Goal: Information Seeking & Learning: Check status

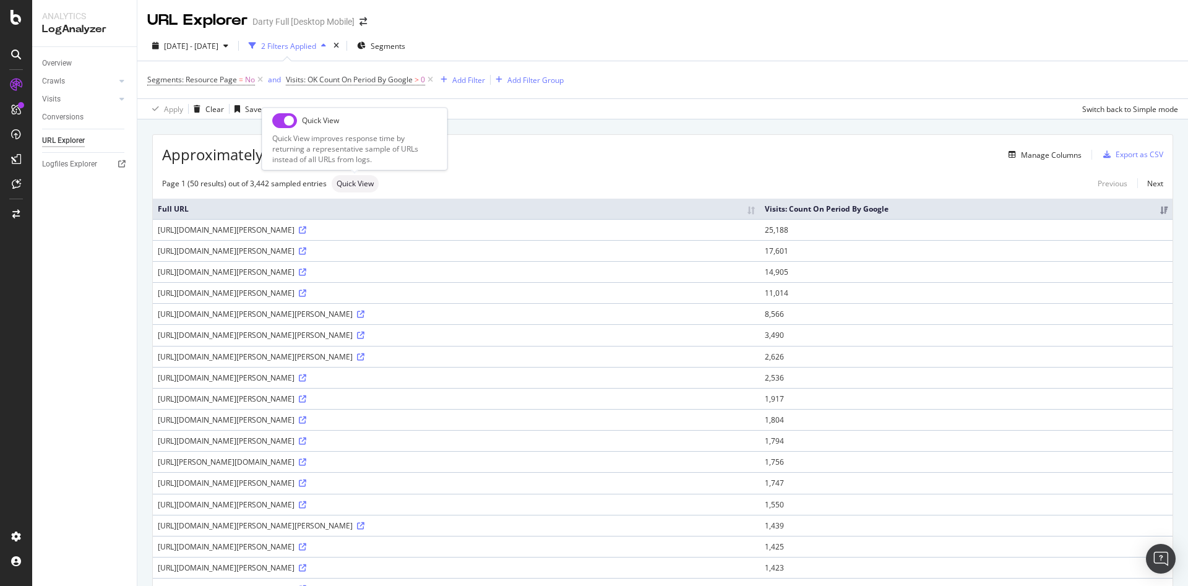
click at [280, 121] on input "checkbox" at bounding box center [284, 120] width 25 height 15
checkbox input "true"
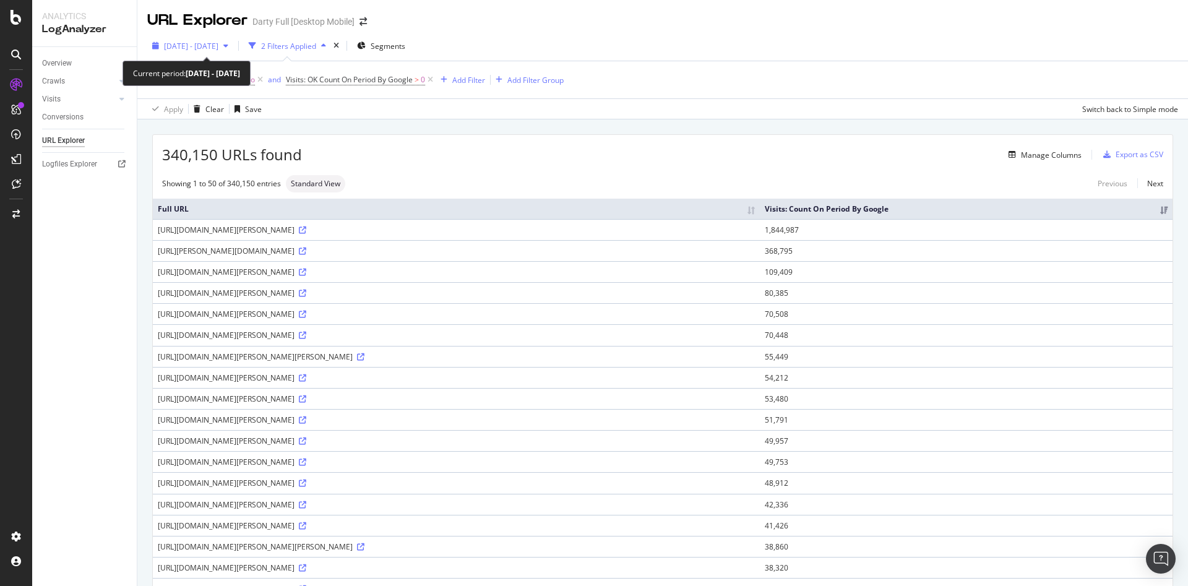
click at [228, 46] on icon "button" at bounding box center [225, 45] width 5 height 7
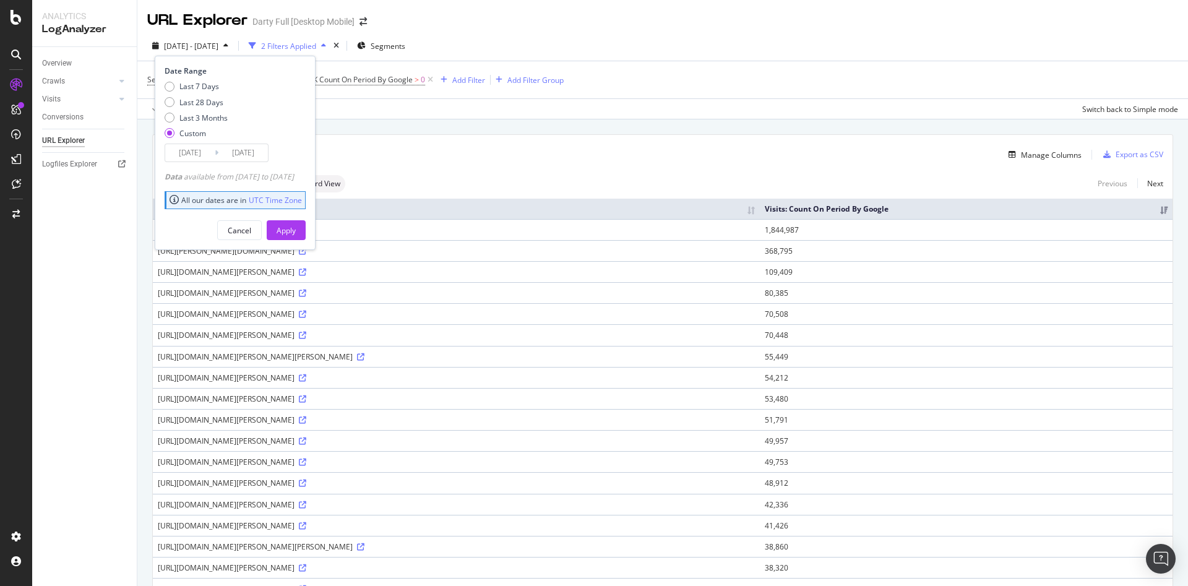
click at [209, 158] on input "2025/05/01" at bounding box center [190, 152] width 50 height 17
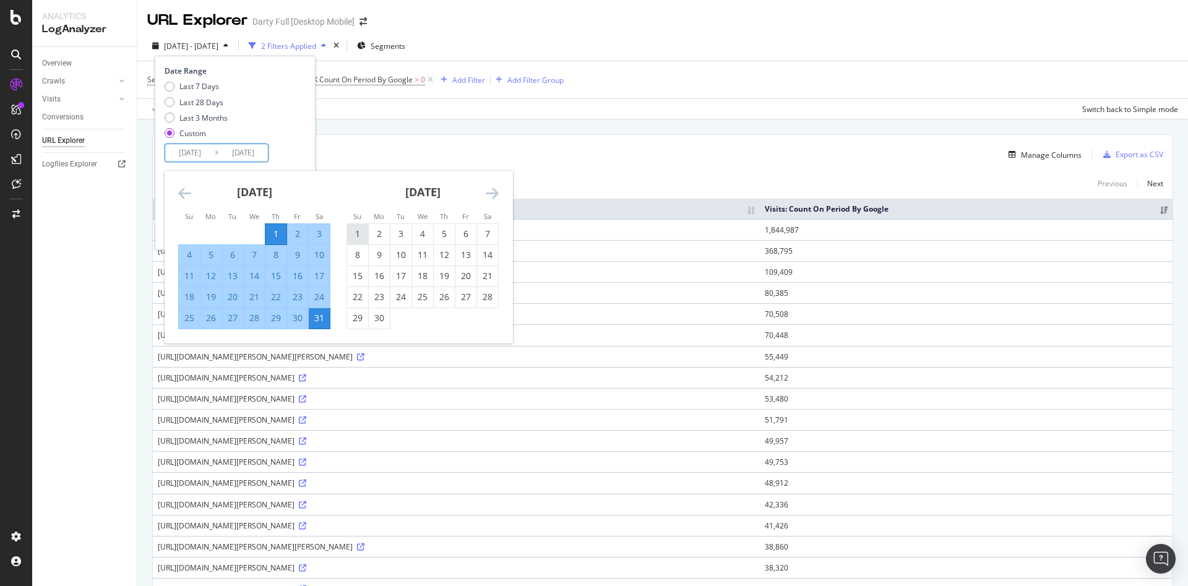
click at [355, 231] on div "1" at bounding box center [357, 234] width 21 height 12
type input "2025/06/01"
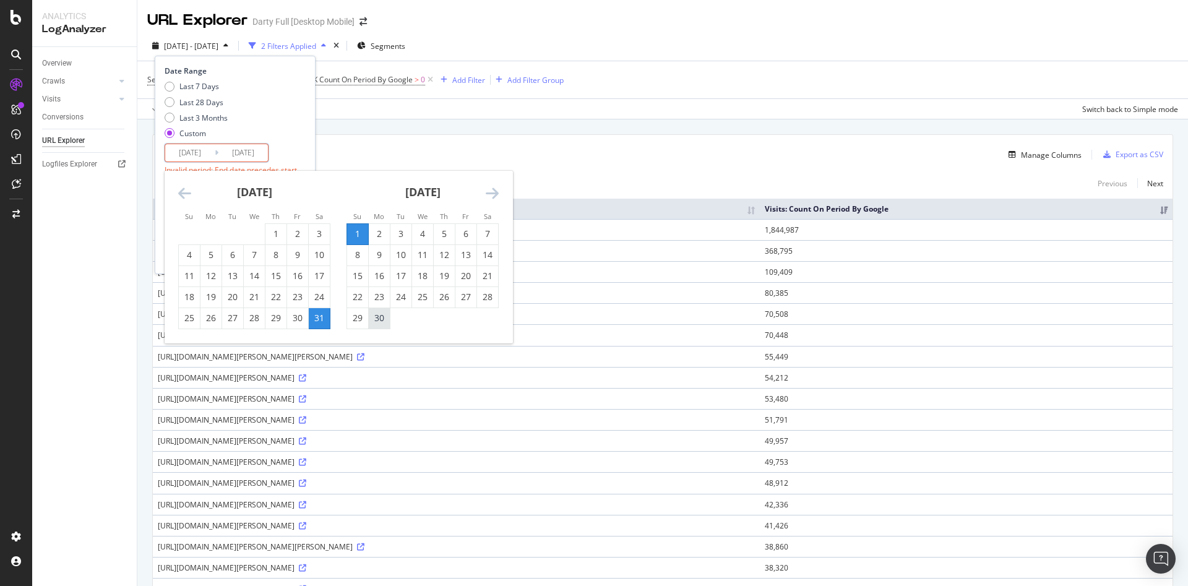
click at [376, 319] on div "30" at bounding box center [379, 318] width 21 height 12
type input "2025/06/30"
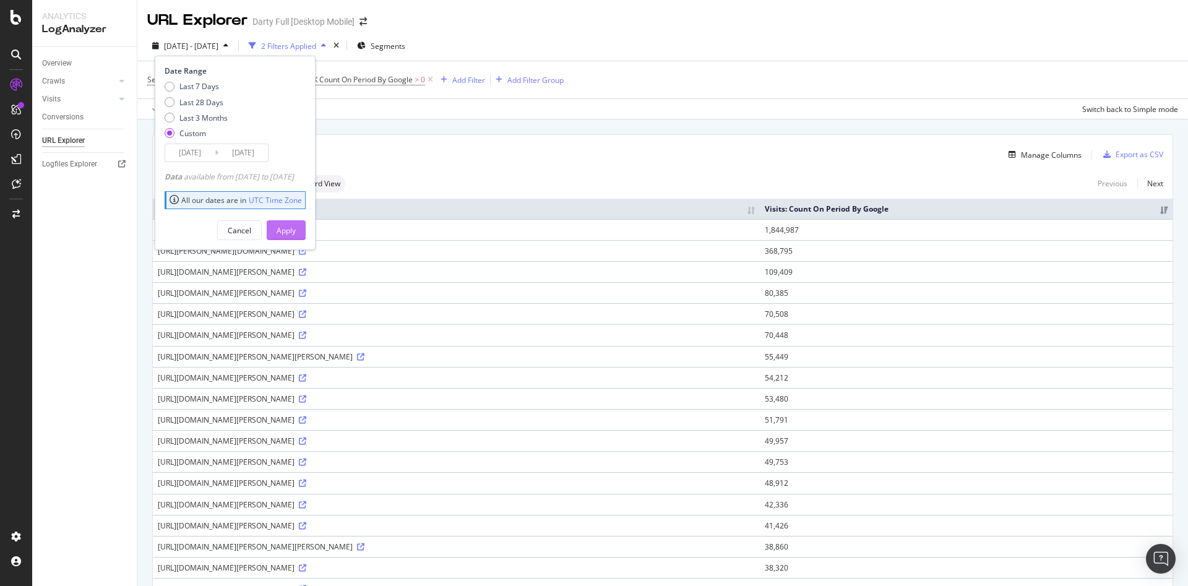
click at [296, 231] on div "Apply" at bounding box center [286, 230] width 19 height 11
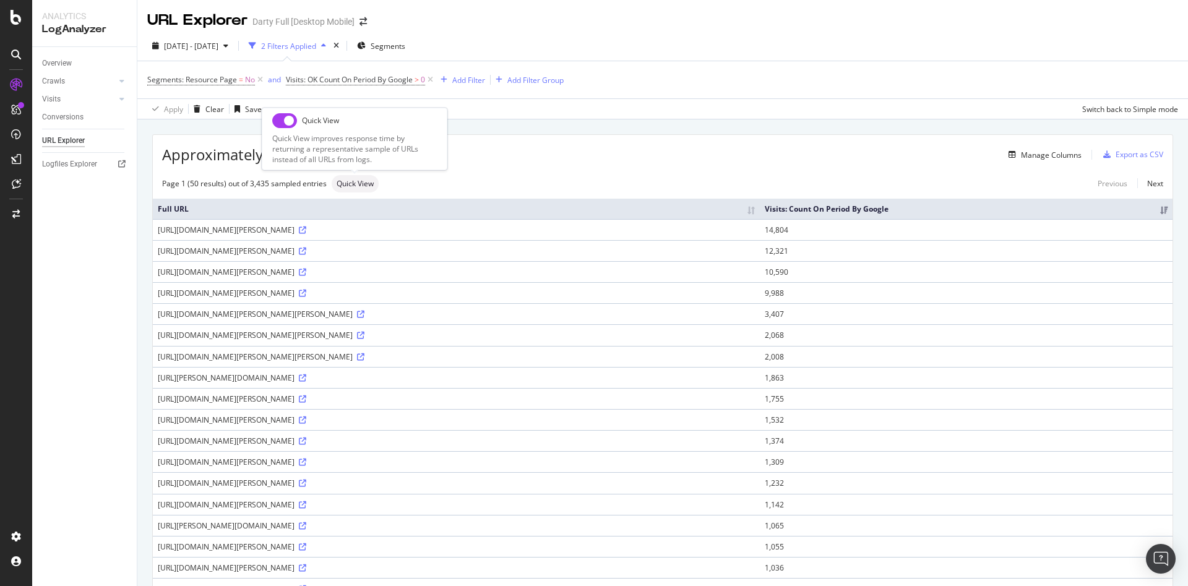
click at [363, 184] on span "Quick View" at bounding box center [355, 183] width 37 height 7
click at [279, 119] on input "checkbox" at bounding box center [284, 120] width 25 height 15
checkbox input "true"
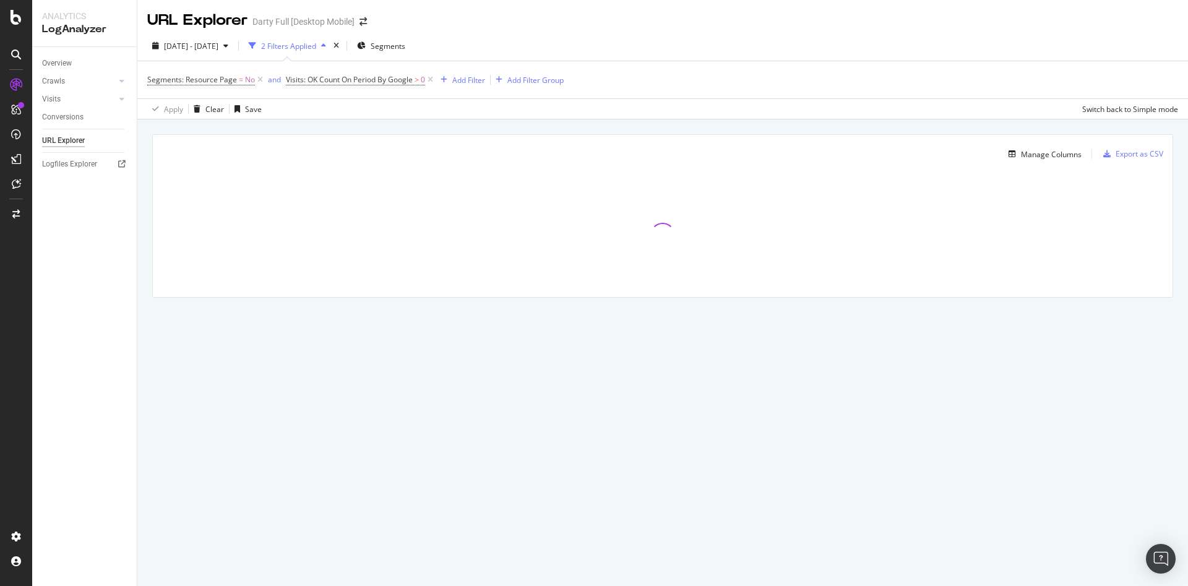
click at [595, 110] on div "Apply Clear Save Switch back to Simple mode" at bounding box center [662, 108] width 1051 height 20
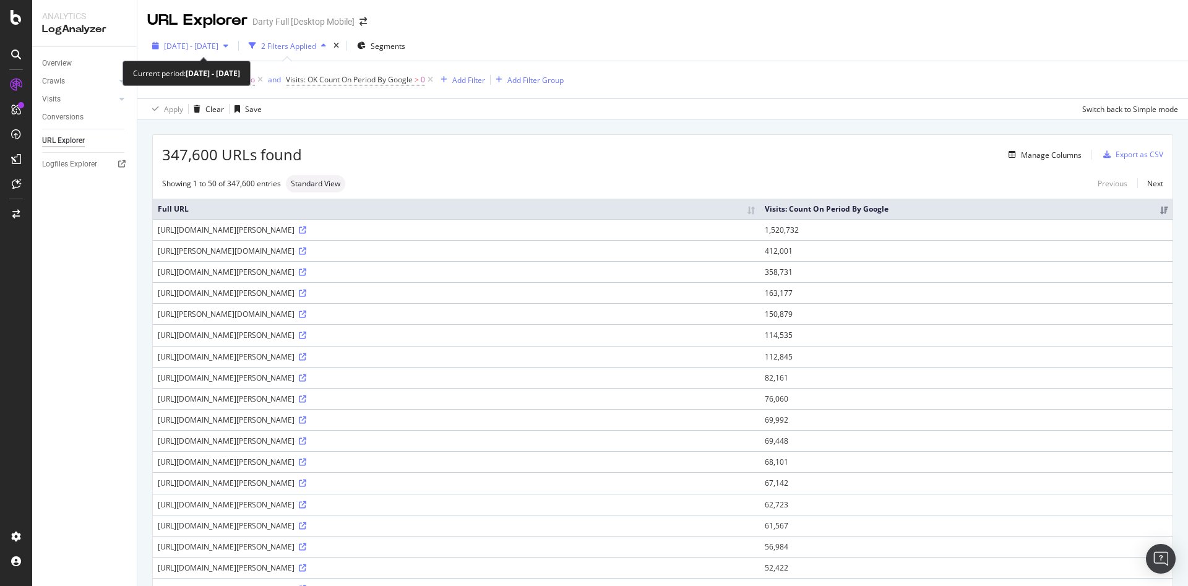
click at [233, 47] on div "button" at bounding box center [225, 45] width 15 height 7
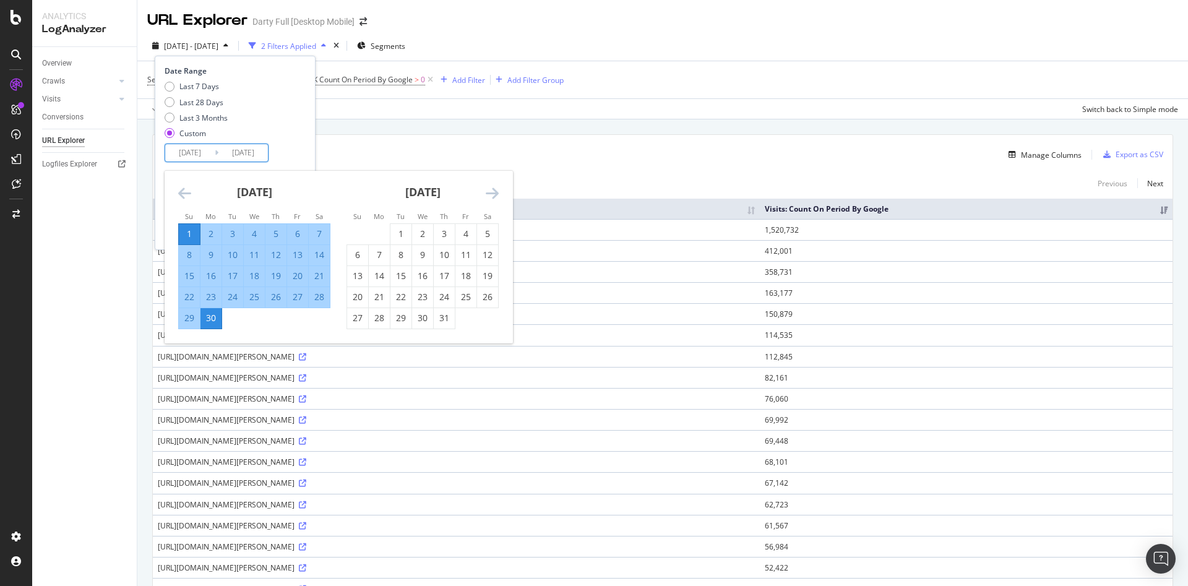
click at [208, 152] on input "2025/06/01" at bounding box center [190, 152] width 50 height 17
click at [395, 235] on div "1" at bounding box center [401, 234] width 21 height 12
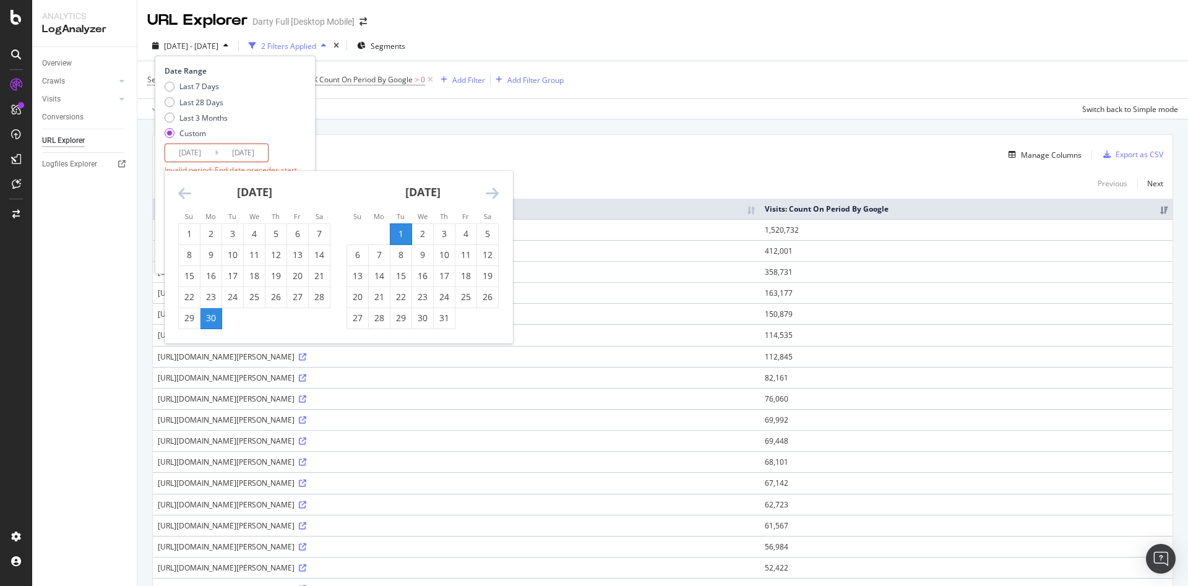
type input "2025/07/01"
click at [448, 318] on div "31" at bounding box center [444, 318] width 21 height 12
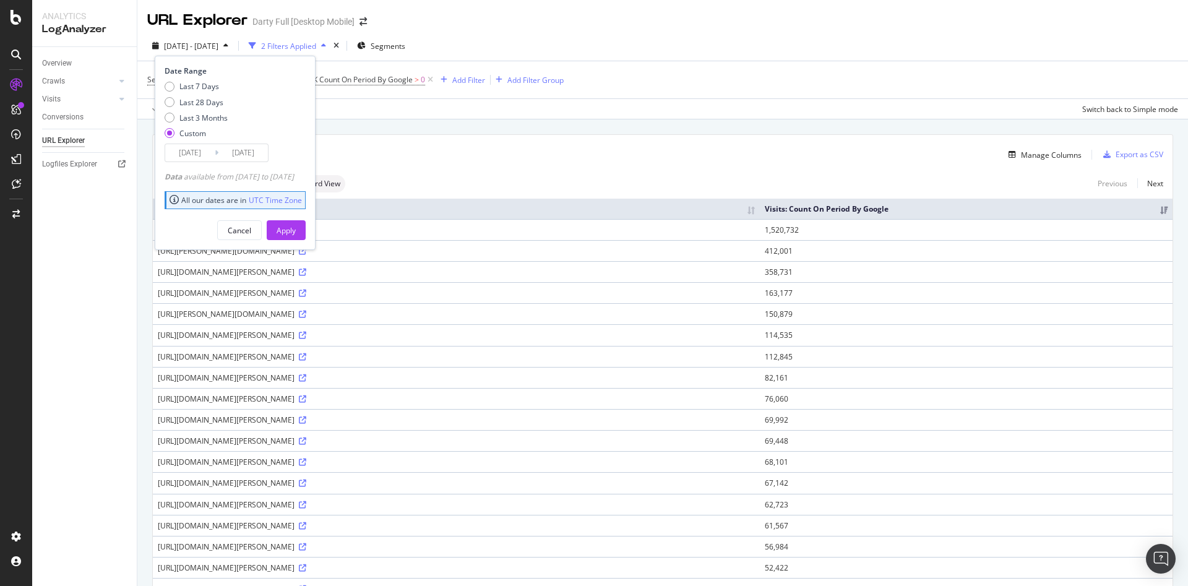
type input "2025/07/31"
click at [296, 233] on div "Apply" at bounding box center [286, 230] width 19 height 11
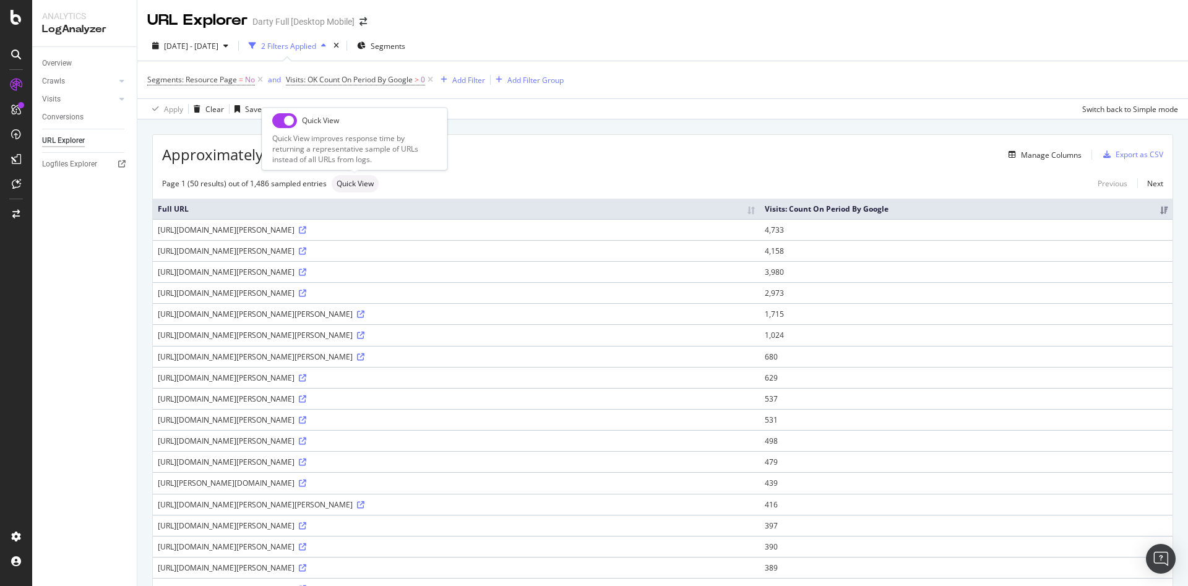
click at [280, 120] on input "checkbox" at bounding box center [284, 120] width 25 height 15
checkbox input "true"
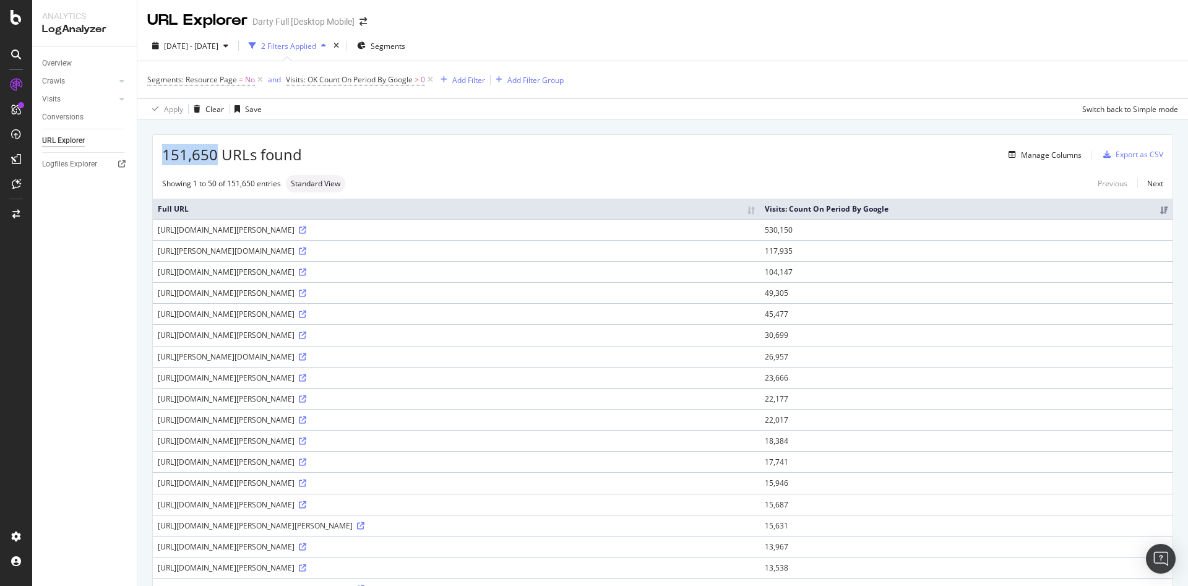
drag, startPoint x: 217, startPoint y: 155, endPoint x: 165, endPoint y: 155, distance: 51.4
click at [165, 155] on span "151,650 URLs found" at bounding box center [232, 154] width 140 height 21
copy span "151,650"
click at [228, 45] on icon "button" at bounding box center [225, 45] width 5 height 7
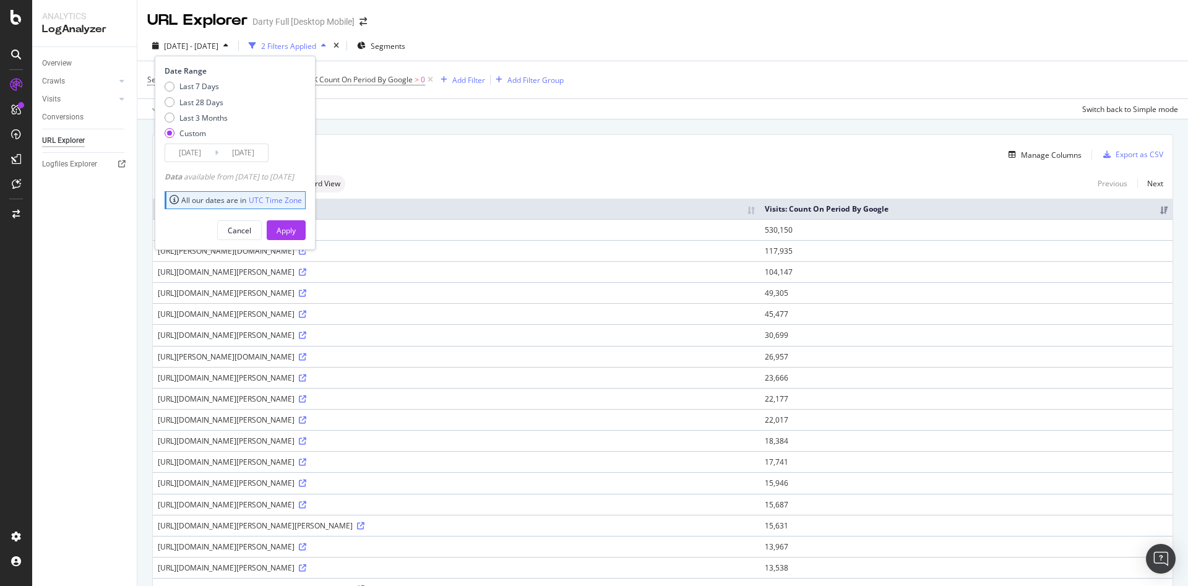
click at [191, 144] on div "2025/07/01 Navigate forward to interact with the calendar and select a date. Pr…" at bounding box center [217, 153] width 104 height 19
click at [189, 156] on input "2025/07/01" at bounding box center [190, 152] width 50 height 17
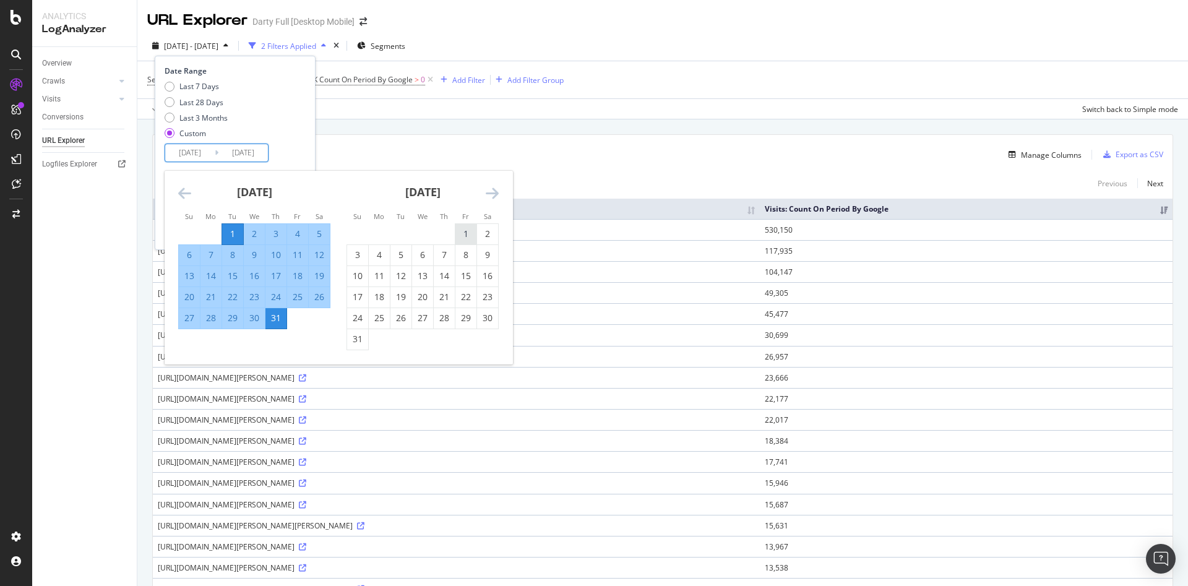
click at [464, 238] on div "1" at bounding box center [466, 234] width 21 height 12
type input "[DATE]"
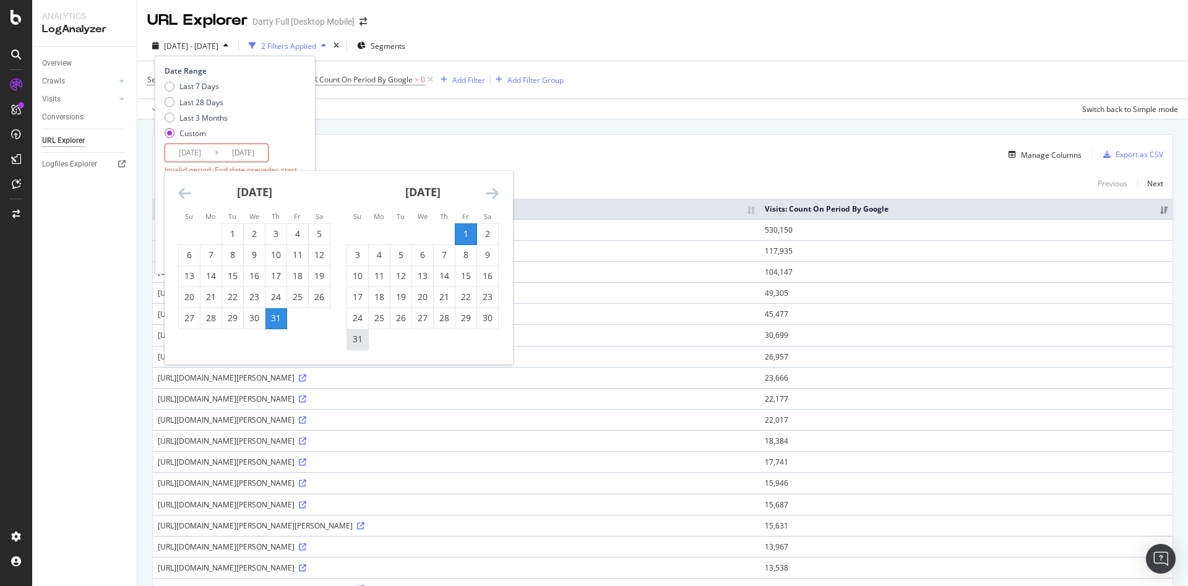
click at [348, 342] on div "31" at bounding box center [357, 339] width 21 height 12
type input "[DATE]"
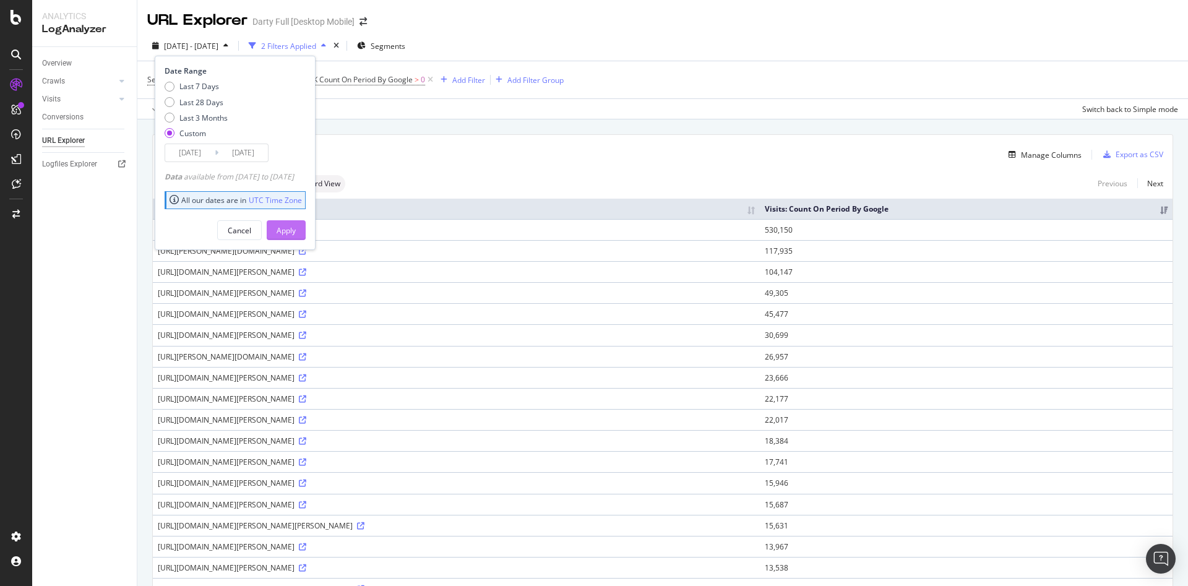
click at [296, 227] on div "Apply" at bounding box center [286, 230] width 19 height 11
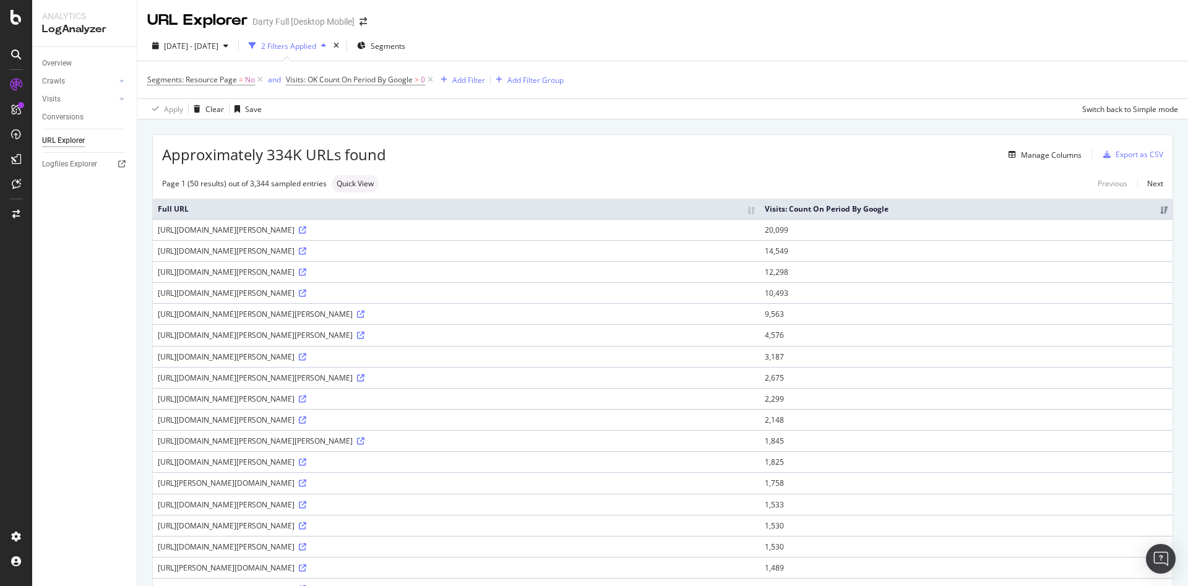
click at [355, 188] on span "Quick View" at bounding box center [355, 183] width 37 height 7
click at [278, 121] on input "checkbox" at bounding box center [284, 120] width 25 height 15
checkbox input "true"
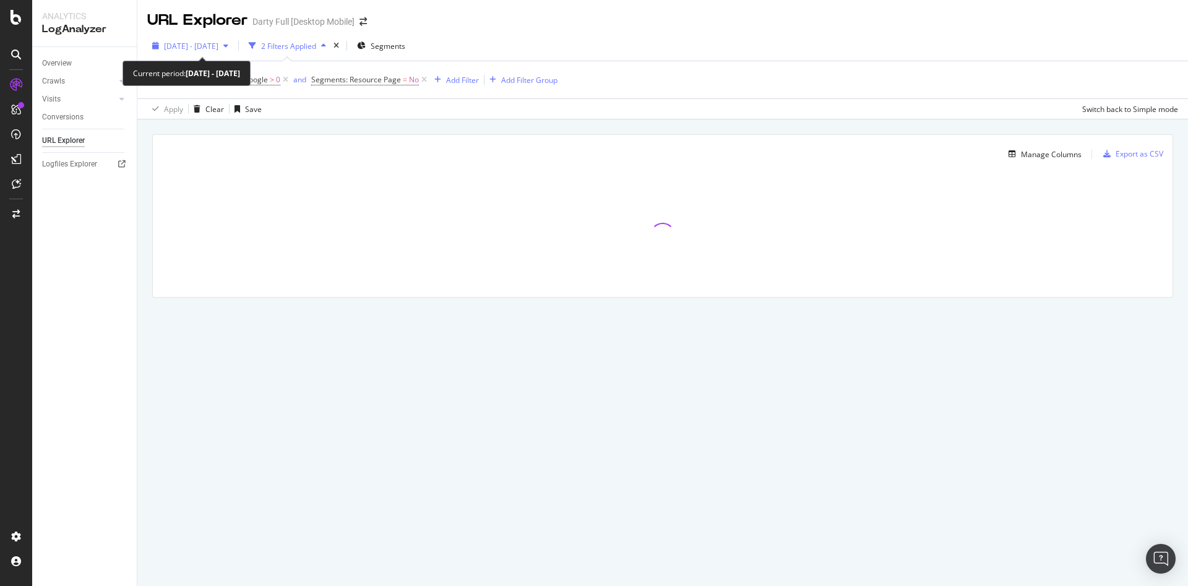
click at [233, 46] on div "button" at bounding box center [225, 45] width 15 height 7
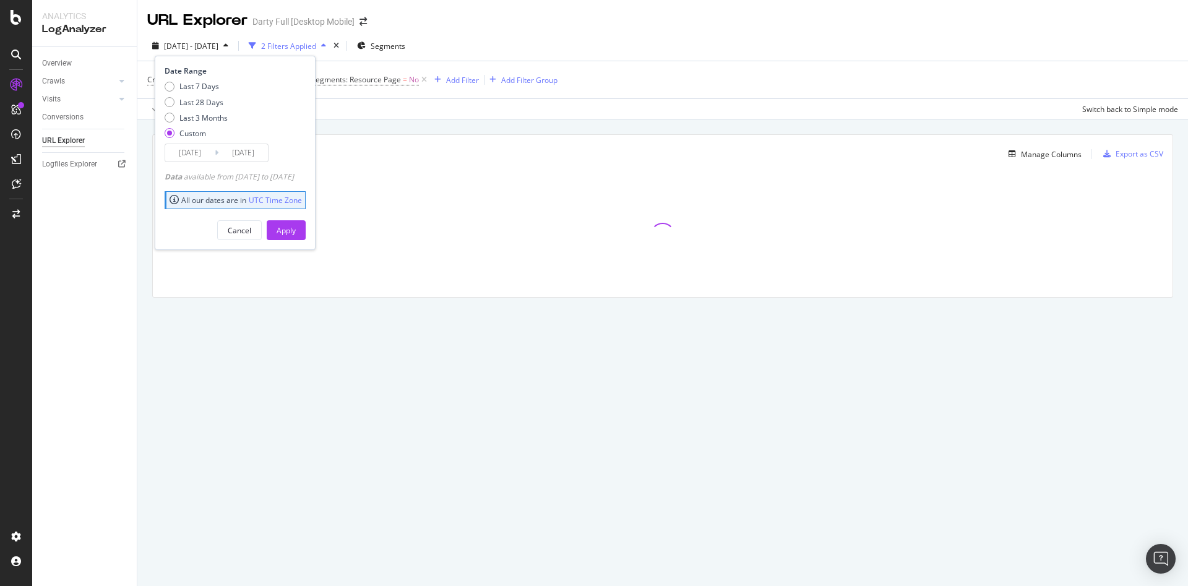
click at [209, 158] on input "2025/01/01" at bounding box center [190, 152] width 50 height 17
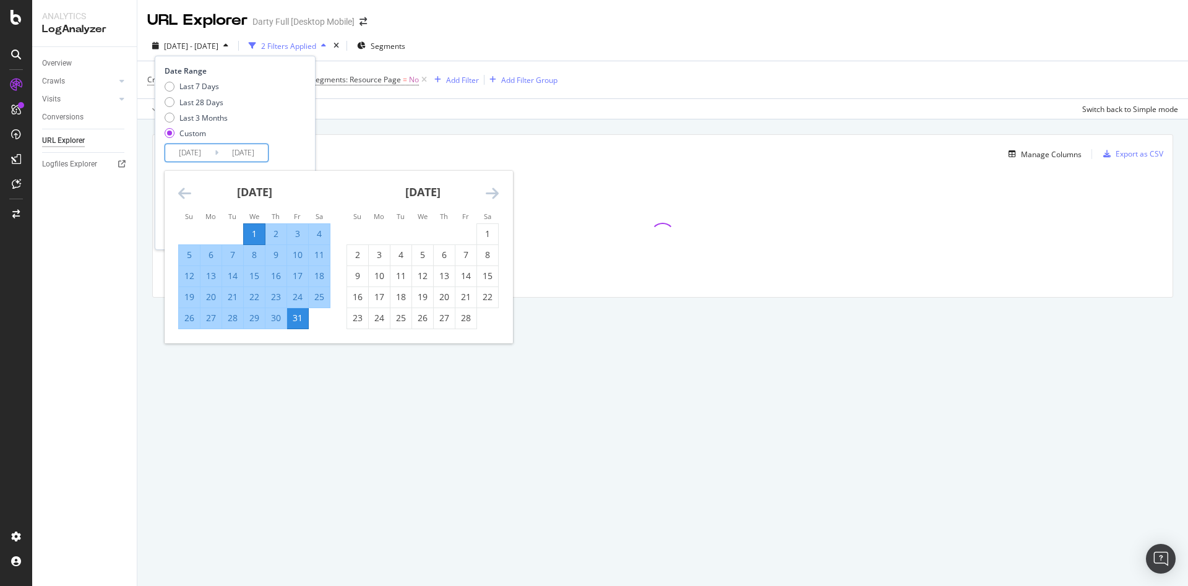
click at [498, 193] on div "December 2024 1 2 3 4 5 6 7 8 9 10 11 12 13 14 15 16 17 18 19 20 21 22 23 24 25…" at bounding box center [339, 257] width 348 height 173
click at [496, 193] on icon "Move forward to switch to the next month." at bounding box center [492, 193] width 13 height 15
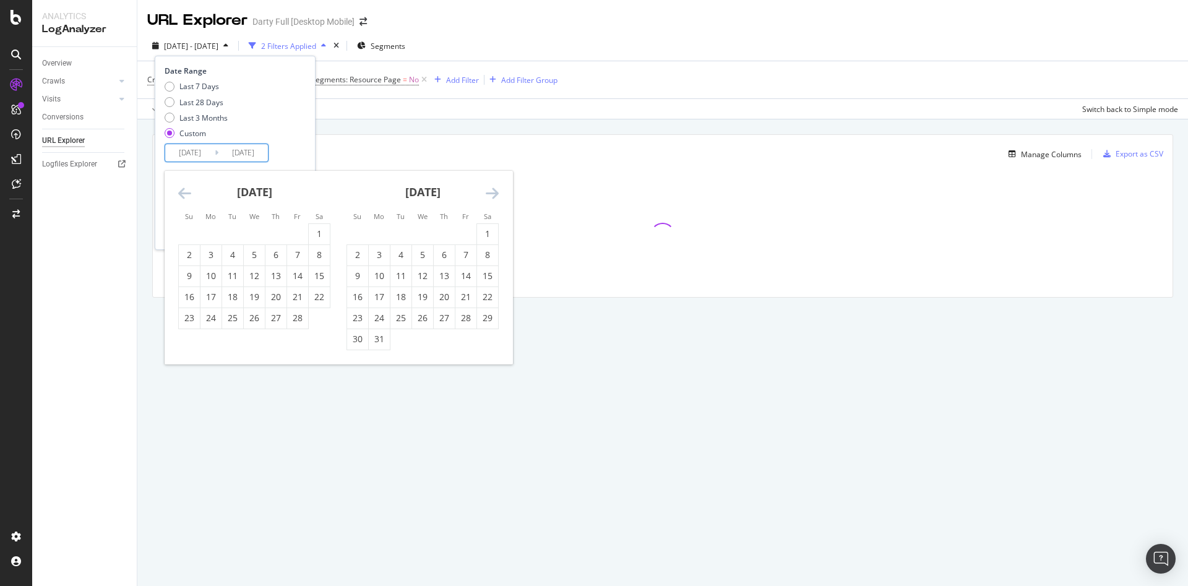
click at [496, 192] on icon "Move forward to switch to the next month." at bounding box center [492, 193] width 13 height 15
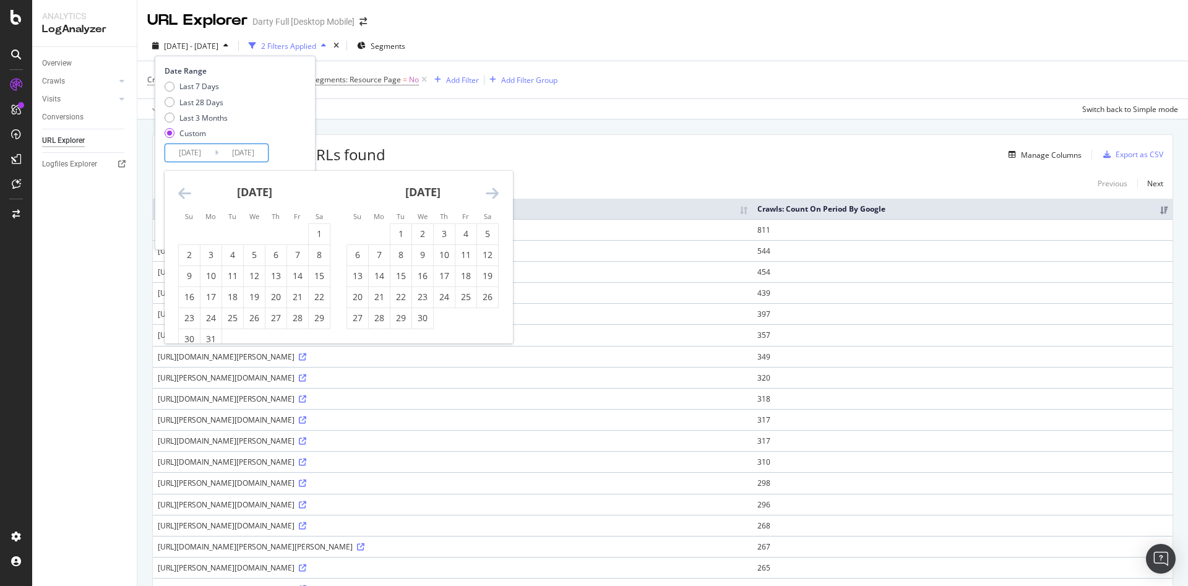
click at [496, 191] on icon "Move forward to switch to the next month." at bounding box center [492, 193] width 13 height 15
click at [399, 230] on div "1" at bounding box center [401, 234] width 21 height 12
type input "[DATE]"
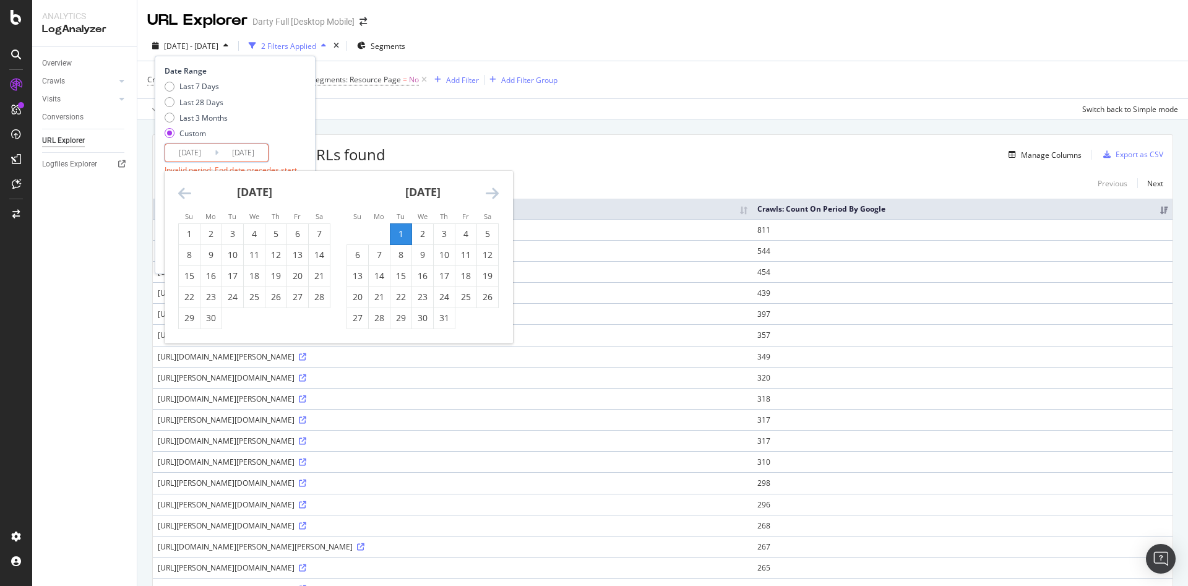
click at [441, 318] on div "31" at bounding box center [444, 318] width 21 height 12
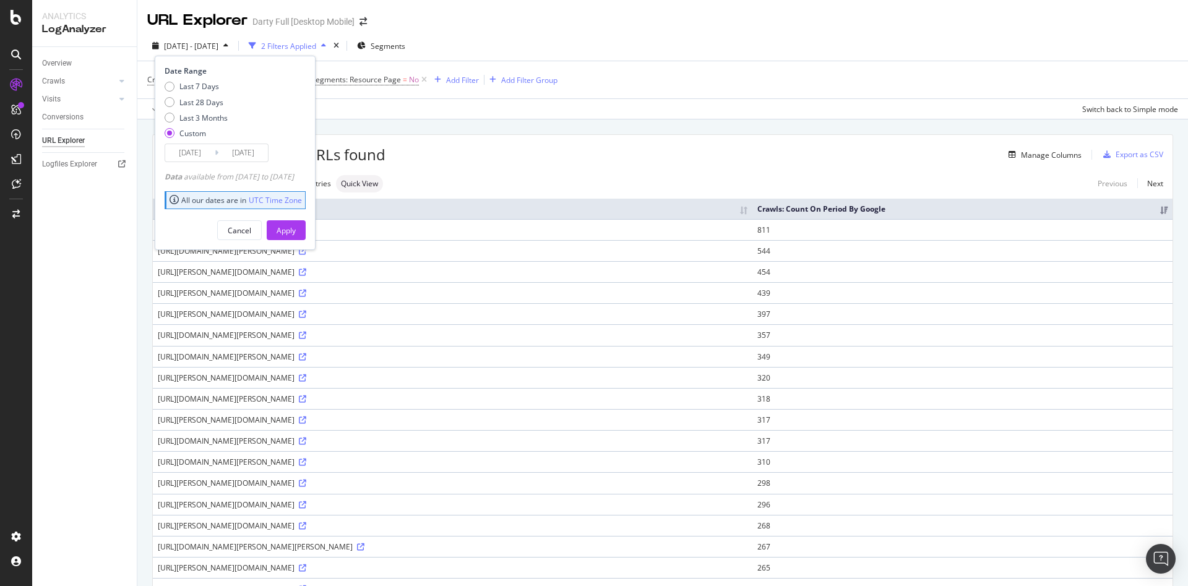
type input "2025/07/31"
click at [288, 232] on button "Apply" at bounding box center [286, 230] width 39 height 20
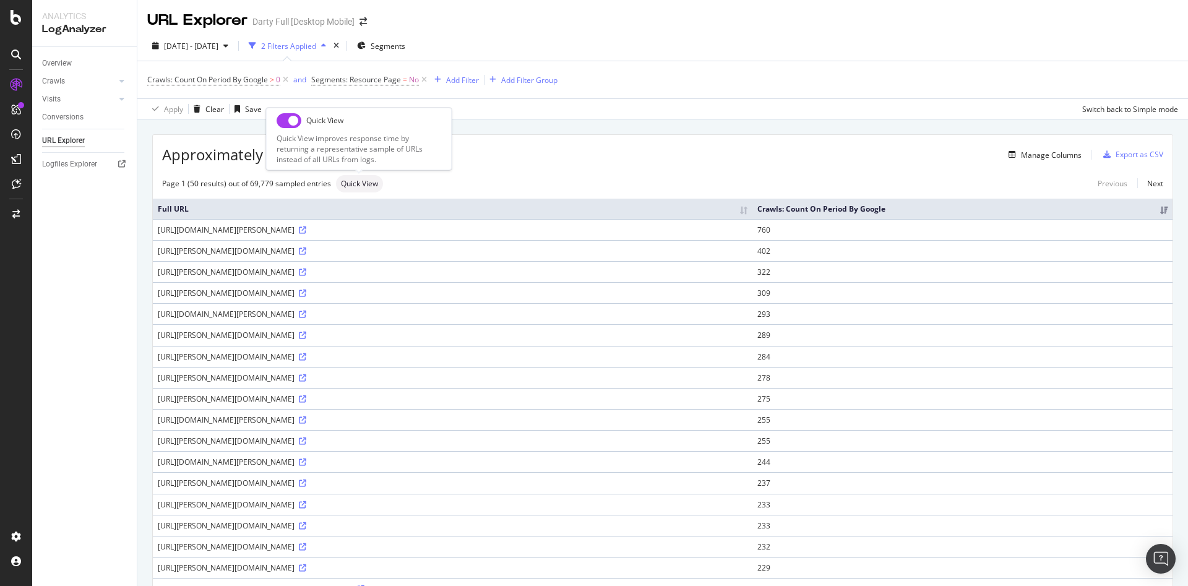
click at [369, 186] on span "Quick View" at bounding box center [359, 183] width 37 height 7
click at [287, 119] on input "checkbox" at bounding box center [289, 120] width 25 height 15
checkbox input "true"
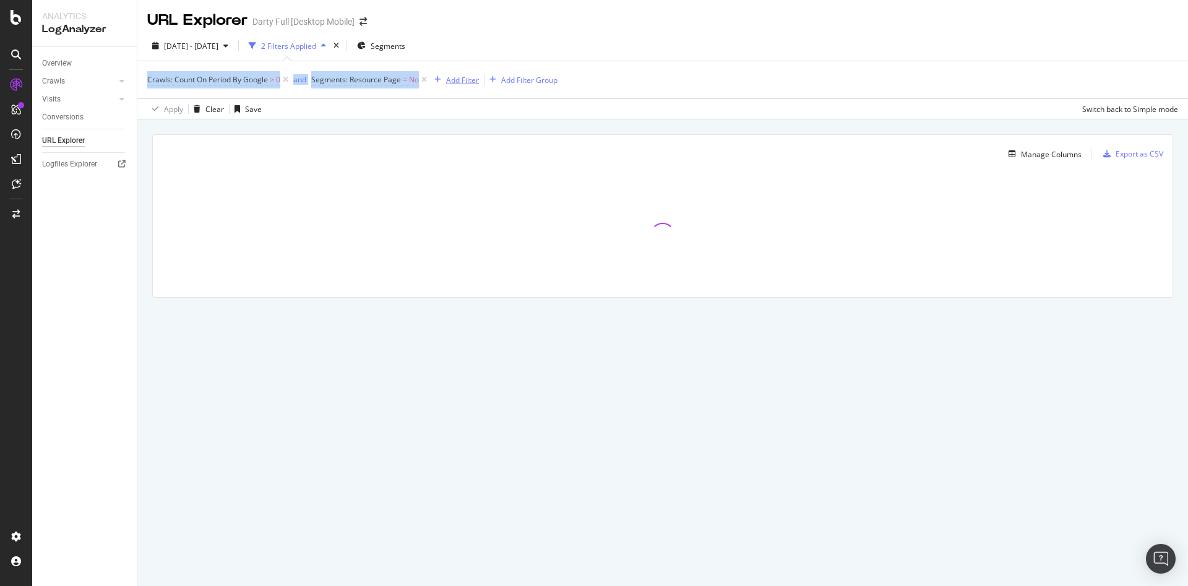
drag, startPoint x: 146, startPoint y: 81, endPoint x: 433, endPoint y: 77, distance: 286.6
click at [433, 77] on div "Crawls: Count On Period By Google > 0 and Segments: Resource Page = No Add Filt…" at bounding box center [662, 90] width 1051 height 58
drag, startPoint x: 464, startPoint y: 27, endPoint x: 484, endPoint y: 24, distance: 20.0
click at [465, 27] on div "URL Explorer Darty Full [Desktop Mobile]" at bounding box center [662, 15] width 1051 height 31
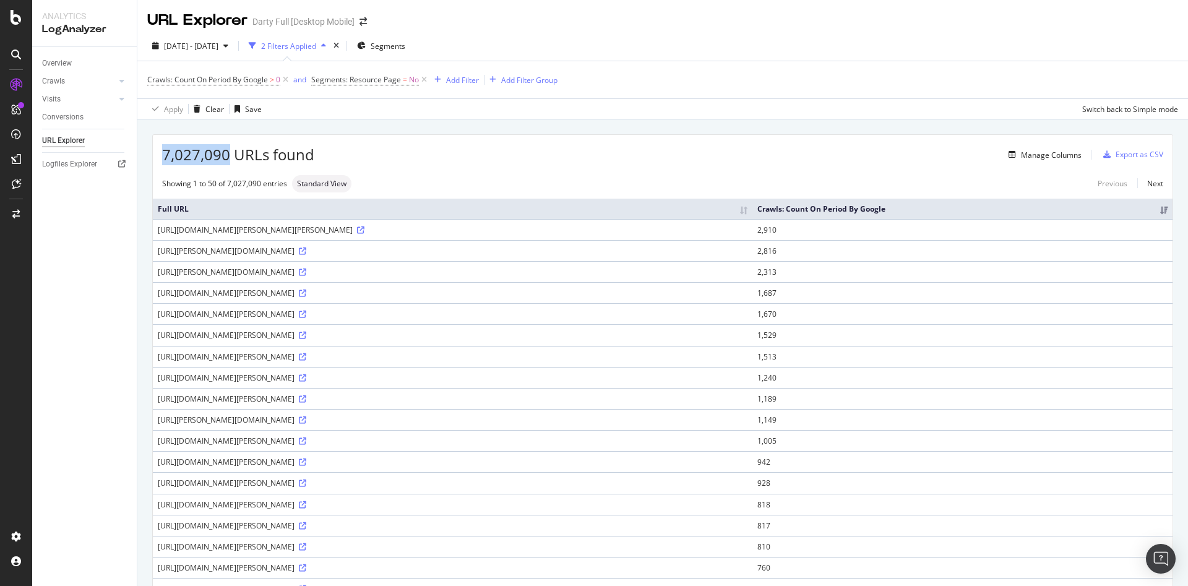
drag, startPoint x: 197, startPoint y: 155, endPoint x: 153, endPoint y: 154, distance: 43.9
click at [153, 154] on div "7,027,090 URLs found Manage Columns Export as CSV" at bounding box center [663, 150] width 1020 height 30
copy span "7,027,090"
click at [226, 159] on span "7,027,090 URLs found" at bounding box center [238, 154] width 152 height 21
click at [62, 81] on div "Crawls" at bounding box center [53, 81] width 23 height 13
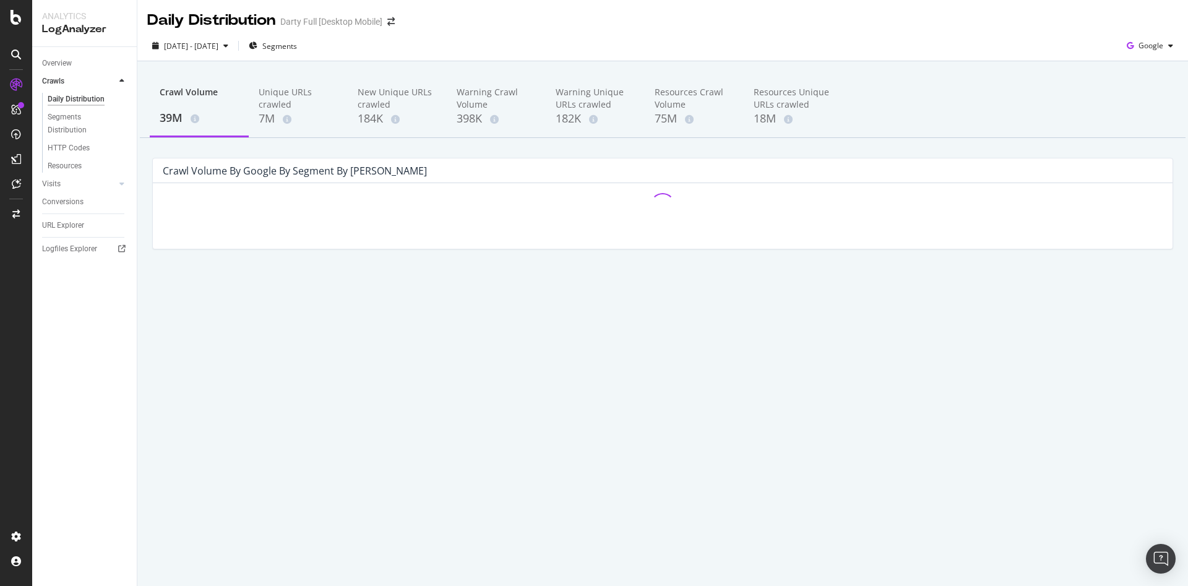
click at [183, 114] on div "39M" at bounding box center [199, 118] width 79 height 16
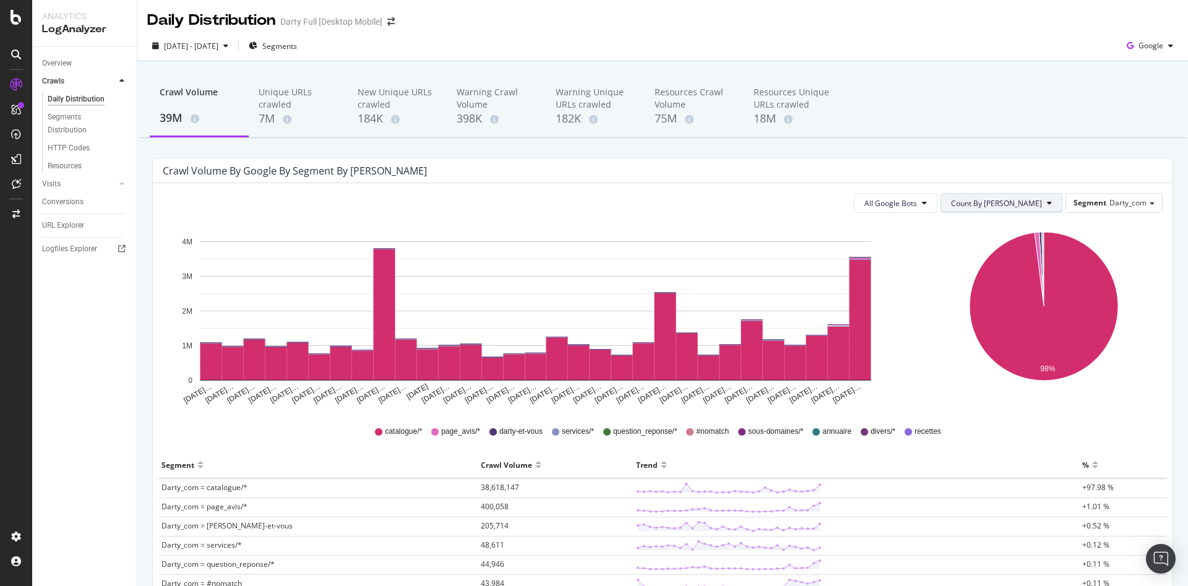
click at [1048, 207] on button "Count By [PERSON_NAME]" at bounding box center [1002, 203] width 122 height 20
click at [1020, 249] on span "Cumulated" at bounding box center [1032, 250] width 93 height 11
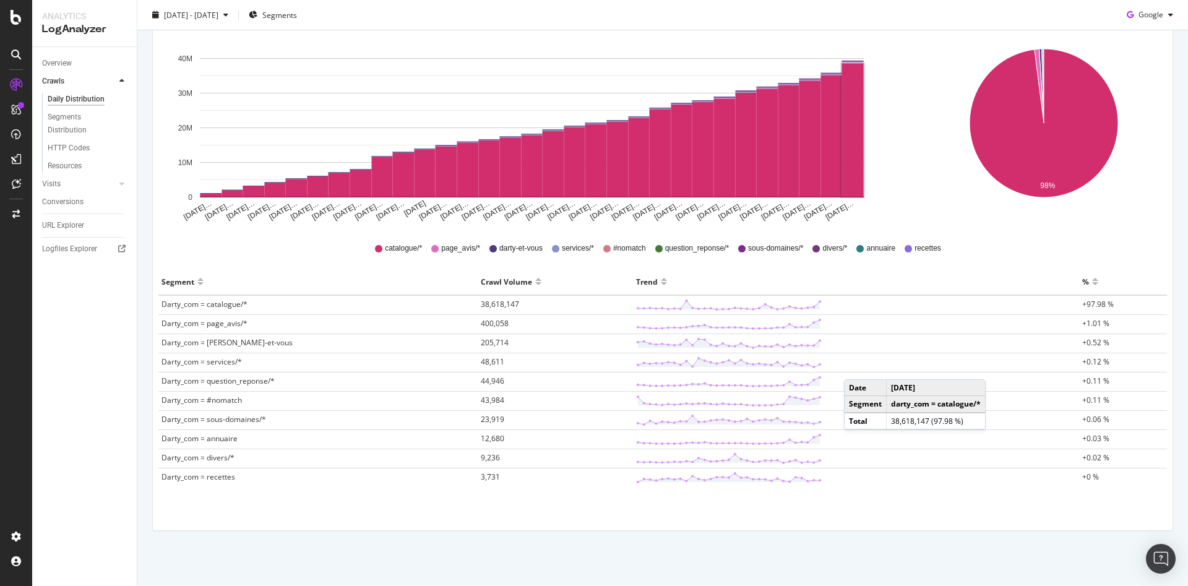
scroll to position [184, 0]
click at [1103, 477] on td "+0 %" at bounding box center [1123, 477] width 88 height 19
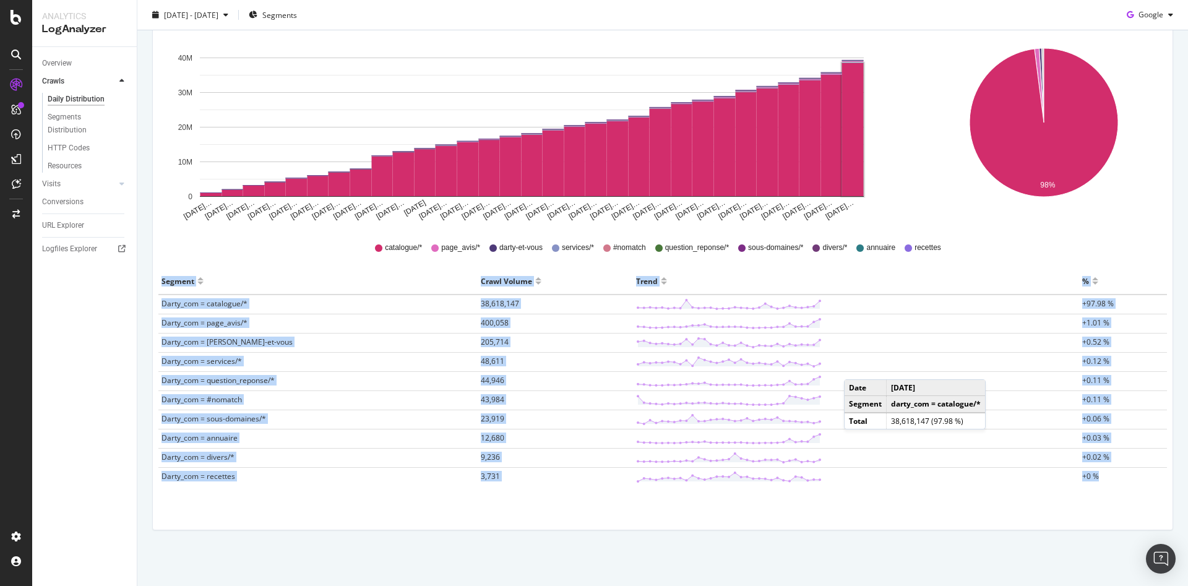
drag, startPoint x: 1095, startPoint y: 478, endPoint x: 152, endPoint y: 283, distance: 963.2
click at [152, 283] on div "Crawl Volume by google by Segment by Day All Google Bots Cumulated Segment Dart…" at bounding box center [663, 258] width 1040 height 569
copy table "Segment Crawl Volume Trend % Darty_com = catalogue/* 38,618,147 +97.98 % Darty_…"
click at [514, 534] on div "Crawl Volume by google by Segment by Day All Google Bots Cumulated Segment Dart…" at bounding box center [663, 258] width 1040 height 569
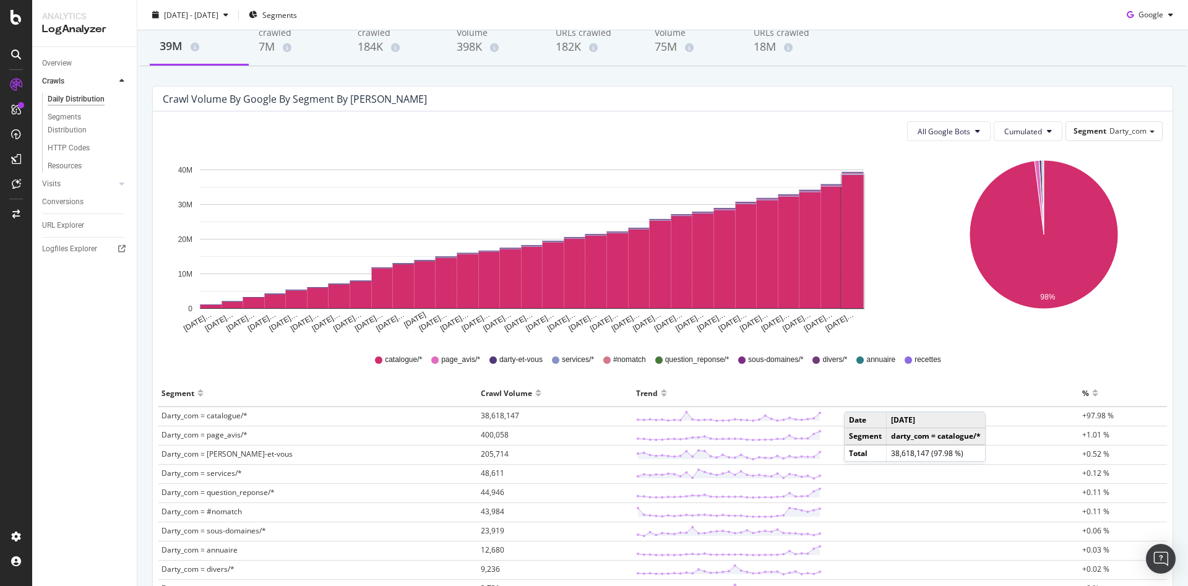
scroll to position [0, 0]
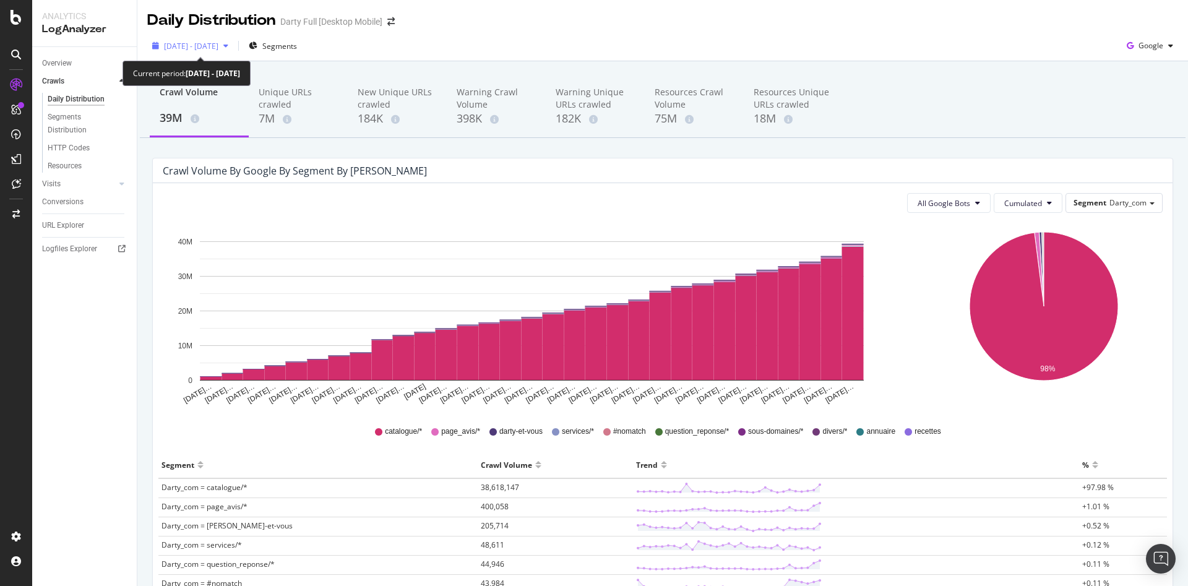
click at [233, 43] on div "button" at bounding box center [225, 45] width 15 height 7
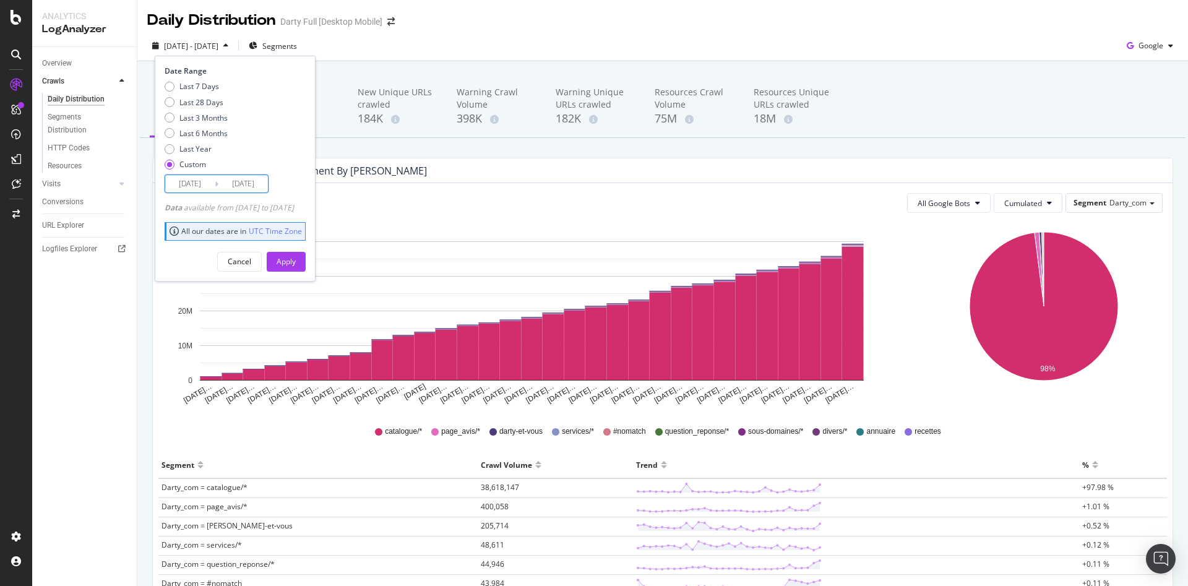
click at [210, 181] on input "[DATE]" at bounding box center [190, 183] width 50 height 17
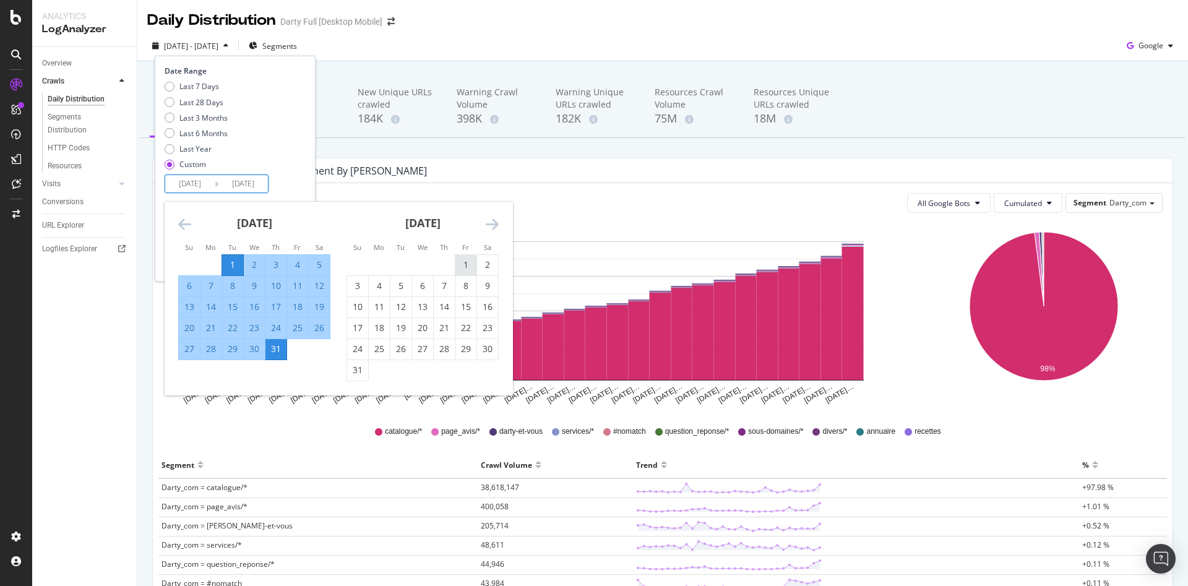
click at [464, 259] on div "1" at bounding box center [466, 265] width 21 height 12
type input "[DATE]"
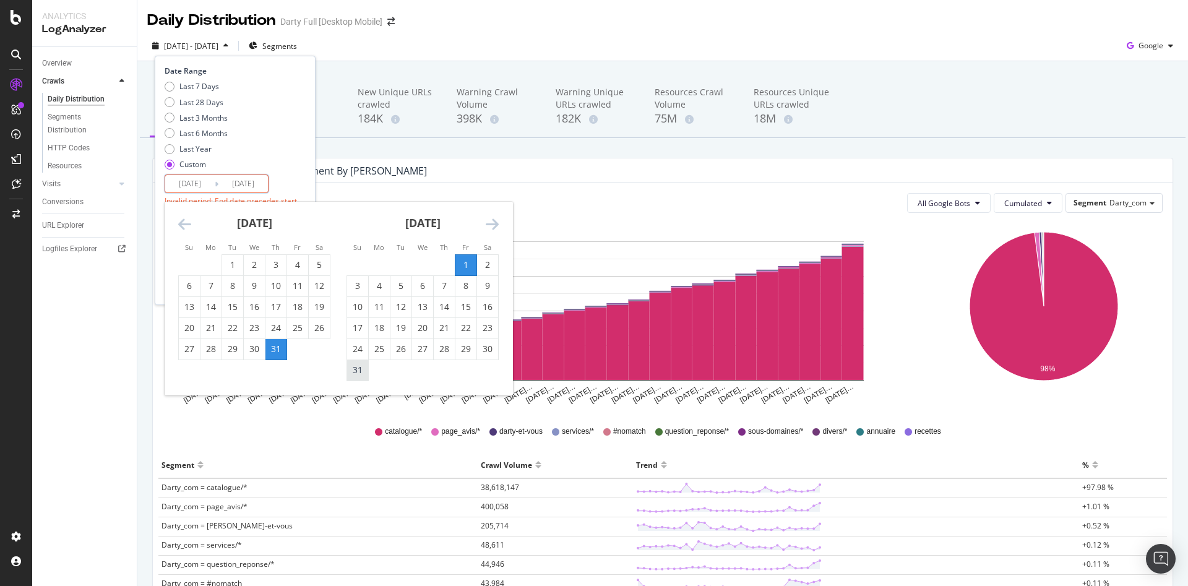
click at [364, 367] on div "31" at bounding box center [357, 370] width 21 height 12
type input "[DATE]"
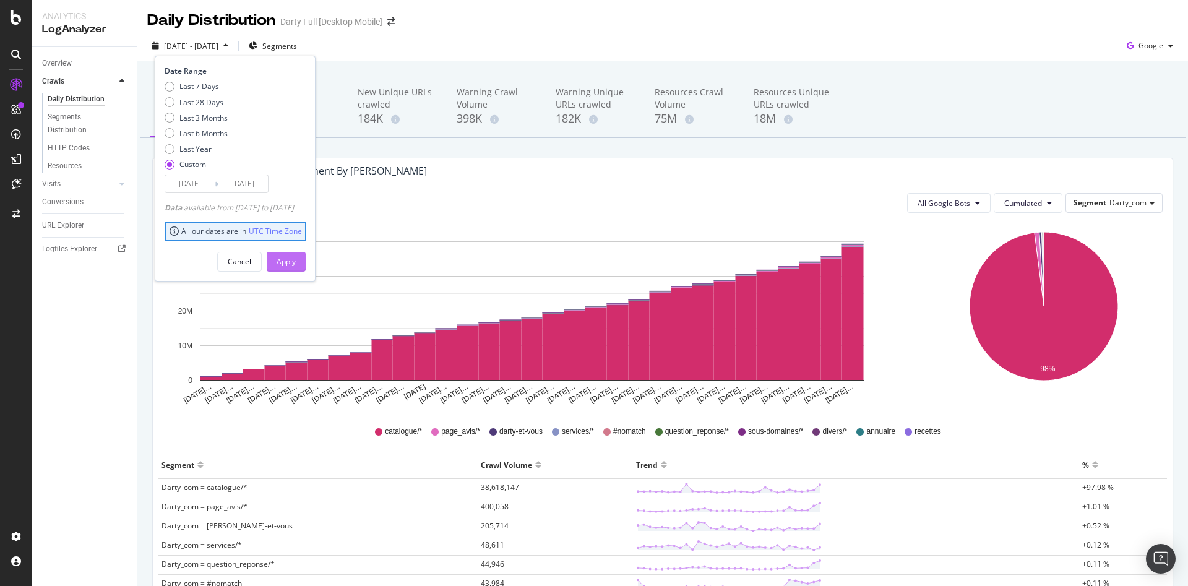
click at [296, 264] on div "Apply" at bounding box center [286, 261] width 19 height 11
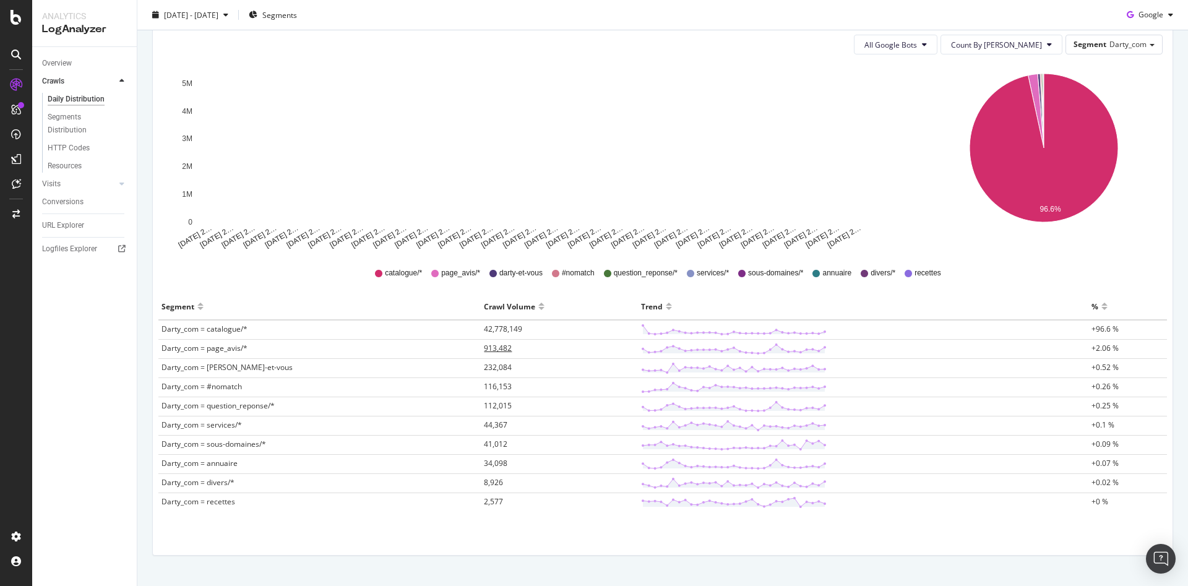
scroll to position [184, 0]
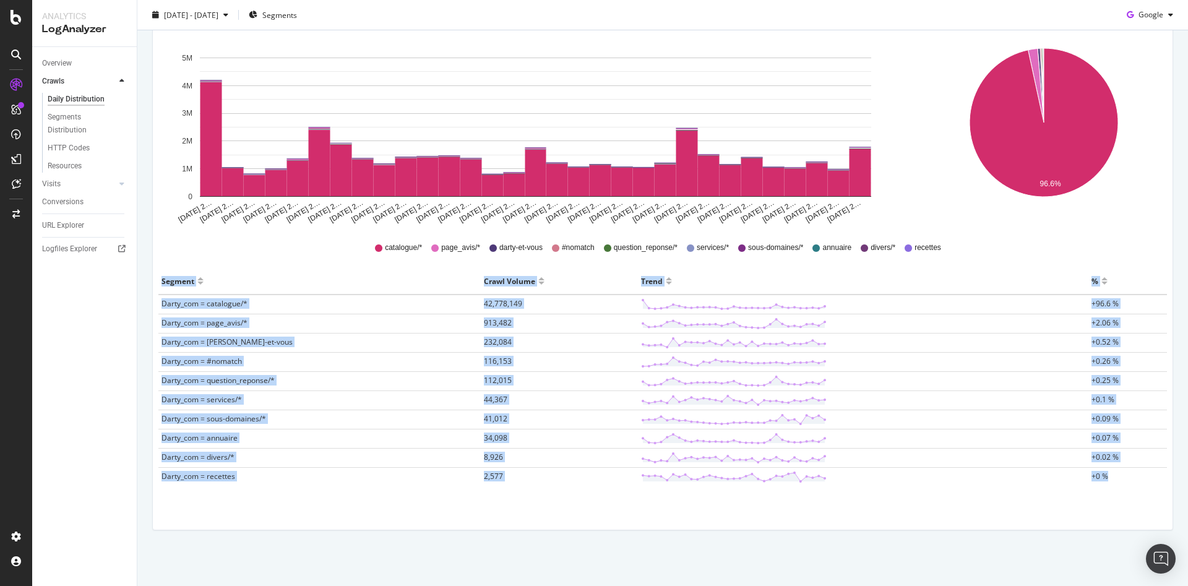
drag, startPoint x: 1138, startPoint y: 486, endPoint x: 234, endPoint y: 280, distance: 927.0
click at [151, 286] on div "Crawl Volume by google by Segment by Day All Google Bots Count By Day Segment D…" at bounding box center [663, 258] width 1040 height 569
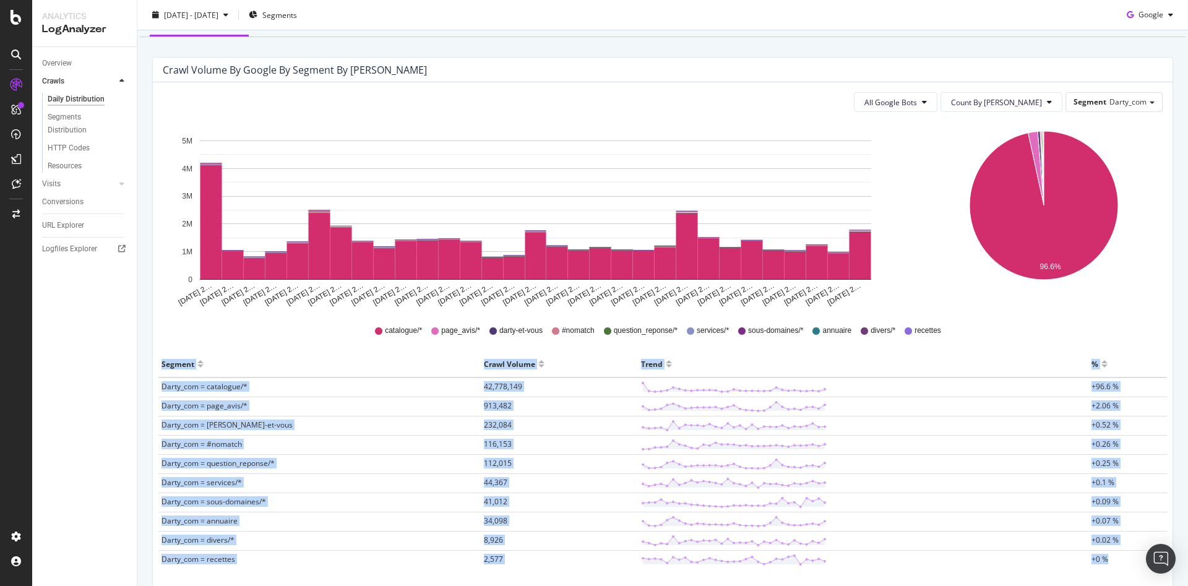
scroll to position [0, 0]
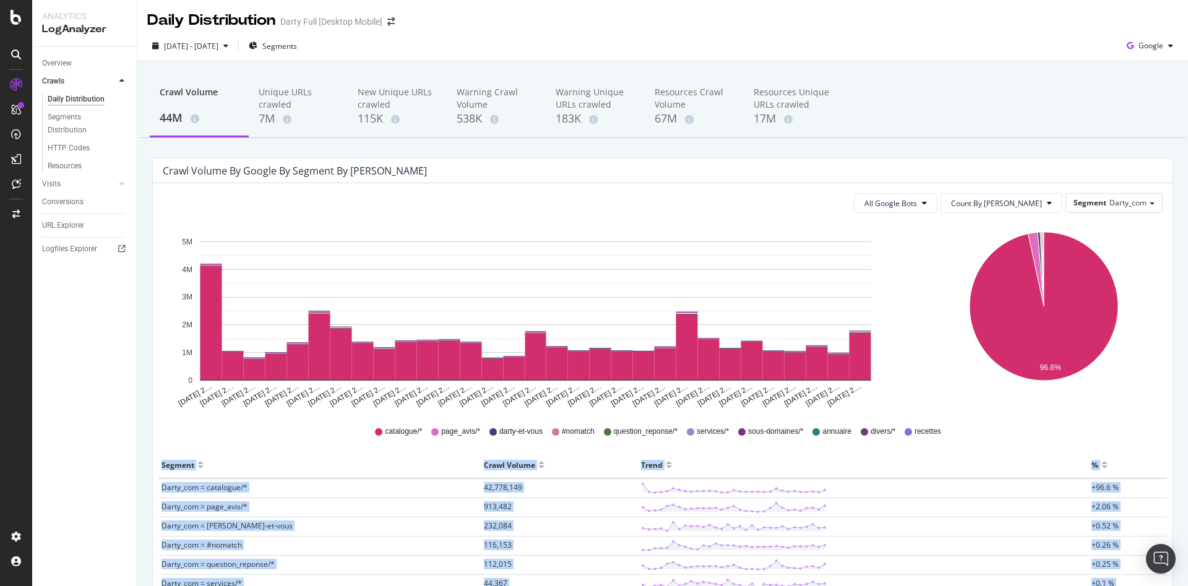
copy table "Segment Crawl Volume Trend % Darty_com = catalogue/* 42,778,149 +96.6 % Darty_c…"
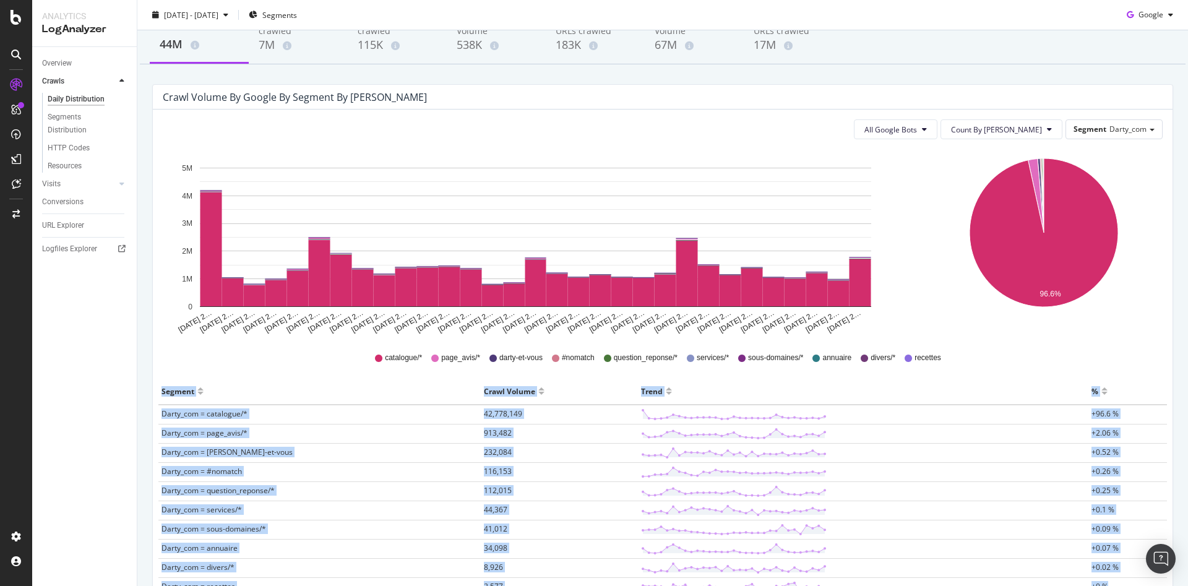
scroll to position [184, 0]
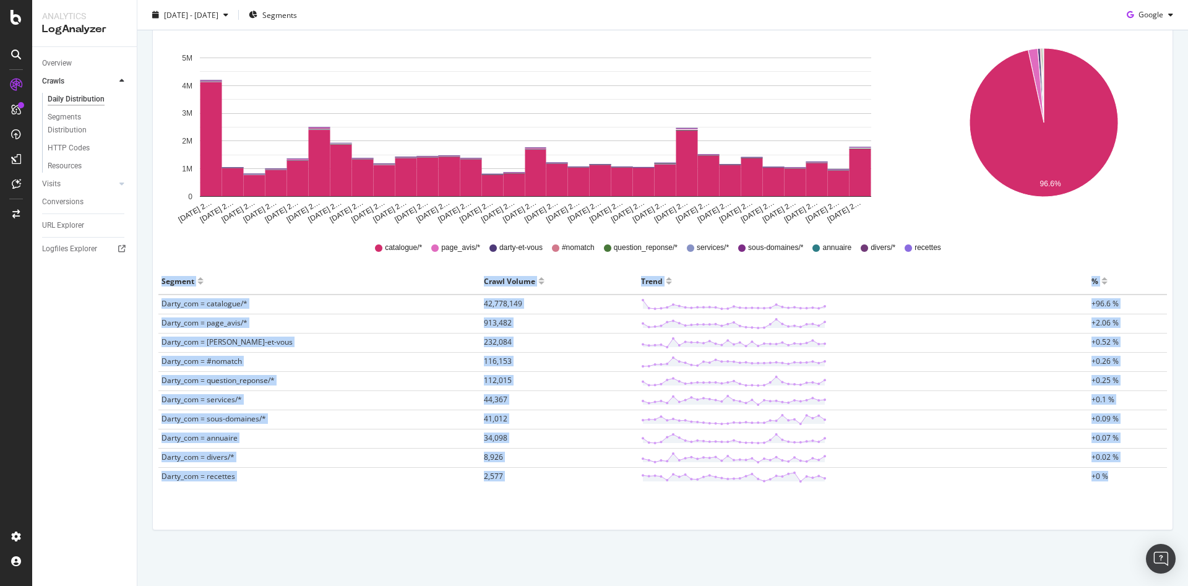
click at [507, 513] on div "All Google Bots Count By Day Segment Darty_com Hold CTRL while clicking to filt…" at bounding box center [663, 264] width 1020 height 530
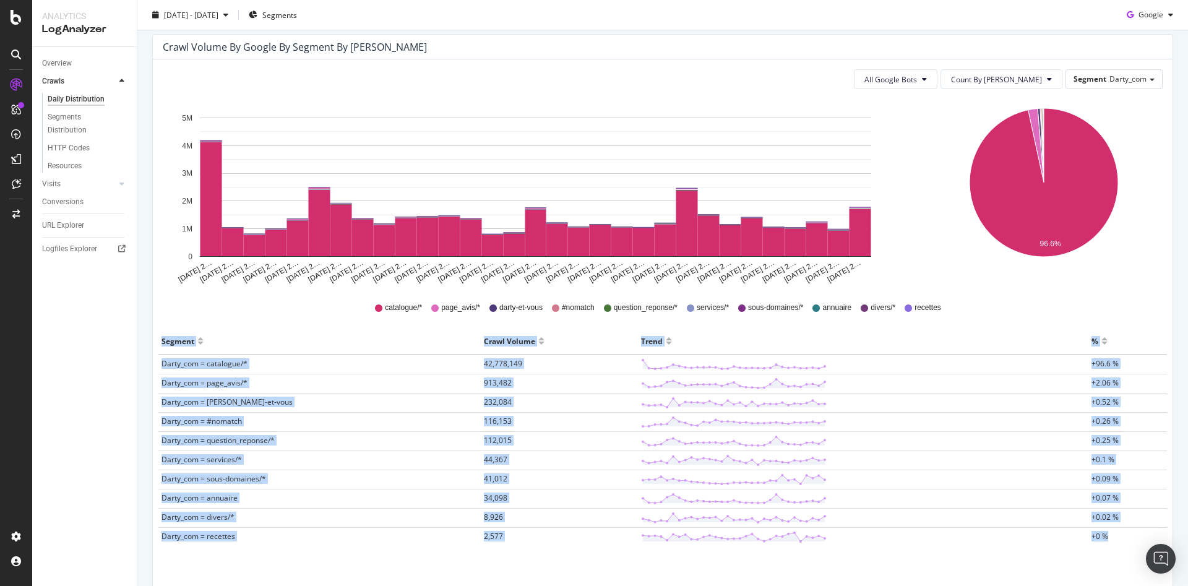
scroll to position [0, 0]
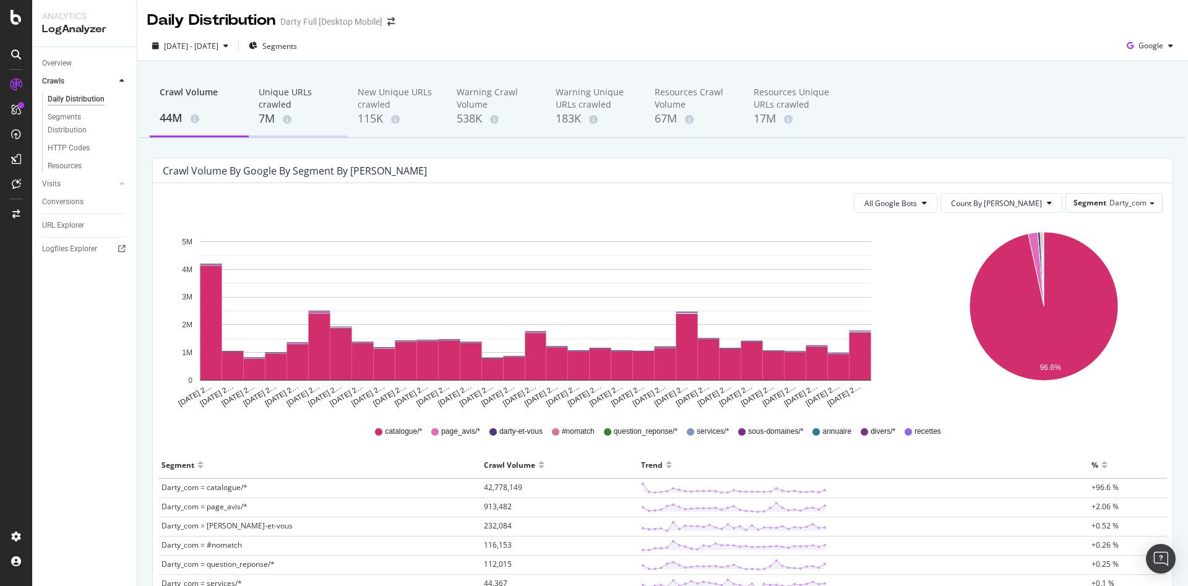
click at [272, 115] on div "7M" at bounding box center [298, 119] width 79 height 16
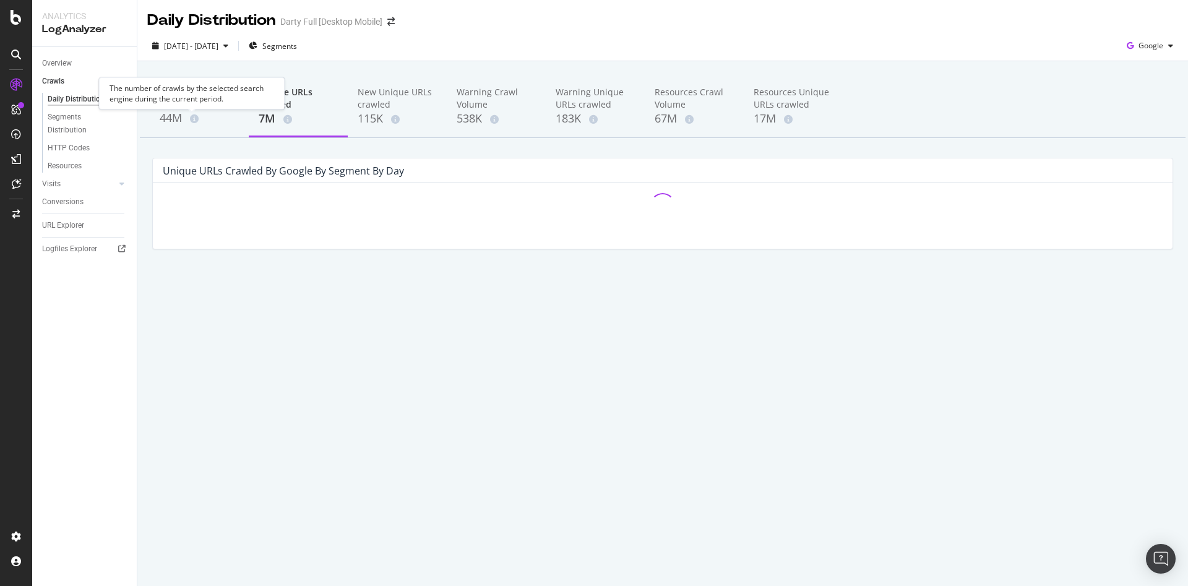
drag, startPoint x: 166, startPoint y: 115, endPoint x: 614, endPoint y: 27, distance: 456.1
click at [612, 38] on div "2025 Aug. 1st - Aug. 31st Segments Google" at bounding box center [662, 48] width 1051 height 25
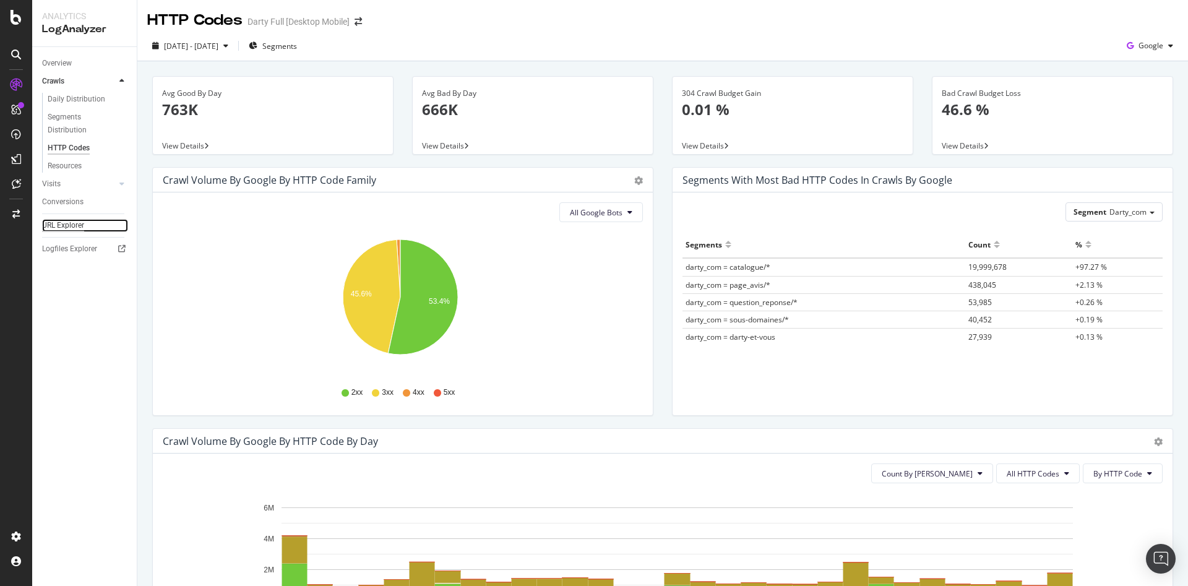
click at [60, 224] on div "URL Explorer" at bounding box center [63, 225] width 42 height 13
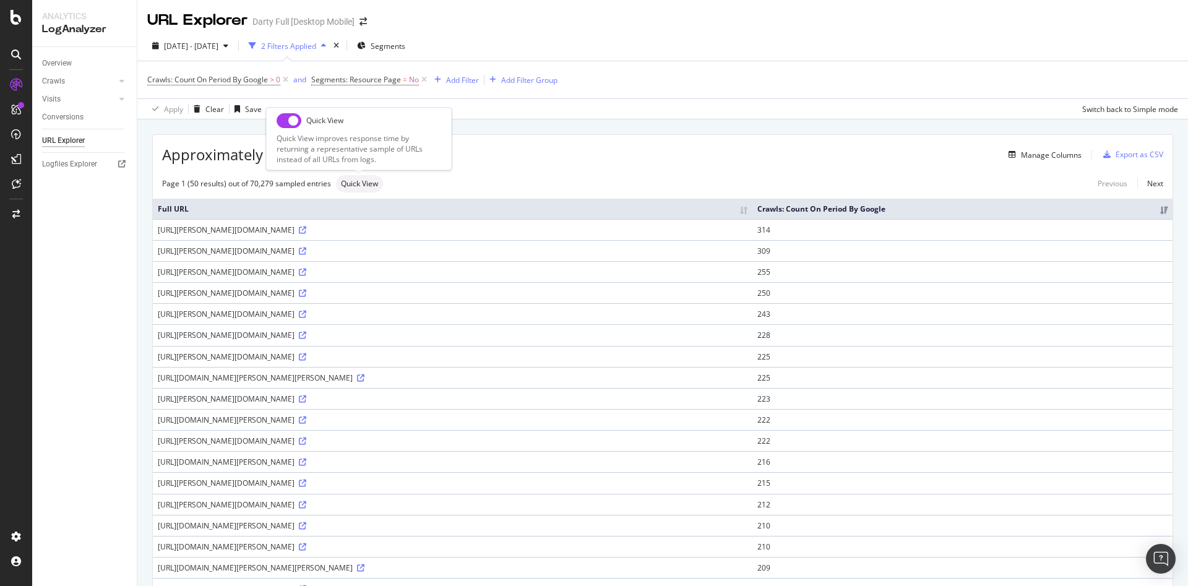
click at [352, 184] on span "Quick View" at bounding box center [359, 183] width 37 height 7
click at [287, 119] on input "checkbox" at bounding box center [289, 120] width 25 height 15
checkbox input "true"
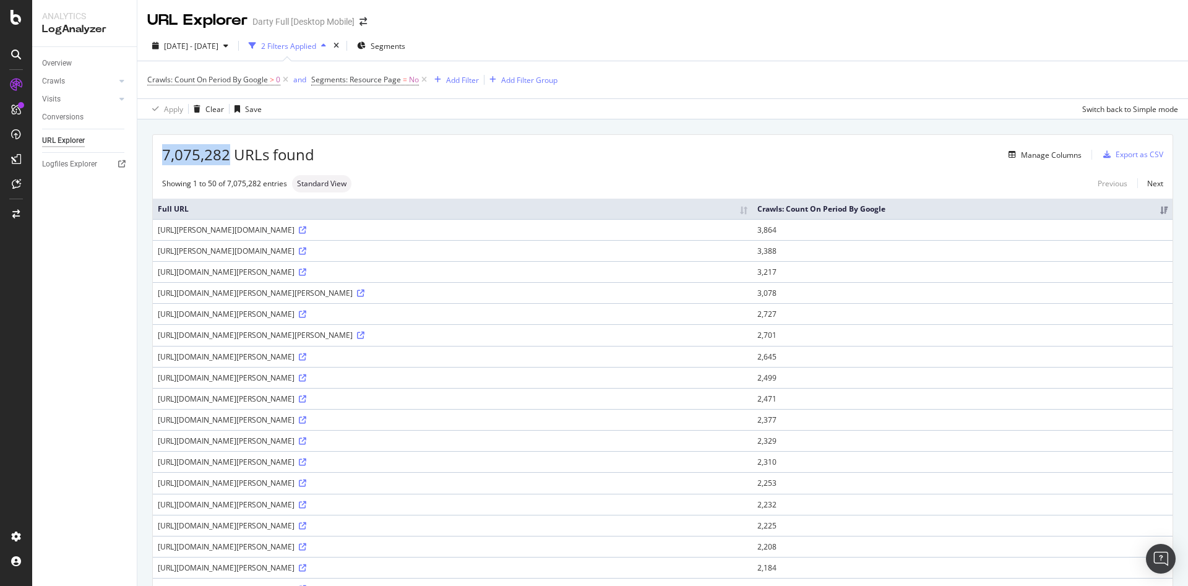
drag, startPoint x: 231, startPoint y: 157, endPoint x: 150, endPoint y: 149, distance: 80.9
copy span "7,075,282"
drag, startPoint x: 228, startPoint y: 156, endPoint x: 162, endPoint y: 153, distance: 66.3
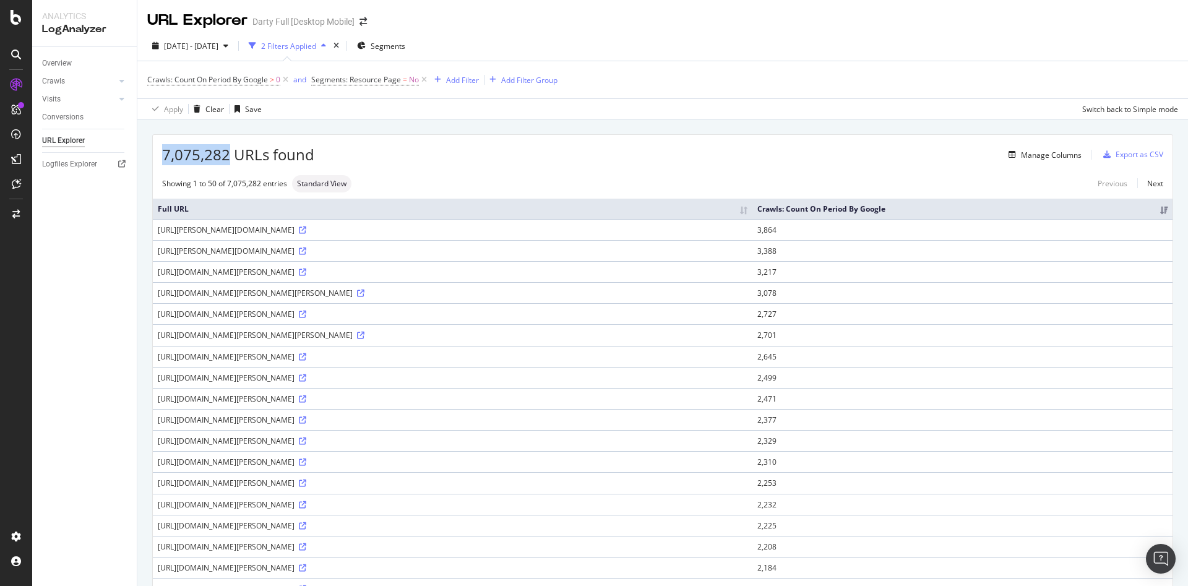
click at [162, 153] on span "7,075,282 URLs found" at bounding box center [238, 154] width 152 height 21
click at [228, 46] on icon "button" at bounding box center [225, 45] width 5 height 7
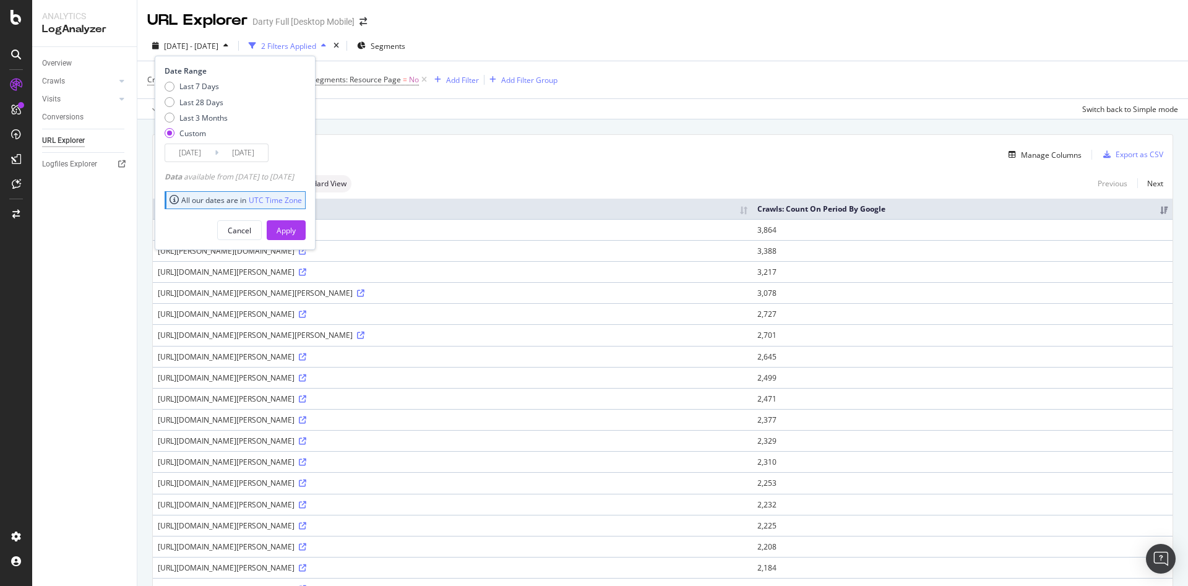
click at [200, 152] on input "[DATE]" at bounding box center [190, 152] width 50 height 17
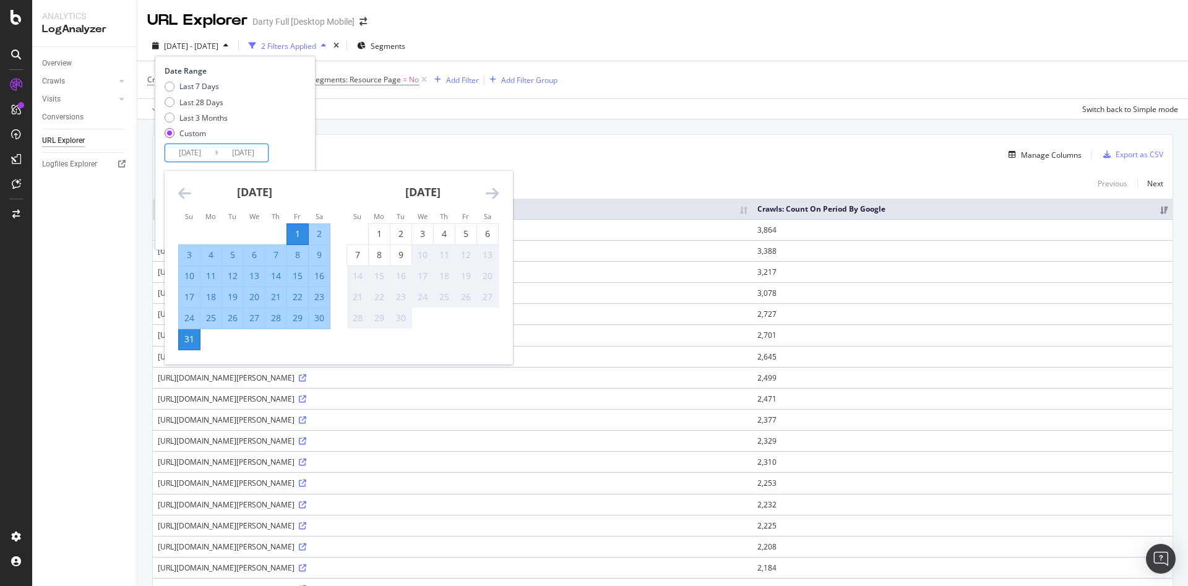
click at [181, 191] on icon "Move backward to switch to the previous month." at bounding box center [184, 193] width 13 height 15
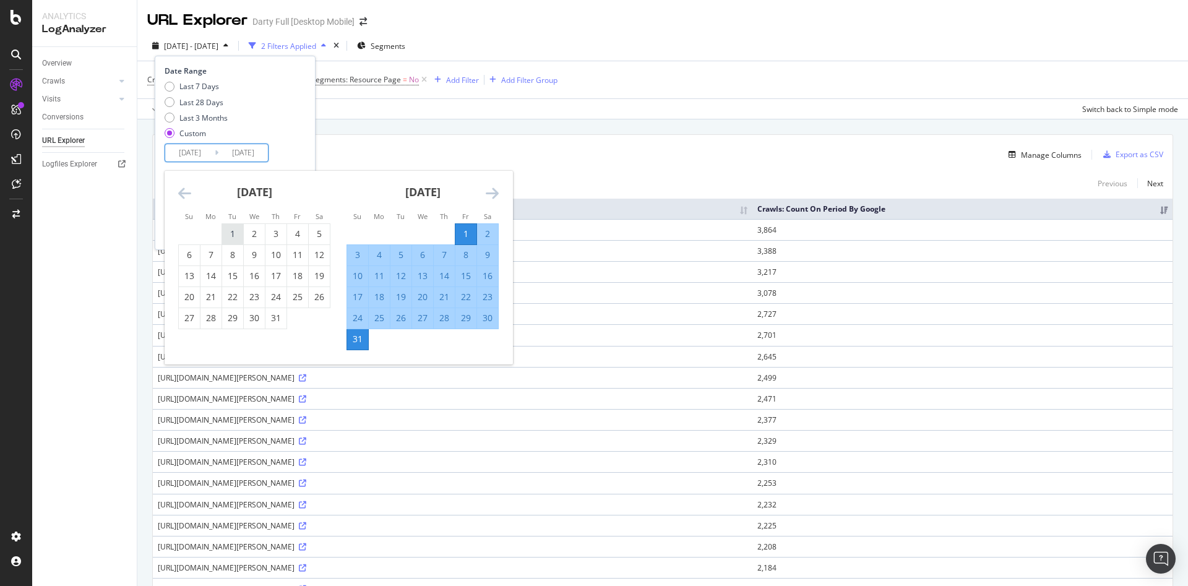
click at [236, 231] on div "1" at bounding box center [232, 234] width 21 height 12
type input "2025/07/01"
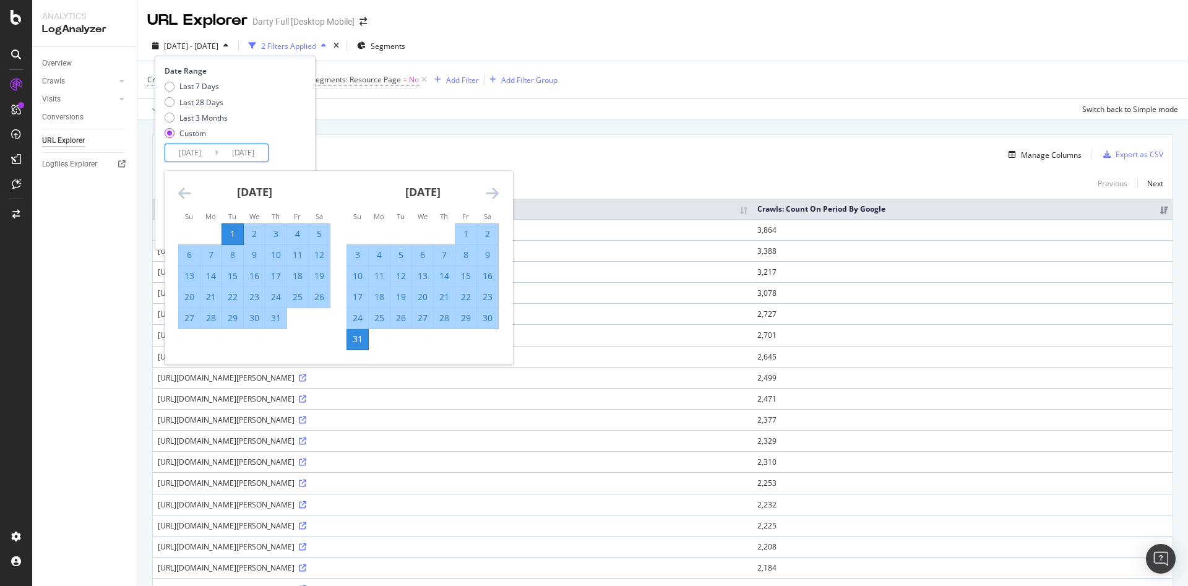
click at [278, 322] on div "31" at bounding box center [276, 318] width 21 height 12
type input "2025/07/31"
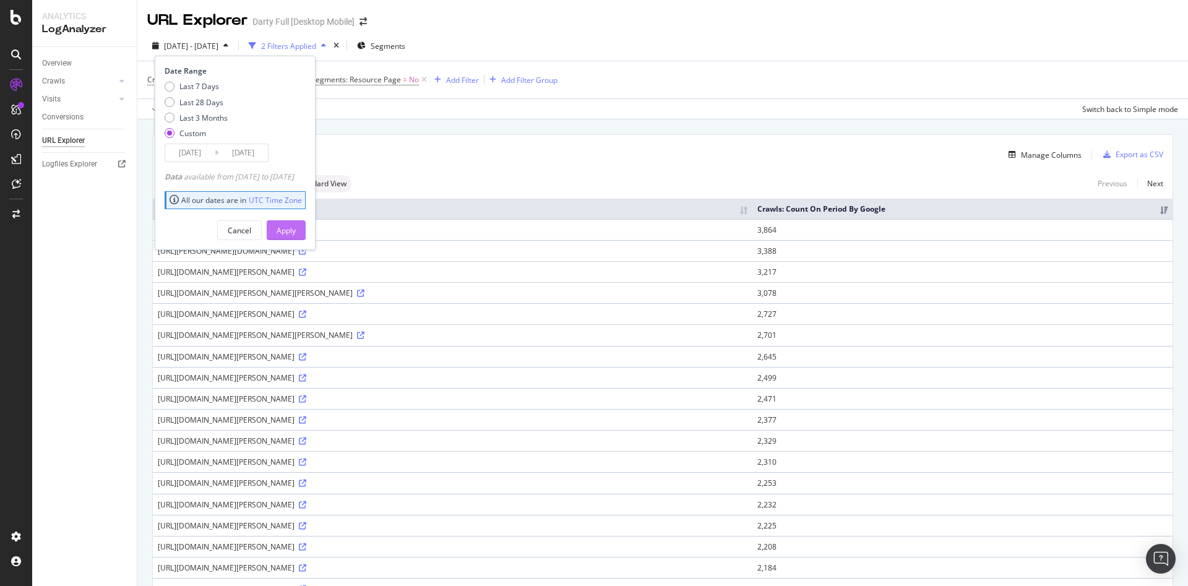
click at [296, 223] on div "Apply" at bounding box center [286, 230] width 19 height 19
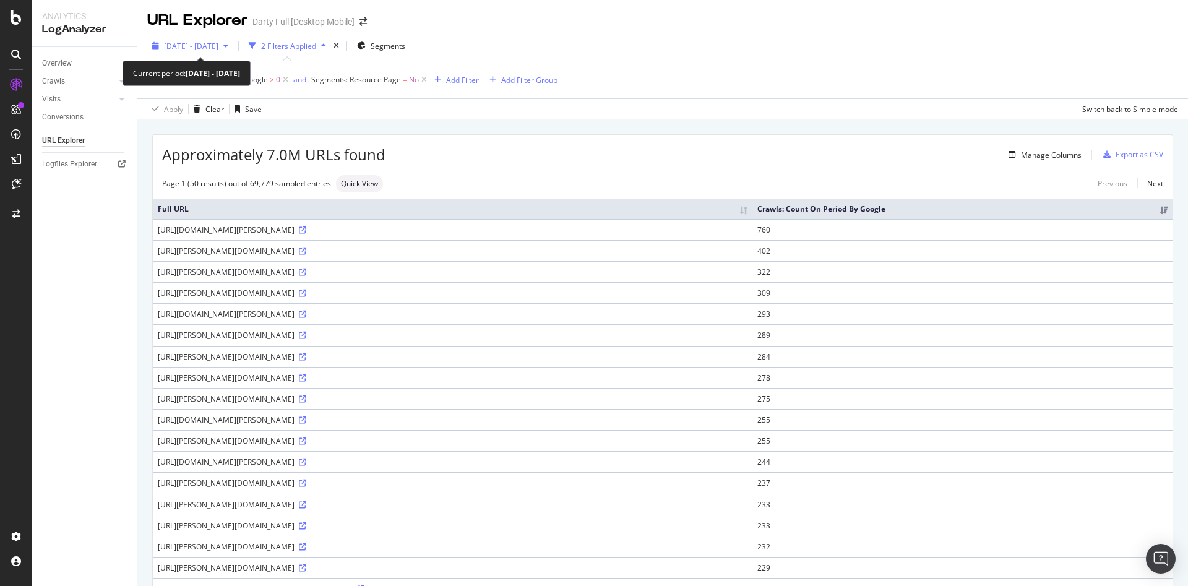
click at [191, 46] on span "2025 Jul. 1st - Jul. 31st" at bounding box center [191, 46] width 54 height 11
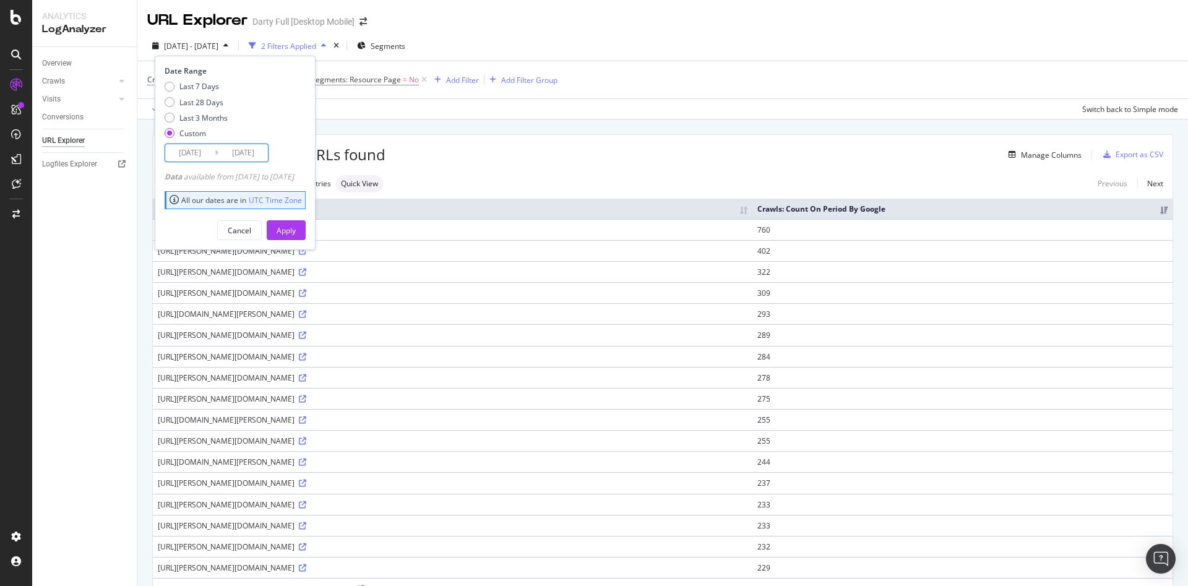
click at [197, 151] on input "2025/07/01" at bounding box center [190, 152] width 50 height 17
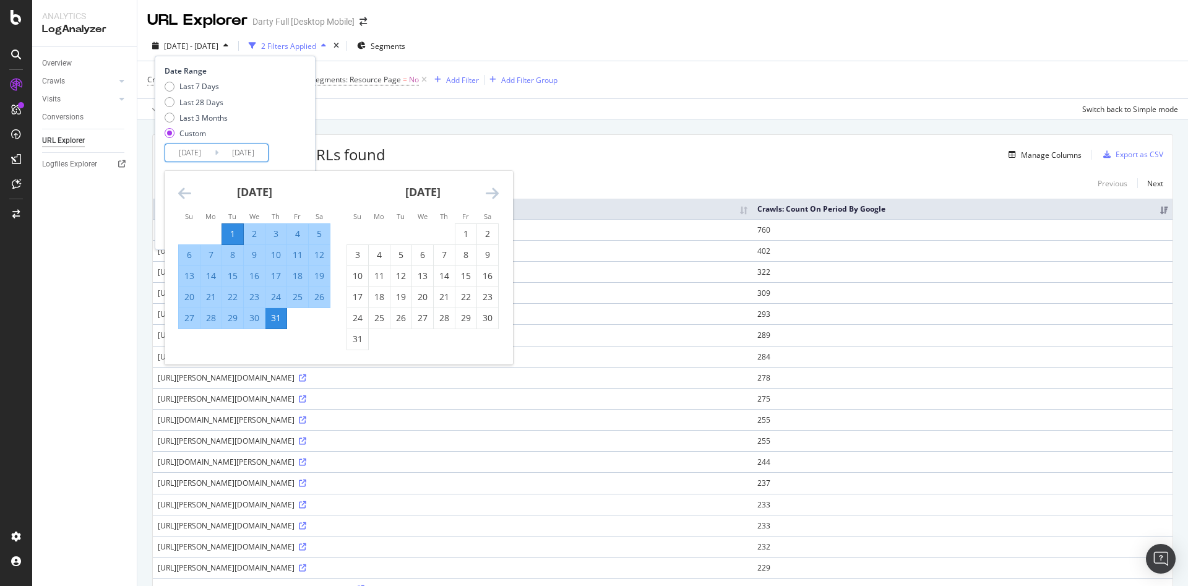
click at [180, 191] on icon "Move backward to switch to the previous month." at bounding box center [184, 193] width 13 height 15
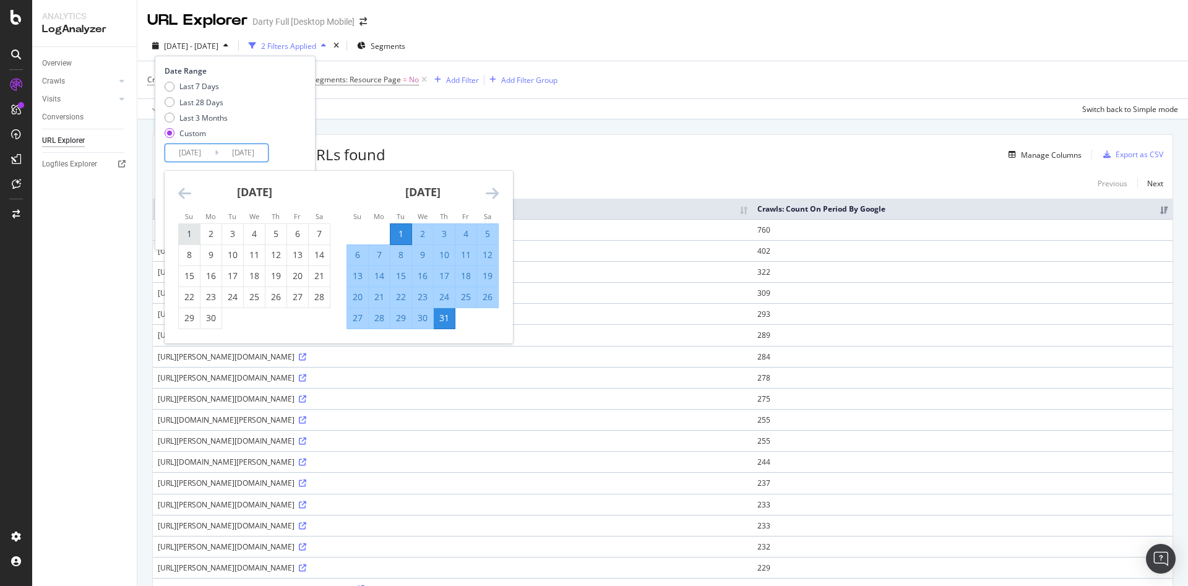
click at [186, 232] on div "1" at bounding box center [189, 234] width 21 height 12
type input "2025/06/01"
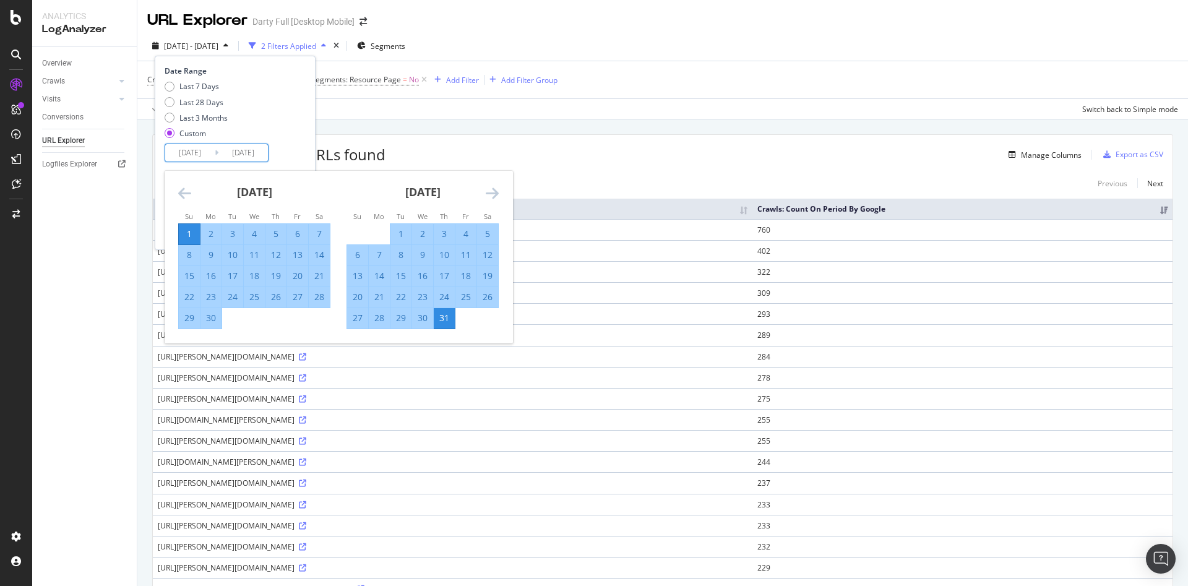
click at [213, 321] on div "30" at bounding box center [211, 318] width 21 height 12
type input "2025/06/30"
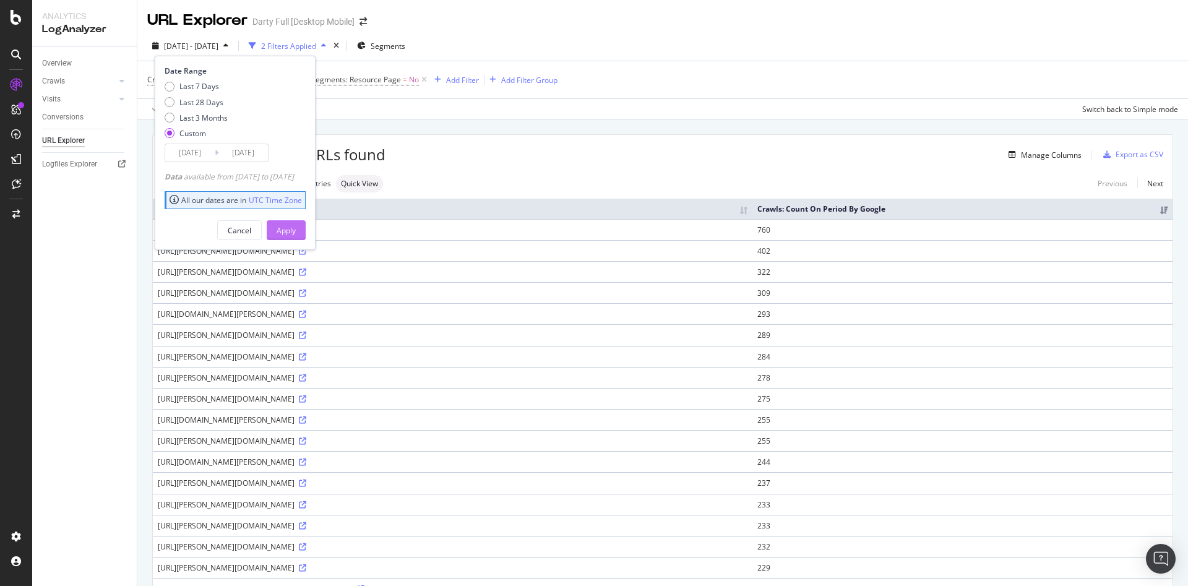
click at [296, 225] on div "Apply" at bounding box center [286, 230] width 19 height 11
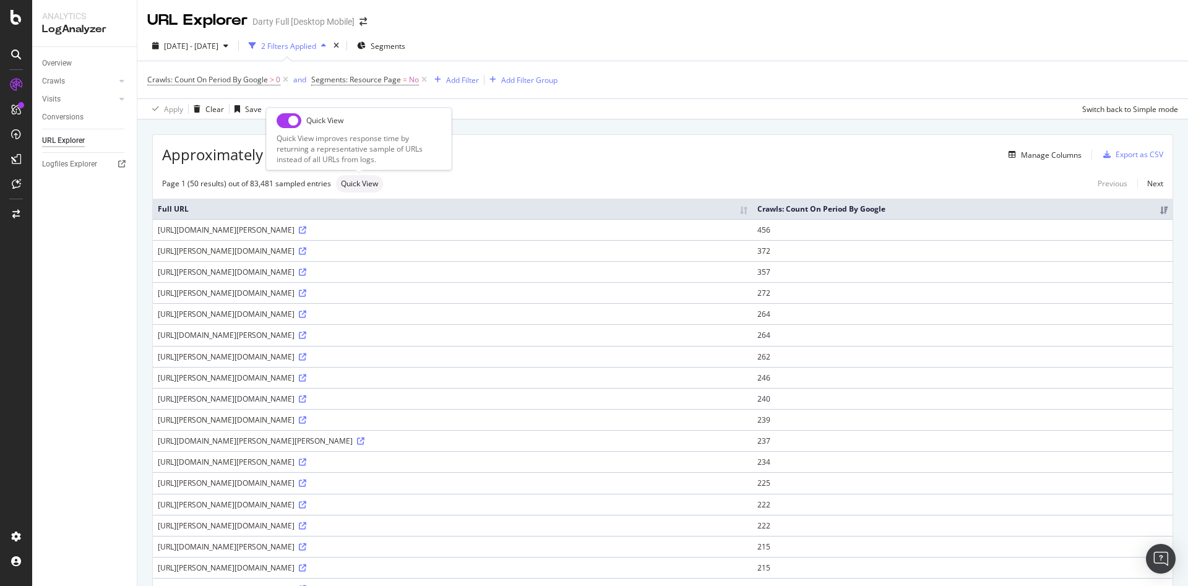
click at [287, 119] on input "checkbox" at bounding box center [289, 120] width 25 height 15
checkbox input "true"
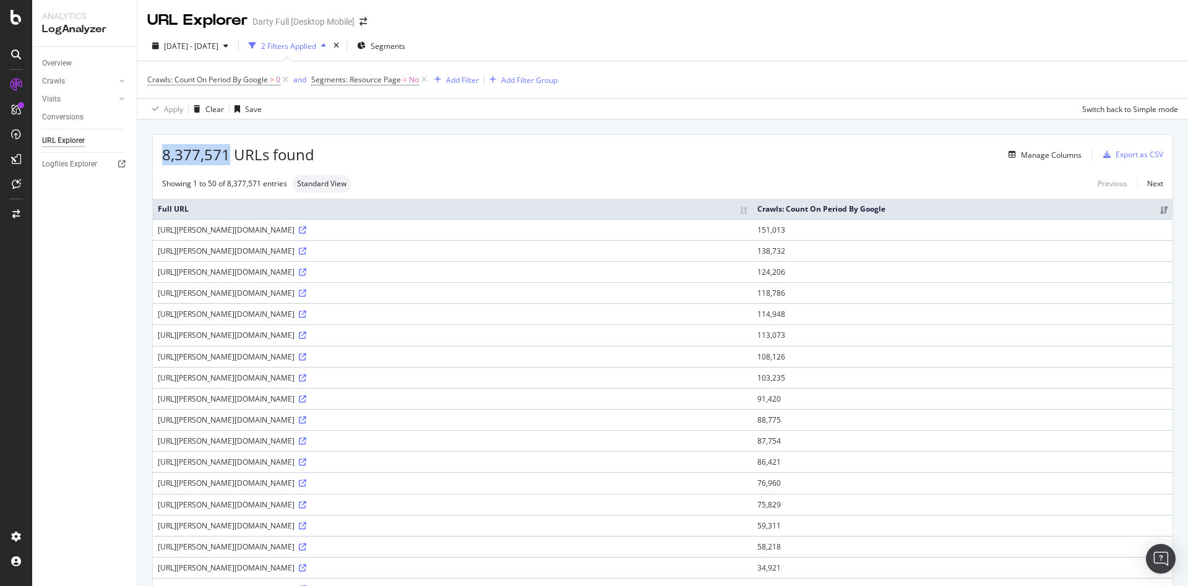
drag, startPoint x: 195, startPoint y: 153, endPoint x: 152, endPoint y: 150, distance: 42.8
copy span "8,377,571"
click at [228, 46] on icon "button" at bounding box center [225, 45] width 5 height 7
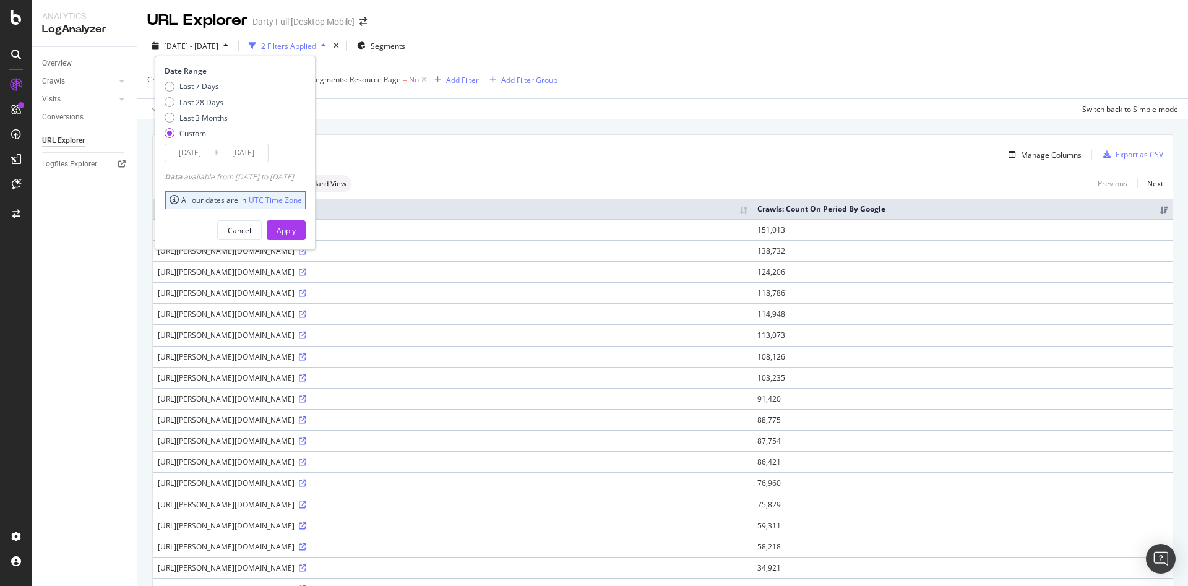
click at [207, 149] on input "2025/06/01" at bounding box center [190, 152] width 50 height 17
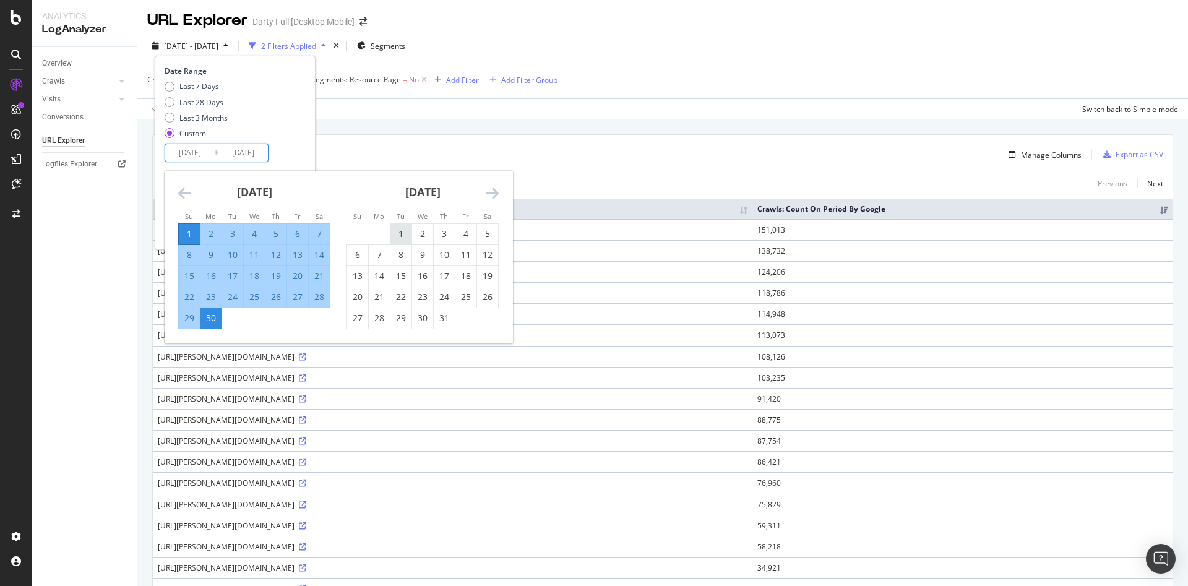
click at [404, 232] on div "1" at bounding box center [401, 234] width 21 height 12
type input "2025/07/01"
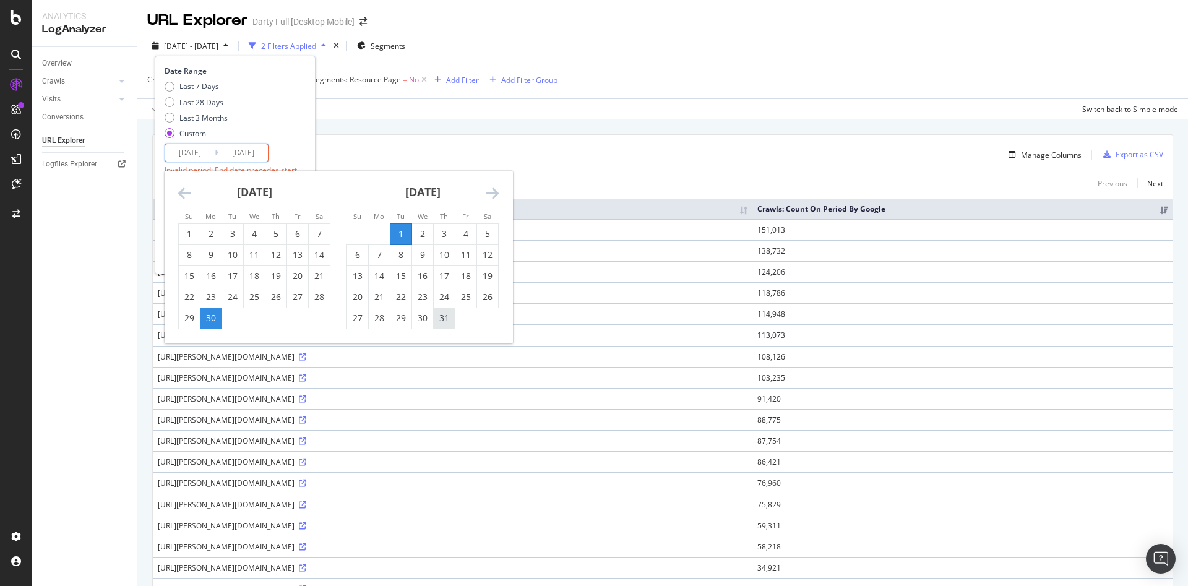
click at [442, 317] on div "31" at bounding box center [444, 318] width 21 height 12
type input "2025/07/31"
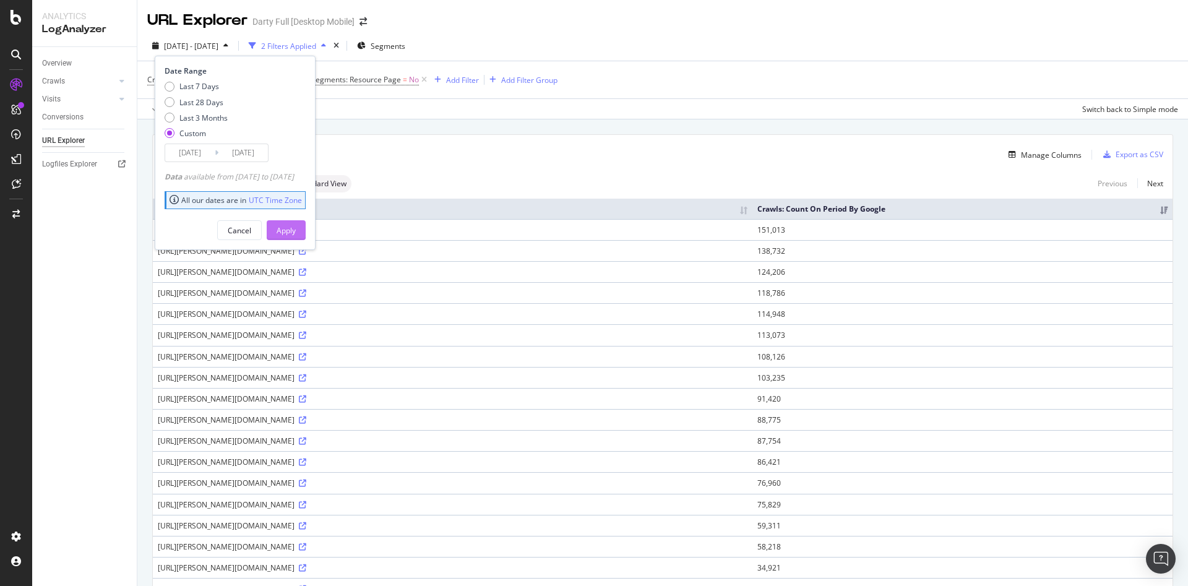
click at [296, 229] on div "Apply" at bounding box center [286, 230] width 19 height 11
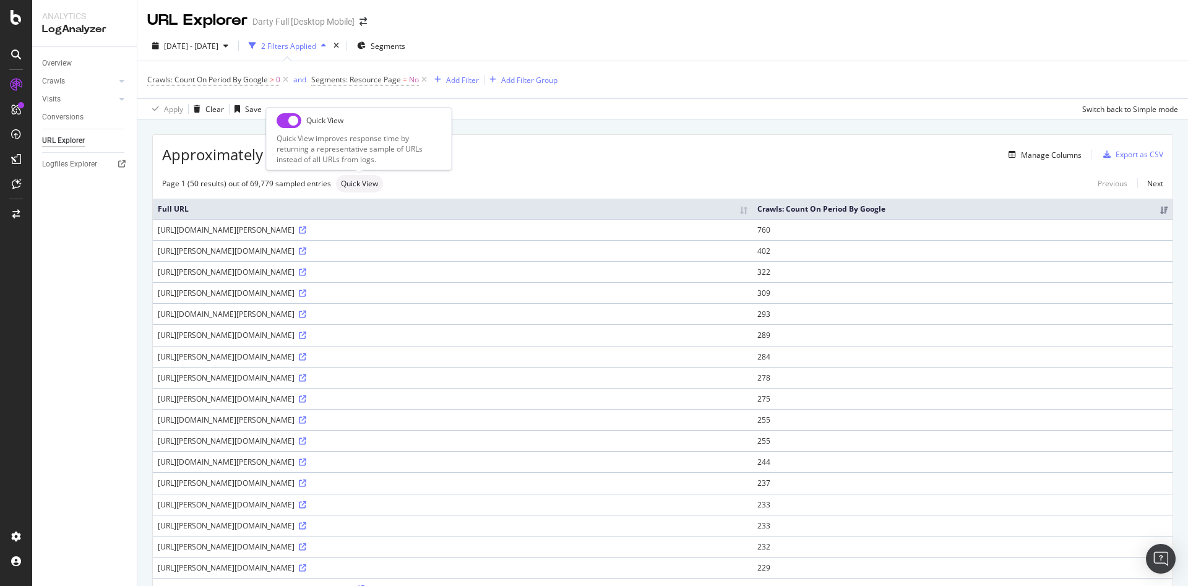
click at [284, 118] on input "checkbox" at bounding box center [289, 120] width 25 height 15
checkbox input "true"
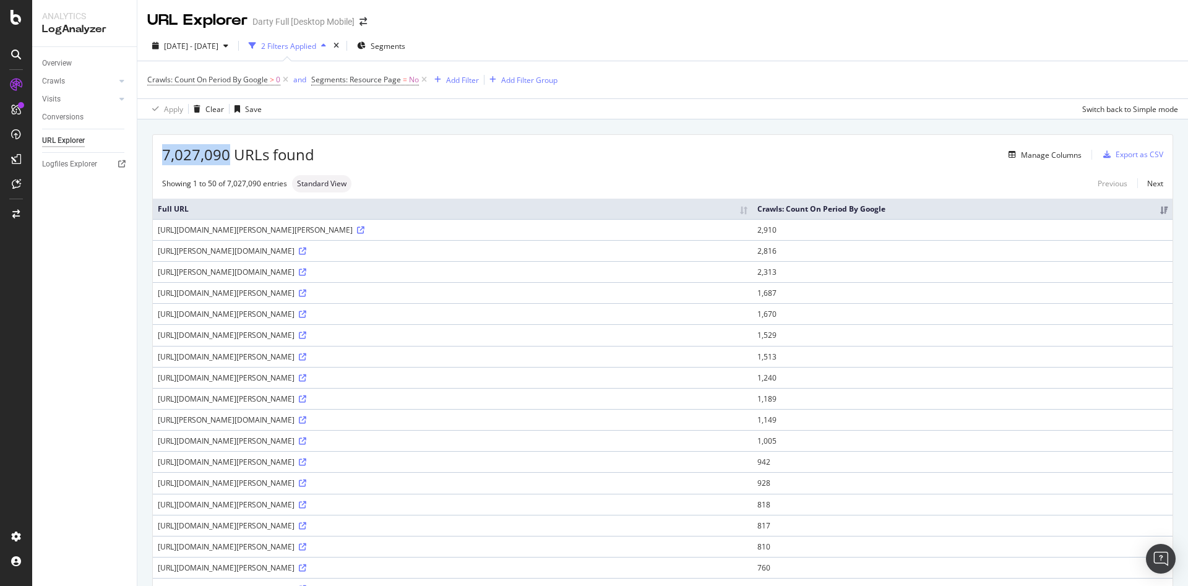
drag, startPoint x: 227, startPoint y: 157, endPoint x: 141, endPoint y: 154, distance: 85.5
copy span "7,027,090"
click at [423, 78] on icon at bounding box center [424, 80] width 11 height 12
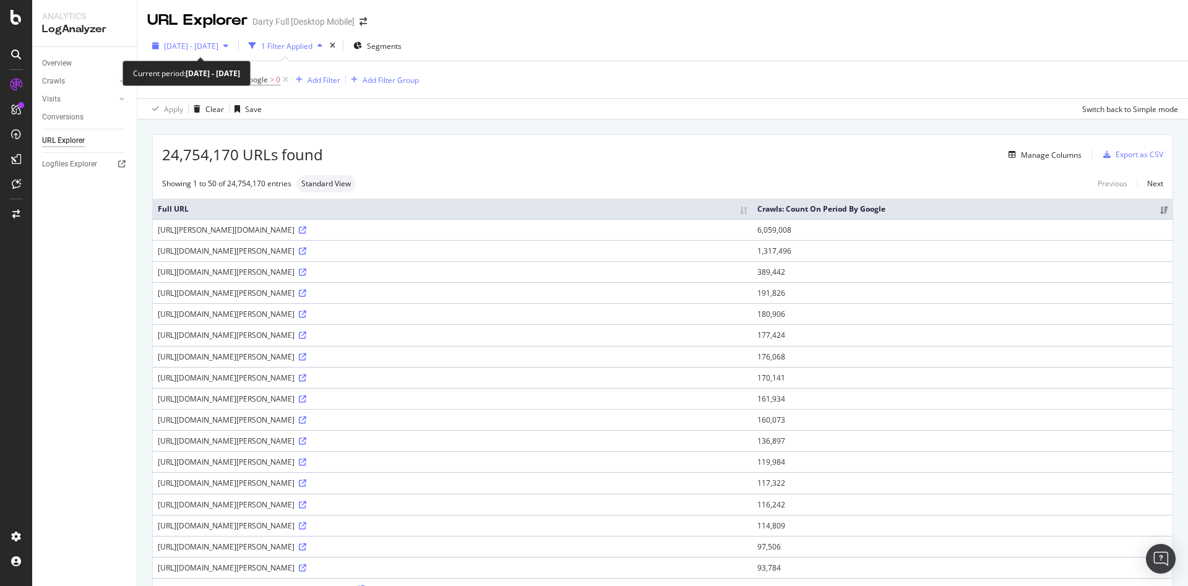
click at [183, 48] on span "[DATE] - [DATE]" at bounding box center [191, 46] width 54 height 11
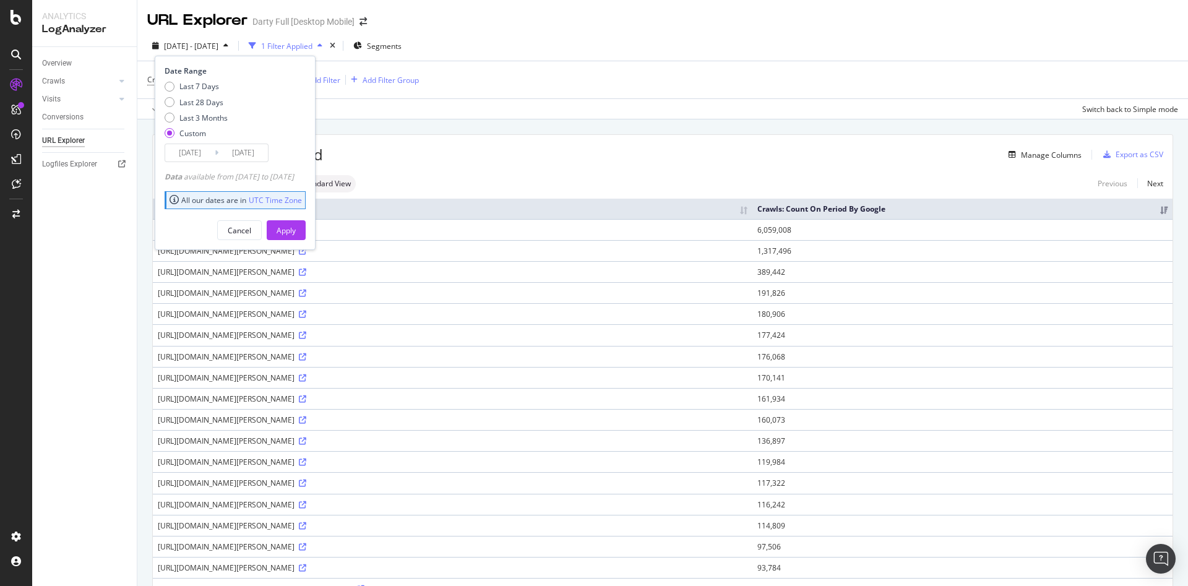
click at [201, 153] on input "[DATE]" at bounding box center [190, 152] width 50 height 17
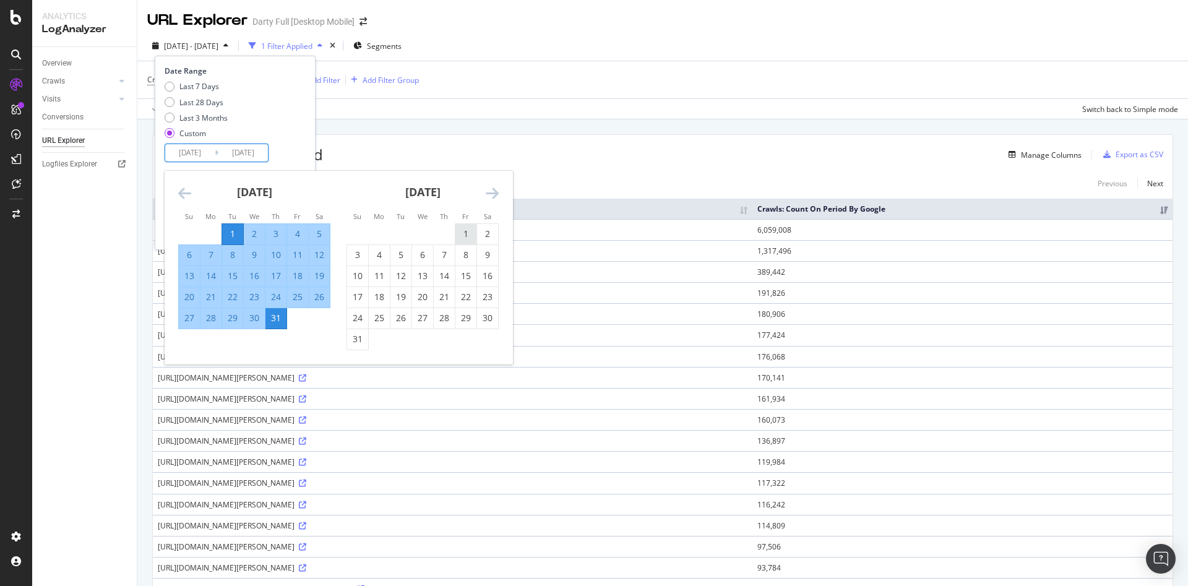
click at [463, 231] on div "1" at bounding box center [466, 234] width 21 height 12
type input "2025/08/01"
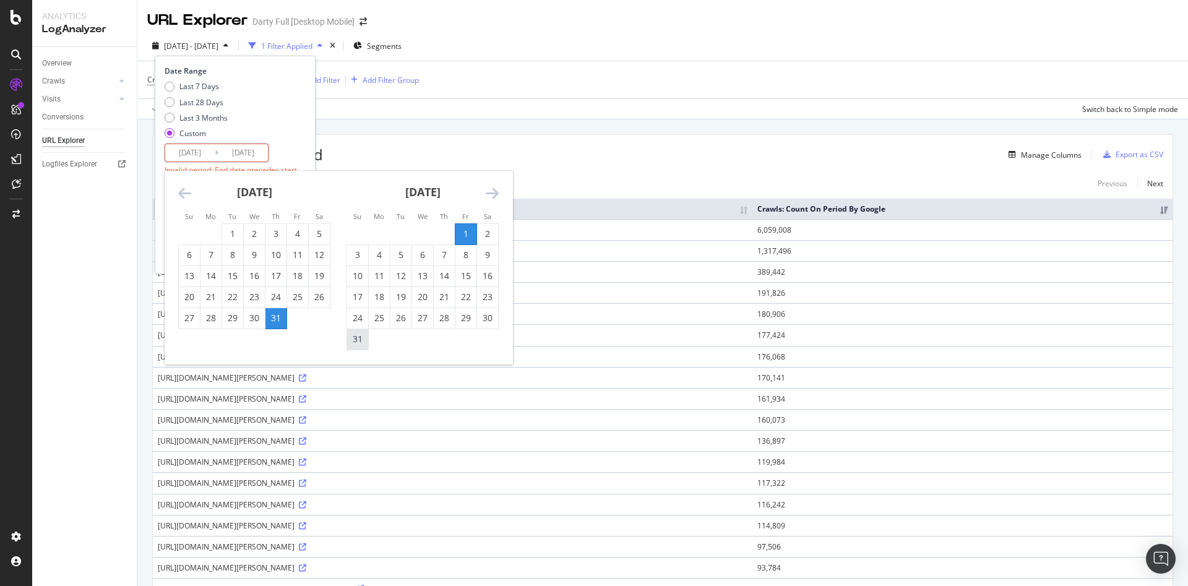
click at [356, 345] on div "31" at bounding box center [357, 339] width 21 height 12
type input "2025/08/31"
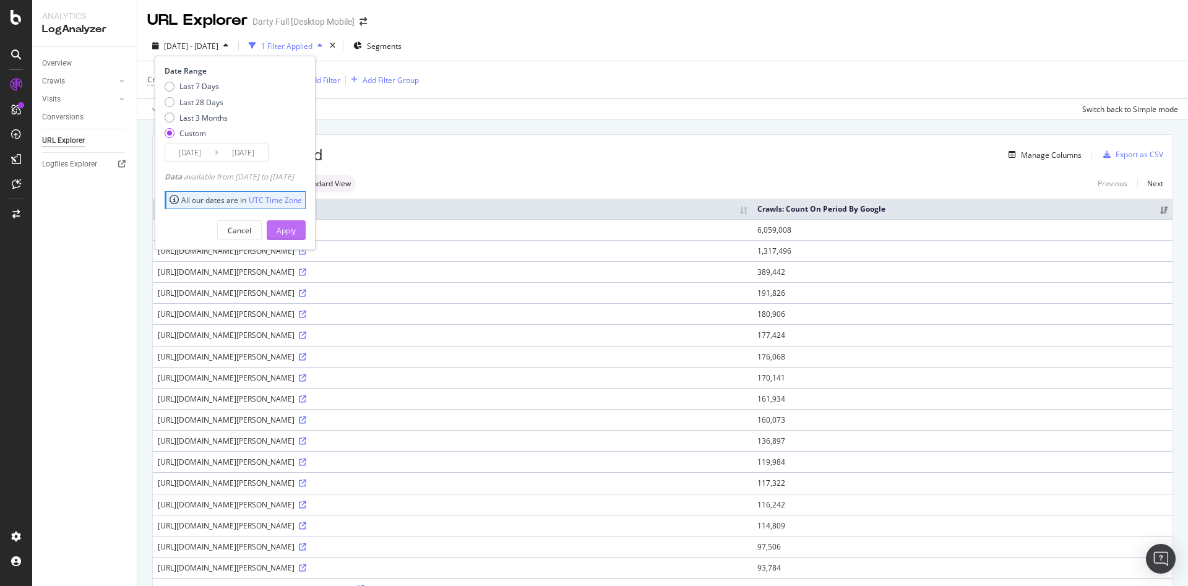
click at [296, 228] on div "Apply" at bounding box center [286, 230] width 19 height 11
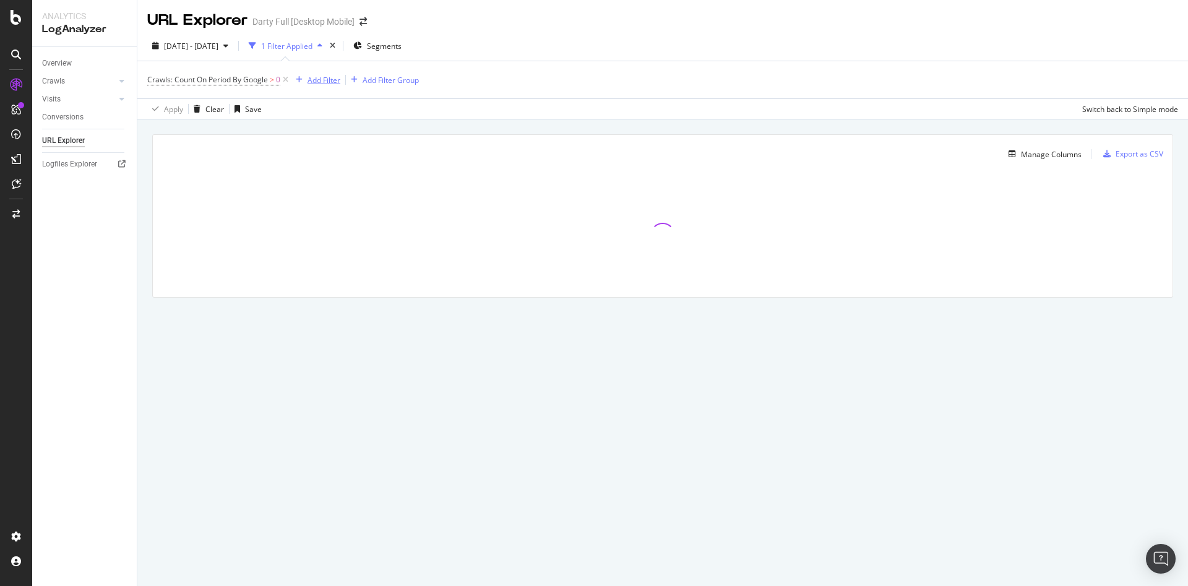
click at [326, 79] on div "Add Filter" at bounding box center [324, 80] width 33 height 11
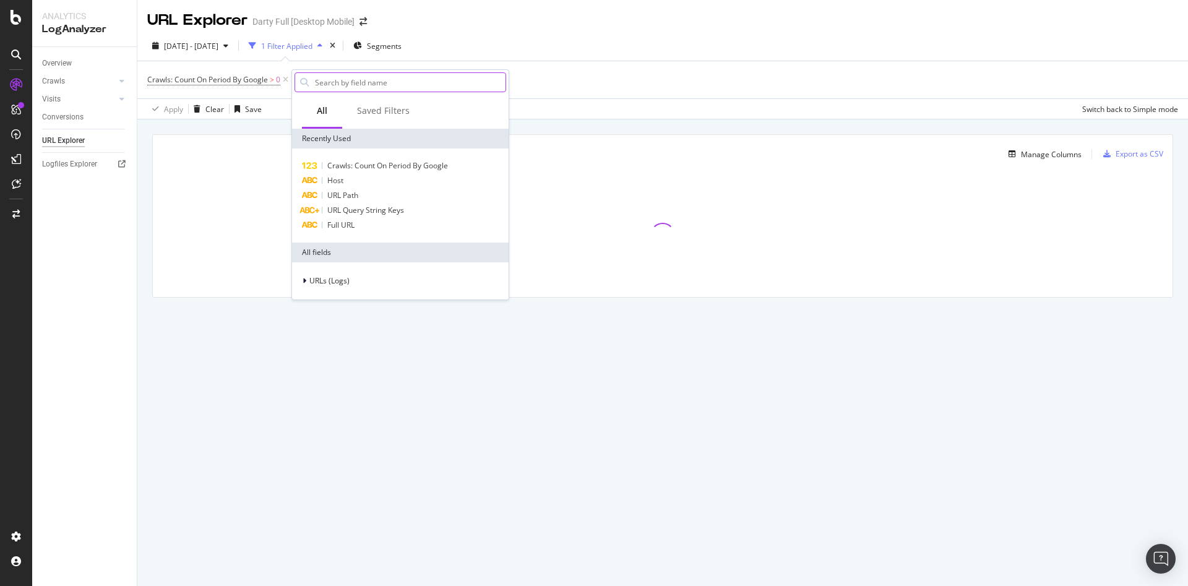
click at [358, 85] on input "text" at bounding box center [410, 82] width 192 height 19
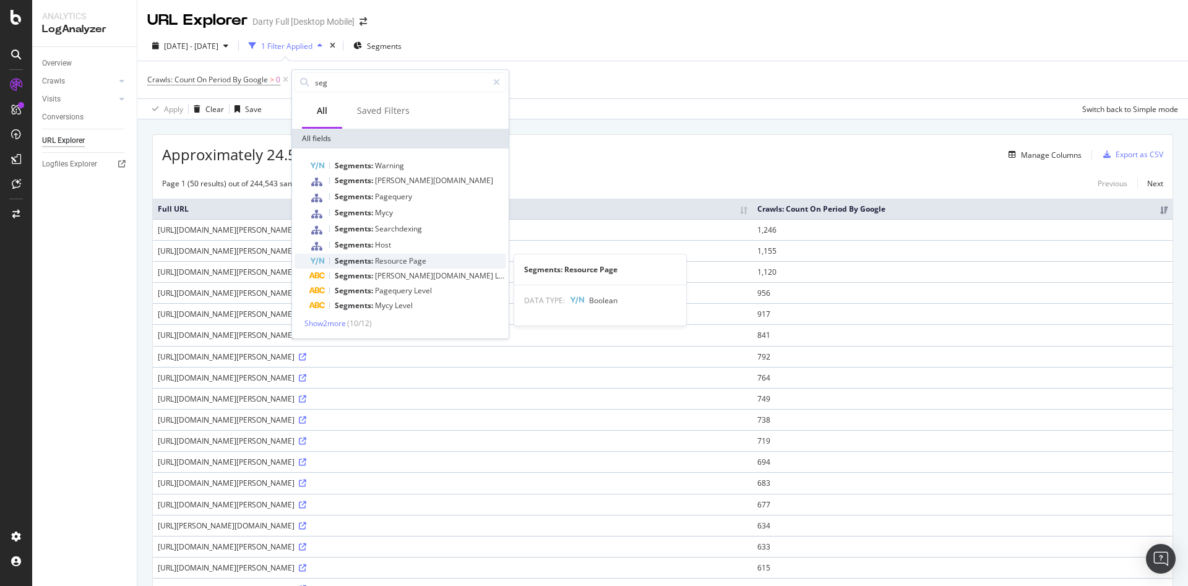
type input "seg"
click at [456, 262] on div "Segments: Resource Page" at bounding box center [407, 261] width 197 height 15
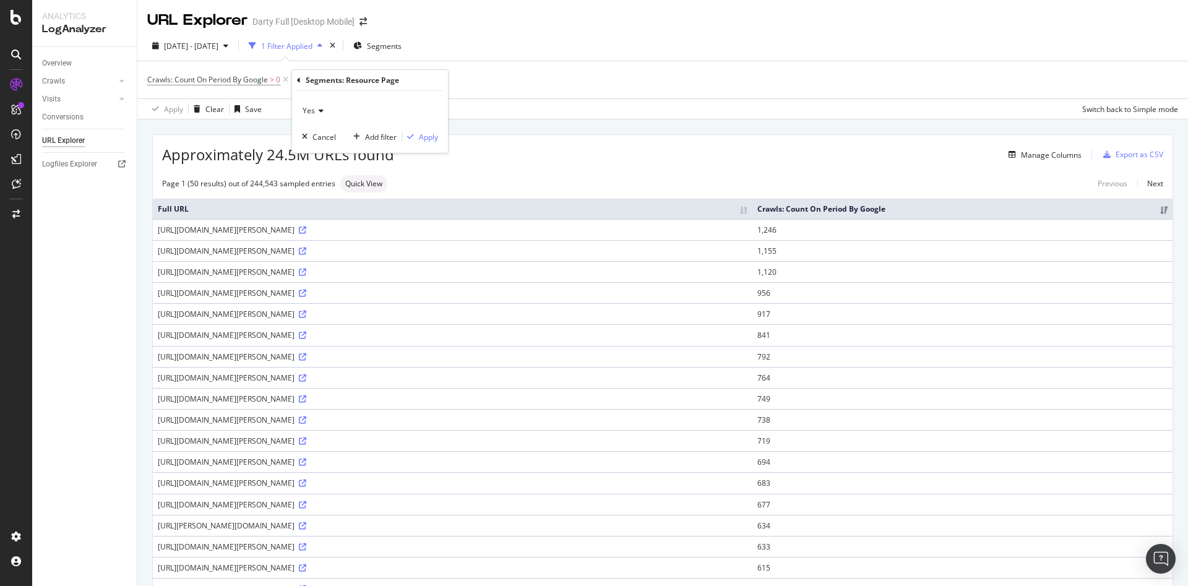
click at [323, 110] on div "Yes" at bounding box center [370, 111] width 136 height 20
click at [330, 150] on div "No" at bounding box center [371, 152] width 132 height 16
click at [426, 135] on div "Apply" at bounding box center [428, 137] width 19 height 11
click at [360, 185] on span "Quick View" at bounding box center [359, 183] width 37 height 7
click at [287, 123] on input "checkbox" at bounding box center [289, 120] width 25 height 15
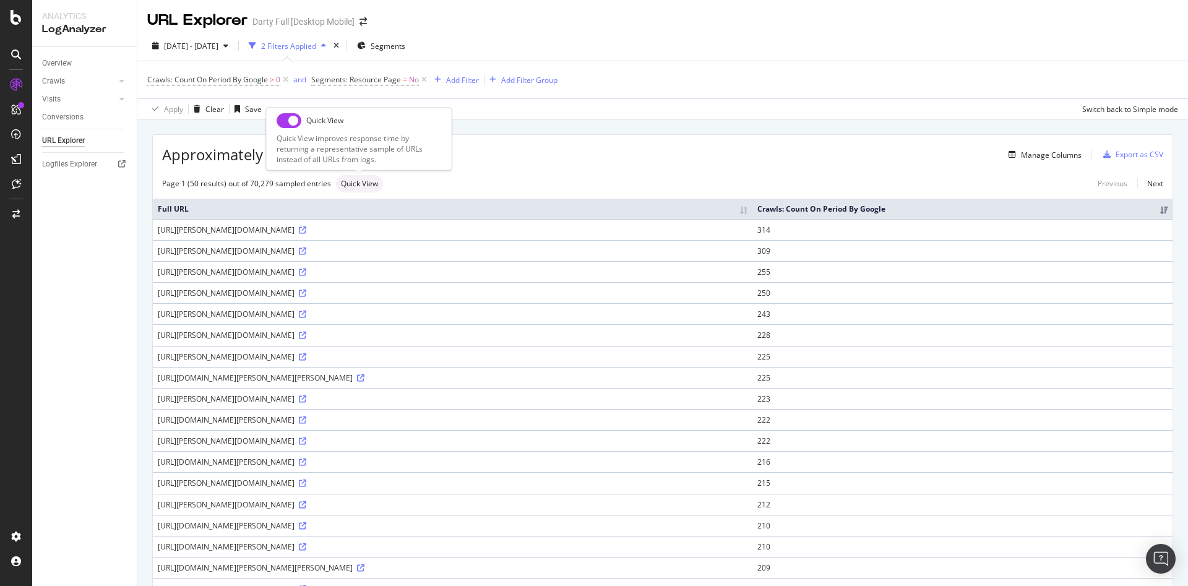
checkbox input "true"
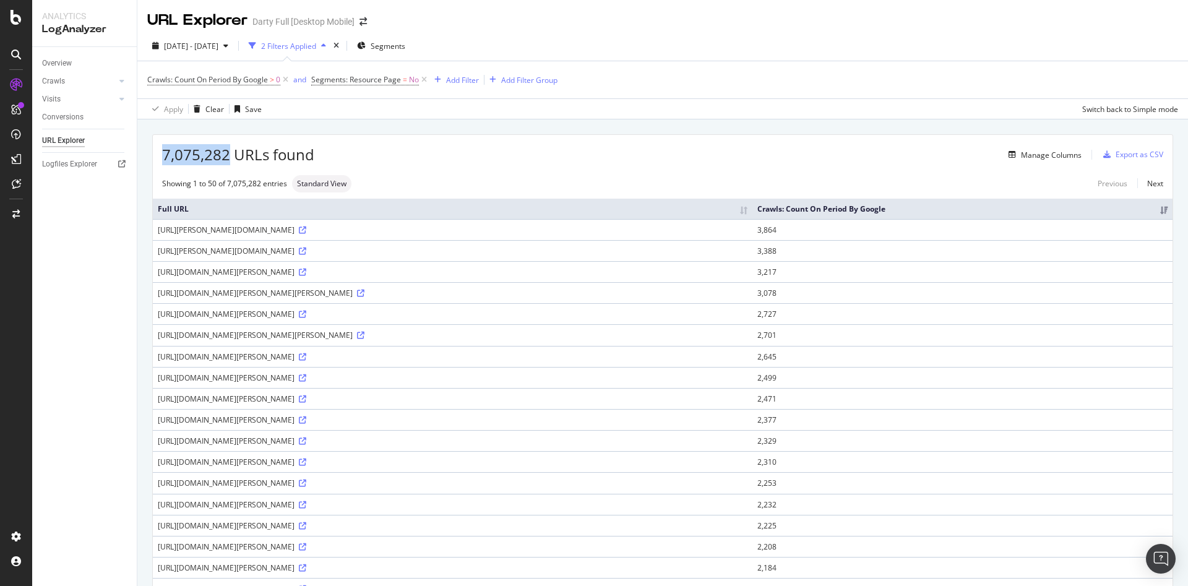
drag, startPoint x: 227, startPoint y: 157, endPoint x: 149, endPoint y: 157, distance: 78.6
copy span "7,075,282"
click at [218, 51] on span "[DATE] - [DATE]" at bounding box center [191, 46] width 54 height 11
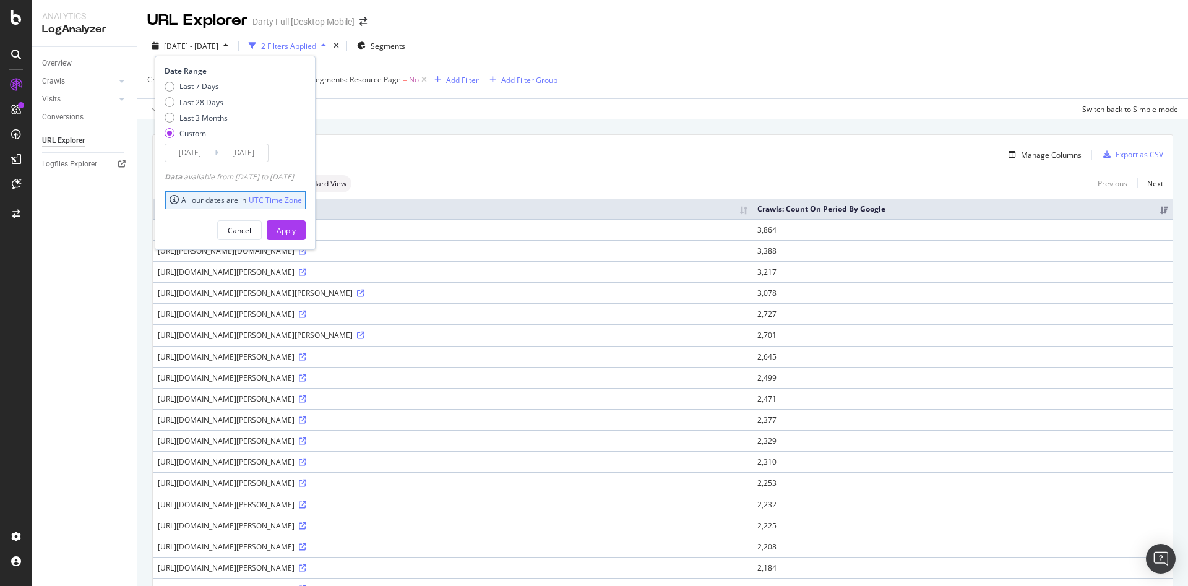
click at [199, 150] on input "[DATE]" at bounding box center [190, 152] width 50 height 17
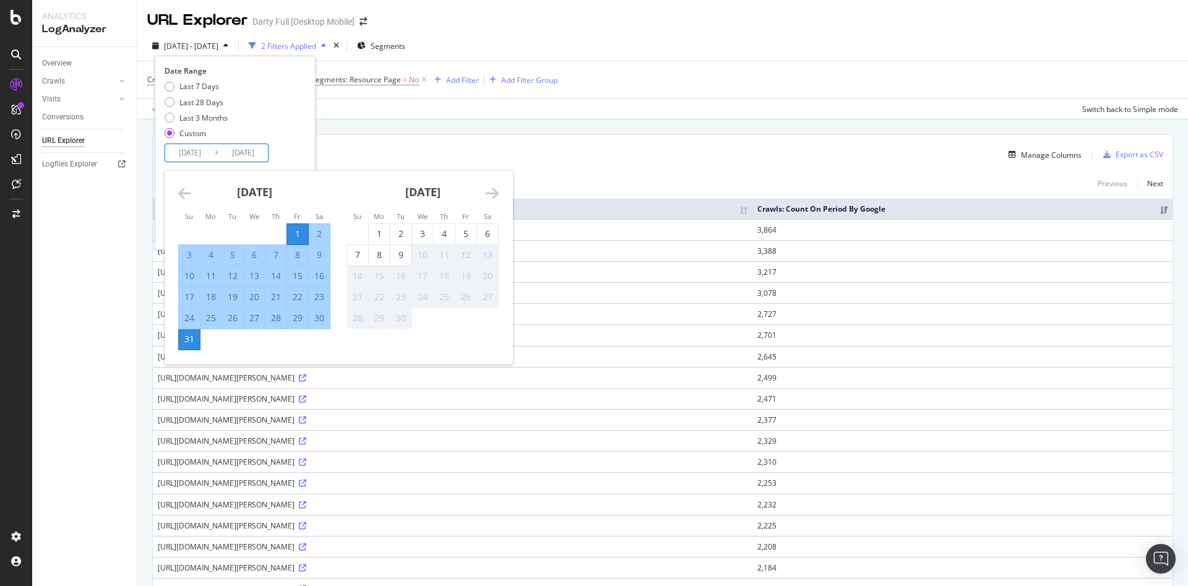
click at [182, 194] on icon "Move backward to switch to the previous month." at bounding box center [184, 193] width 13 height 15
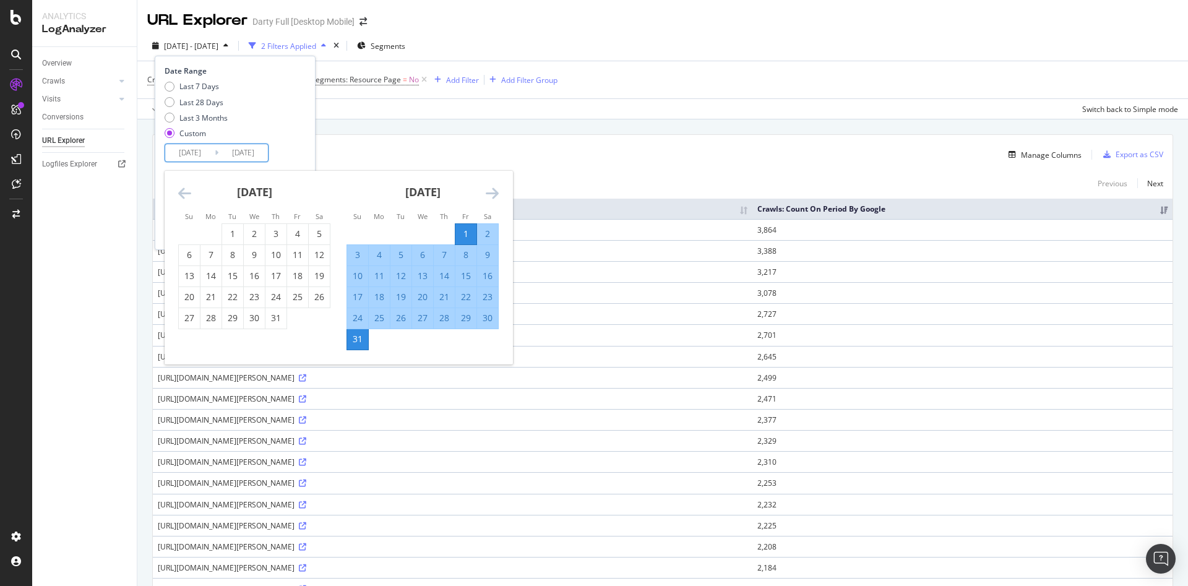
click at [182, 192] on icon "Move backward to switch to the previous month." at bounding box center [184, 193] width 13 height 15
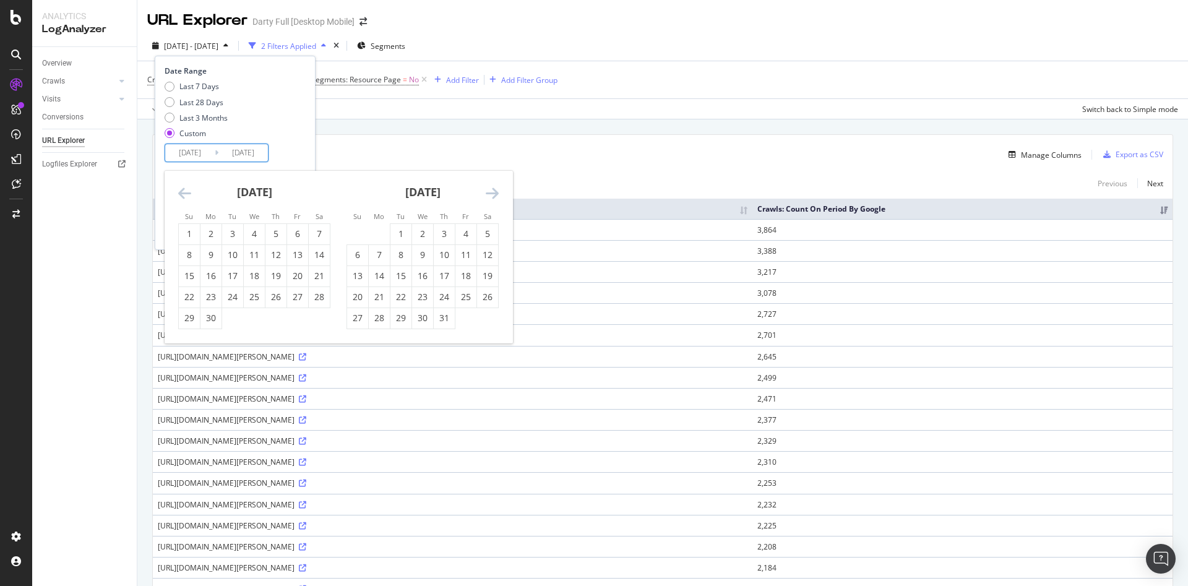
click at [184, 192] on icon "Move backward to switch to the previous month." at bounding box center [184, 193] width 13 height 15
click at [280, 229] on div "1" at bounding box center [276, 234] width 21 height 12
type input "2025/05/01"
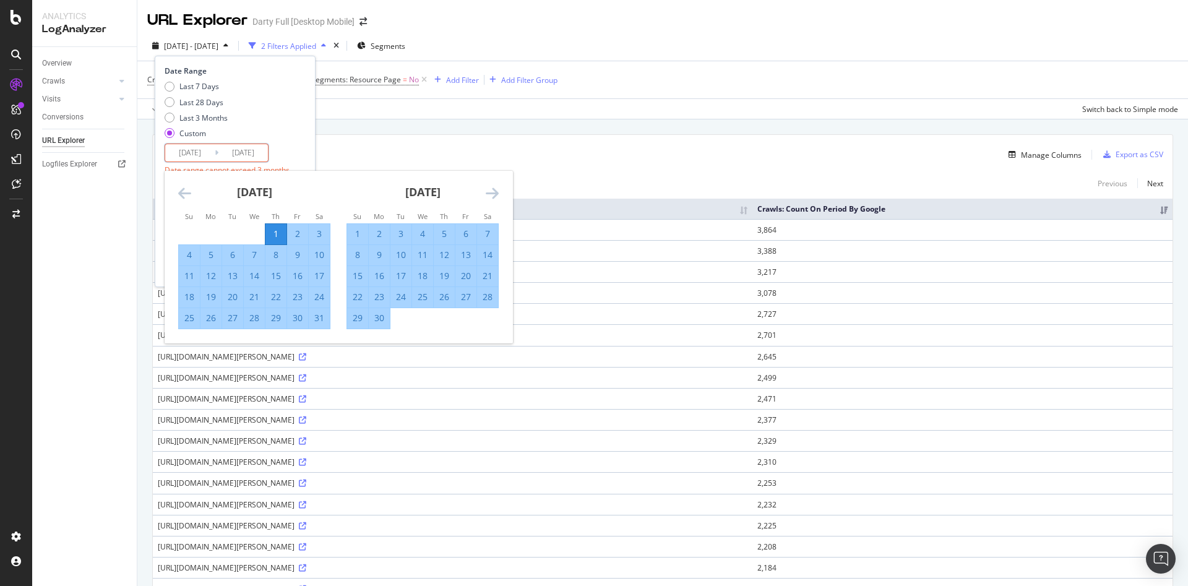
click at [316, 318] on div "31" at bounding box center [319, 318] width 21 height 12
type input "2025/05/31"
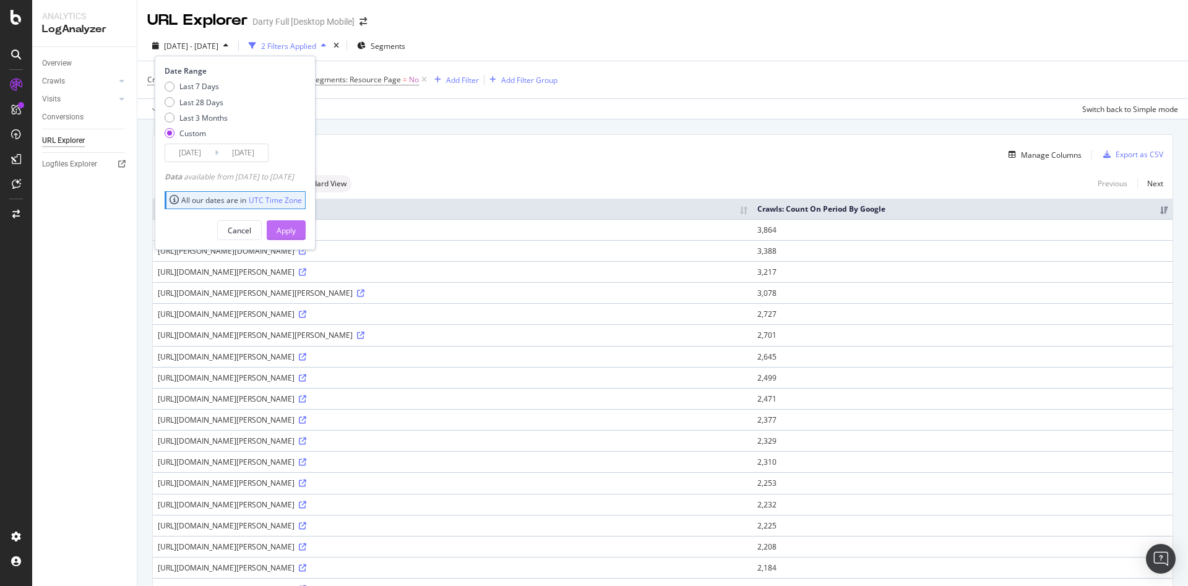
click at [296, 223] on div "Apply" at bounding box center [286, 230] width 19 height 19
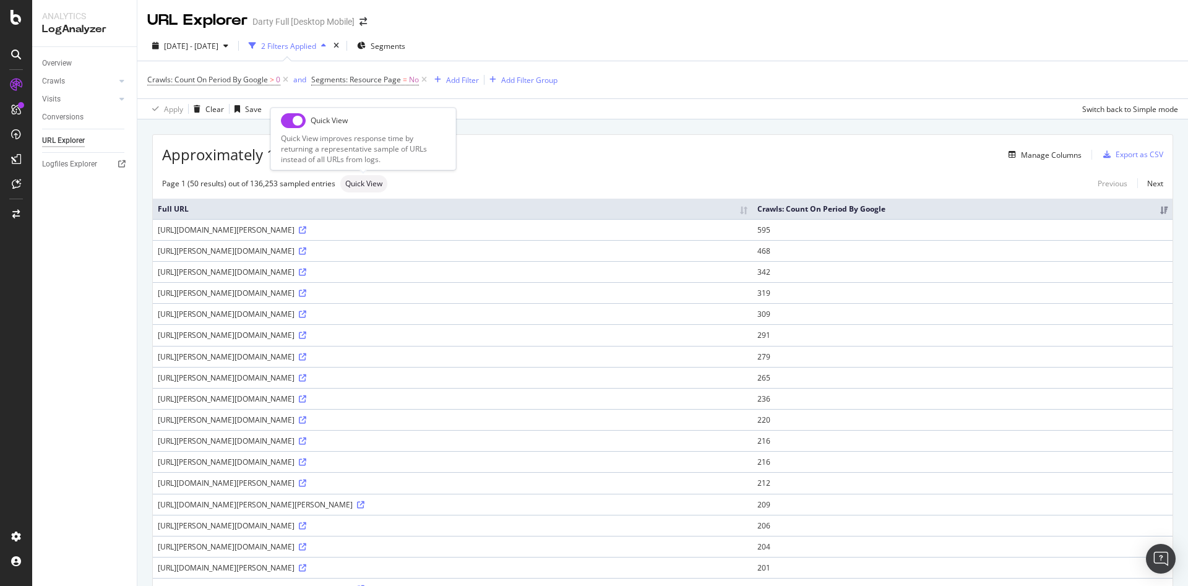
click at [289, 124] on input "checkbox" at bounding box center [293, 120] width 25 height 15
checkbox input "true"
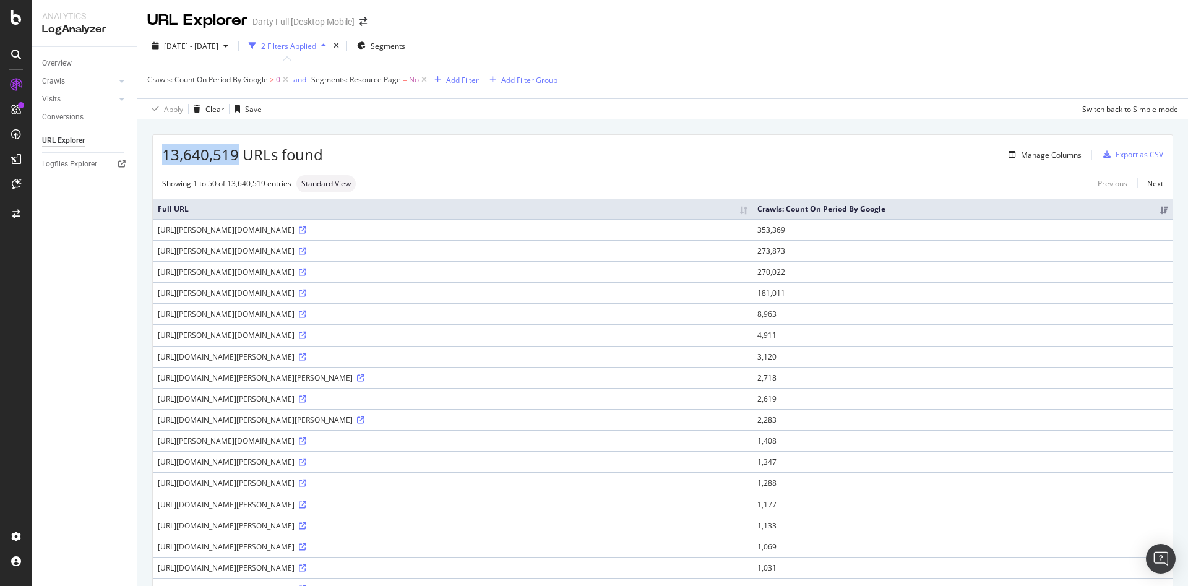
drag, startPoint x: 237, startPoint y: 157, endPoint x: 150, endPoint y: 153, distance: 86.7
copy span "13,640,519"
click at [423, 80] on icon at bounding box center [424, 80] width 11 height 12
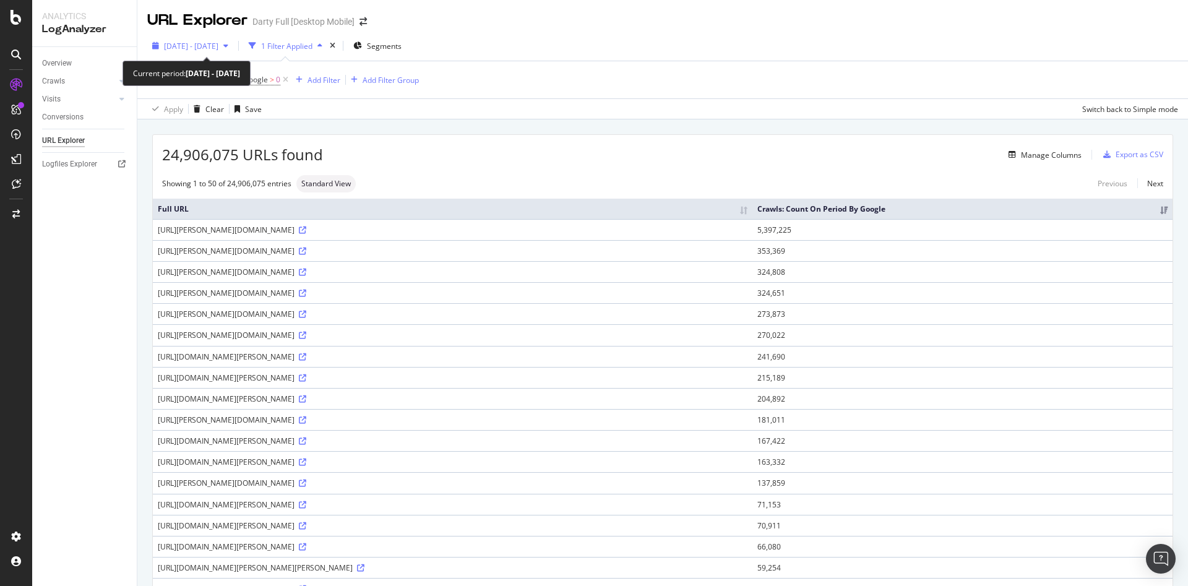
click at [218, 48] on span "2025 May. 1st - May. 31st" at bounding box center [191, 46] width 54 height 11
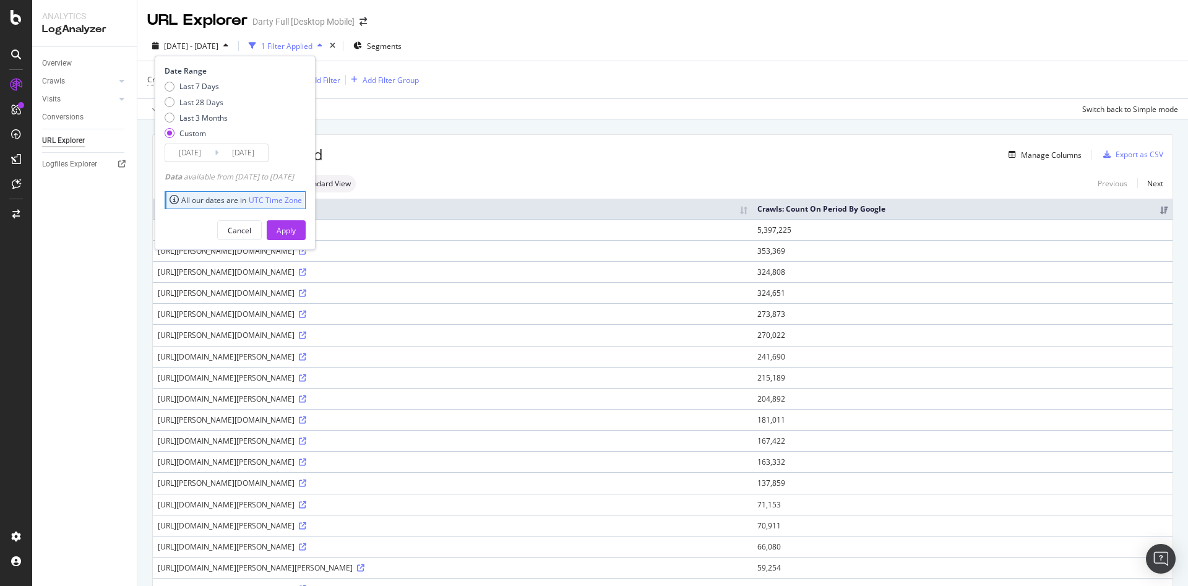
click at [202, 151] on input "2025/05/01" at bounding box center [190, 152] width 50 height 17
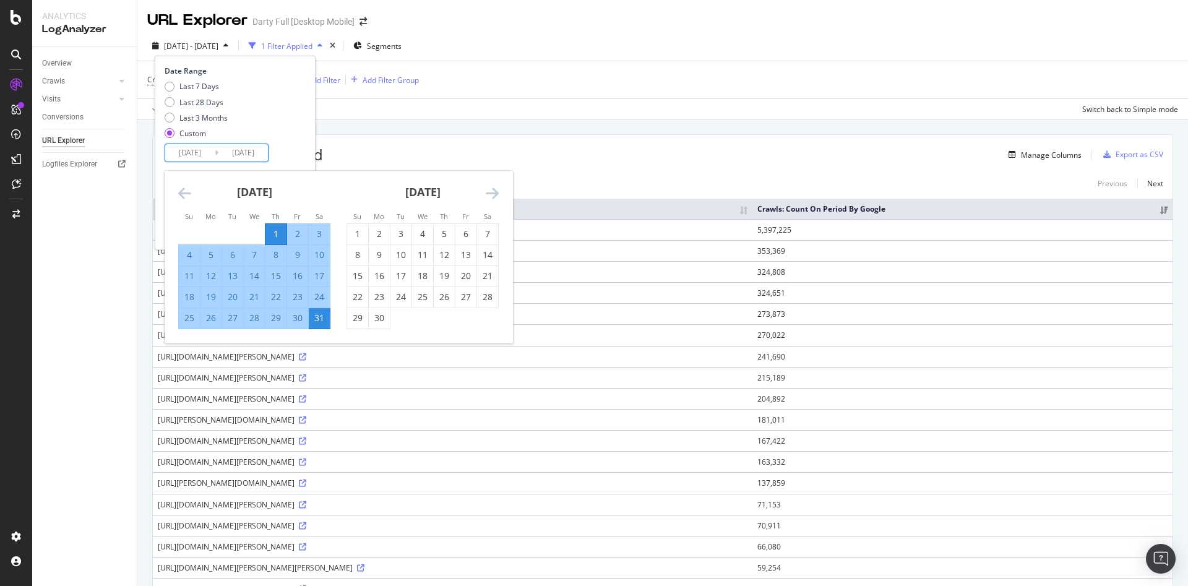
click at [186, 194] on icon "Move backward to switch to the previous month." at bounding box center [184, 193] width 13 height 15
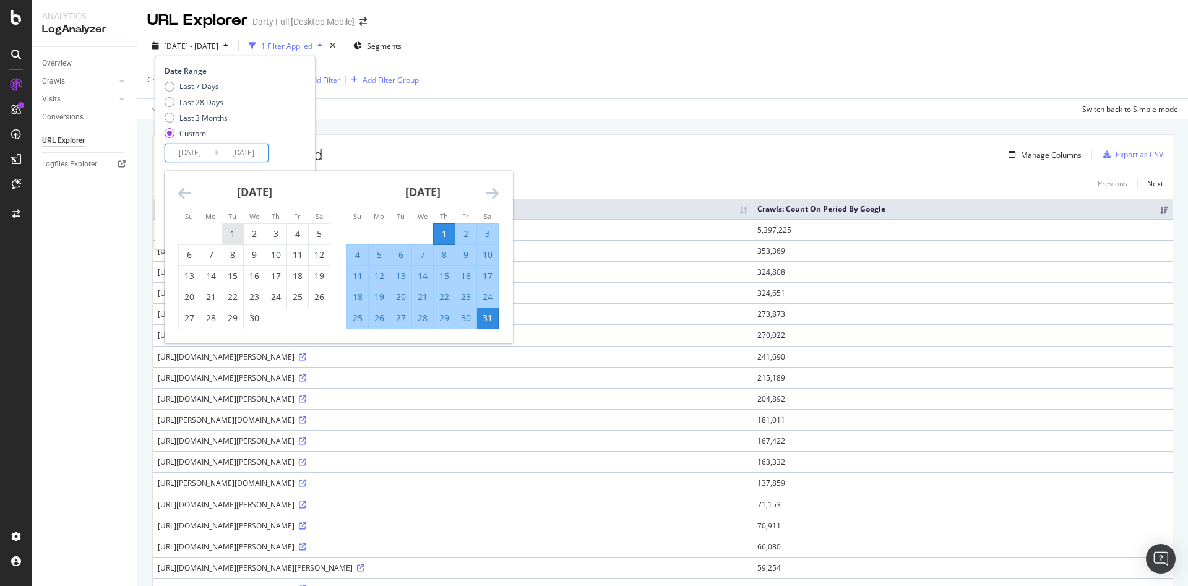
click at [231, 235] on div "1" at bounding box center [232, 234] width 21 height 12
type input "2025/04/01"
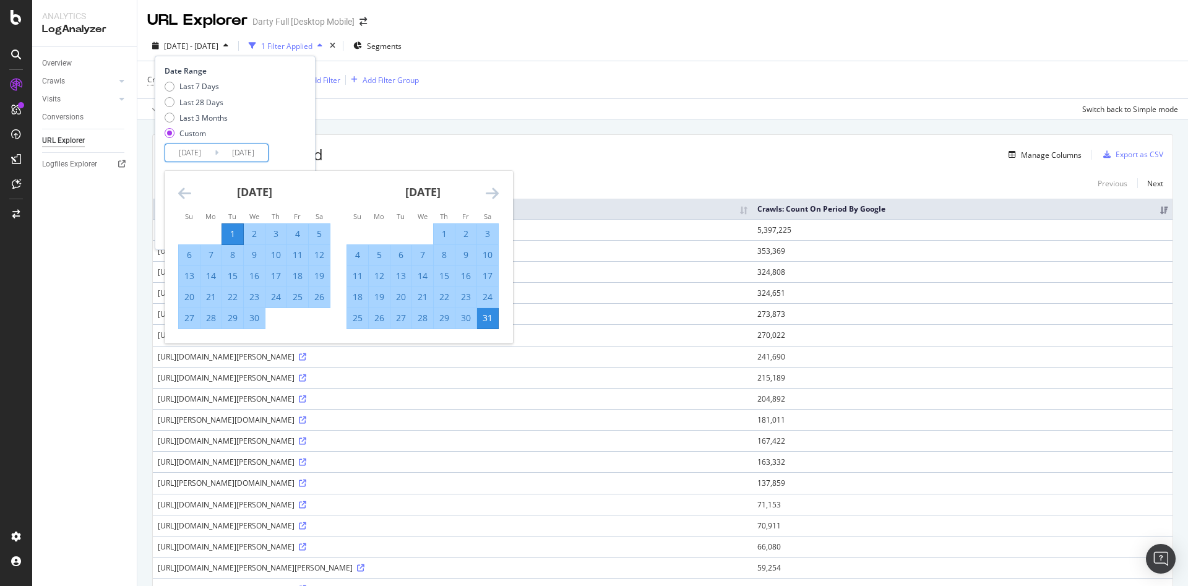
click at [254, 322] on div "30" at bounding box center [254, 318] width 21 height 12
type input "2025/04/30"
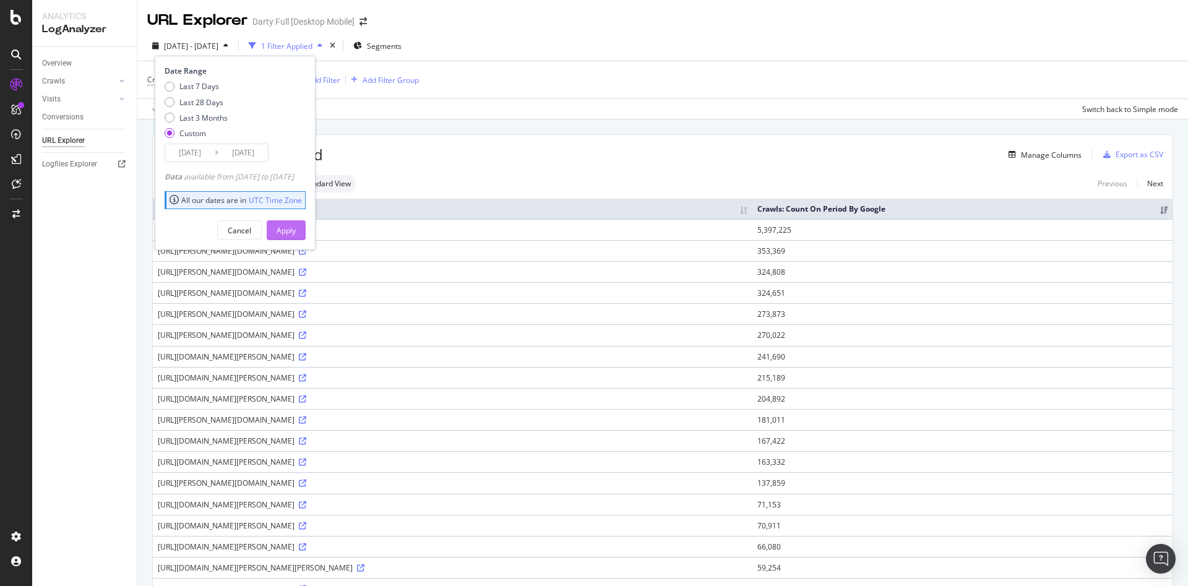
click at [296, 236] on div "Apply" at bounding box center [286, 230] width 19 height 19
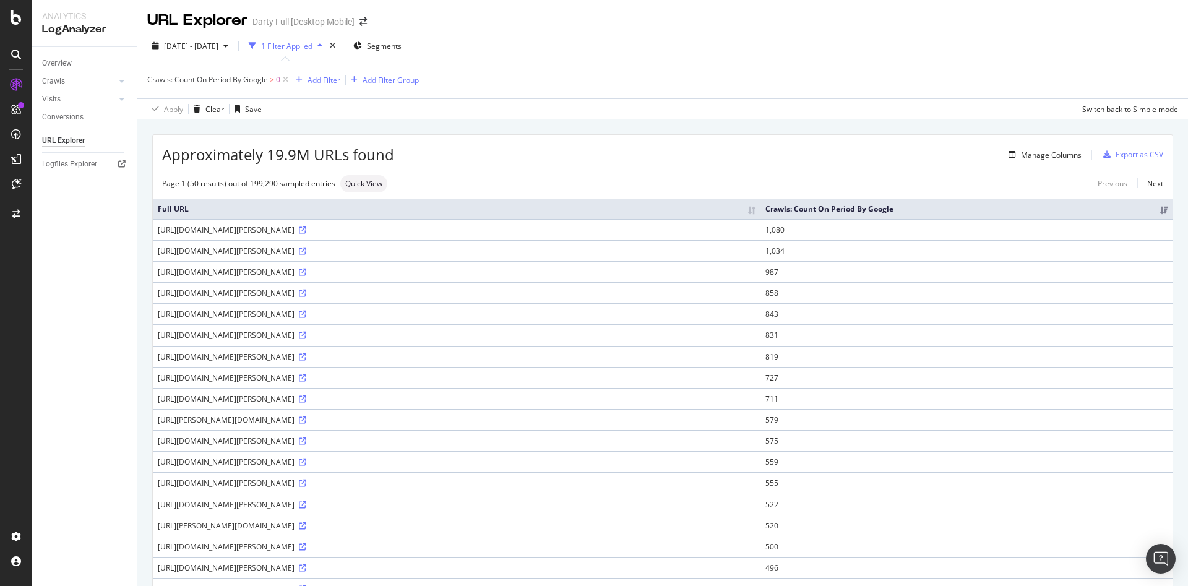
click at [324, 78] on div "Add Filter" at bounding box center [324, 80] width 33 height 11
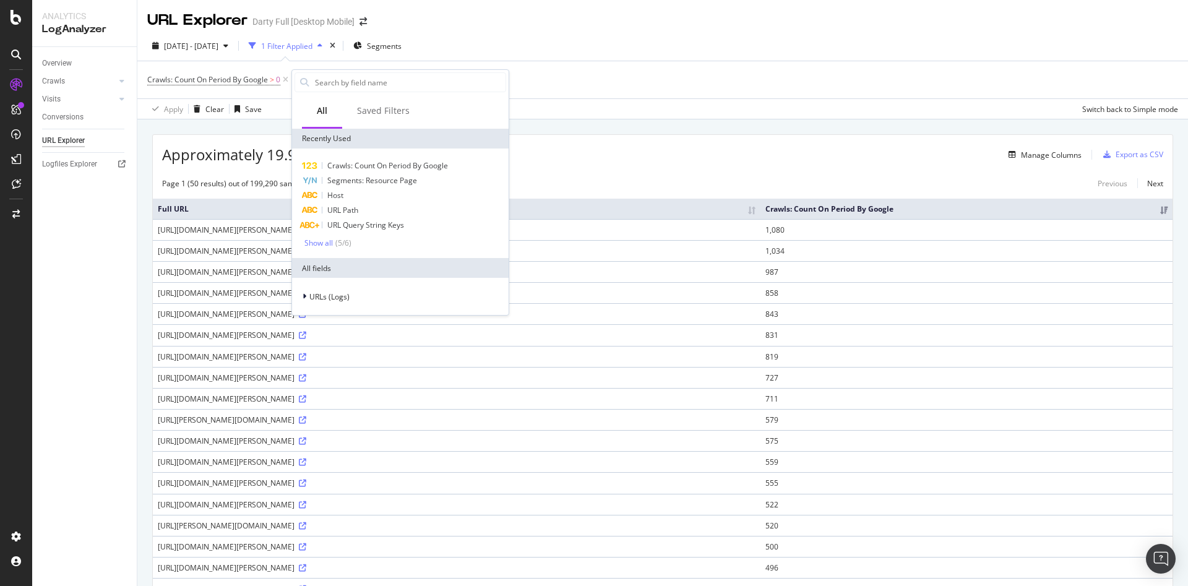
click at [313, 142] on div "Recently Used" at bounding box center [400, 139] width 217 height 20
click at [378, 182] on span "Segments: Resource Page" at bounding box center [372, 180] width 90 height 11
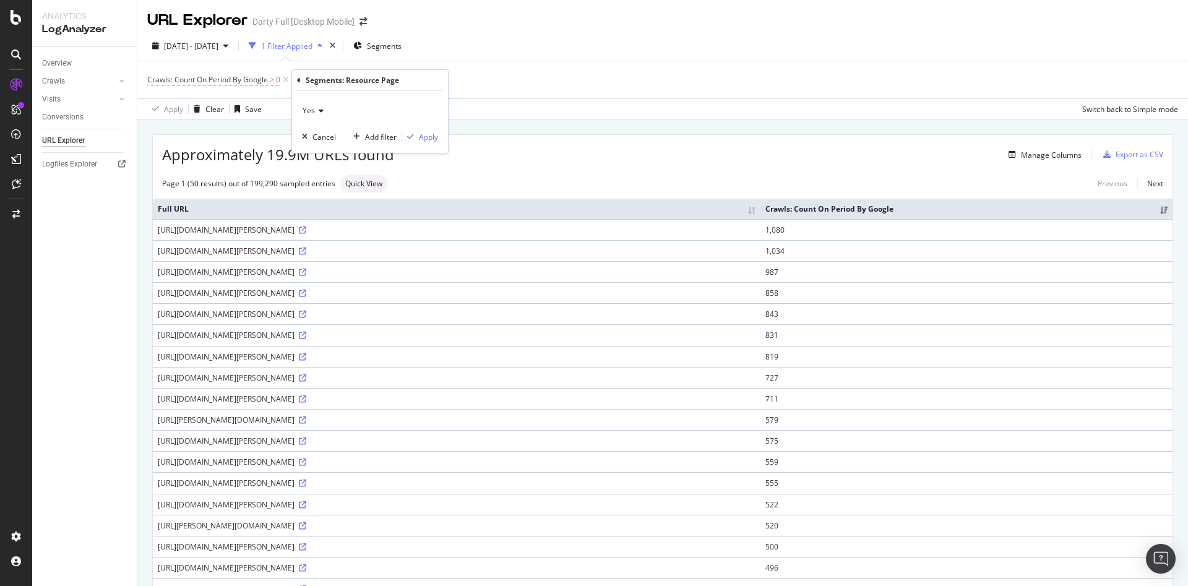
click at [329, 113] on div "Yes" at bounding box center [370, 111] width 136 height 20
click at [312, 155] on span "No" at bounding box center [313, 152] width 10 height 11
click at [421, 139] on div "Apply" at bounding box center [428, 137] width 19 height 11
click at [566, 152] on div "Manage Columns" at bounding box center [734, 154] width 696 height 15
click at [288, 120] on input "checkbox" at bounding box center [289, 120] width 25 height 15
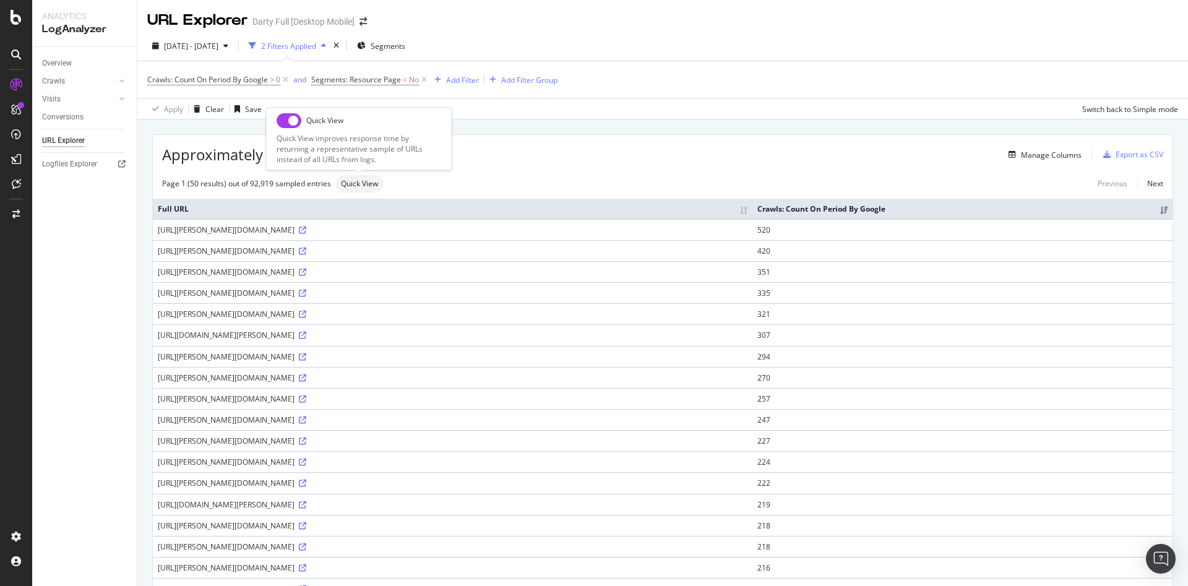
checkbox input "true"
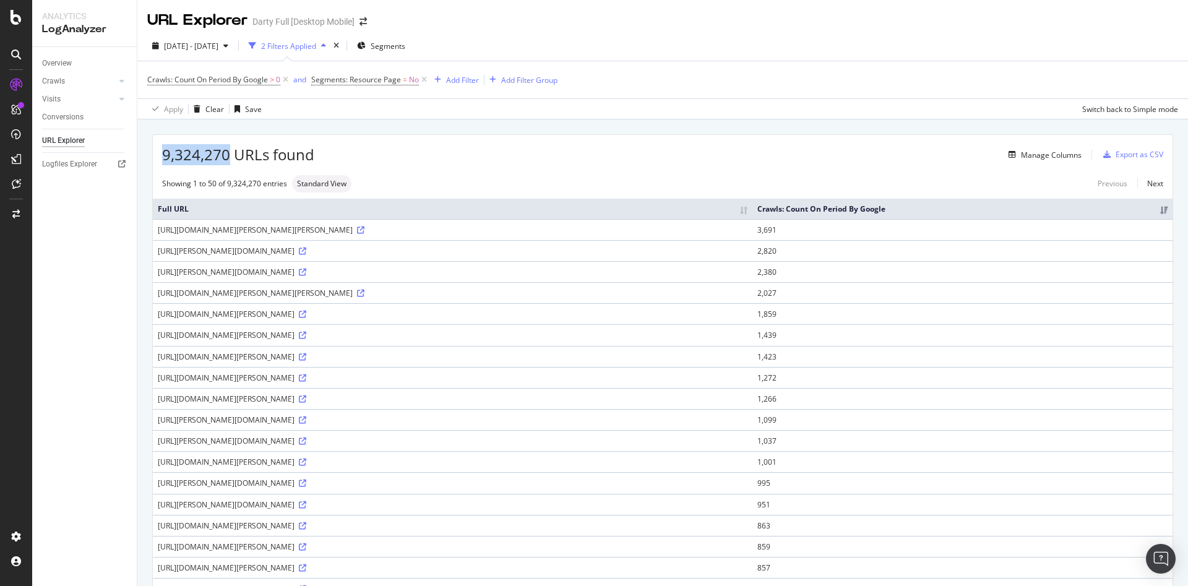
drag, startPoint x: 228, startPoint y: 155, endPoint x: 158, endPoint y: 155, distance: 69.3
click at [158, 155] on div "9,324,270 URLs found Manage Columns Export as CSV" at bounding box center [663, 150] width 1020 height 30
copy span "9,324,270"
click at [211, 50] on span "2025 Apr. 1st - Apr. 30th" at bounding box center [191, 46] width 54 height 11
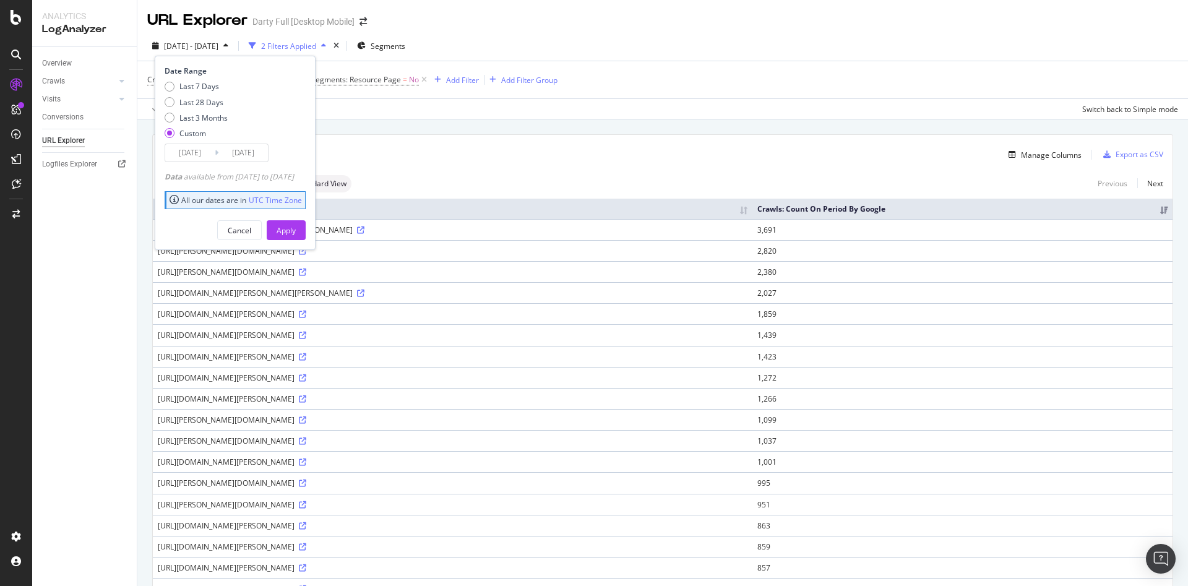
click at [196, 150] on input "2025/04/01" at bounding box center [190, 152] width 50 height 17
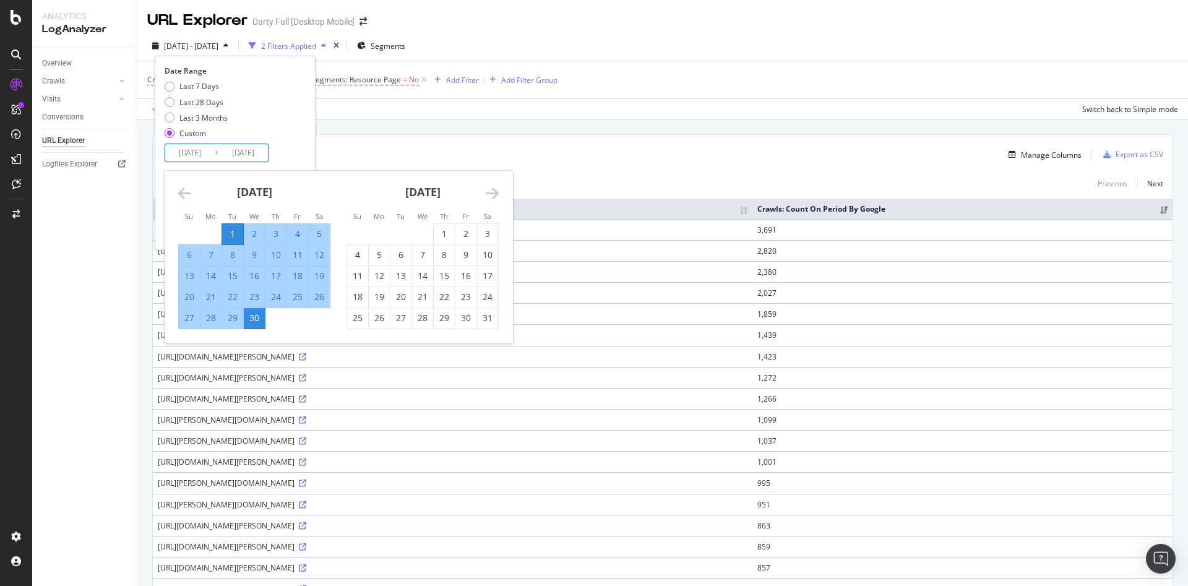
click at [182, 191] on icon "Move backward to switch to the previous month." at bounding box center [184, 193] width 13 height 15
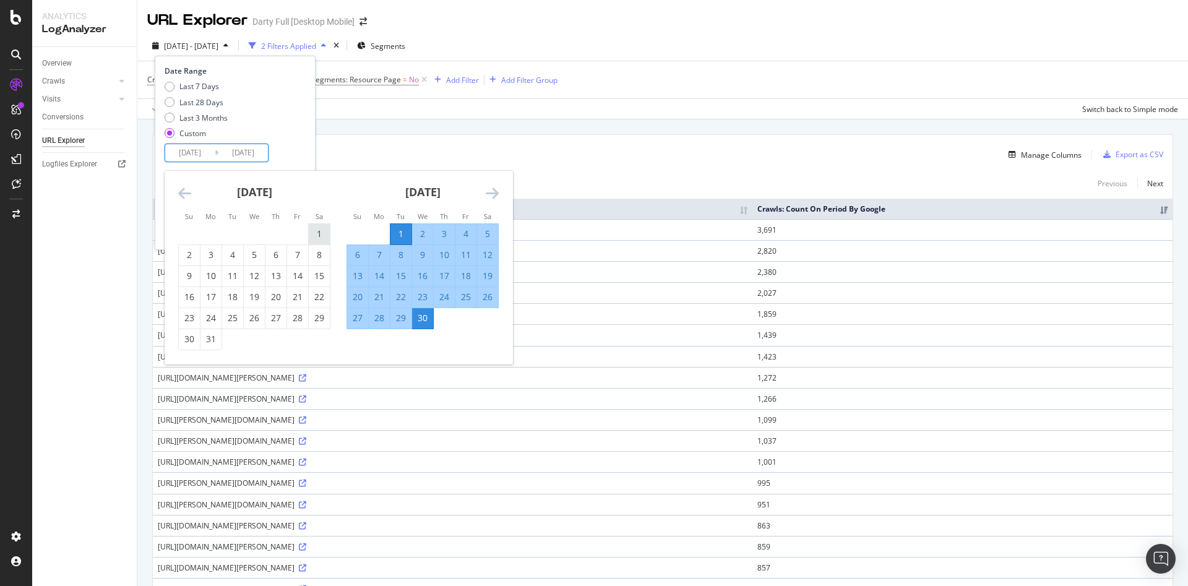
click at [322, 231] on div "1" at bounding box center [319, 234] width 21 height 12
type input "2025/03/01"
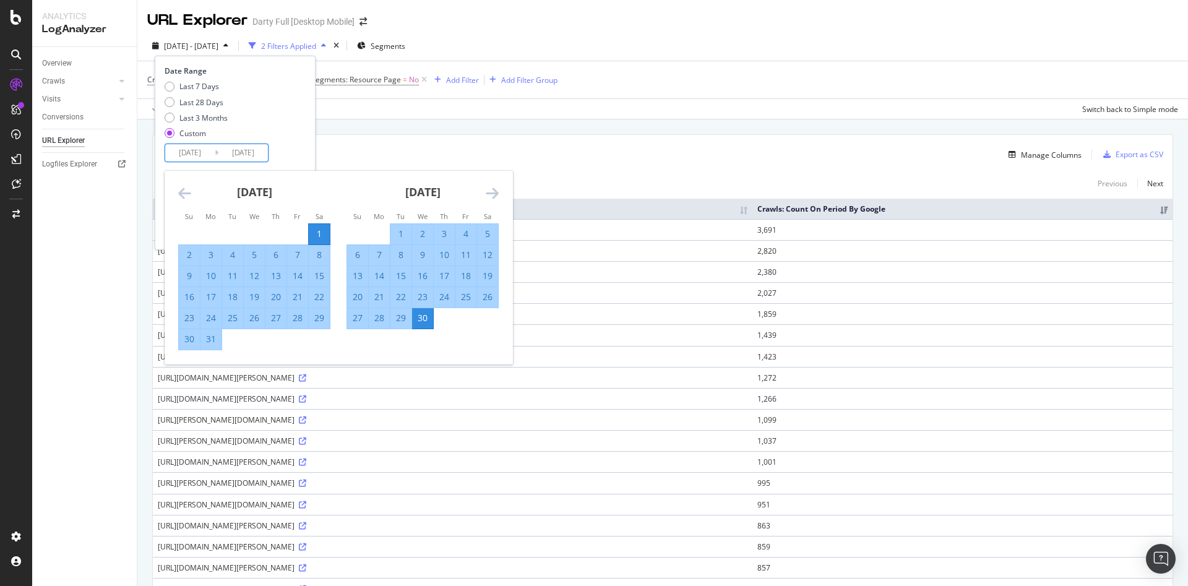
click at [218, 343] on div "31" at bounding box center [211, 339] width 21 height 12
type input "2025/03/31"
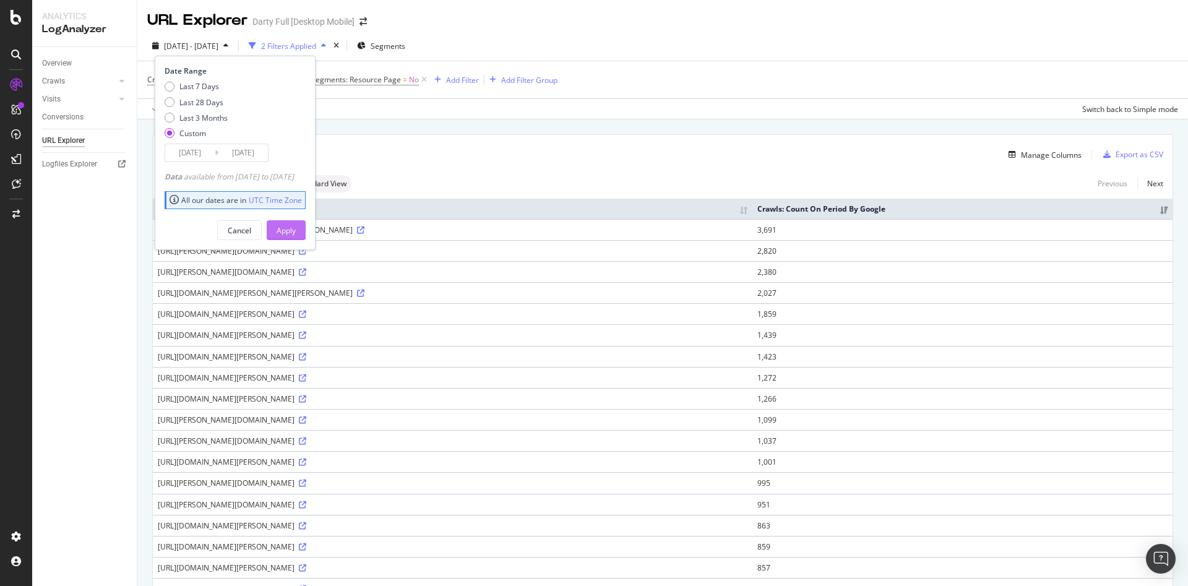
click at [292, 228] on button "Apply" at bounding box center [286, 230] width 39 height 20
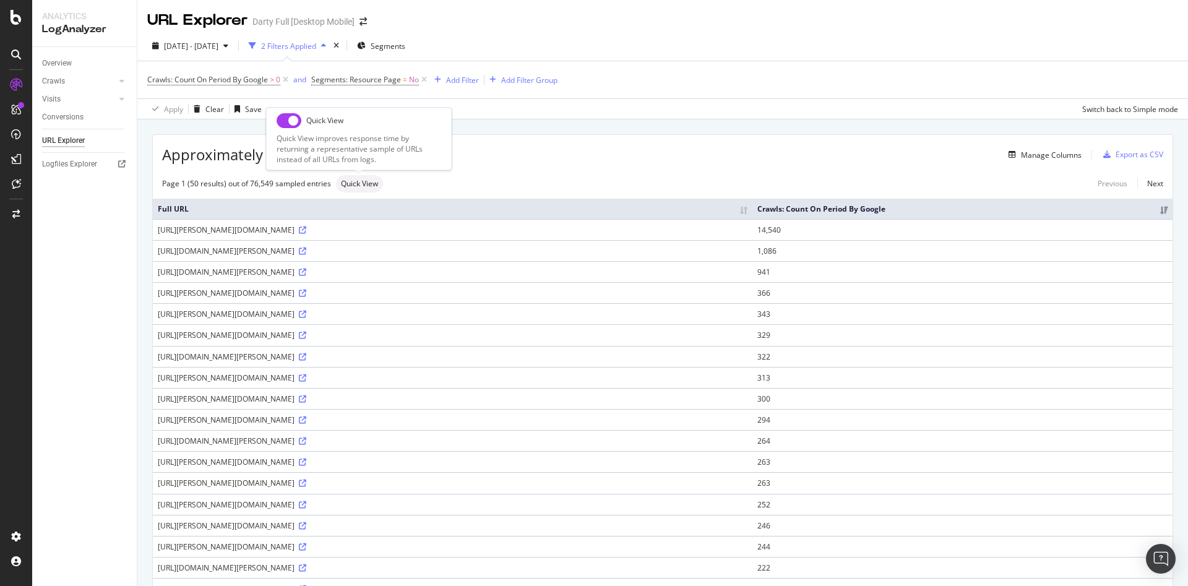
click at [285, 120] on input "checkbox" at bounding box center [289, 120] width 25 height 15
checkbox input "true"
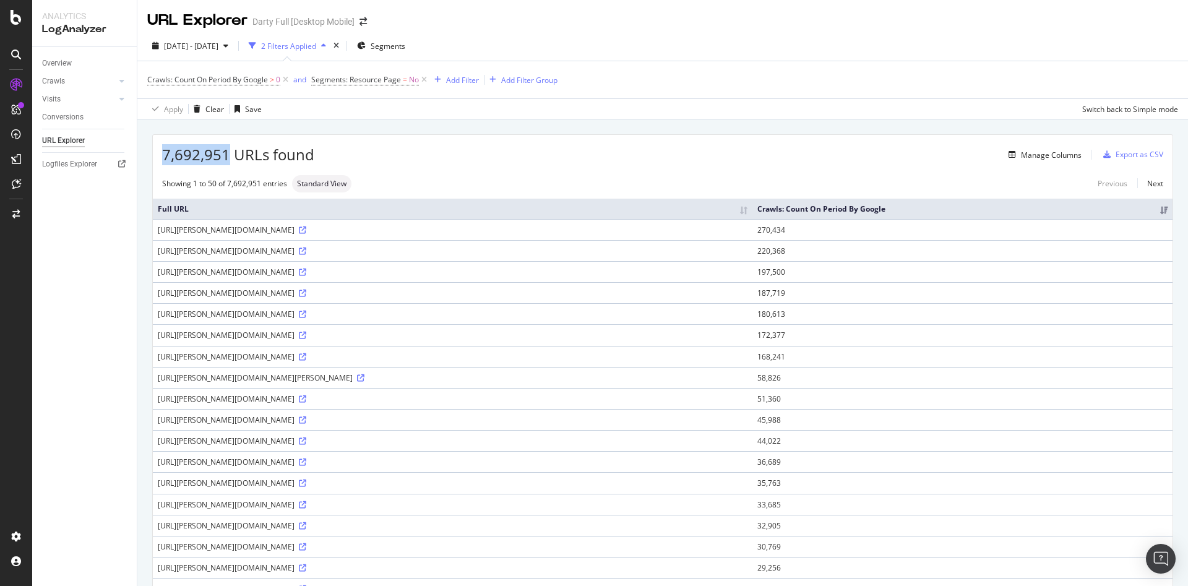
drag, startPoint x: 226, startPoint y: 159, endPoint x: 141, endPoint y: 148, distance: 85.5
copy span "7,692,951"
drag, startPoint x: 229, startPoint y: 232, endPoint x: 512, endPoint y: 223, distance: 283.6
click at [485, 235] on div "https://m.darty.com/JIKlAwkT5lU0K7hV1p74rCAYPGs/EmuirGkfbtcV3L5i/Qk1QICEiIw/fk8…" at bounding box center [453, 230] width 590 height 11
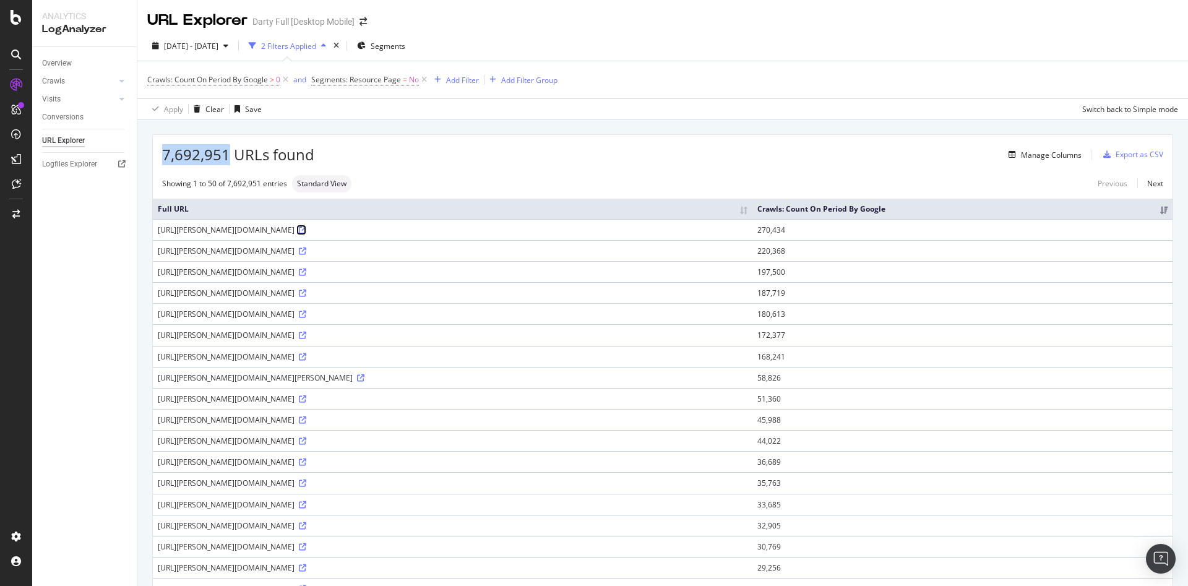
click at [306, 230] on icon at bounding box center [302, 230] width 7 height 7
click at [218, 48] on span "2025 Mar. 1st - Mar. 31st" at bounding box center [191, 46] width 54 height 11
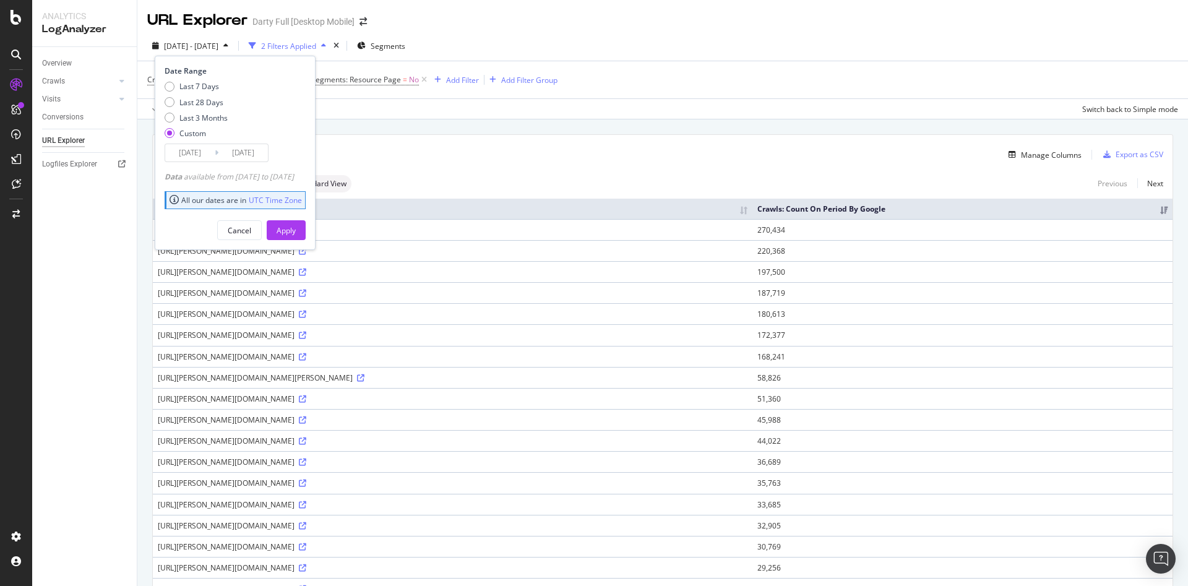
click at [201, 153] on input "2025/03/01" at bounding box center [190, 152] width 50 height 17
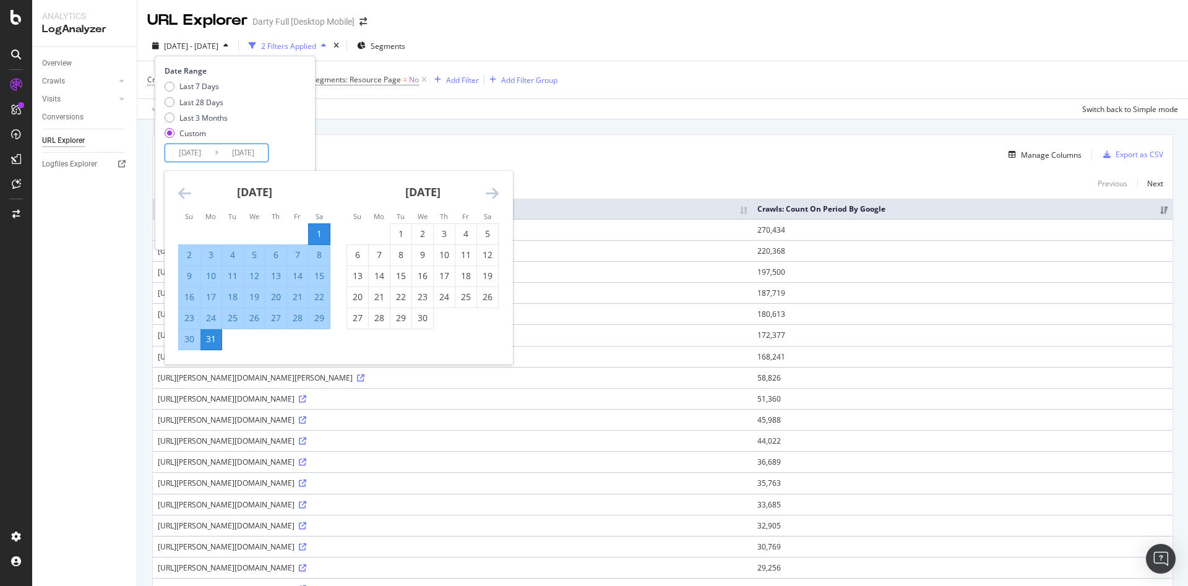
click at [179, 191] on icon "Move backward to switch to the previous month." at bounding box center [184, 193] width 13 height 15
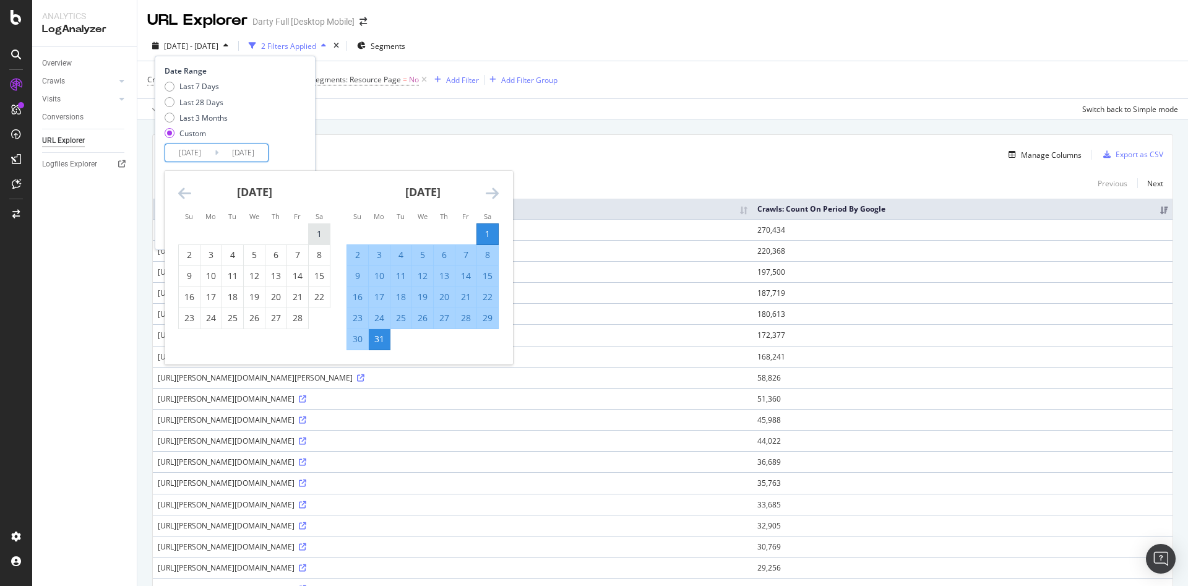
click at [329, 233] on div "1" at bounding box center [319, 234] width 21 height 12
type input "2025/02/01"
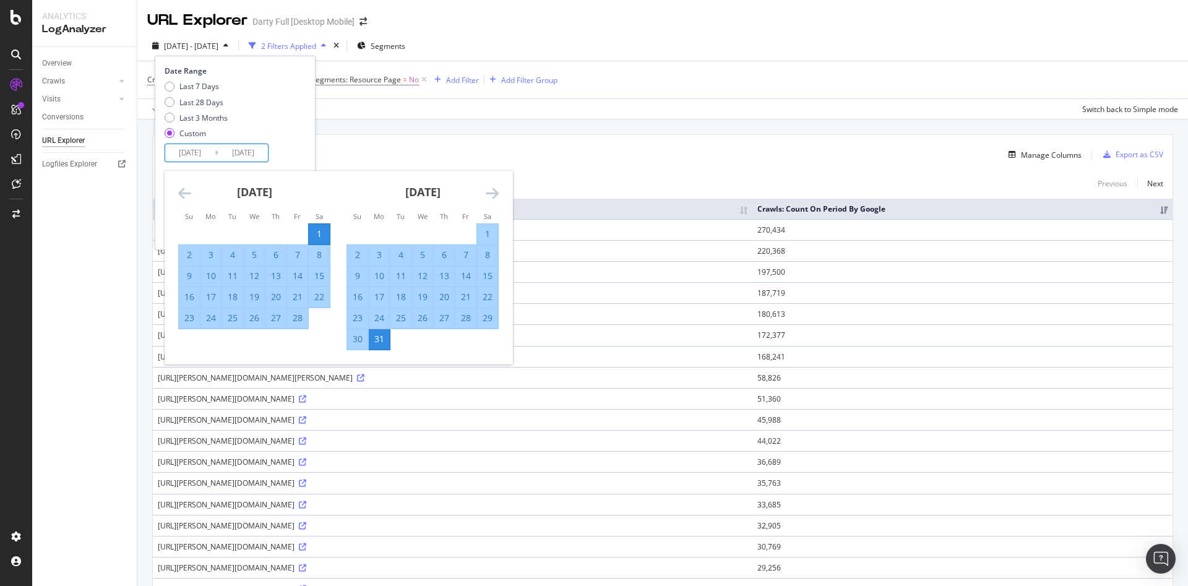
click at [305, 319] on div "28" at bounding box center [297, 318] width 21 height 12
type input "2025/02/28"
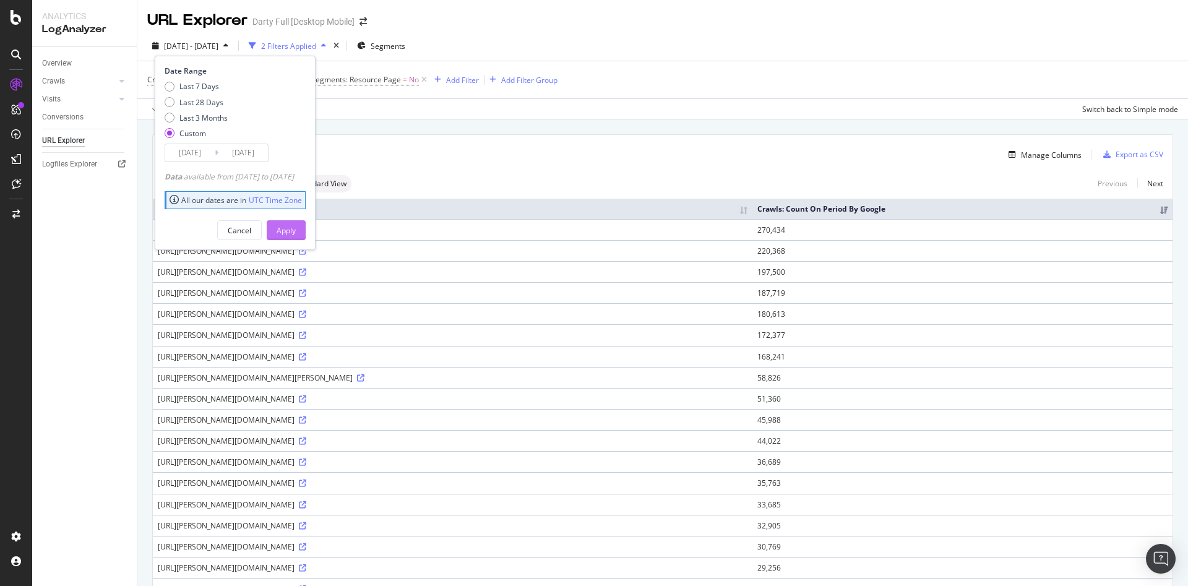
click at [295, 229] on button "Apply" at bounding box center [286, 230] width 39 height 20
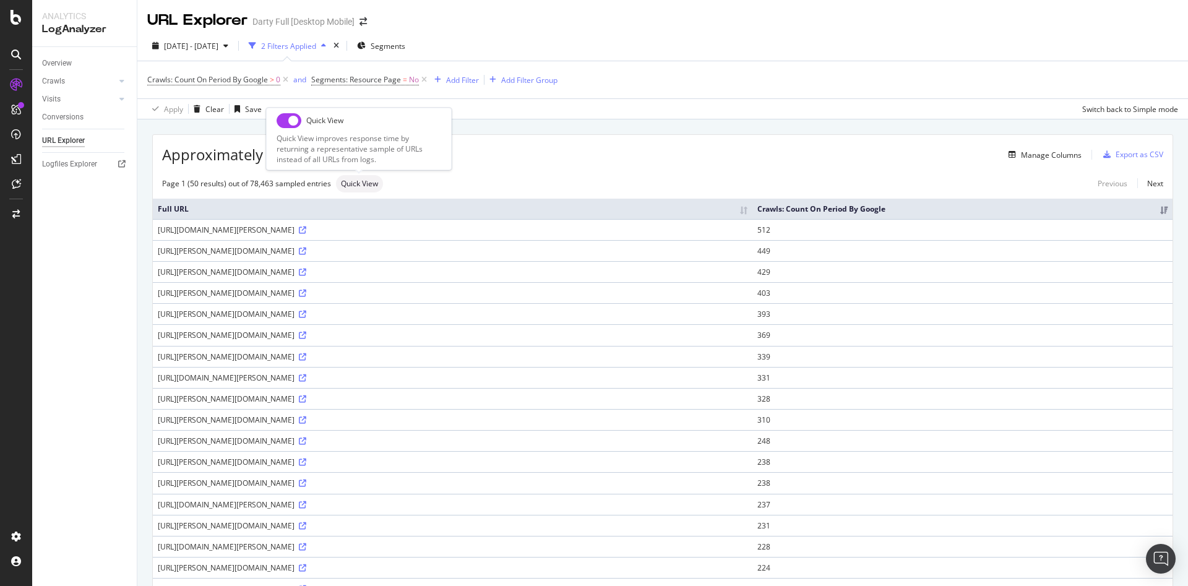
click at [283, 124] on input "checkbox" at bounding box center [289, 120] width 25 height 15
checkbox input "true"
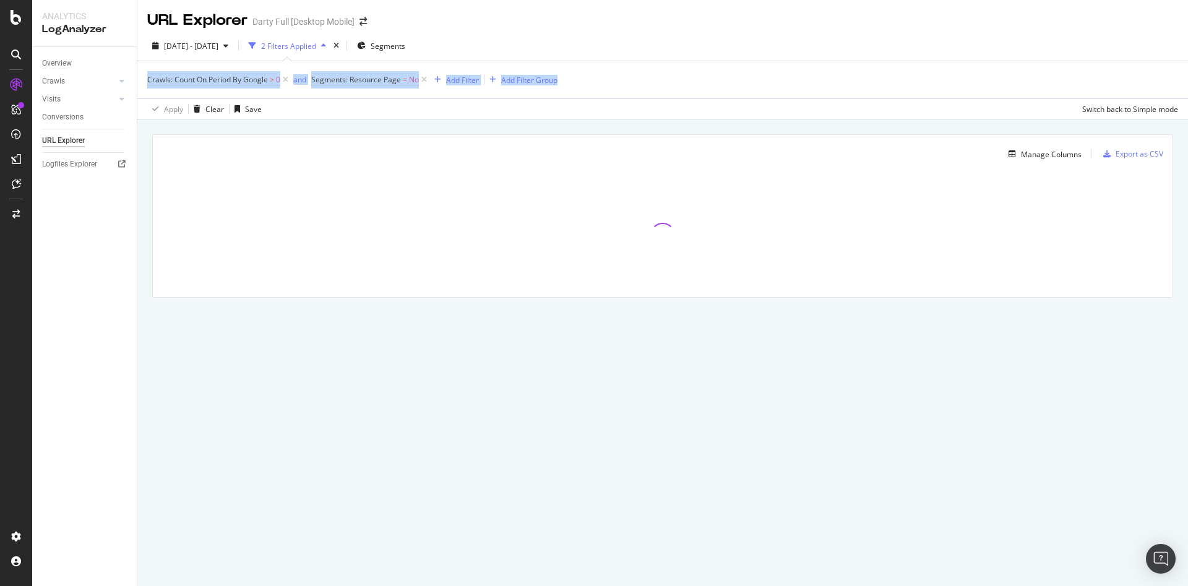
drag, startPoint x: 568, startPoint y: 80, endPoint x: 143, endPoint y: 82, distance: 425.2
click at [143, 82] on div "Crawls: Count On Period By Google > 0 and Segments: Resource Page = No Add Filt…" at bounding box center [662, 90] width 1051 height 58
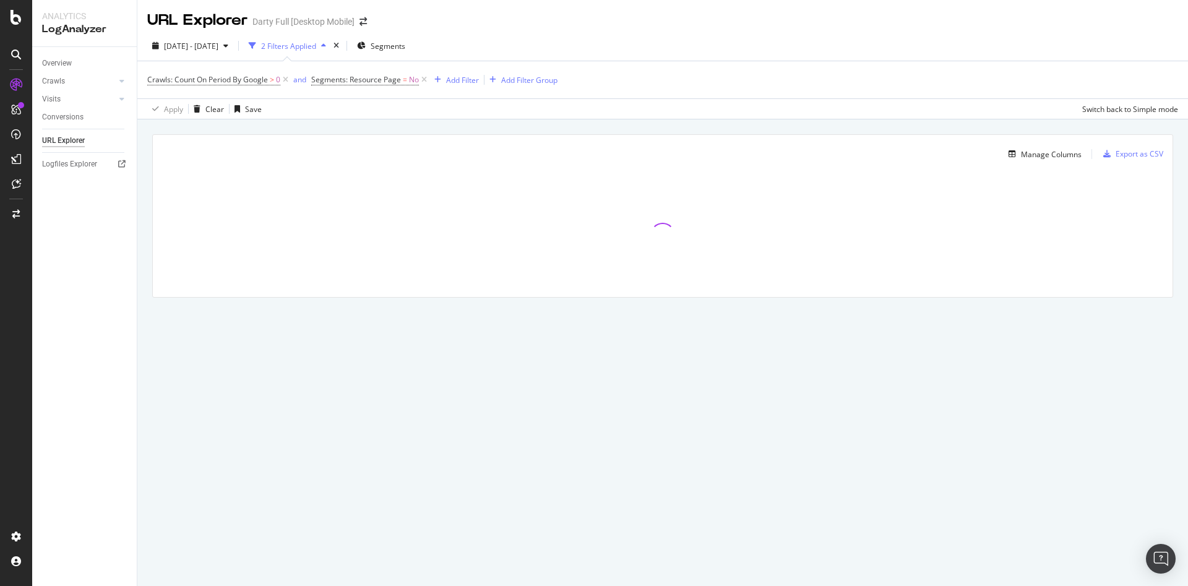
drag, startPoint x: 446, startPoint y: 100, endPoint x: 548, endPoint y: 118, distance: 103.6
click at [448, 100] on div "Apply Clear Save Switch back to Simple mode" at bounding box center [662, 108] width 1051 height 20
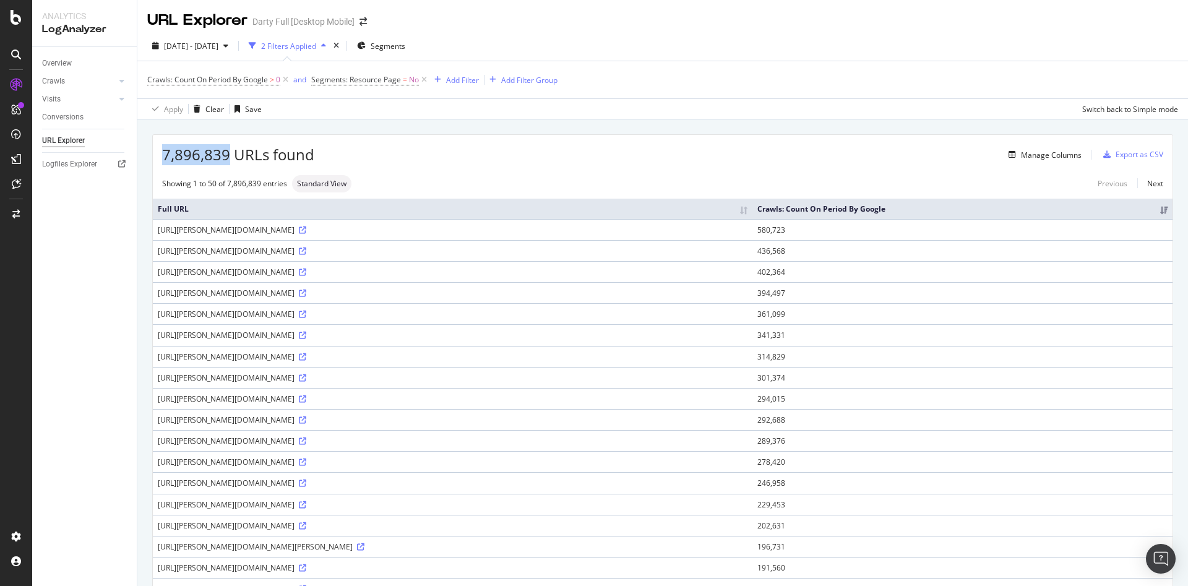
drag, startPoint x: 228, startPoint y: 152, endPoint x: 160, endPoint y: 146, distance: 67.7
click at [160, 146] on div "7,896,839 URLs found Manage Columns Export as CSV" at bounding box center [663, 150] width 1020 height 30
copy span "7,896,839"
click at [218, 46] on span "2025 Feb. 1st - Feb. 28th" at bounding box center [191, 46] width 54 height 11
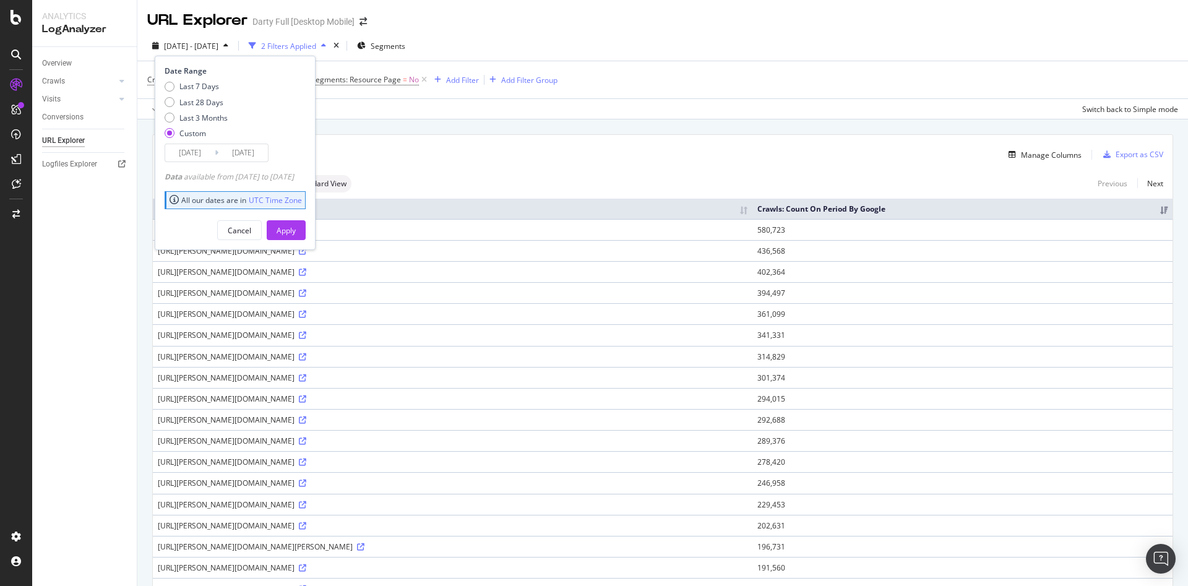
click at [195, 151] on input "2025/02/01" at bounding box center [190, 152] width 50 height 17
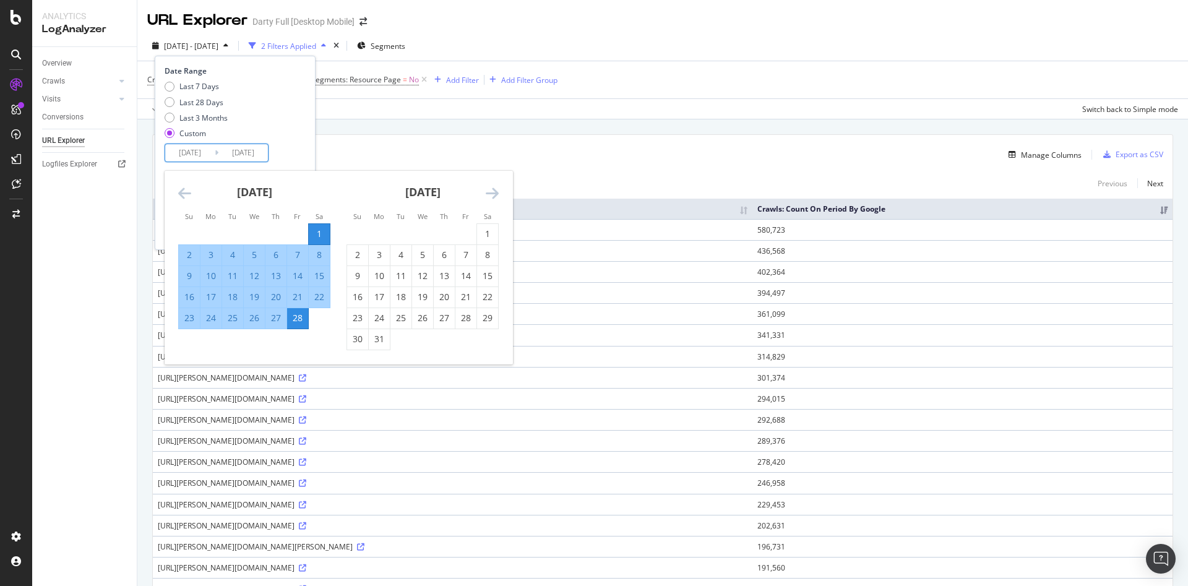
drag, startPoint x: 191, startPoint y: 197, endPoint x: 185, endPoint y: 201, distance: 7.1
click at [190, 197] on icon "Move backward to switch to the previous month." at bounding box center [184, 193] width 13 height 15
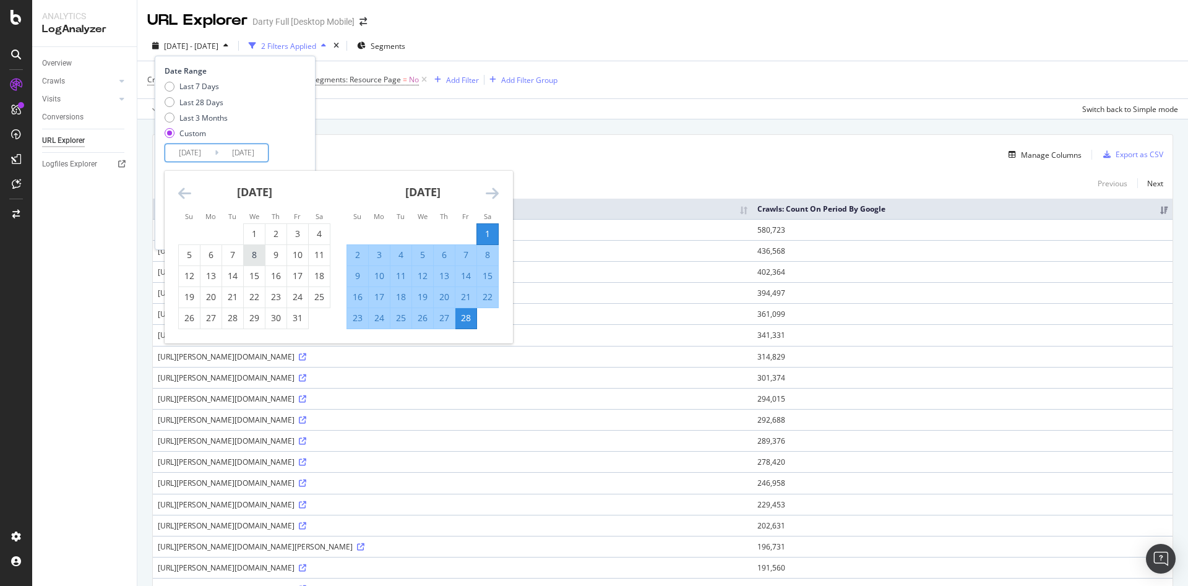
drag, startPoint x: 256, startPoint y: 230, endPoint x: 260, endPoint y: 250, distance: 20.8
click at [256, 230] on div "1" at bounding box center [254, 234] width 21 height 12
type input "2025/01/01"
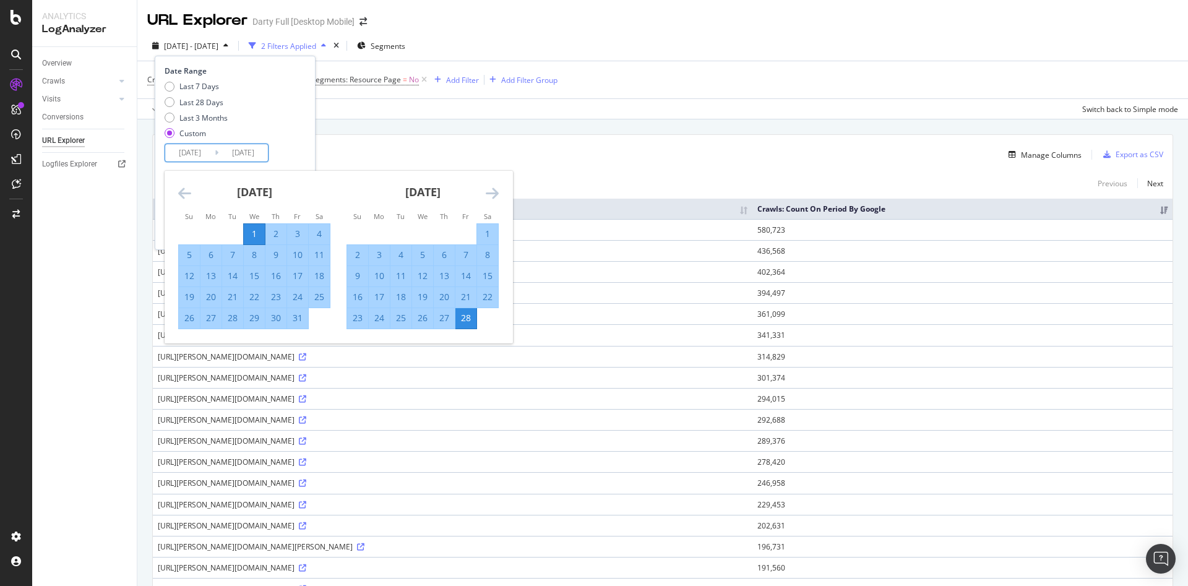
click at [306, 318] on div "31" at bounding box center [297, 318] width 21 height 12
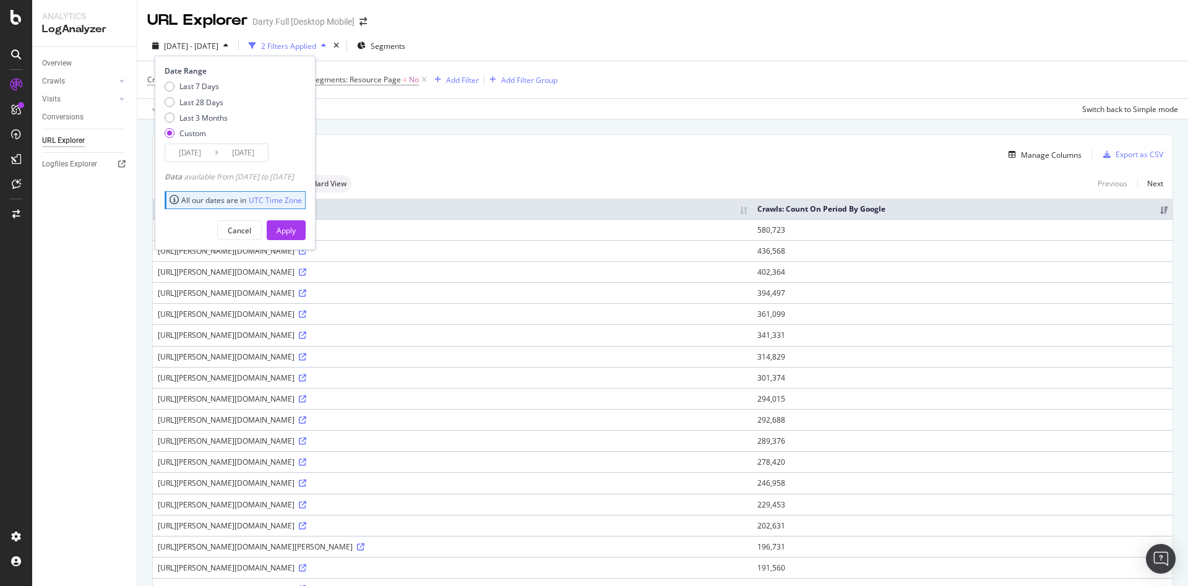
type input "2025/01/31"
click at [296, 229] on div "Apply" at bounding box center [286, 230] width 19 height 11
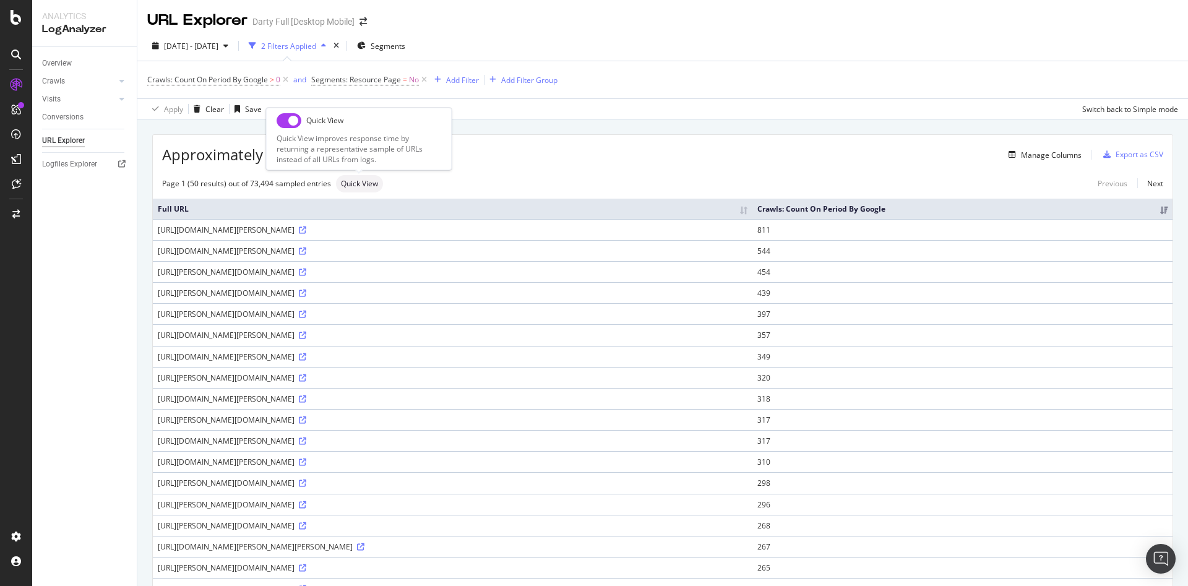
click at [283, 122] on input "checkbox" at bounding box center [289, 120] width 25 height 15
checkbox input "true"
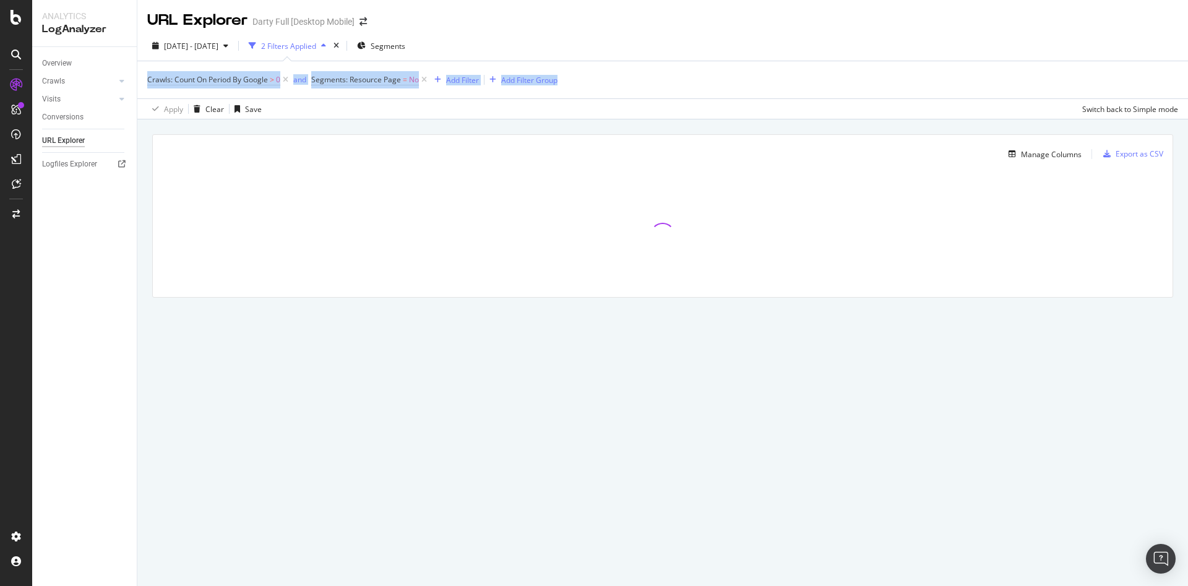
drag, startPoint x: 590, startPoint y: 82, endPoint x: 147, endPoint y: 82, distance: 443.2
click at [147, 82] on div "Crawls: Count On Period By Google > 0 and Segments: Resource Page = No Add Filt…" at bounding box center [662, 90] width 1051 height 58
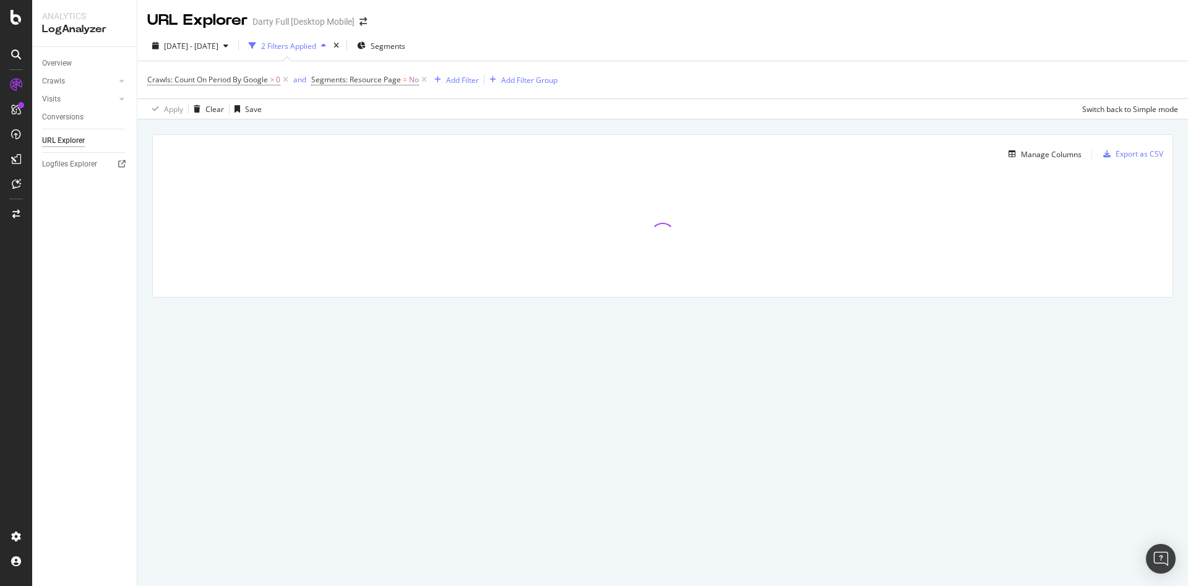
click at [274, 108] on div "Apply Clear Save Switch back to Simple mode" at bounding box center [662, 108] width 1051 height 20
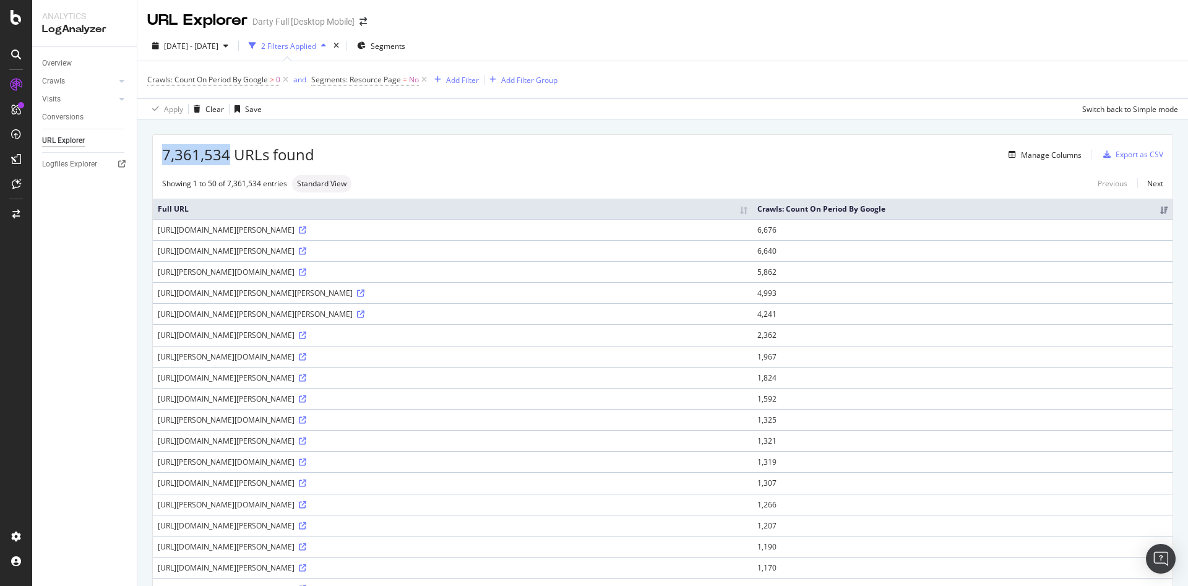
drag, startPoint x: 227, startPoint y: 157, endPoint x: 160, endPoint y: 163, distance: 67.2
click at [160, 163] on div "7,361,534 URLs found Manage Columns Export as CSV" at bounding box center [663, 150] width 1020 height 30
copy span "7,361,534"
click at [218, 50] on span "2025 Jan. 1st - Jan. 31st" at bounding box center [191, 46] width 54 height 11
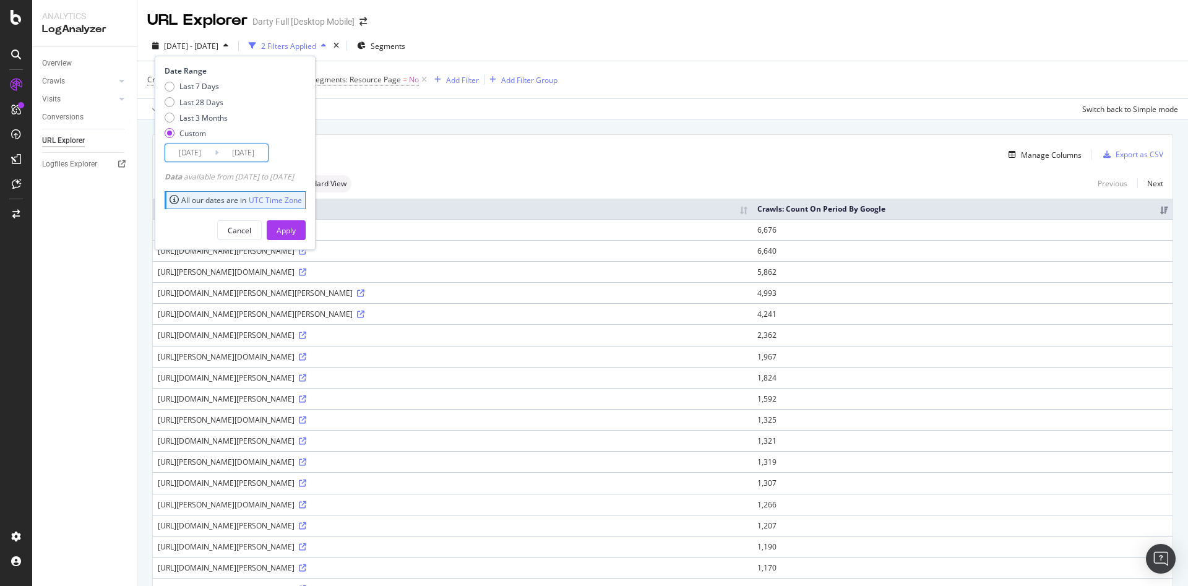
click at [204, 153] on input "2025/01/01" at bounding box center [190, 152] width 50 height 17
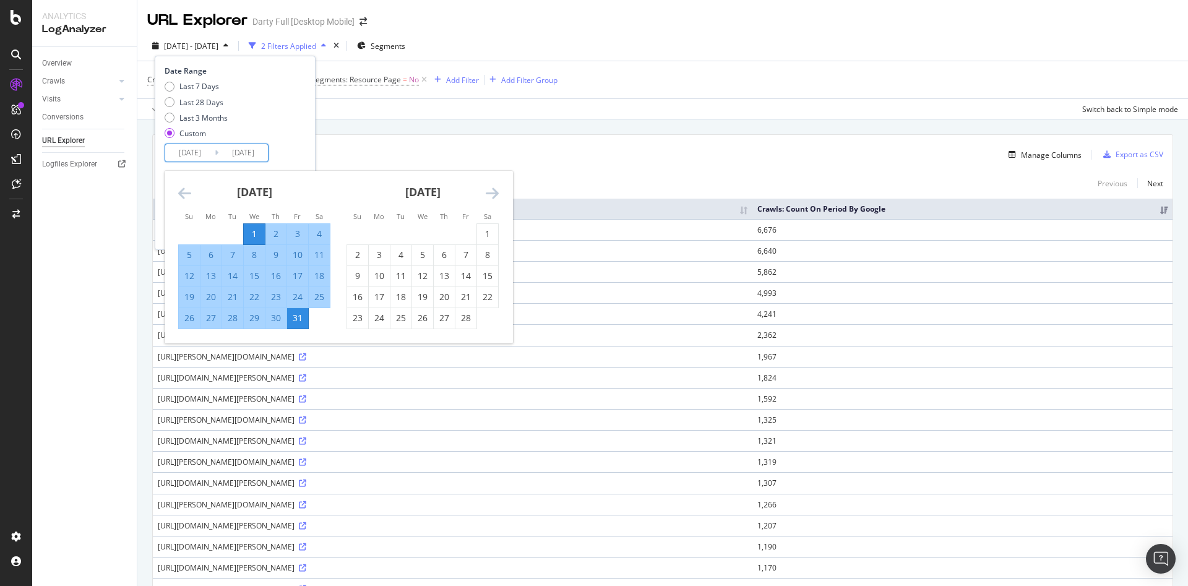
click at [183, 192] on icon "Move backward to switch to the previous month." at bounding box center [184, 193] width 13 height 15
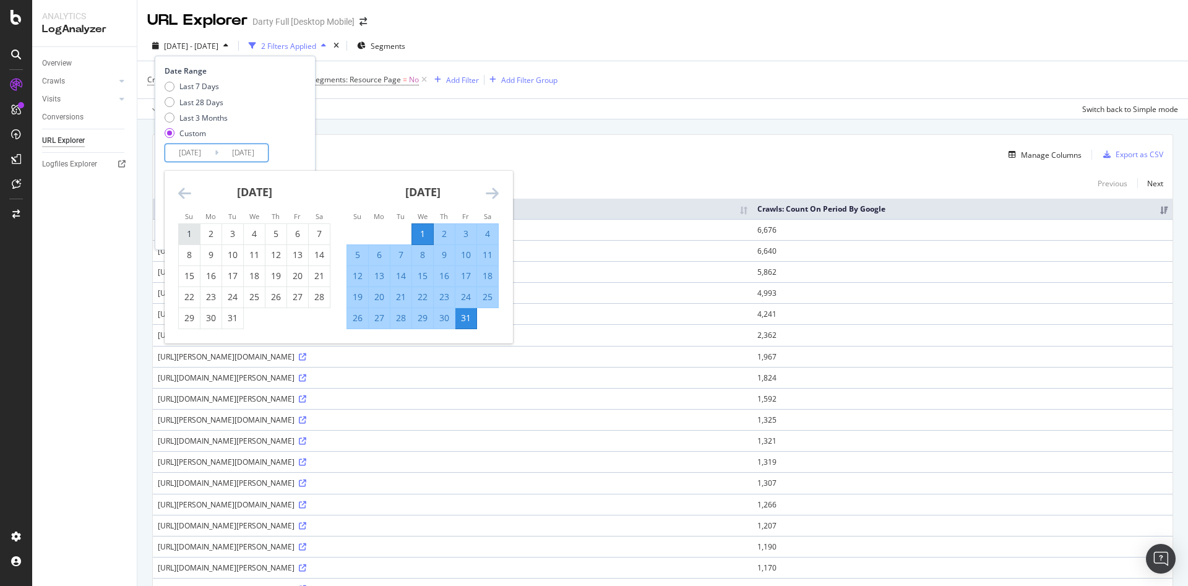
click at [194, 233] on div "1" at bounding box center [189, 234] width 21 height 12
type input "2024/12/01"
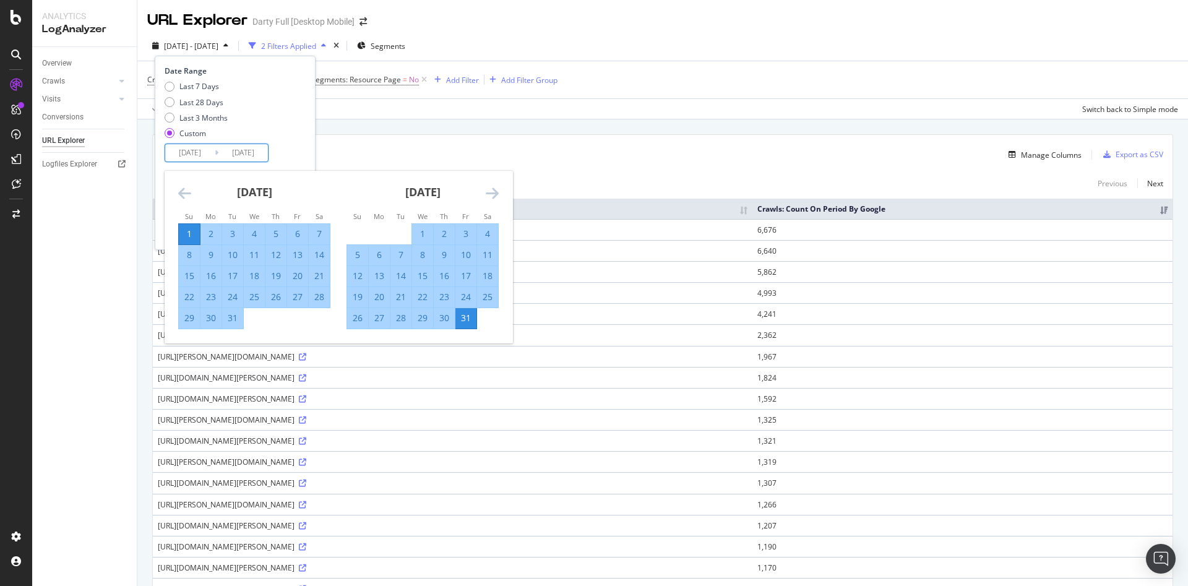
click at [232, 319] on div "31" at bounding box center [232, 318] width 21 height 12
type input "2024/12/31"
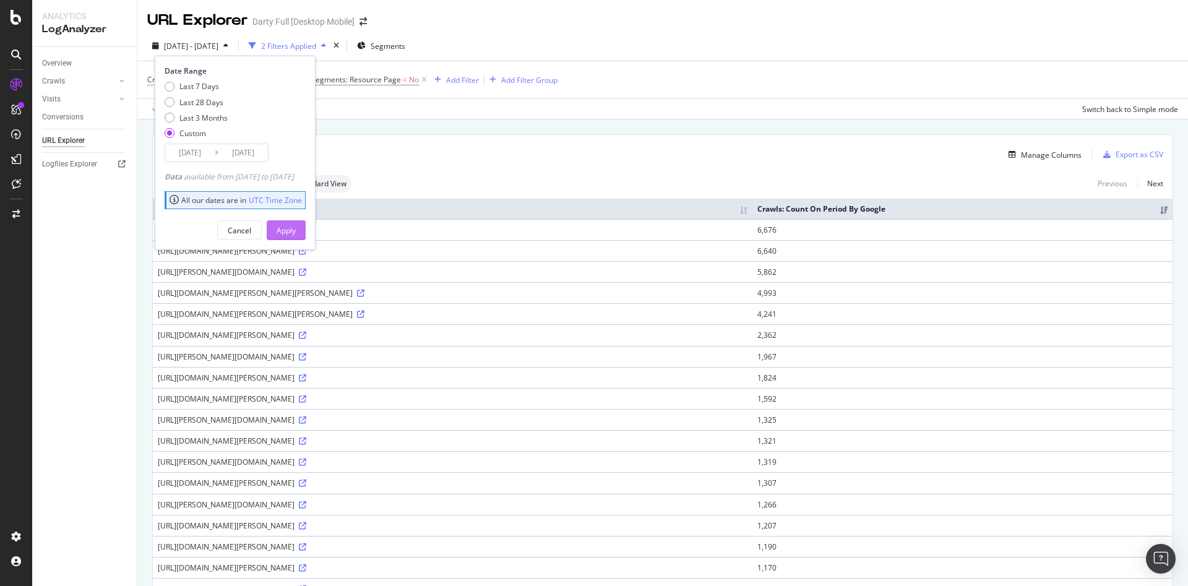
click at [296, 228] on div "Apply" at bounding box center [286, 230] width 19 height 11
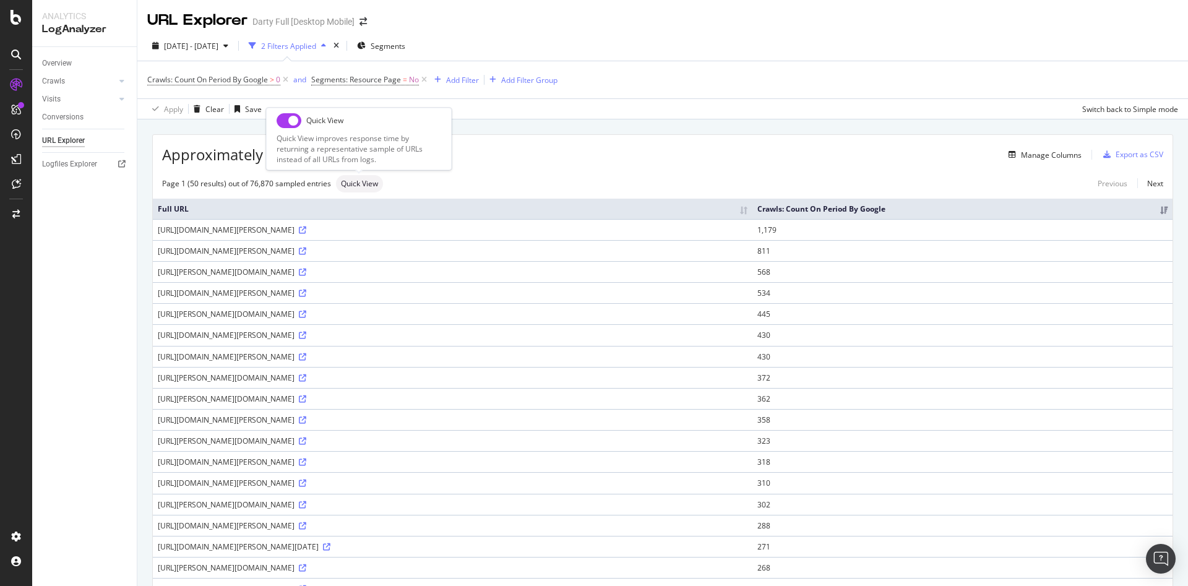
click at [284, 122] on input "checkbox" at bounding box center [289, 120] width 25 height 15
checkbox input "true"
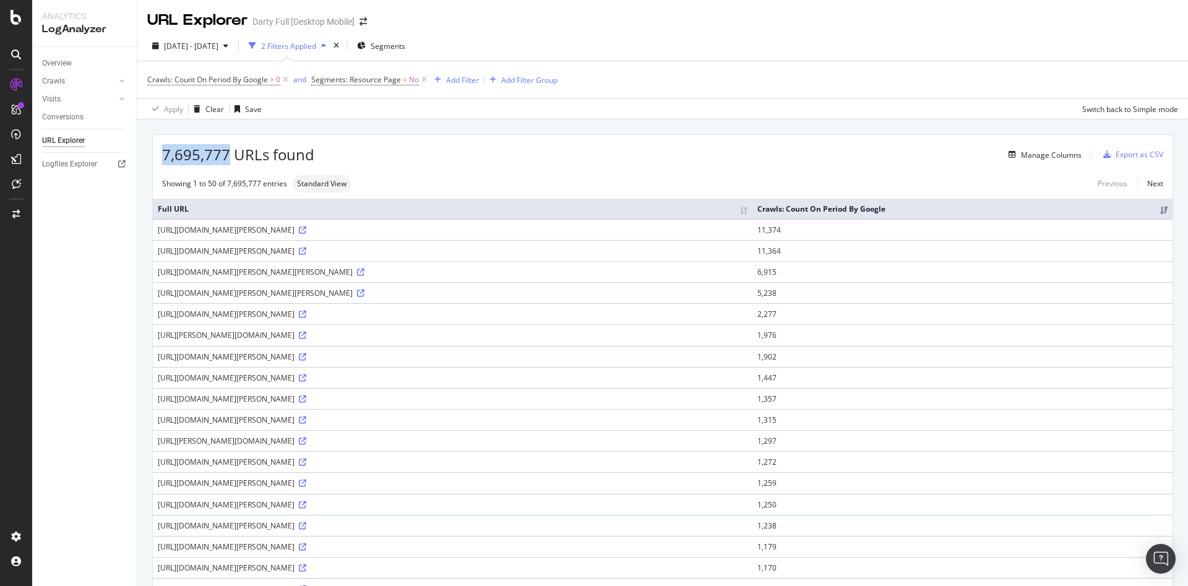
drag, startPoint x: 227, startPoint y: 154, endPoint x: 139, endPoint y: 156, distance: 88.5
copy span "7,695,777"
click at [207, 45] on span "2024 Dec. 1st - Dec. 31st" at bounding box center [191, 46] width 54 height 11
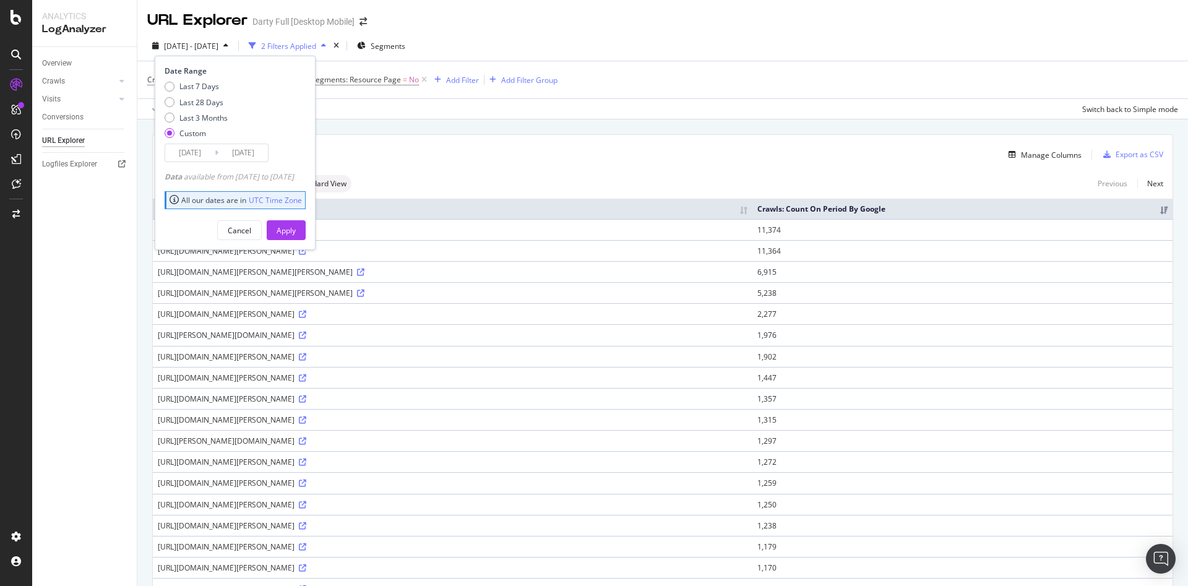
click at [187, 149] on input "2024/12/01" at bounding box center [190, 152] width 50 height 17
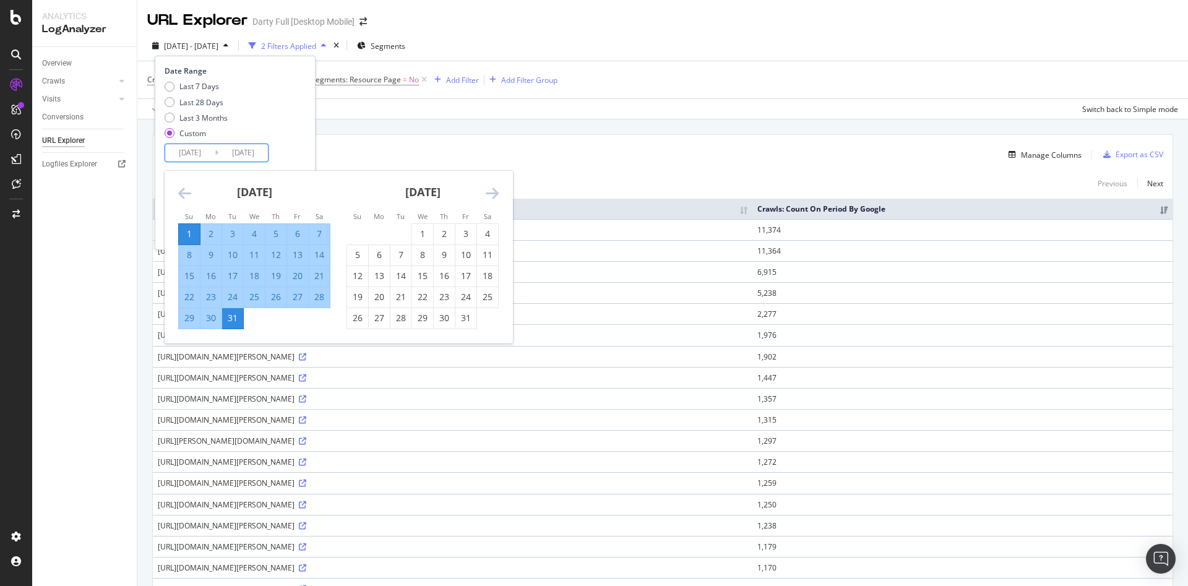
click at [179, 191] on icon "Move backward to switch to the previous month." at bounding box center [184, 193] width 13 height 15
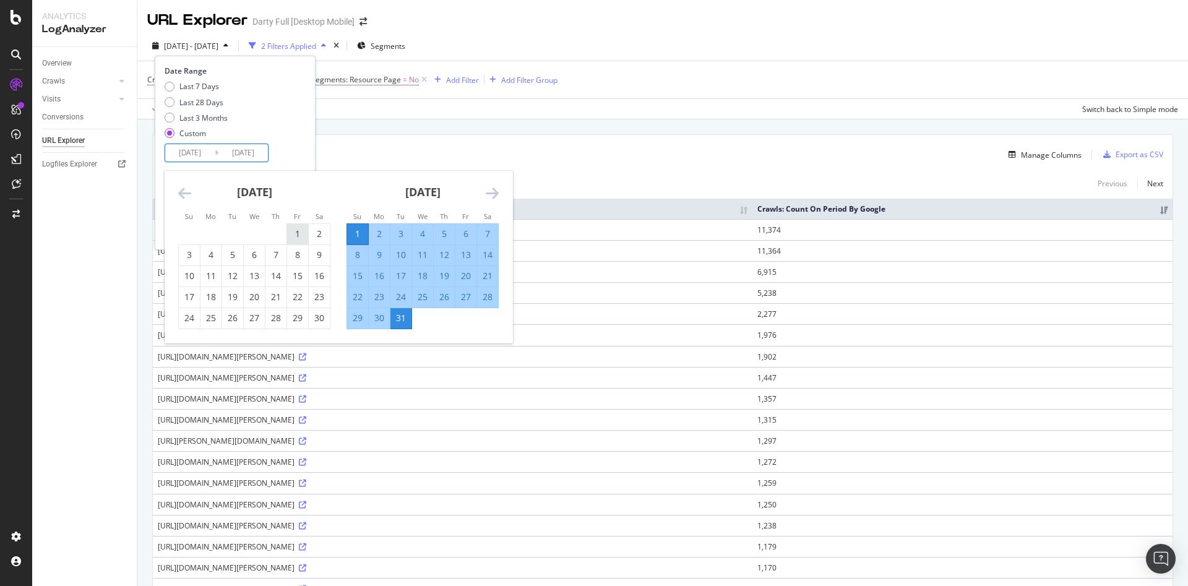
click at [296, 238] on div "1" at bounding box center [297, 234] width 21 height 12
type input "2024/11/01"
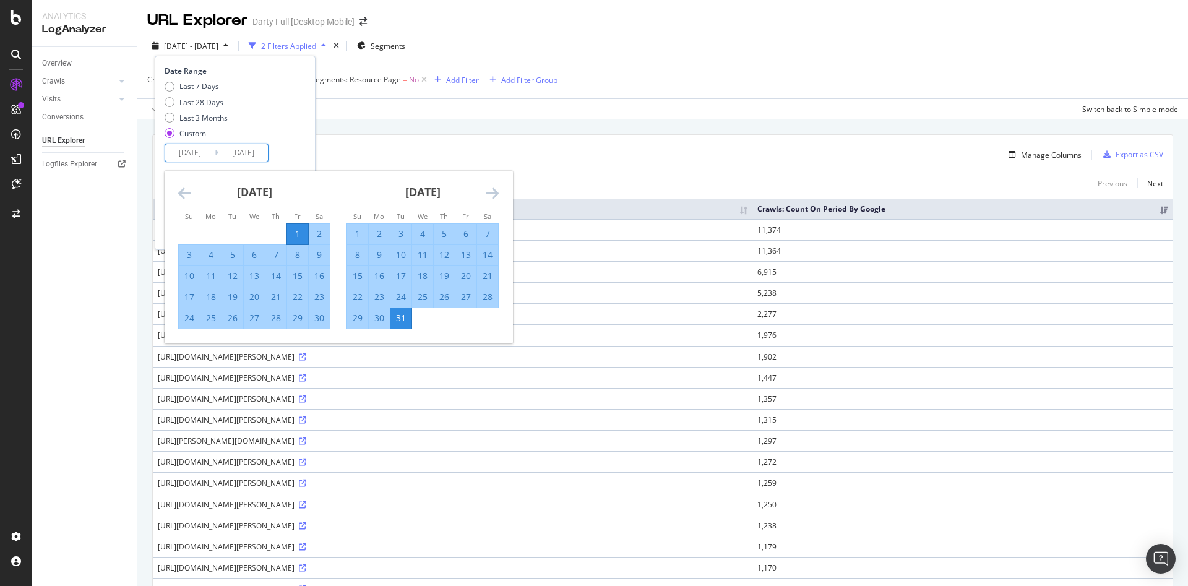
click at [318, 314] on div "30" at bounding box center [319, 318] width 21 height 12
type input "2024/11/30"
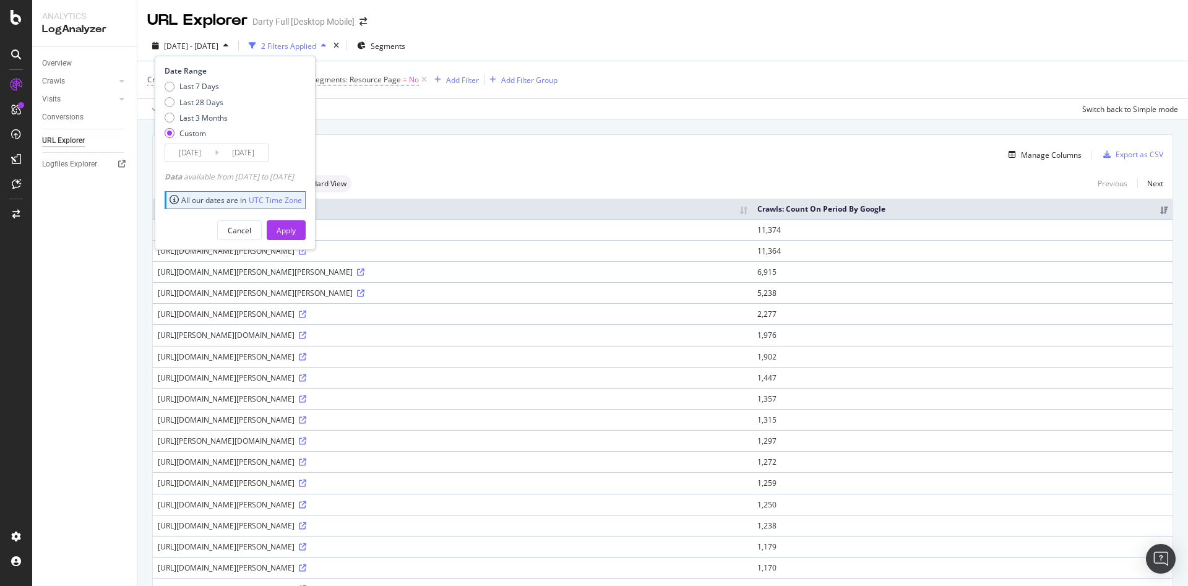
click at [261, 153] on input "2024/11/30" at bounding box center [243, 152] width 50 height 17
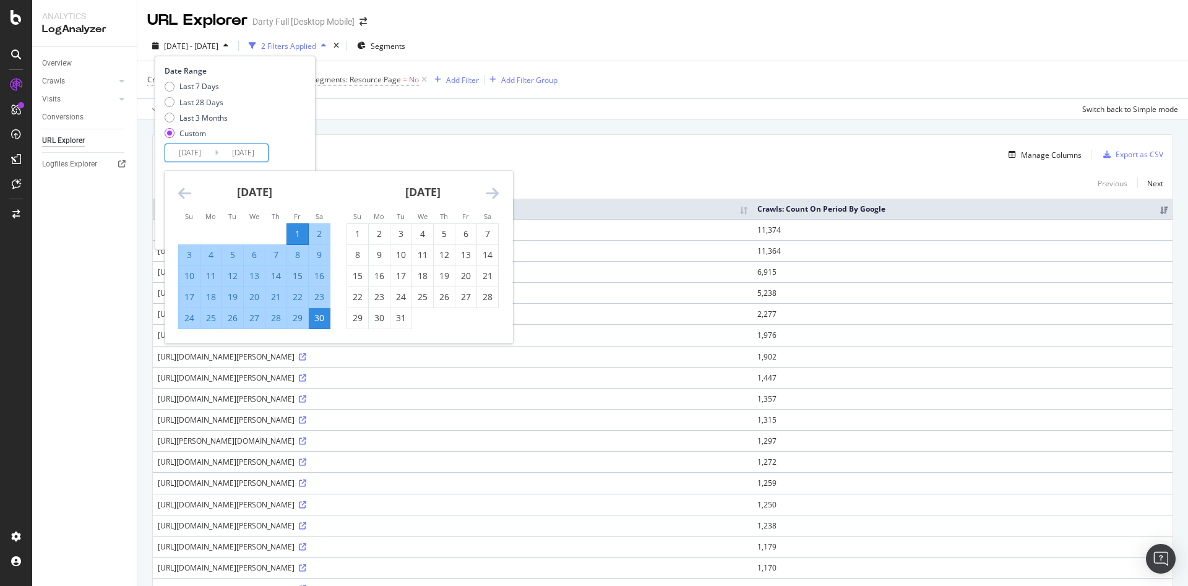
click at [303, 141] on div "Last 7 Days Last 28 Days Last 3 Months Custom" at bounding box center [234, 112] width 138 height 63
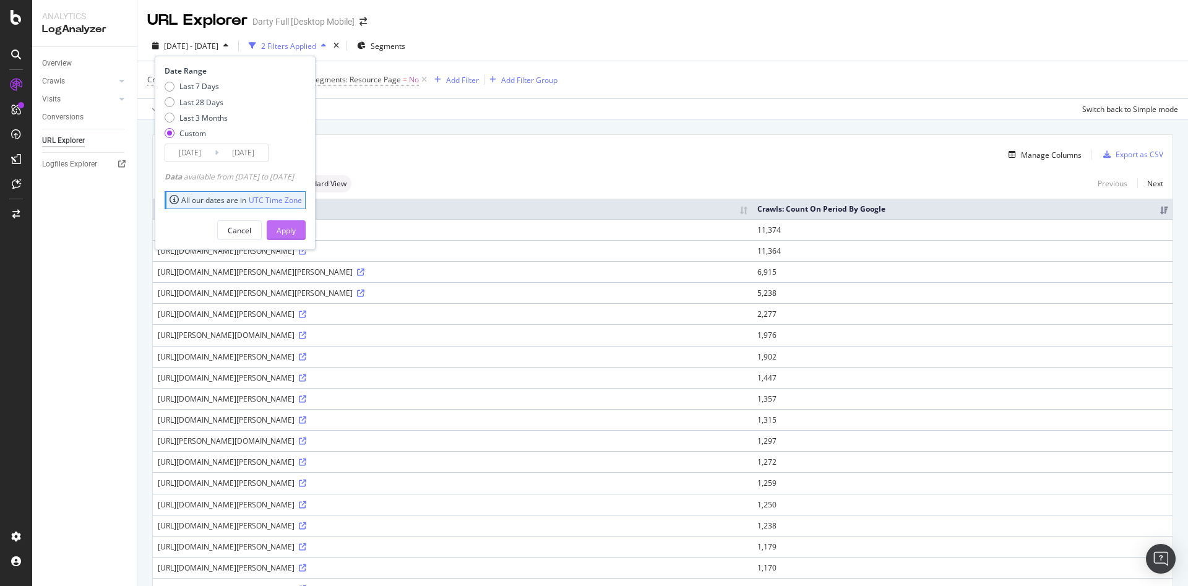
click at [296, 229] on div "Apply" at bounding box center [286, 230] width 19 height 11
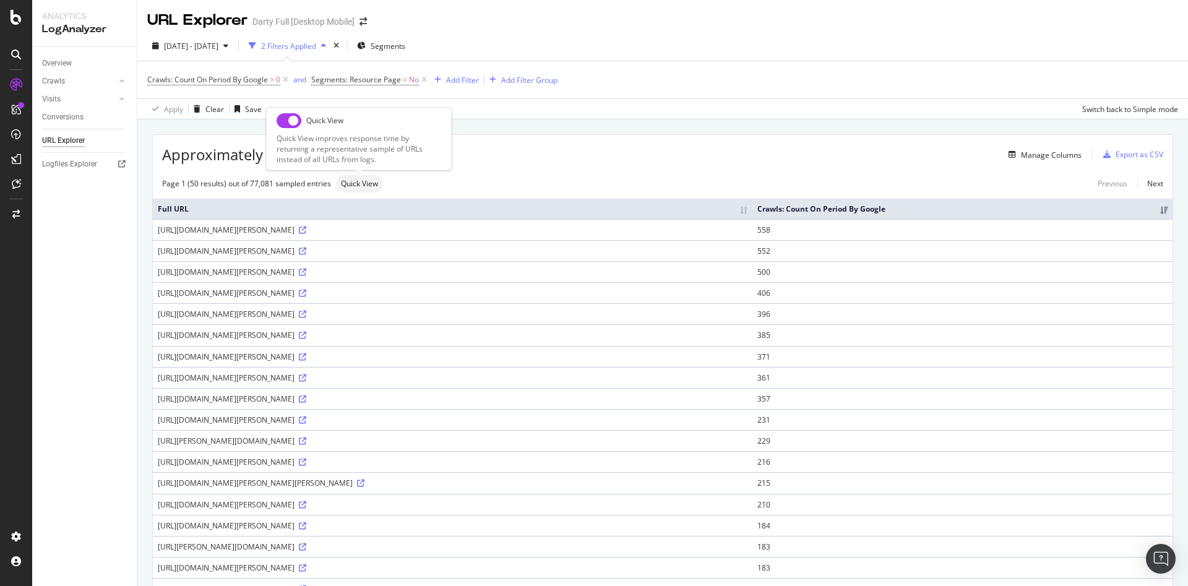
click at [282, 123] on input "checkbox" at bounding box center [289, 120] width 25 height 15
checkbox input "true"
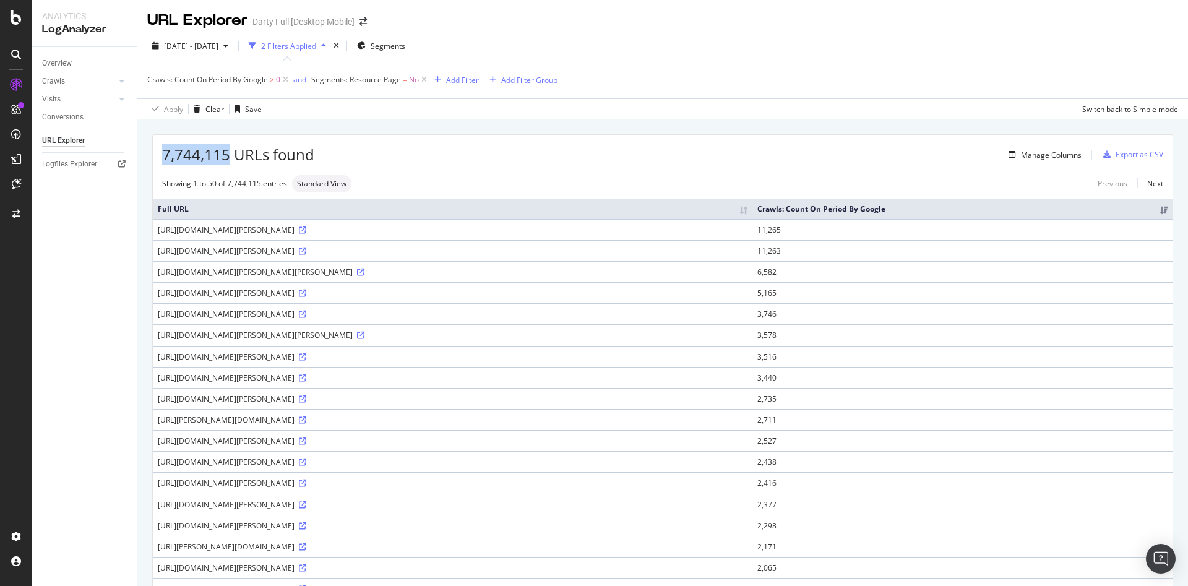
drag, startPoint x: 226, startPoint y: 157, endPoint x: 163, endPoint y: 156, distance: 62.5
click at [163, 156] on span "7,744,115 URLs found" at bounding box center [238, 154] width 152 height 21
click at [209, 46] on span "2024 Nov. 1st - Nov. 30th" at bounding box center [191, 46] width 54 height 11
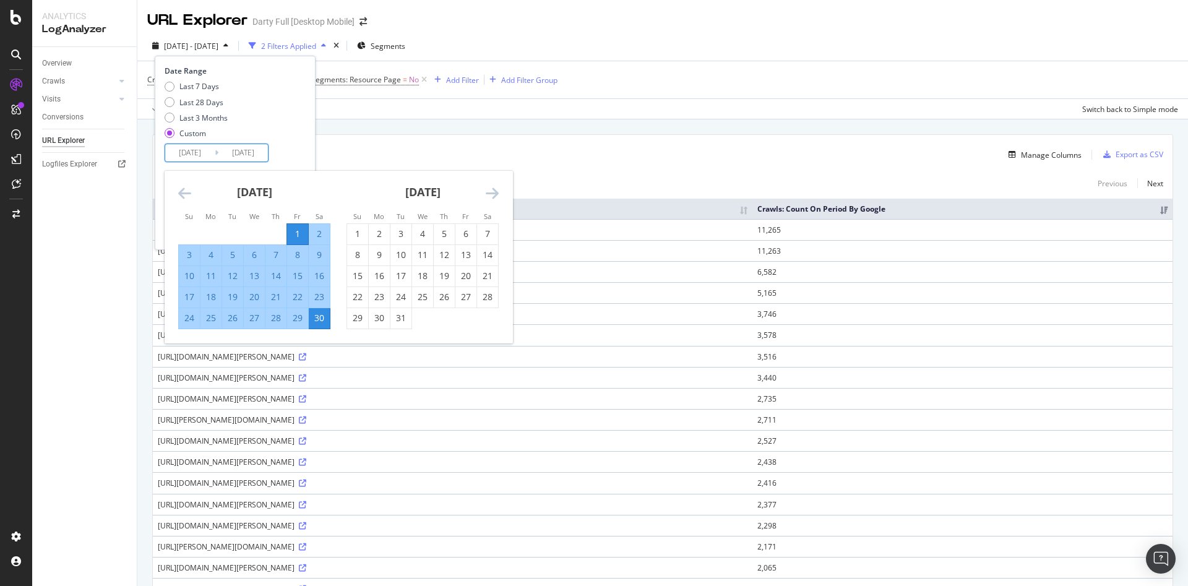
click at [194, 153] on input "2024/11/01" at bounding box center [190, 152] width 50 height 17
click at [186, 196] on icon "Move backward to switch to the previous month." at bounding box center [184, 193] width 13 height 15
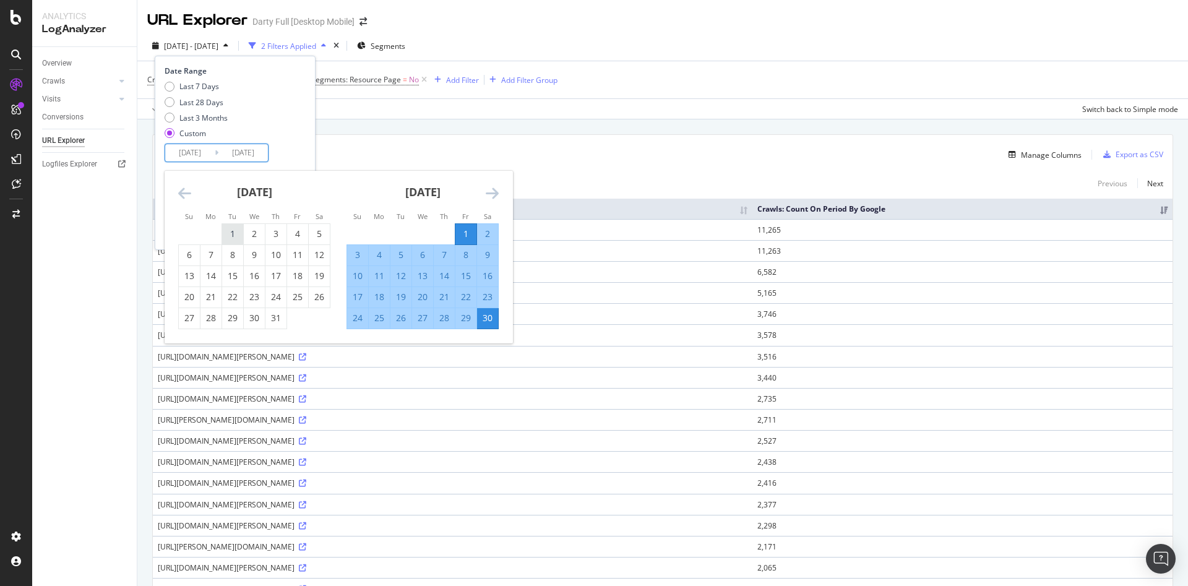
click at [230, 230] on div "1" at bounding box center [232, 234] width 21 height 12
type input "2024/10/01"
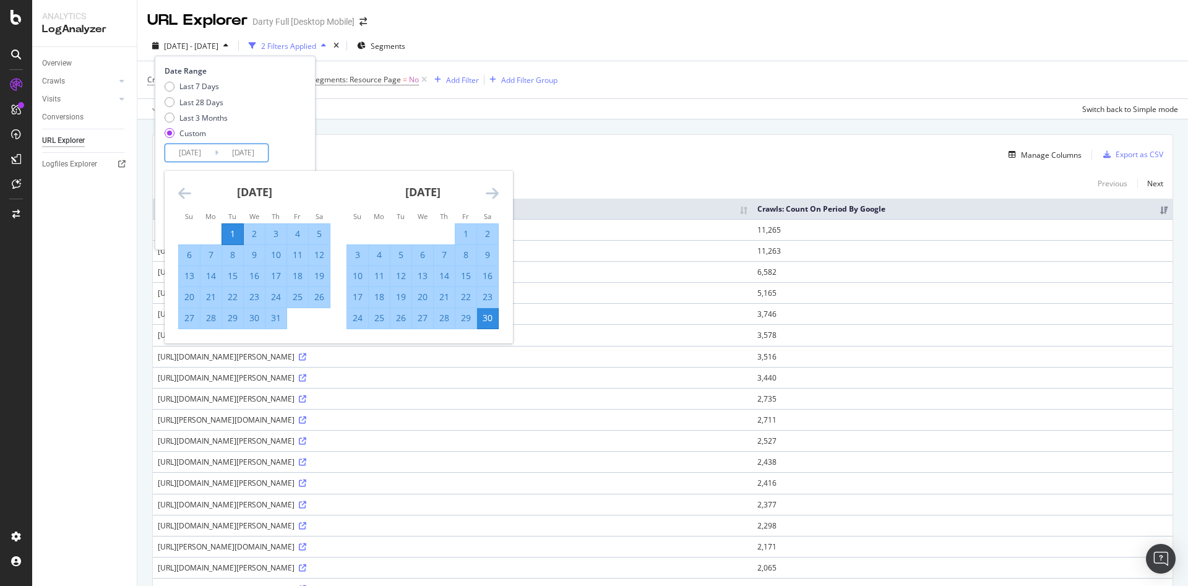
click at [281, 316] on div "31" at bounding box center [276, 318] width 21 height 12
type input "2024/10/31"
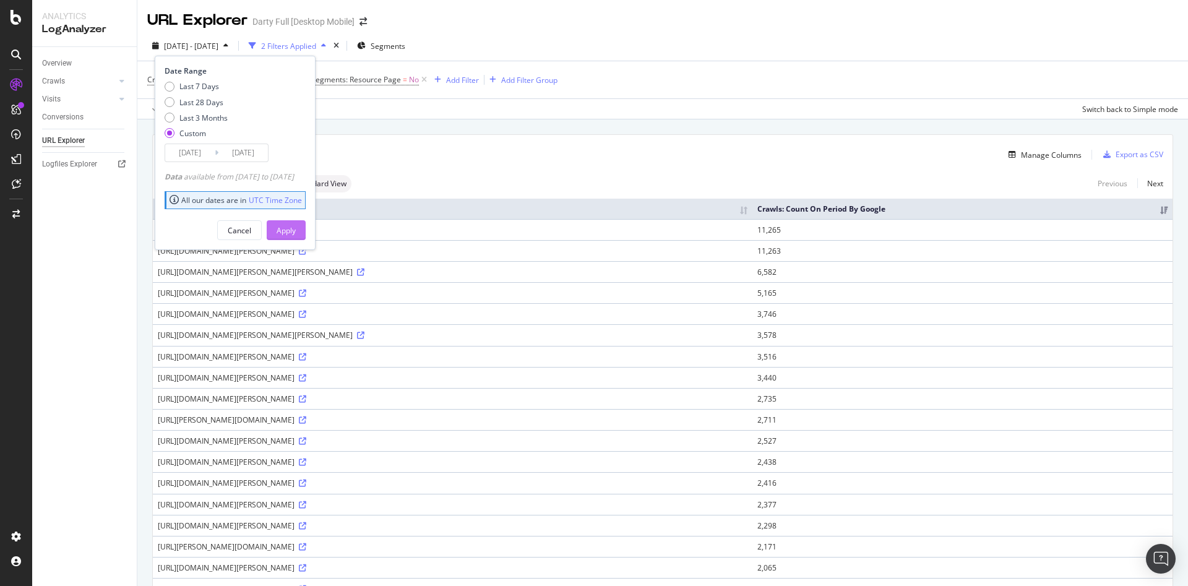
click at [296, 230] on div "Apply" at bounding box center [286, 230] width 19 height 11
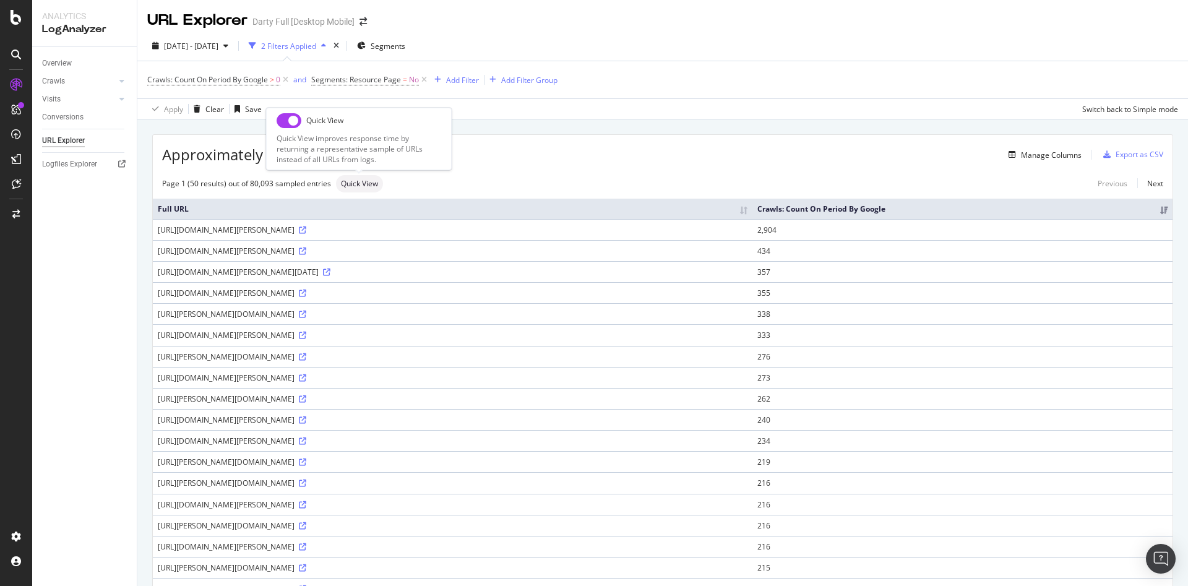
click at [280, 116] on input "checkbox" at bounding box center [289, 120] width 25 height 15
checkbox input "true"
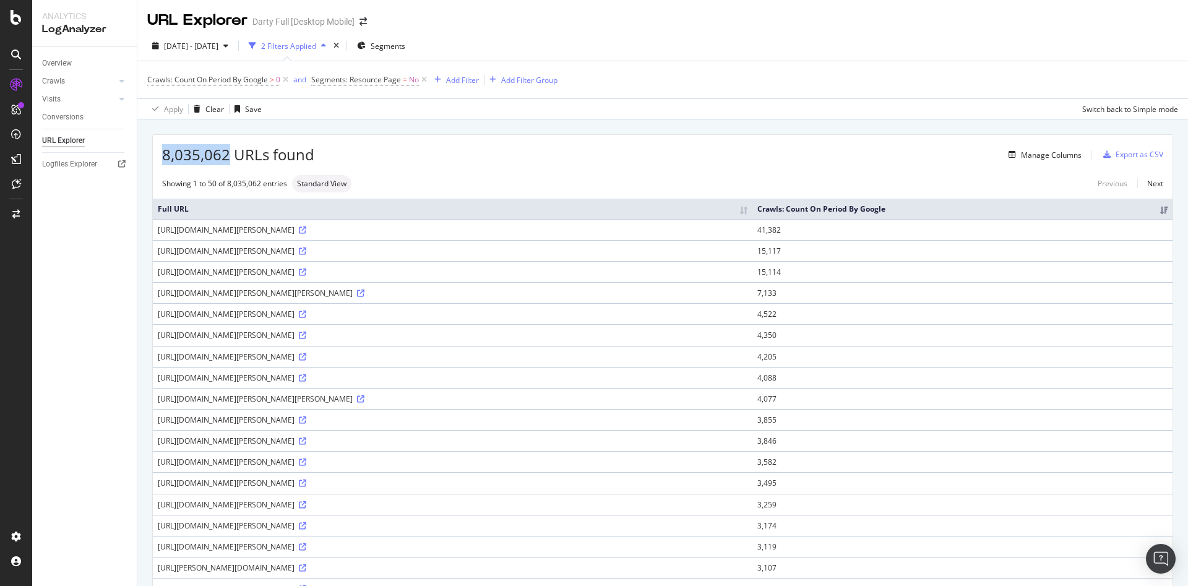
drag, startPoint x: 228, startPoint y: 157, endPoint x: 163, endPoint y: 157, distance: 65.0
click at [158, 158] on div "8,035,062 URLs found Manage Columns Export as CSV" at bounding box center [663, 150] width 1020 height 30
click at [218, 45] on span "2024 Oct. 1st - Oct. 31st" at bounding box center [191, 46] width 54 height 11
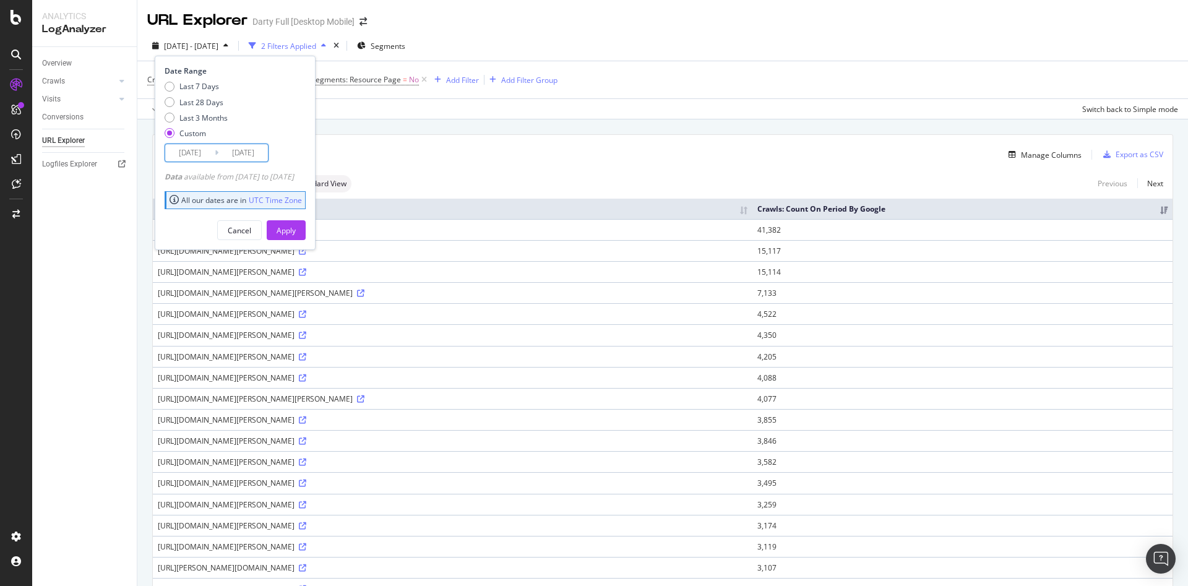
click at [202, 152] on input "2024/10/01" at bounding box center [190, 152] width 50 height 17
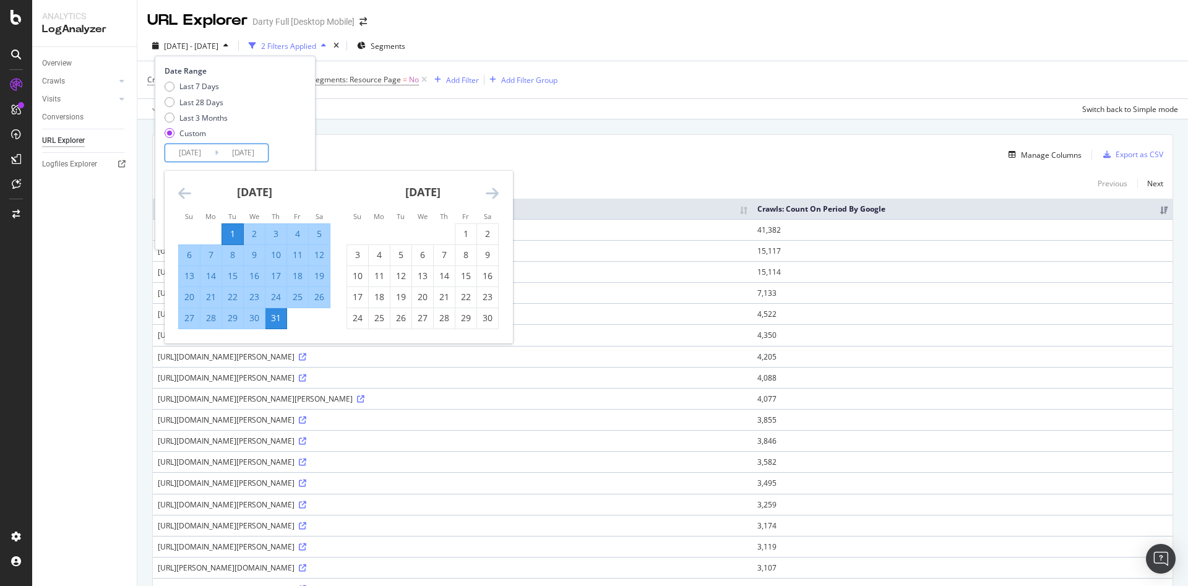
click at [184, 191] on icon "Move backward to switch to the previous month." at bounding box center [184, 193] width 13 height 15
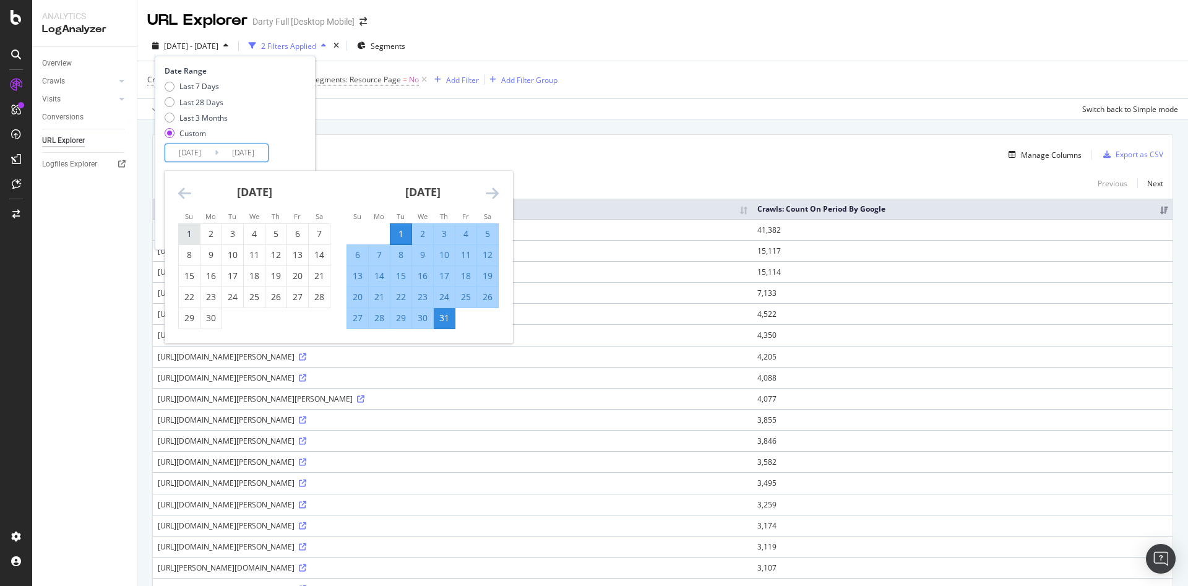
click at [191, 232] on div "1" at bounding box center [189, 234] width 21 height 12
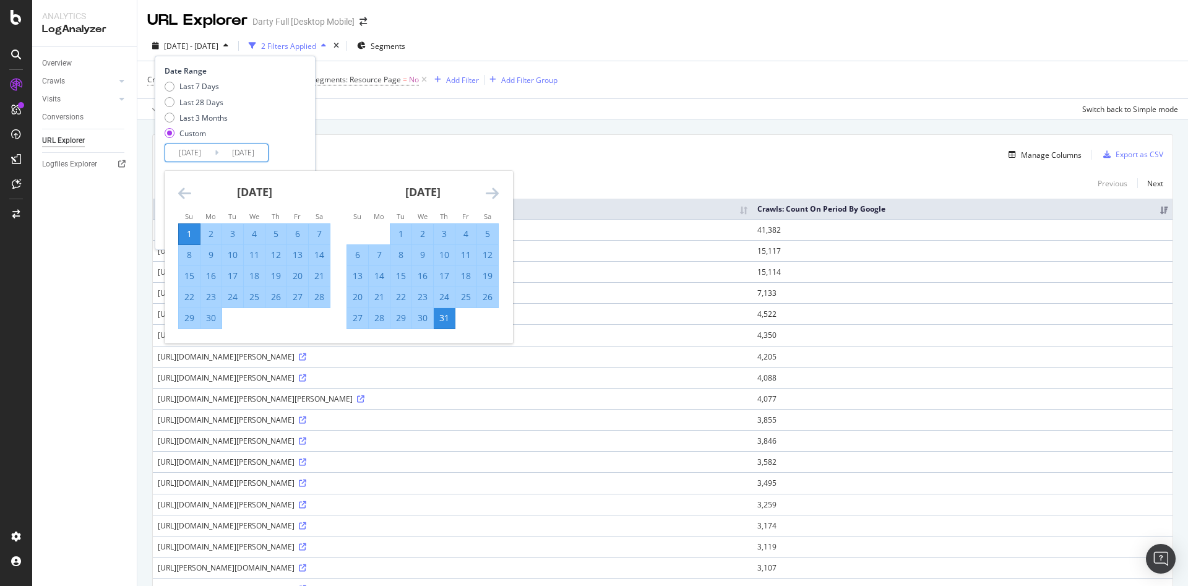
type input "2024/09/01"
click at [214, 317] on div "30" at bounding box center [211, 318] width 21 height 12
type input "2024/09/30"
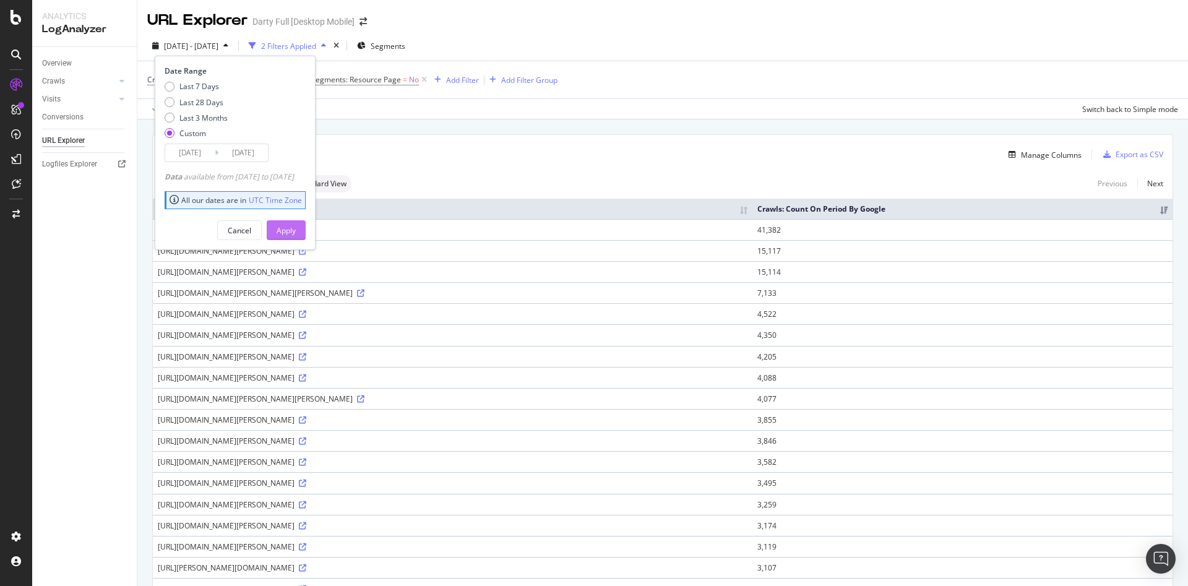
click at [296, 227] on div "Apply" at bounding box center [286, 230] width 19 height 11
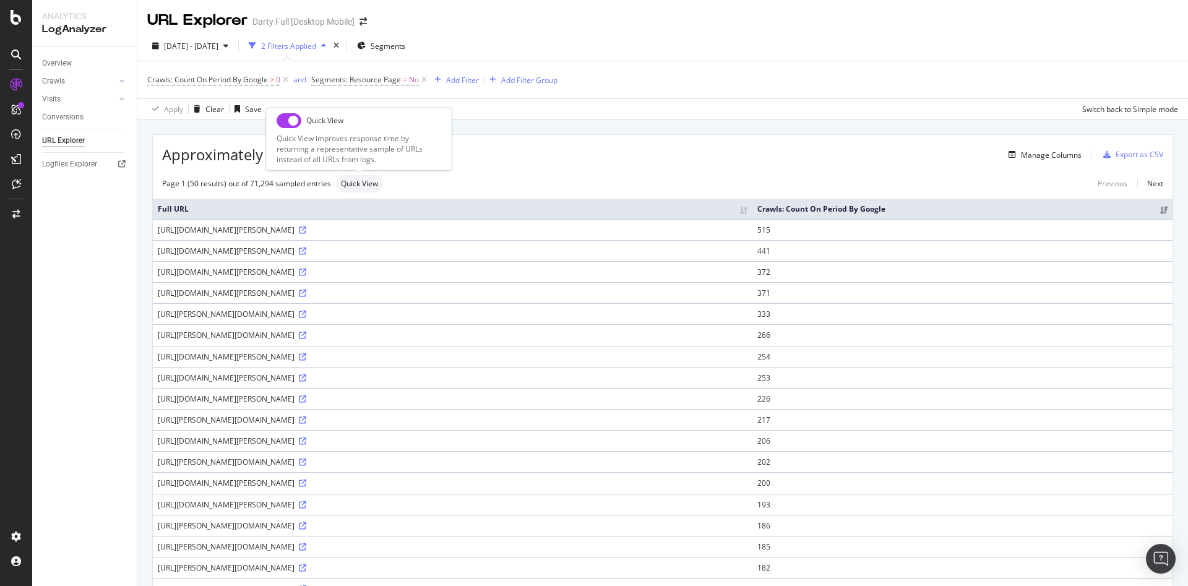
click at [351, 180] on span "Quick View" at bounding box center [359, 183] width 37 height 7
click at [285, 122] on input "checkbox" at bounding box center [289, 120] width 25 height 15
checkbox input "true"
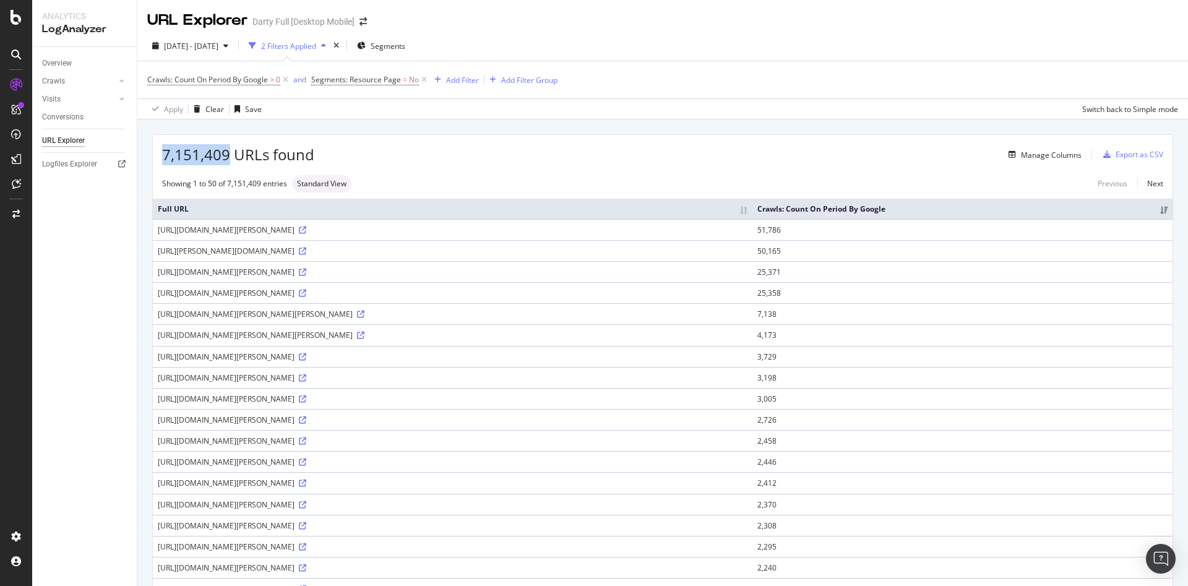
drag, startPoint x: 227, startPoint y: 157, endPoint x: 154, endPoint y: 156, distance: 73.0
click at [154, 156] on div "7,151,409 URLs found Manage Columns Export as CSV" at bounding box center [663, 150] width 1020 height 30
click at [218, 44] on span "2024 Sep. 1st - Sep. 30th" at bounding box center [191, 46] width 54 height 11
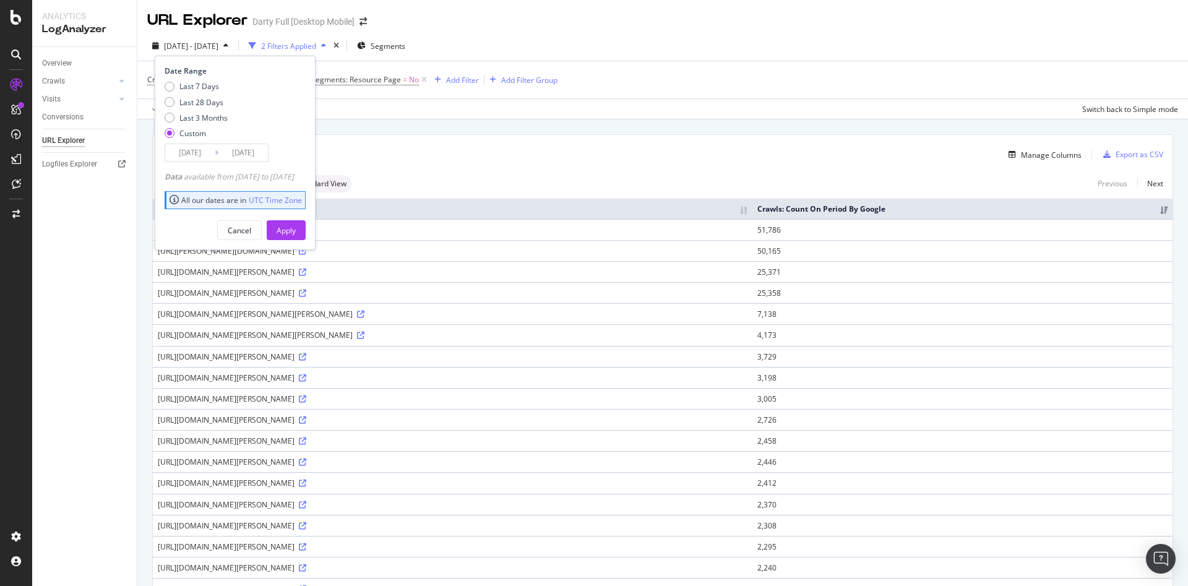
click at [204, 152] on input "2024/09/01" at bounding box center [190, 152] width 50 height 17
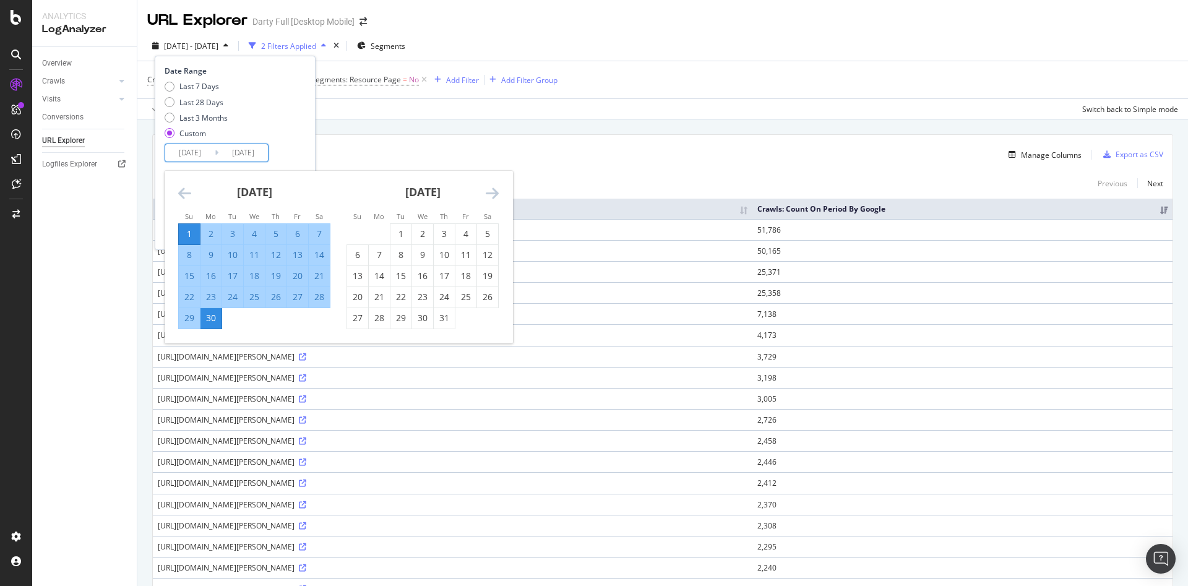
click at [188, 196] on icon "Move backward to switch to the previous month." at bounding box center [184, 193] width 13 height 15
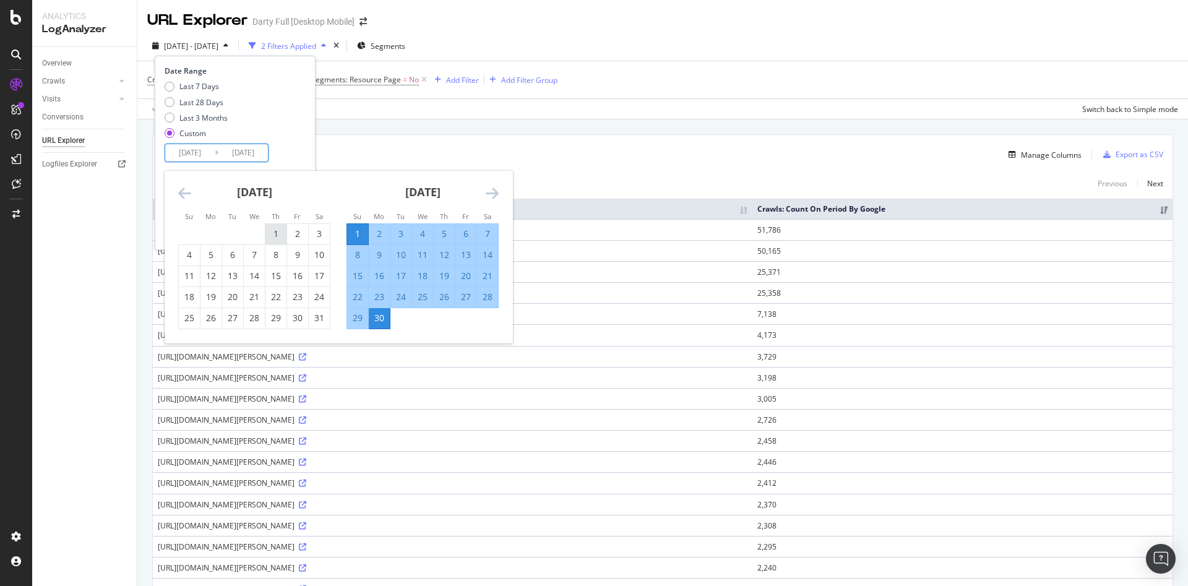
click at [272, 230] on div "1" at bounding box center [276, 234] width 21 height 12
type input "2024/08/01"
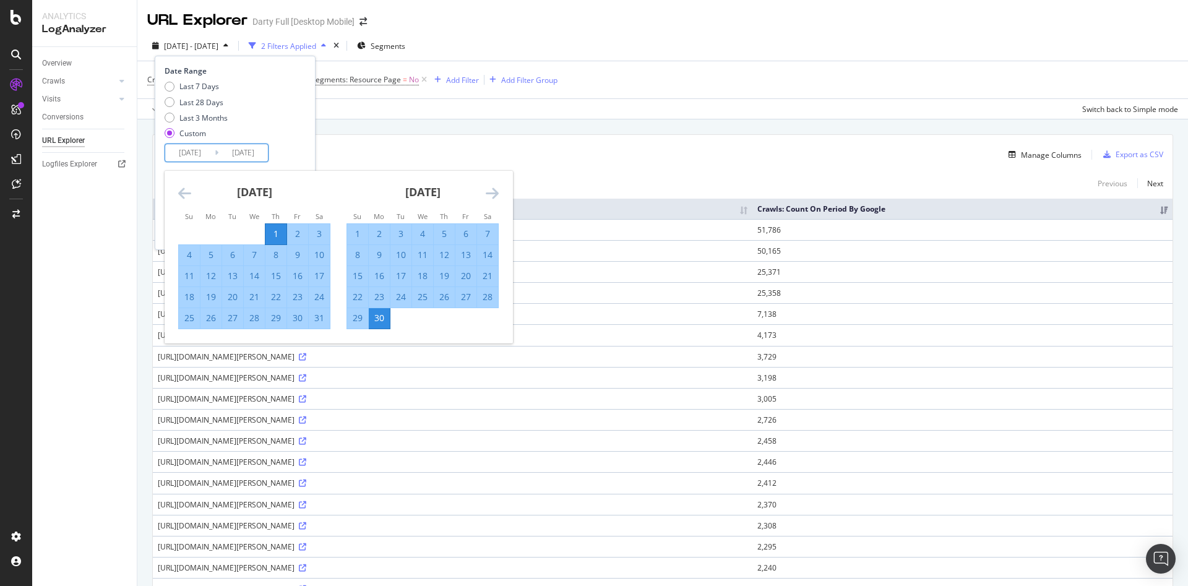
click at [319, 318] on div "31" at bounding box center [319, 318] width 21 height 12
type input "2024/08/31"
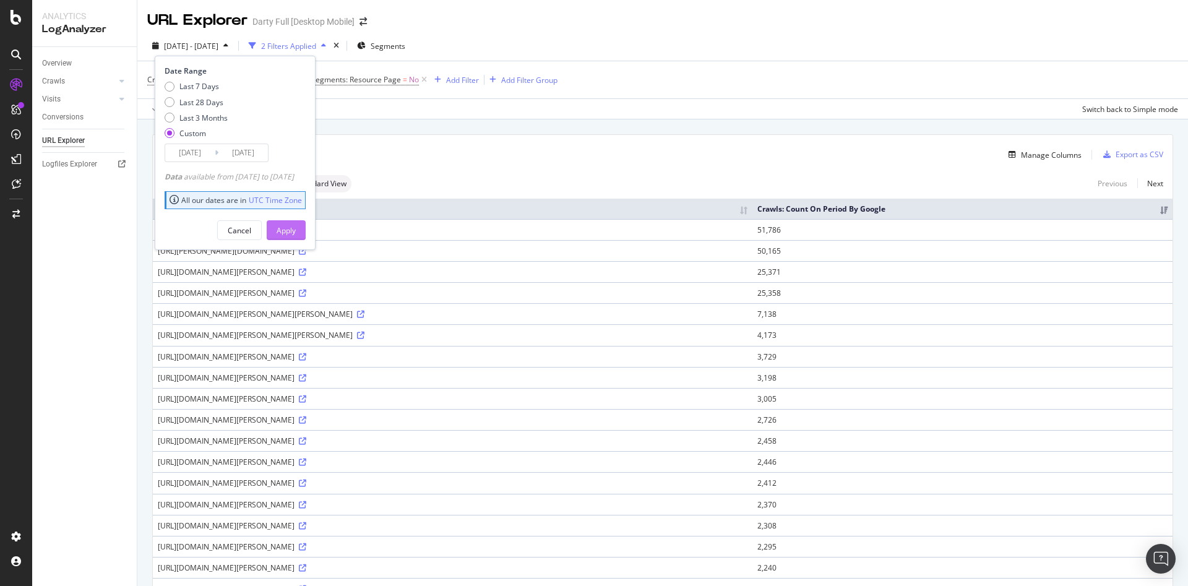
click at [296, 231] on div "Apply" at bounding box center [286, 230] width 19 height 11
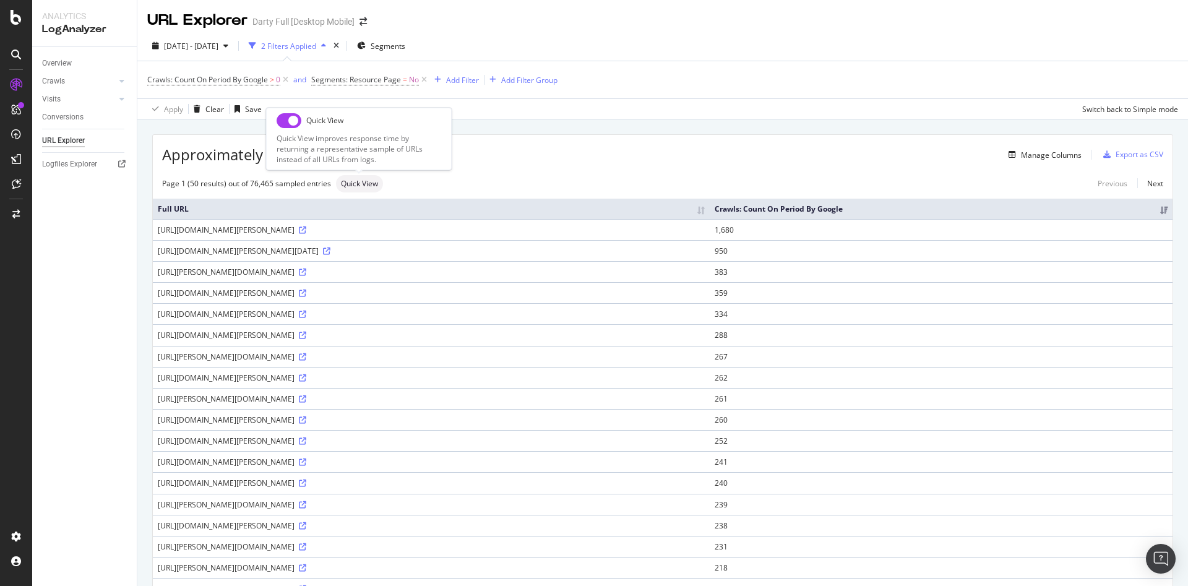
click at [368, 182] on span "Quick View" at bounding box center [359, 183] width 37 height 7
click at [285, 121] on input "checkbox" at bounding box center [289, 120] width 25 height 15
checkbox input "true"
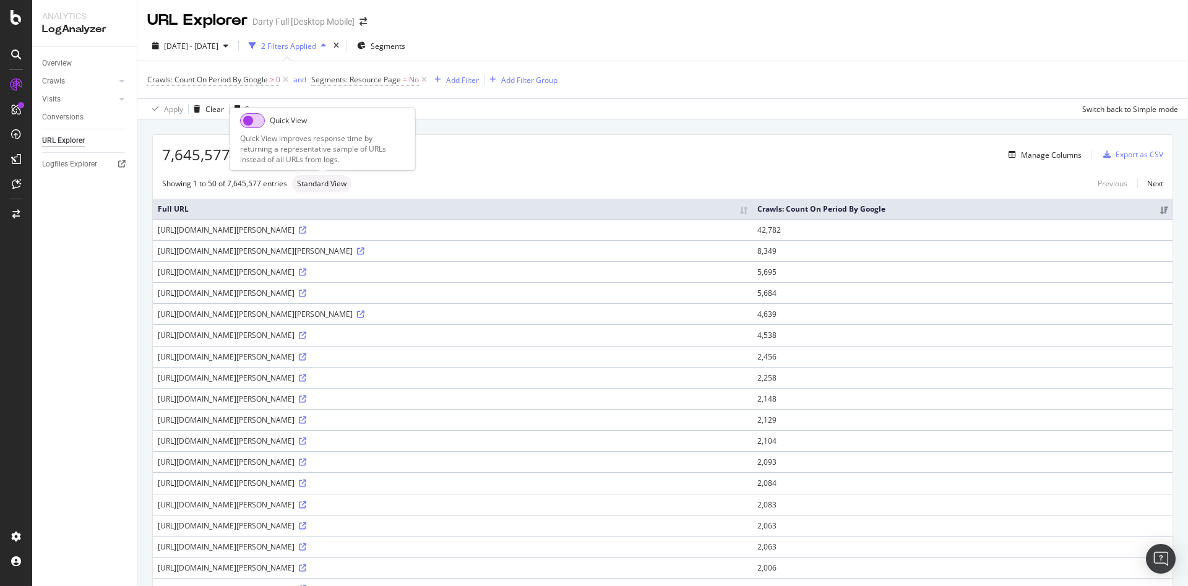
click at [257, 120] on input "checkbox" at bounding box center [252, 120] width 25 height 15
checkbox input "false"
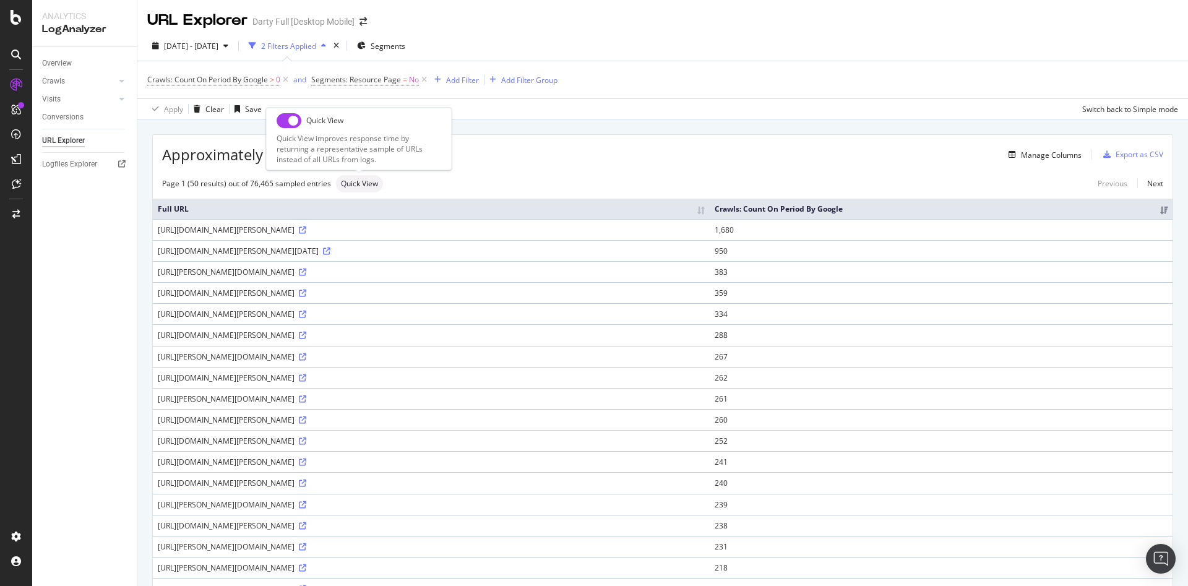
click at [285, 123] on input "checkbox" at bounding box center [289, 120] width 25 height 15
checkbox input "true"
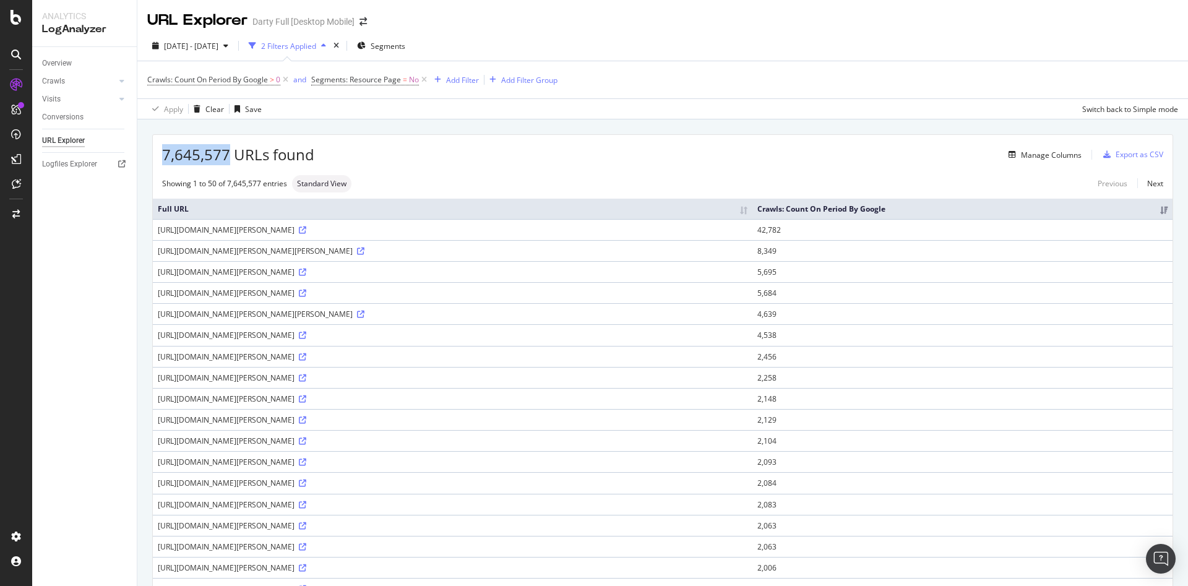
drag, startPoint x: 228, startPoint y: 155, endPoint x: 146, endPoint y: 150, distance: 81.9
click at [360, 118] on div "Apply Clear Save Switch back to Simple mode" at bounding box center [662, 108] width 1051 height 20
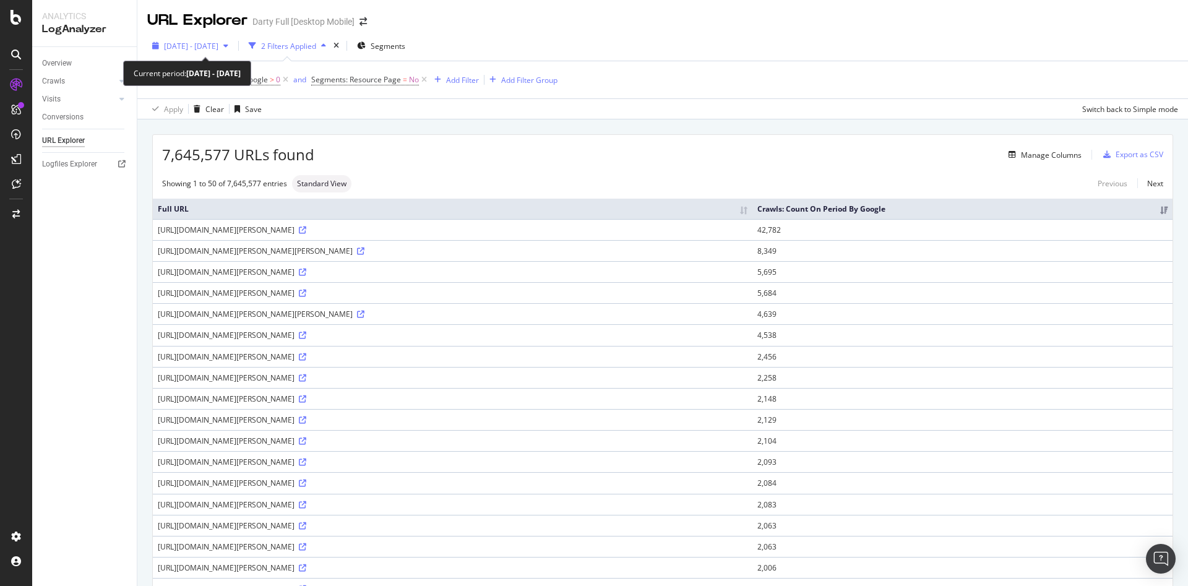
click at [228, 46] on icon "button" at bounding box center [225, 45] width 5 height 7
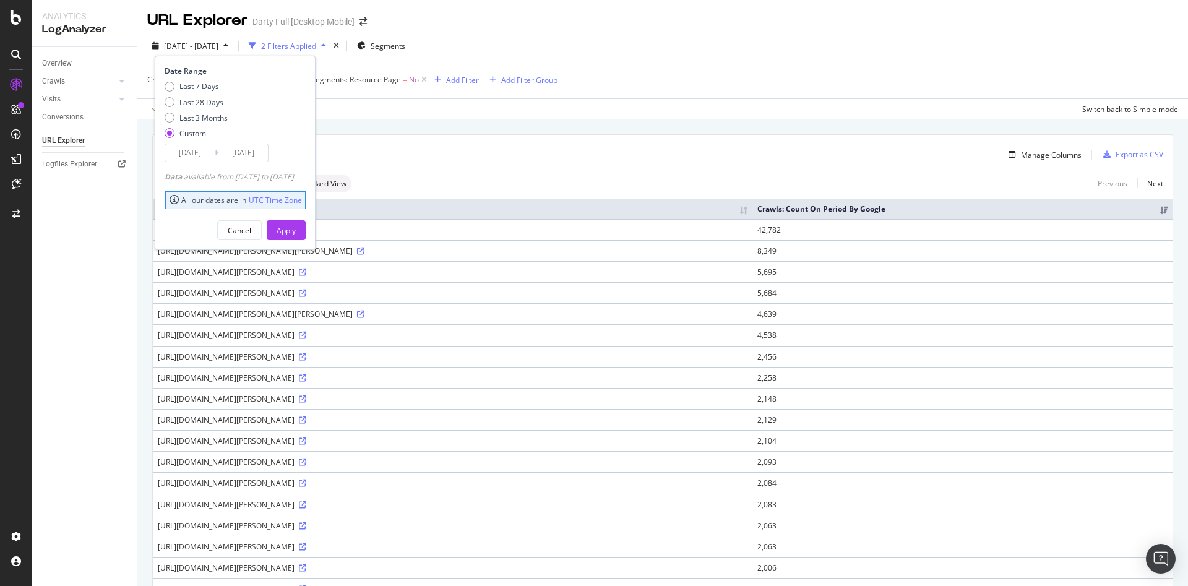
click at [205, 152] on input "2024/08/01" at bounding box center [190, 152] width 50 height 17
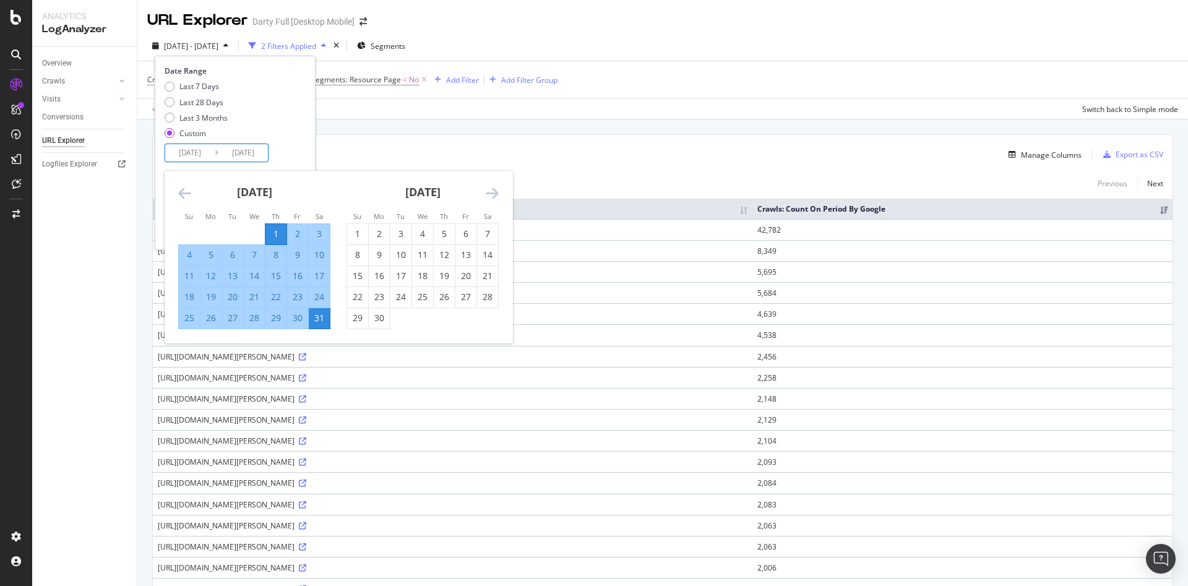
click at [184, 192] on icon "Move backward to switch to the previous month." at bounding box center [184, 193] width 13 height 15
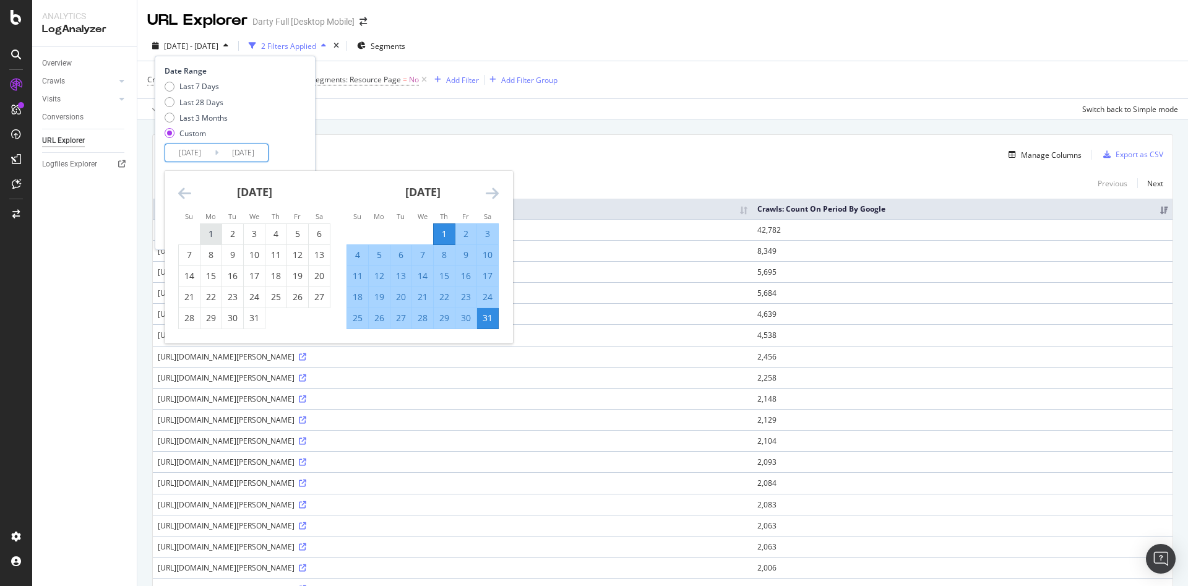
click at [210, 230] on div "1" at bounding box center [211, 234] width 21 height 12
type input "2024/07/01"
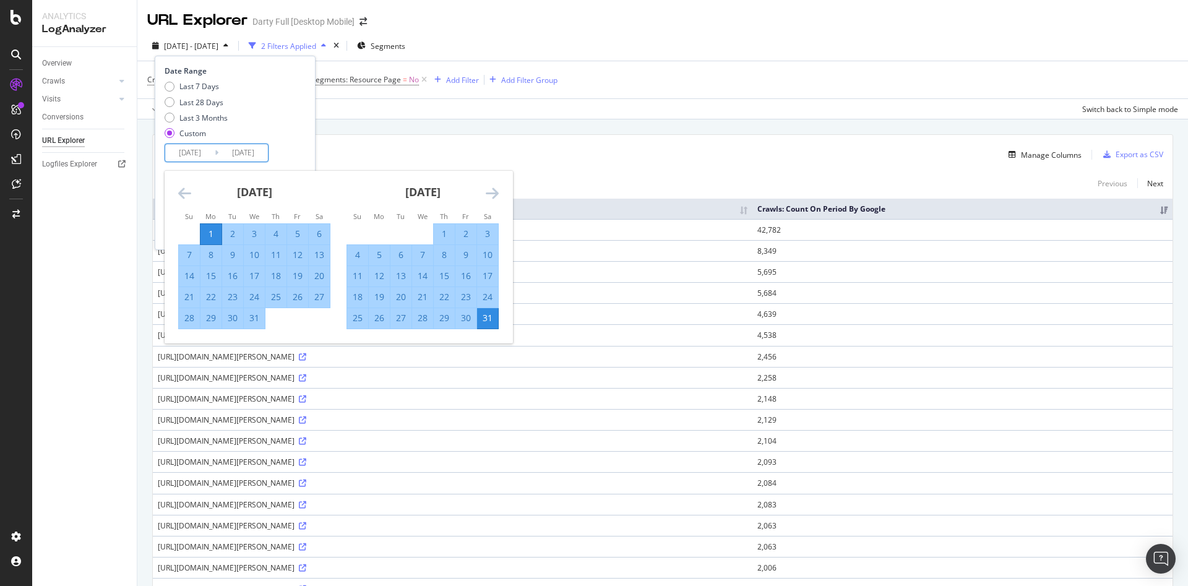
click at [256, 319] on div "31" at bounding box center [254, 318] width 21 height 12
type input "2024/07/31"
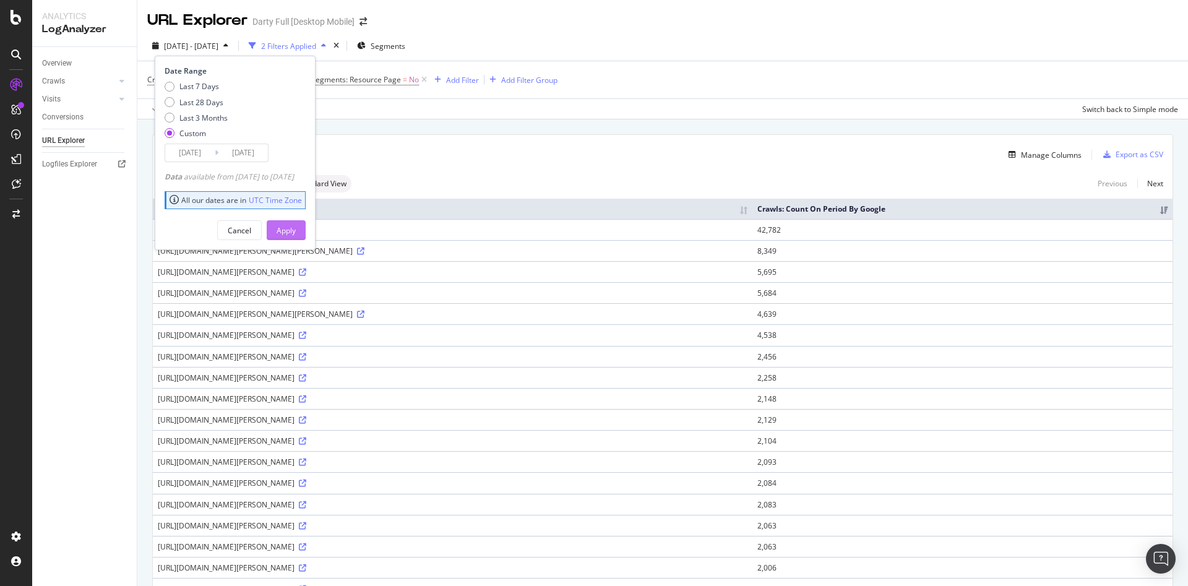
click at [306, 228] on button "Apply" at bounding box center [286, 230] width 39 height 20
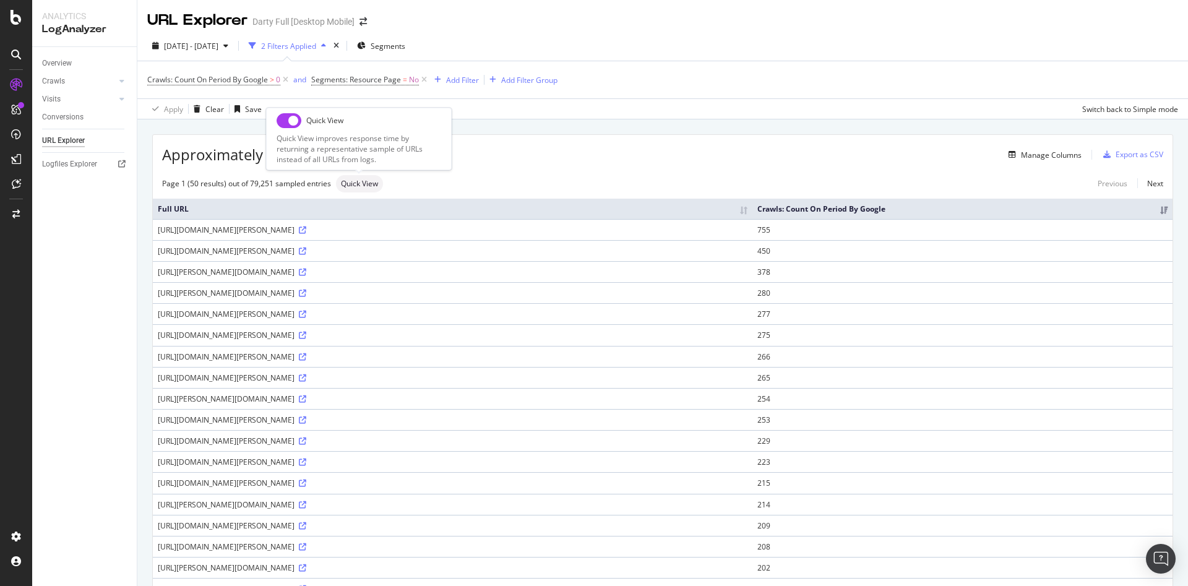
click at [283, 121] on input "checkbox" at bounding box center [289, 120] width 25 height 15
checkbox input "true"
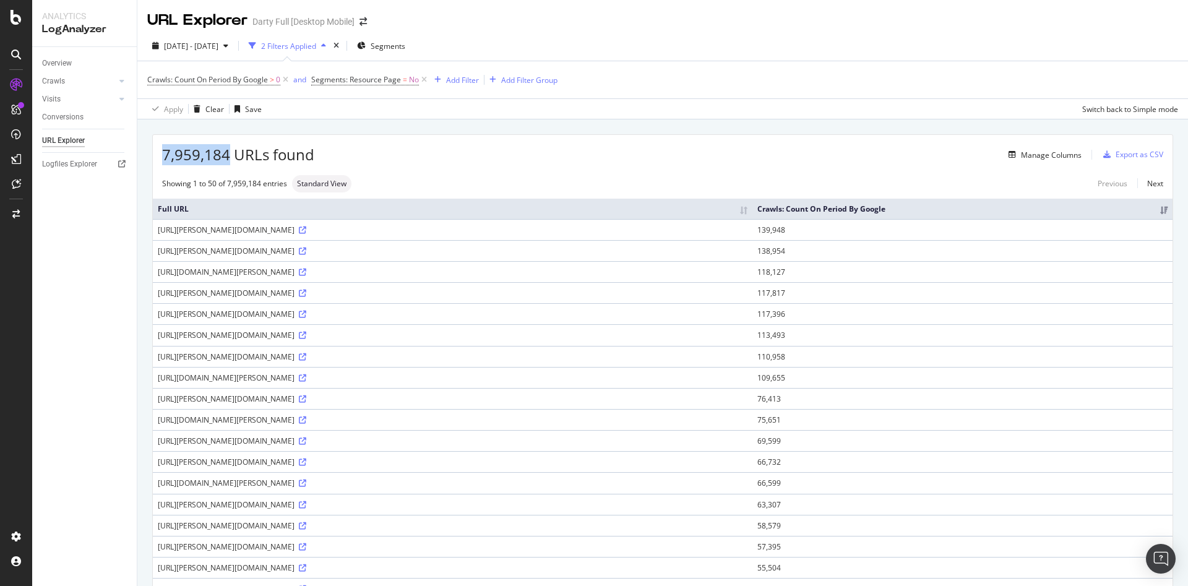
drag, startPoint x: 228, startPoint y: 155, endPoint x: 153, endPoint y: 150, distance: 75.6
click at [153, 150] on div "7,959,184 URLs found Manage Columns Export as CSV" at bounding box center [663, 150] width 1020 height 30
click at [213, 46] on span "2024 Jul. 1st - Jul. 31st" at bounding box center [191, 46] width 54 height 11
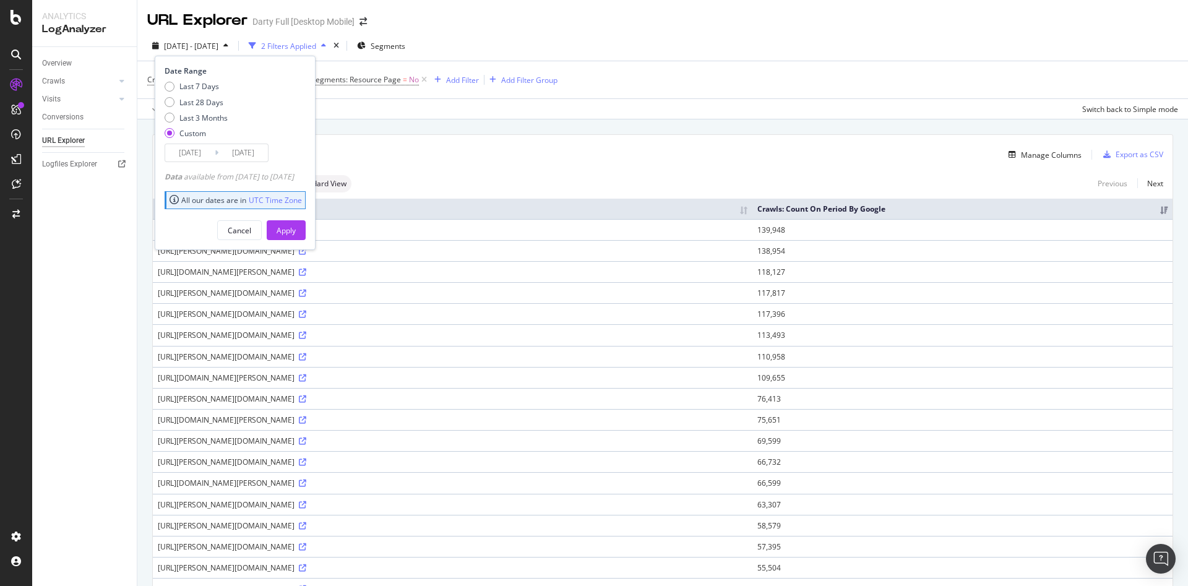
click at [199, 154] on input "2024/07/01" at bounding box center [190, 152] width 50 height 17
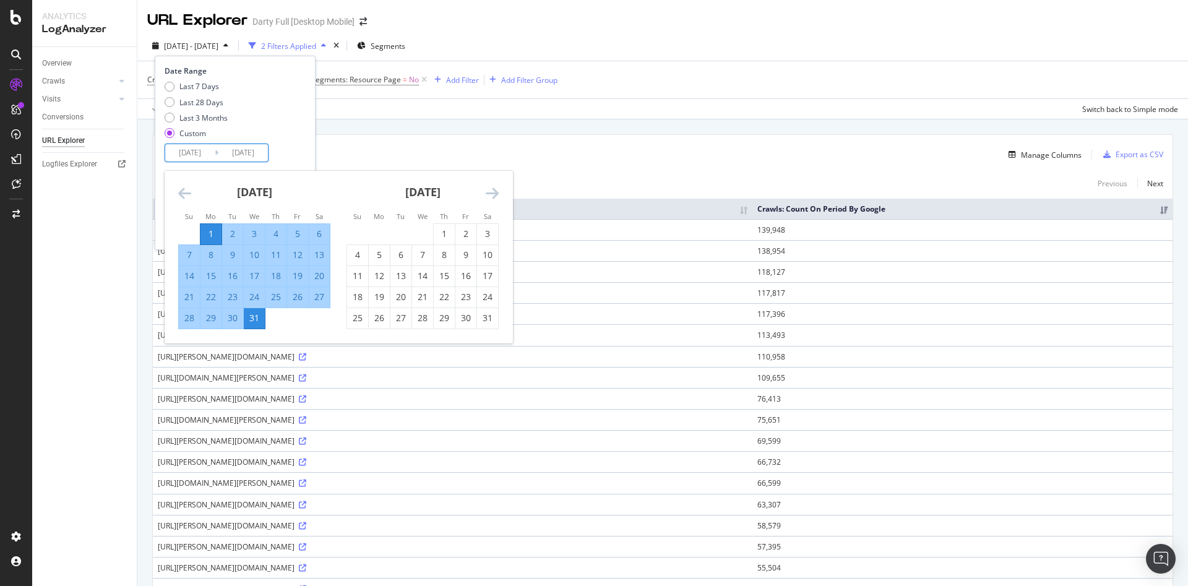
click at [181, 192] on icon "Move backward to switch to the previous month." at bounding box center [184, 193] width 13 height 15
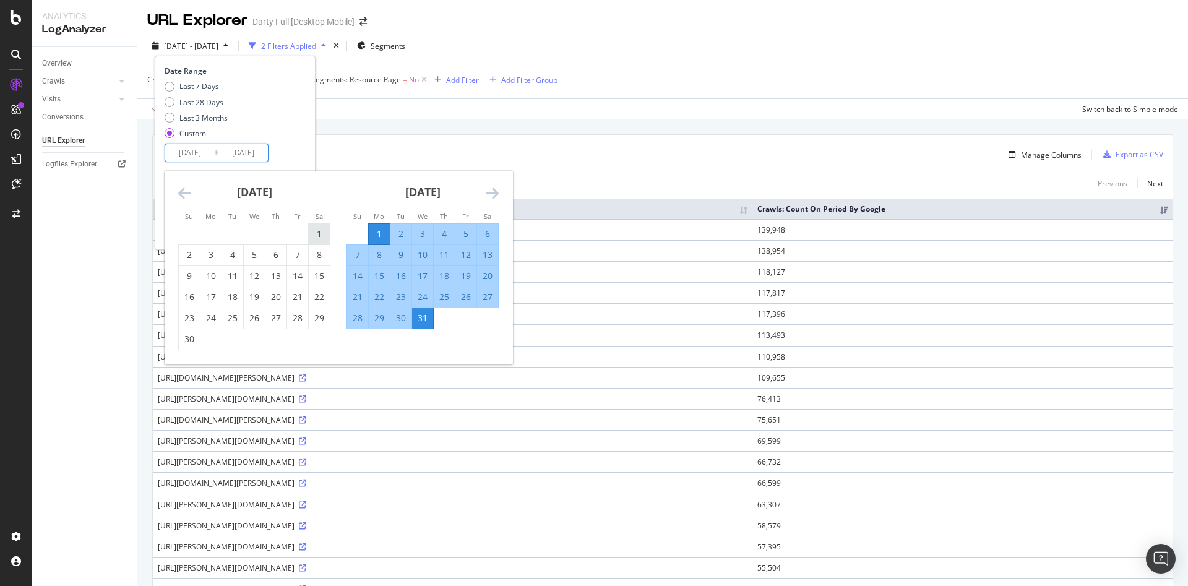
click at [313, 230] on div "1" at bounding box center [319, 234] width 21 height 12
type input "2024/06/01"
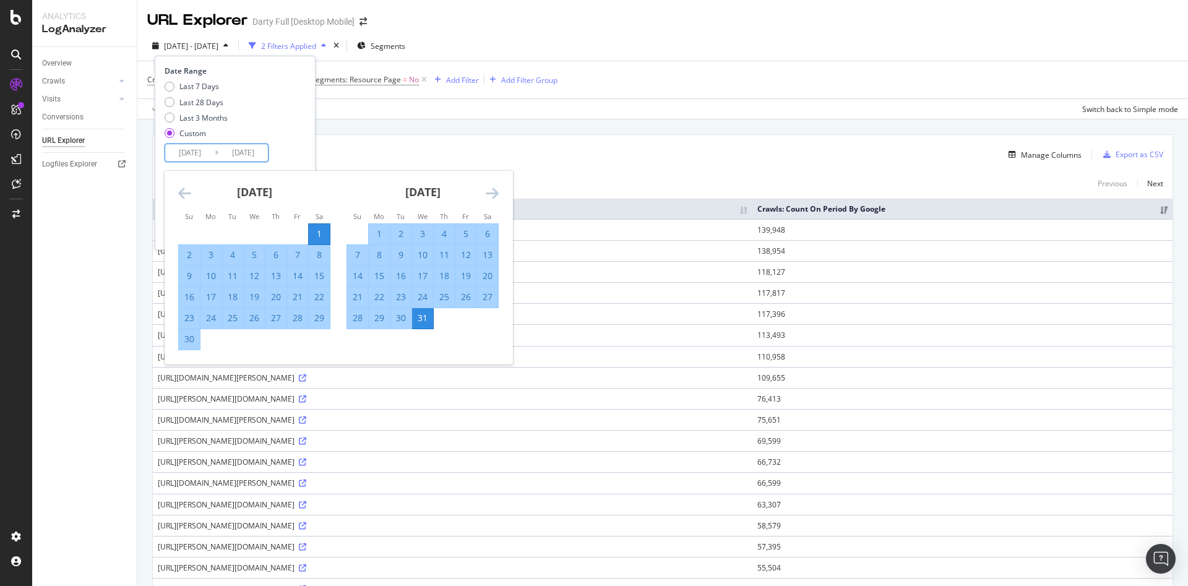
click at [192, 334] on div "30" at bounding box center [189, 339] width 21 height 12
type input "2024/06/30"
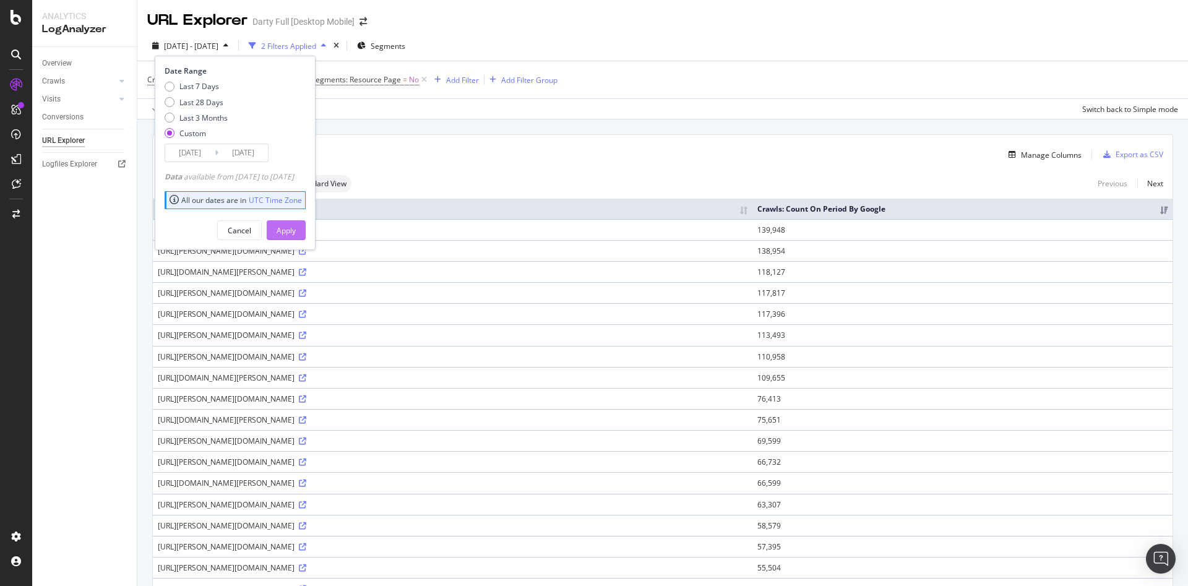
click at [296, 225] on div "Apply" at bounding box center [286, 230] width 19 height 11
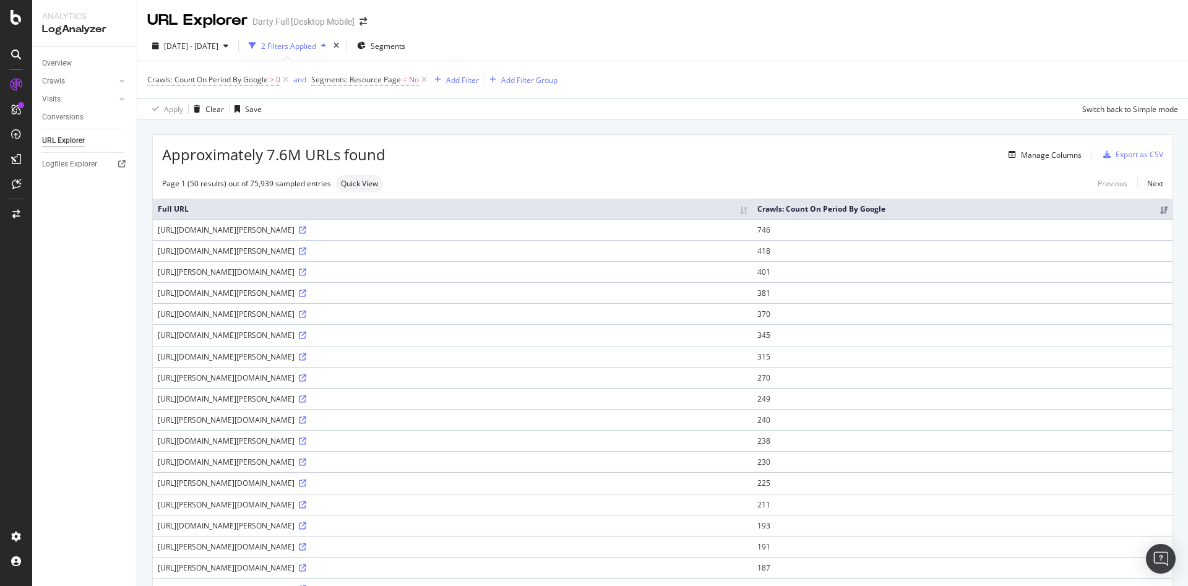
click at [465, 184] on div "Page 1 (50 results) out of 75,939 sampled entries Quick View Previous Next" at bounding box center [663, 183] width 1020 height 17
click at [285, 117] on input "checkbox" at bounding box center [289, 120] width 25 height 15
checkbox input "true"
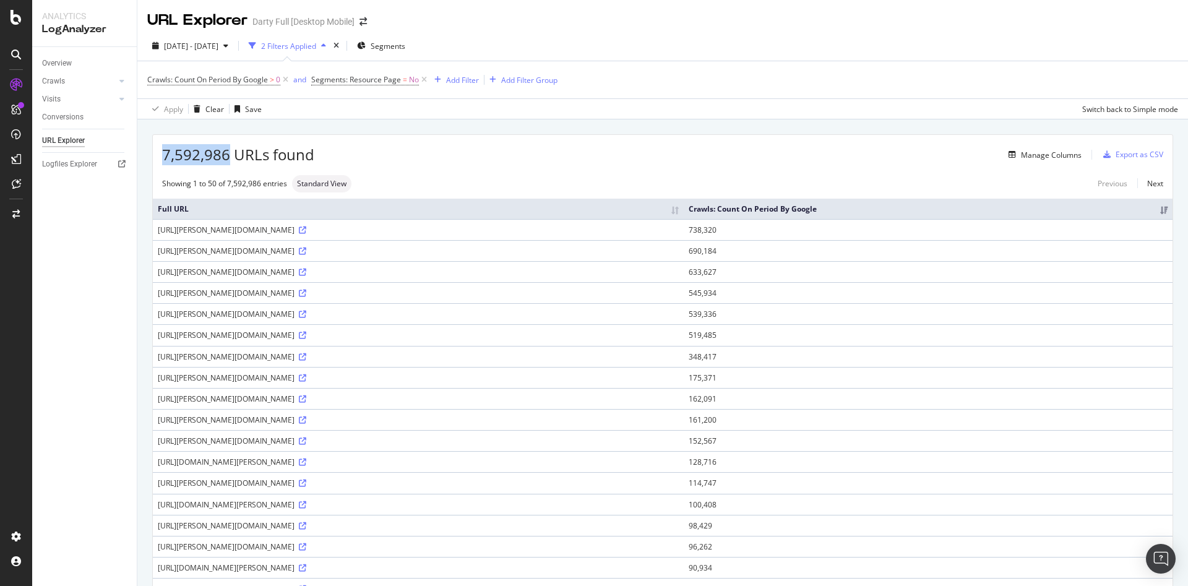
drag, startPoint x: 228, startPoint y: 153, endPoint x: 148, endPoint y: 153, distance: 80.5
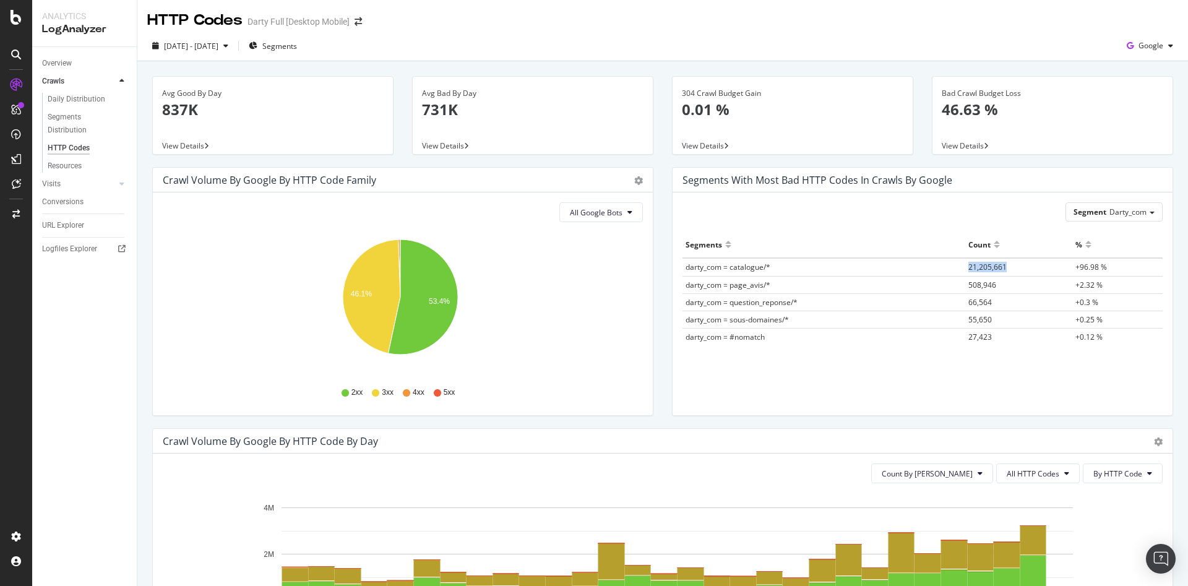
drag, startPoint x: 1011, startPoint y: 266, endPoint x: 952, endPoint y: 267, distance: 59.4
click at [952, 267] on tr "darty_com = catalogue/* 21,205,661 +96.98 %" at bounding box center [923, 267] width 480 height 18
click at [218, 45] on span "[DATE] - [DATE]" at bounding box center [191, 46] width 54 height 11
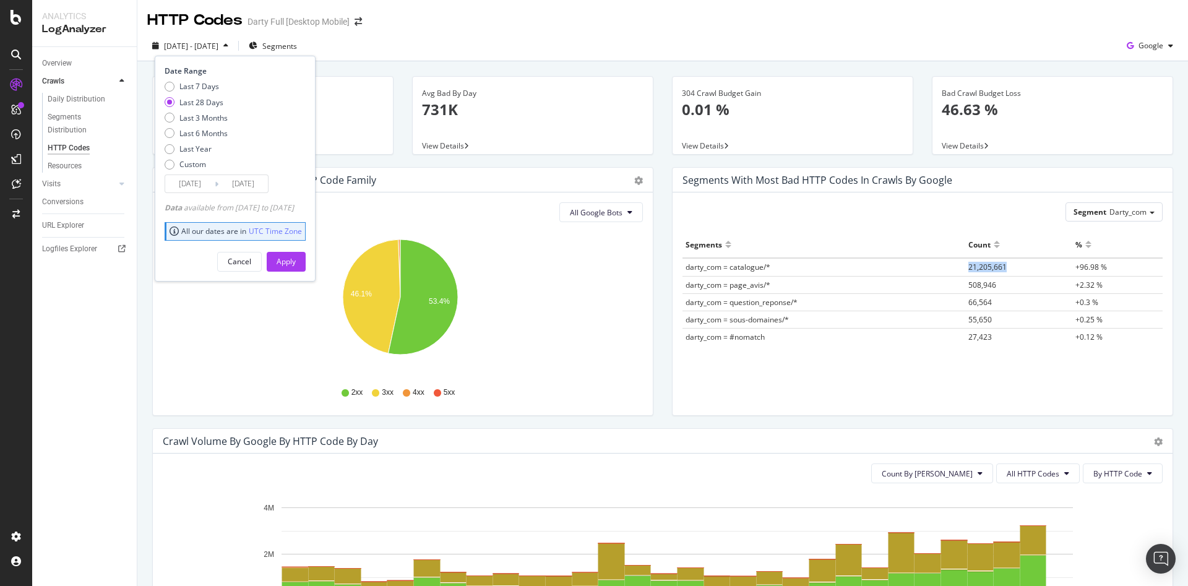
click at [201, 181] on input "[DATE]" at bounding box center [190, 183] width 50 height 17
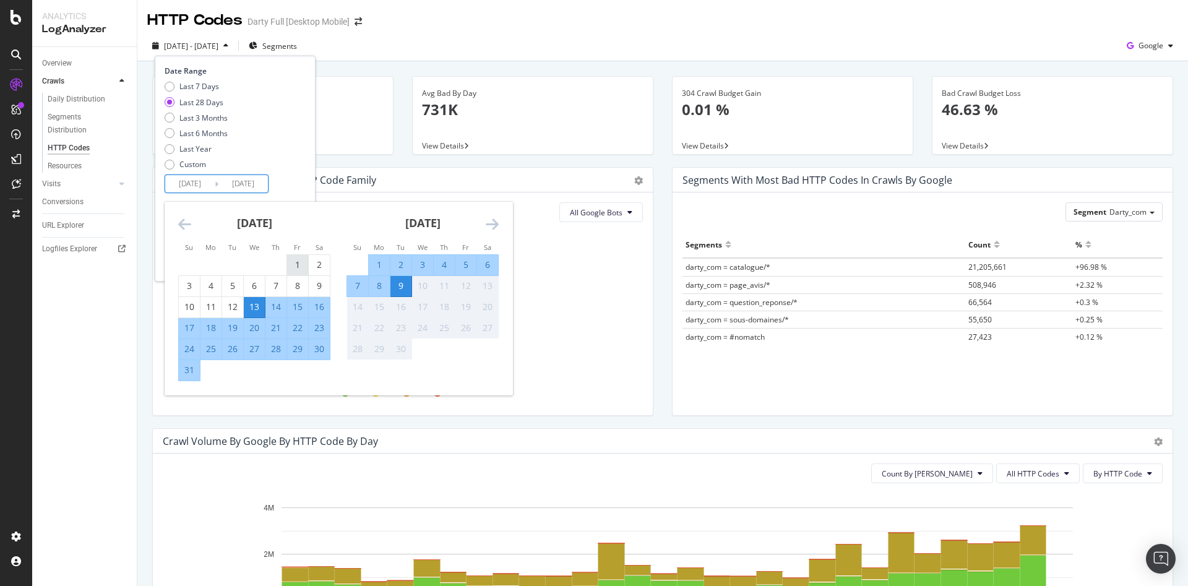
click at [298, 263] on div "1" at bounding box center [297, 265] width 21 height 12
type input "[DATE]"
click at [189, 370] on div "31" at bounding box center [189, 370] width 21 height 12
type input "[DATE]"
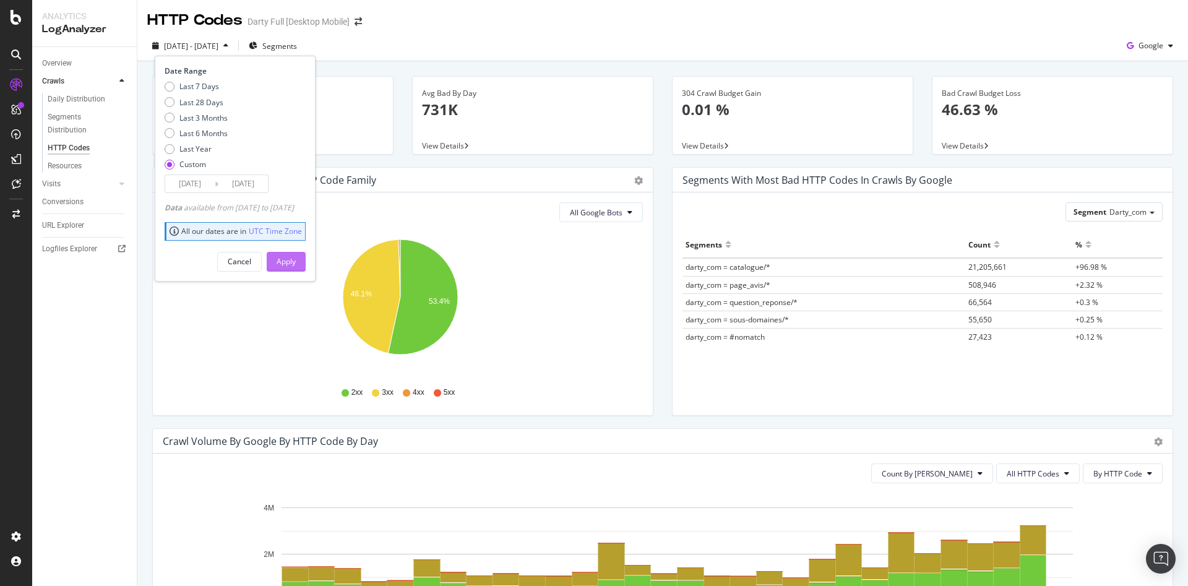
click at [296, 256] on div "Apply" at bounding box center [286, 261] width 19 height 11
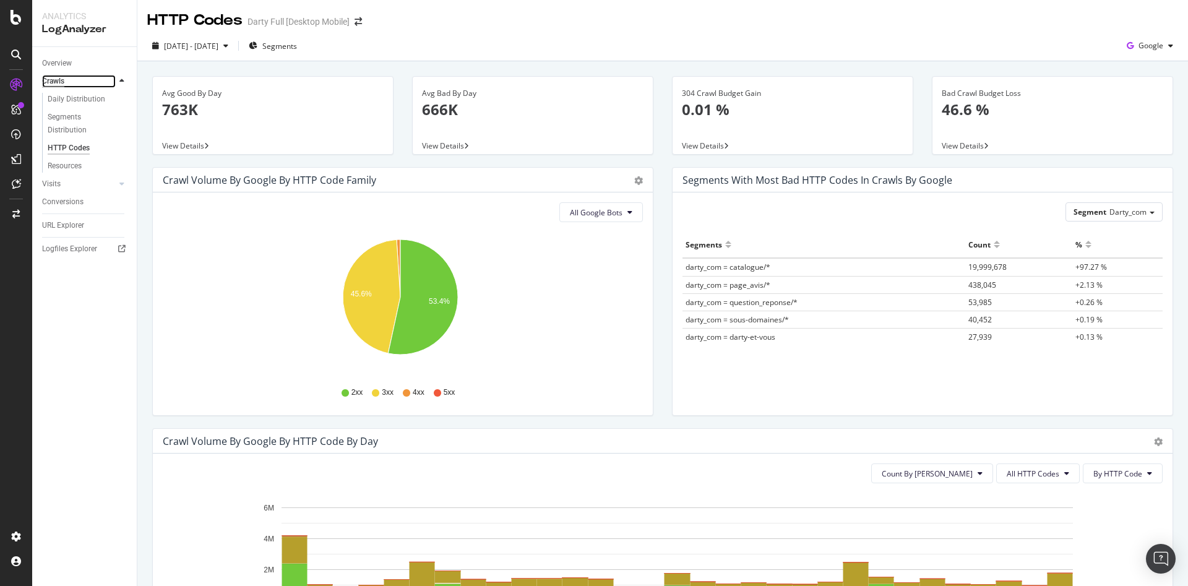
click at [60, 84] on div "Crawls" at bounding box center [53, 81] width 22 height 13
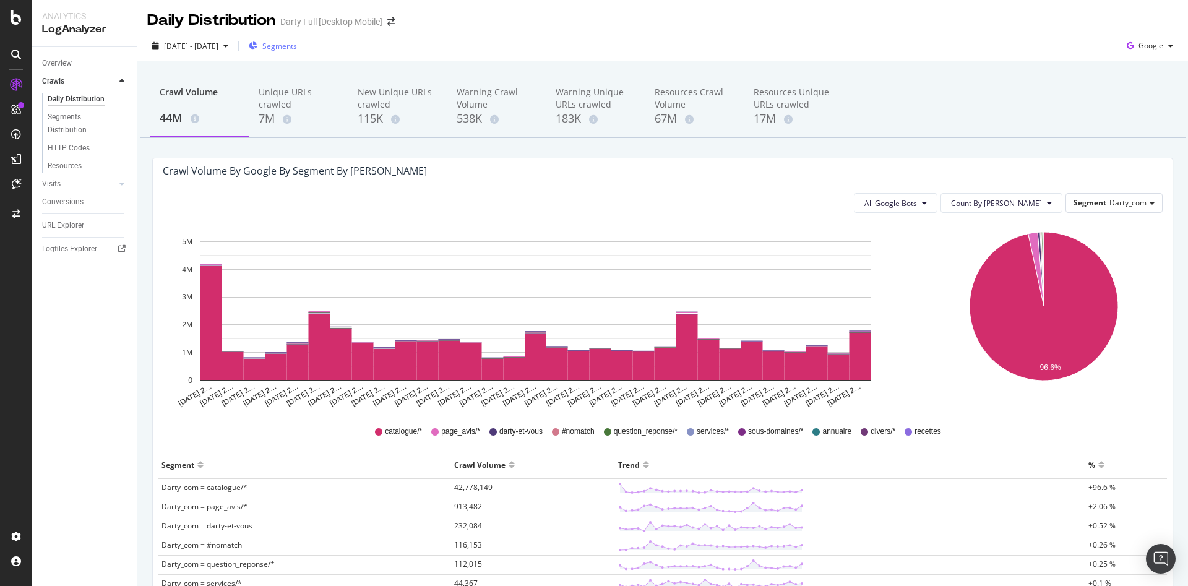
click at [297, 44] on span "Segments" at bounding box center [279, 46] width 35 height 11
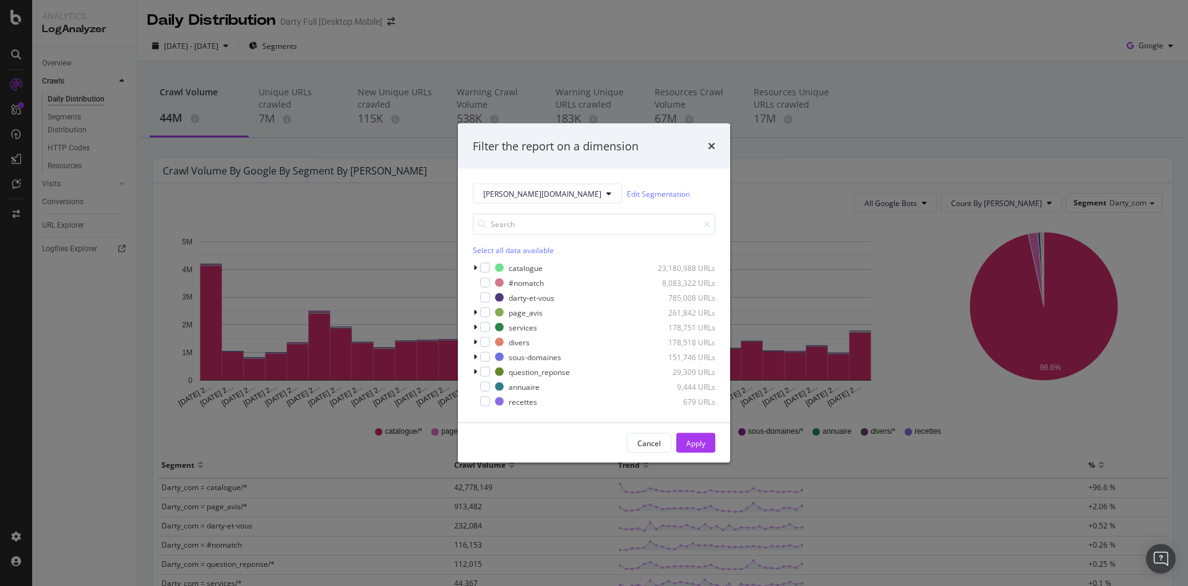
click at [792, 90] on div "Filter the report on a dimension [PERSON_NAME][DOMAIN_NAME] Edit Segmentation S…" at bounding box center [594, 293] width 1188 height 586
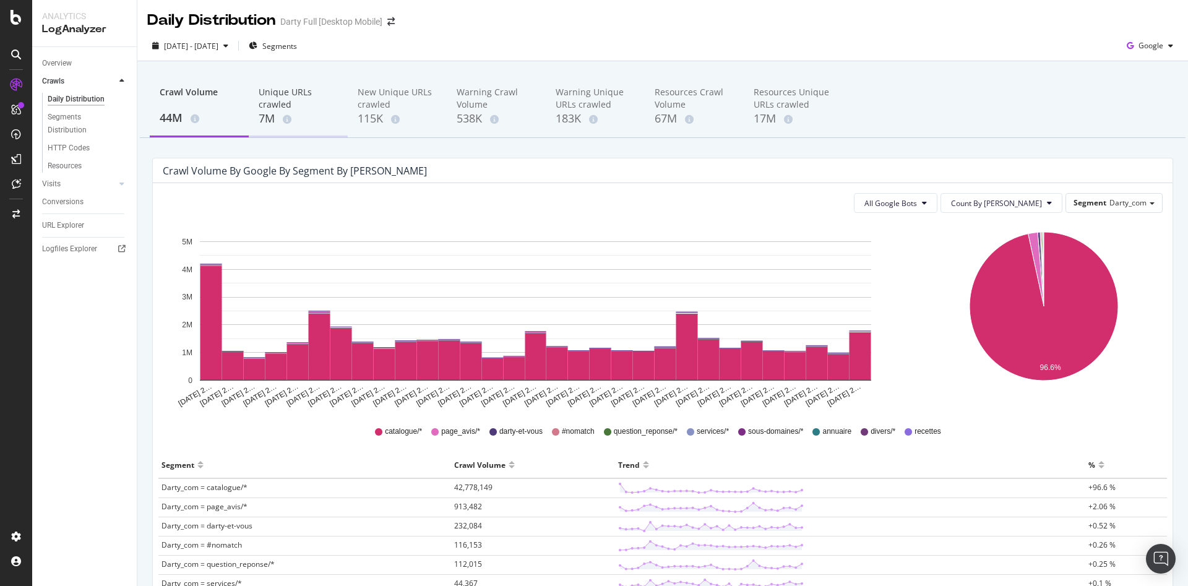
click at [286, 99] on div "Unique URLs crawled" at bounding box center [298, 98] width 79 height 25
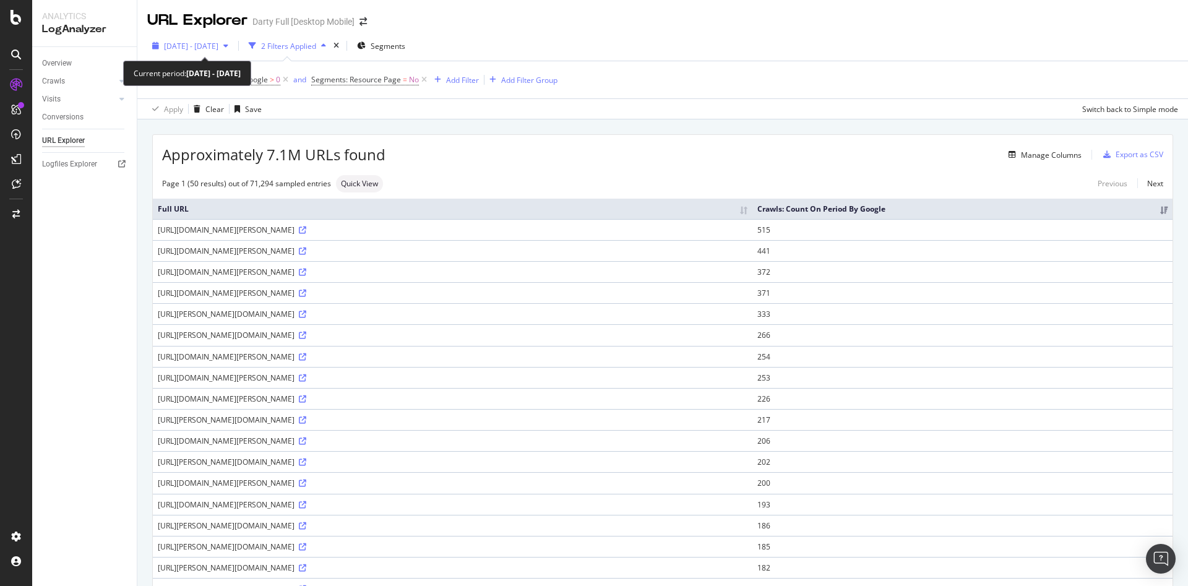
click at [217, 44] on span "[DATE] - [DATE]" at bounding box center [191, 46] width 54 height 11
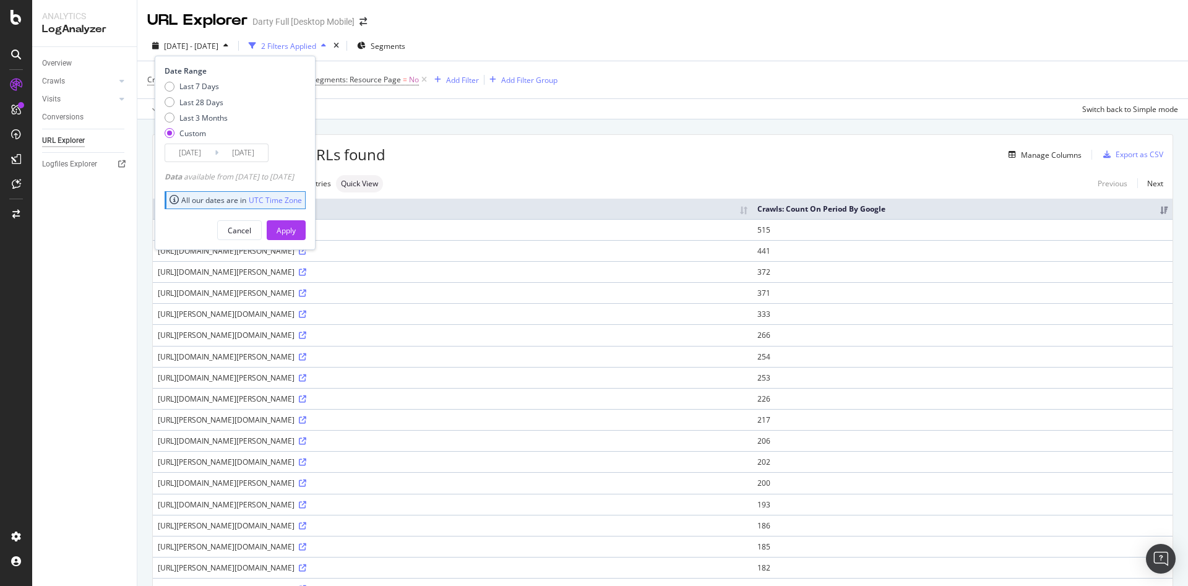
click at [189, 153] on input "[DATE]" at bounding box center [190, 152] width 50 height 17
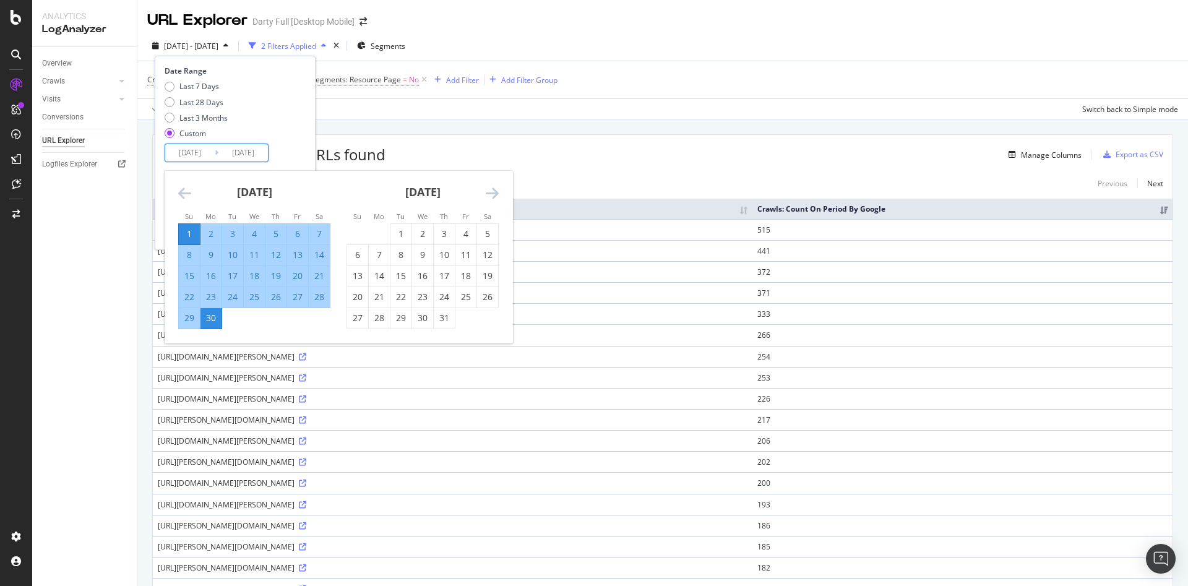
click at [490, 193] on icon "Move forward to switch to the next month." at bounding box center [492, 193] width 13 height 15
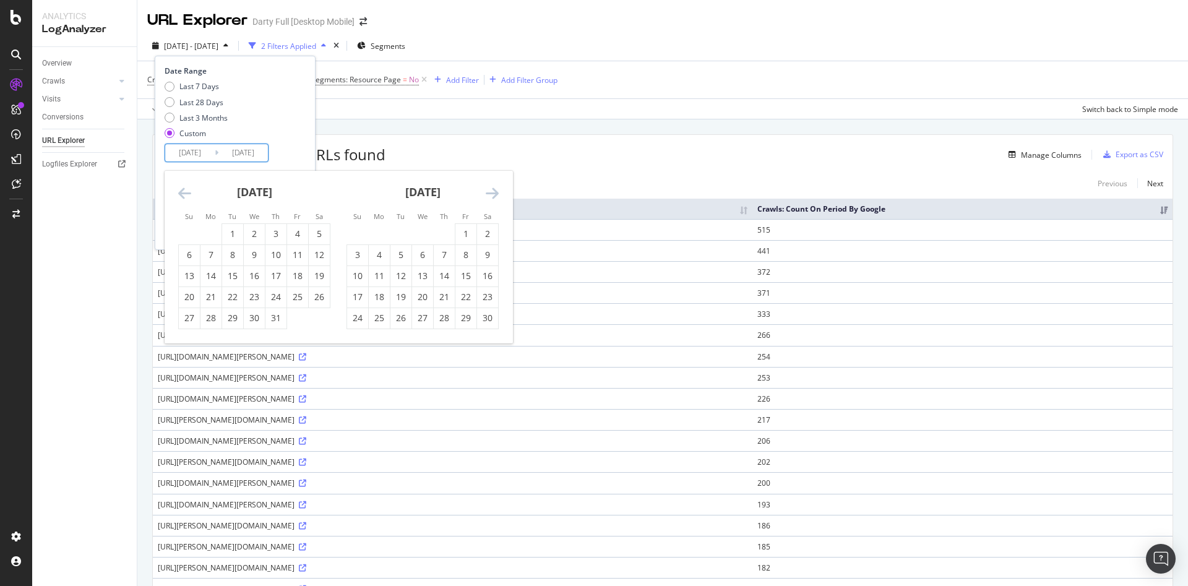
click at [490, 193] on icon "Move forward to switch to the next month." at bounding box center [492, 193] width 13 height 15
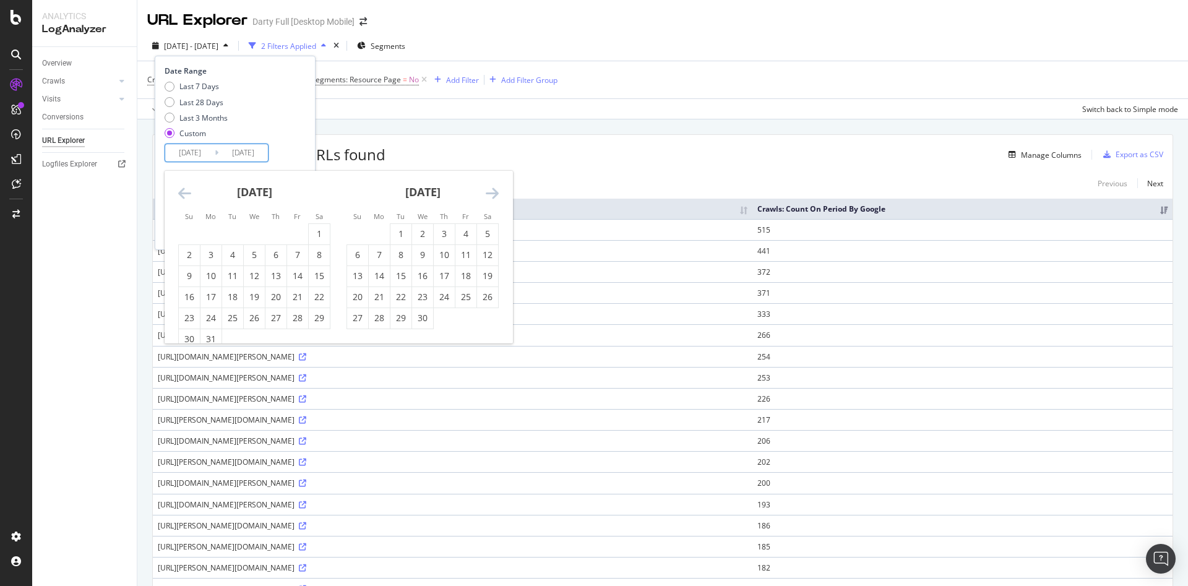
click at [490, 193] on icon "Move forward to switch to the next month." at bounding box center [492, 193] width 13 height 15
click at [496, 191] on icon "Move forward to switch to the next month." at bounding box center [492, 193] width 13 height 15
click at [400, 229] on div "1" at bounding box center [401, 234] width 21 height 12
type input "[DATE]"
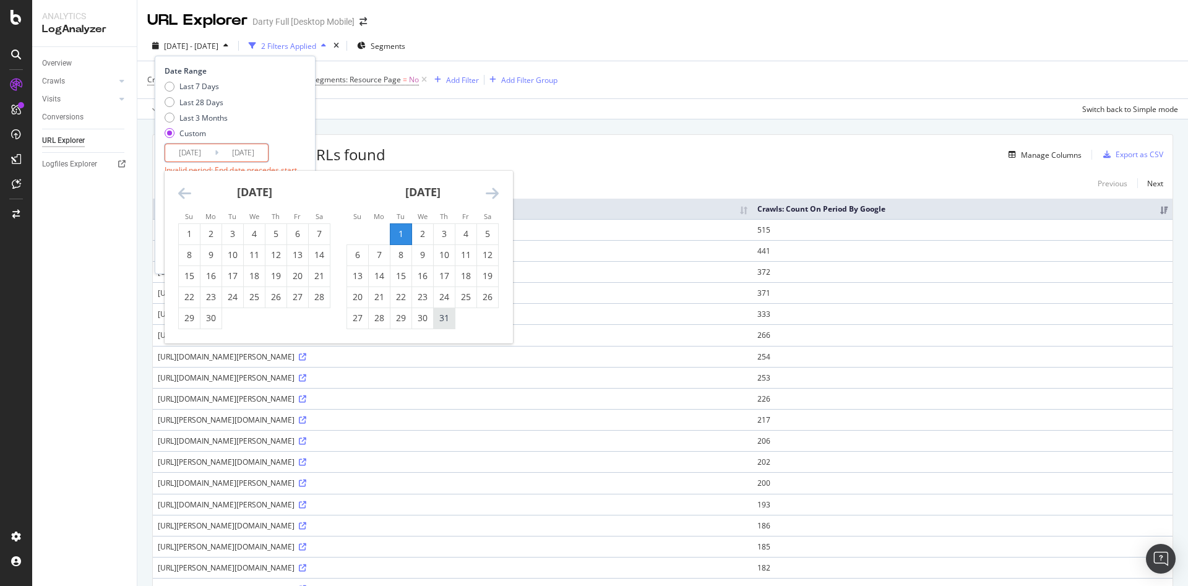
click at [446, 322] on div "31" at bounding box center [444, 318] width 21 height 12
type input "[DATE]"
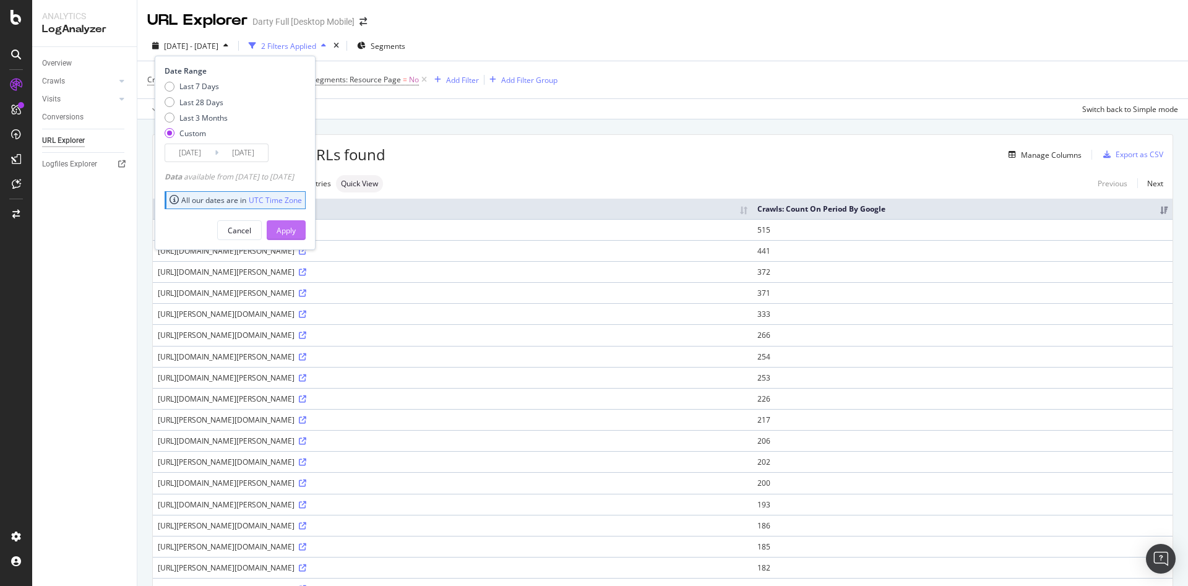
click at [296, 227] on div "Apply" at bounding box center [286, 230] width 19 height 11
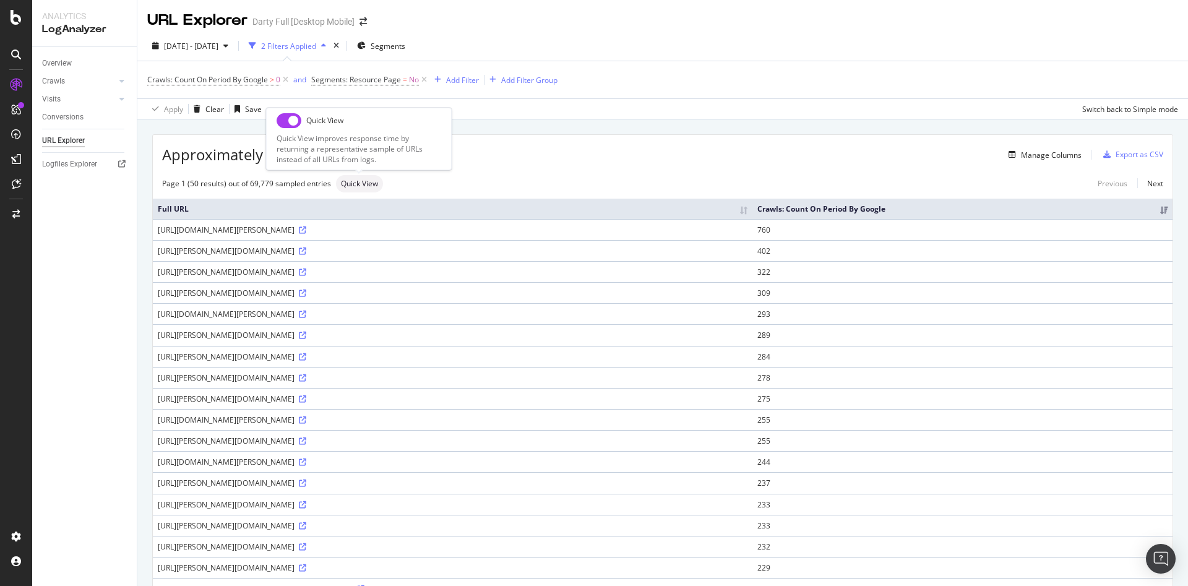
click at [283, 119] on input "checkbox" at bounding box center [289, 120] width 25 height 15
checkbox input "true"
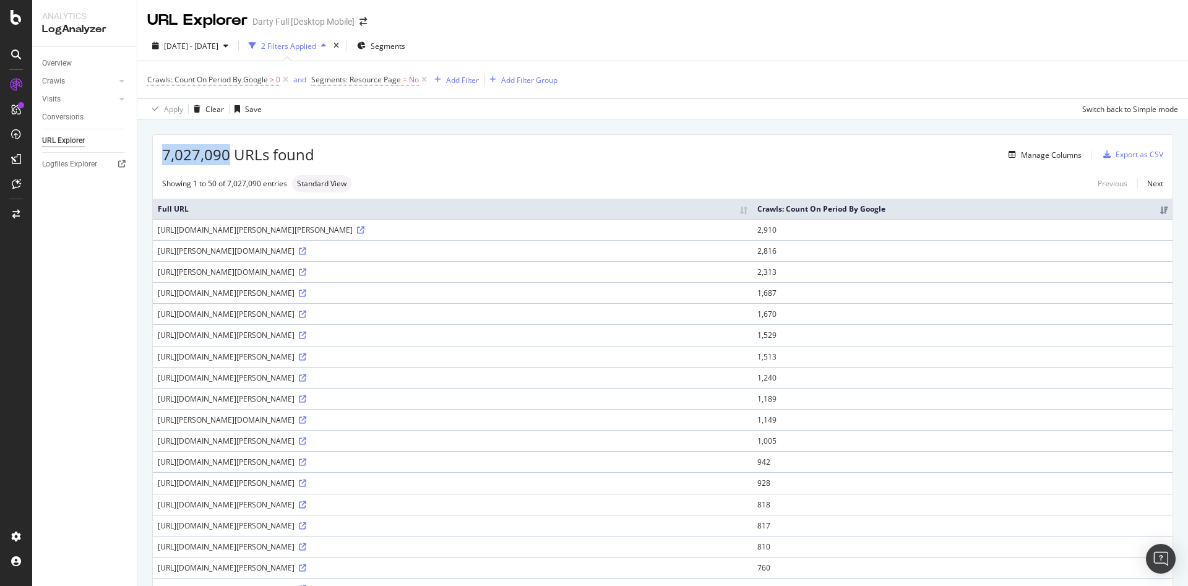
drag, startPoint x: 227, startPoint y: 158, endPoint x: 152, endPoint y: 155, distance: 75.6
copy span "7,027,090"
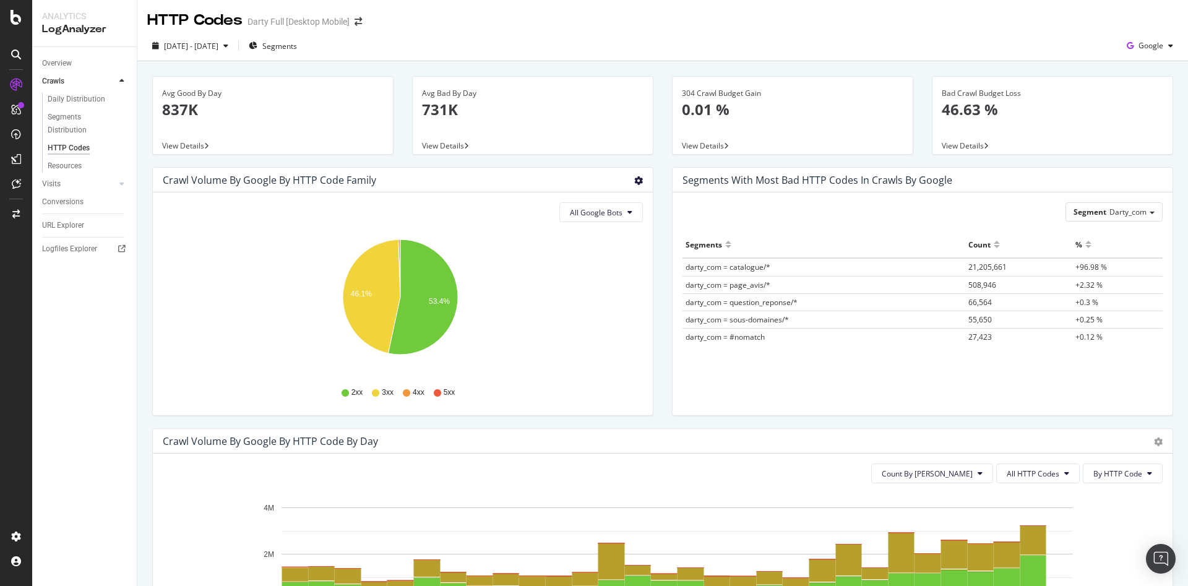
click at [634, 182] on icon "gear" at bounding box center [638, 180] width 9 height 9
click at [625, 231] on span "Table" at bounding box center [603, 231] width 98 height 19
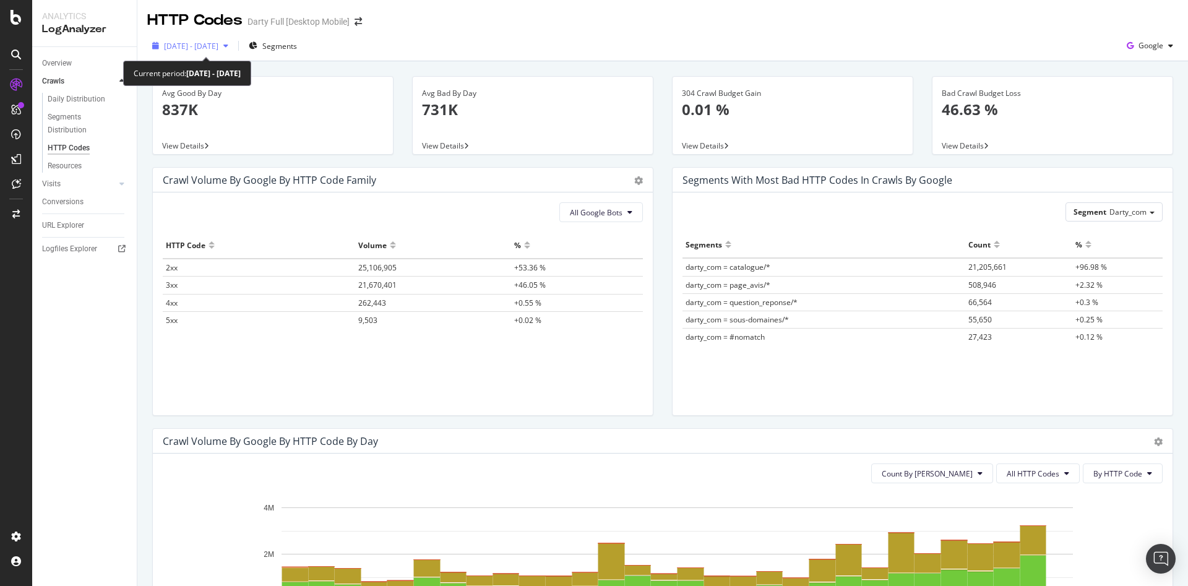
click at [233, 46] on div "button" at bounding box center [225, 45] width 15 height 7
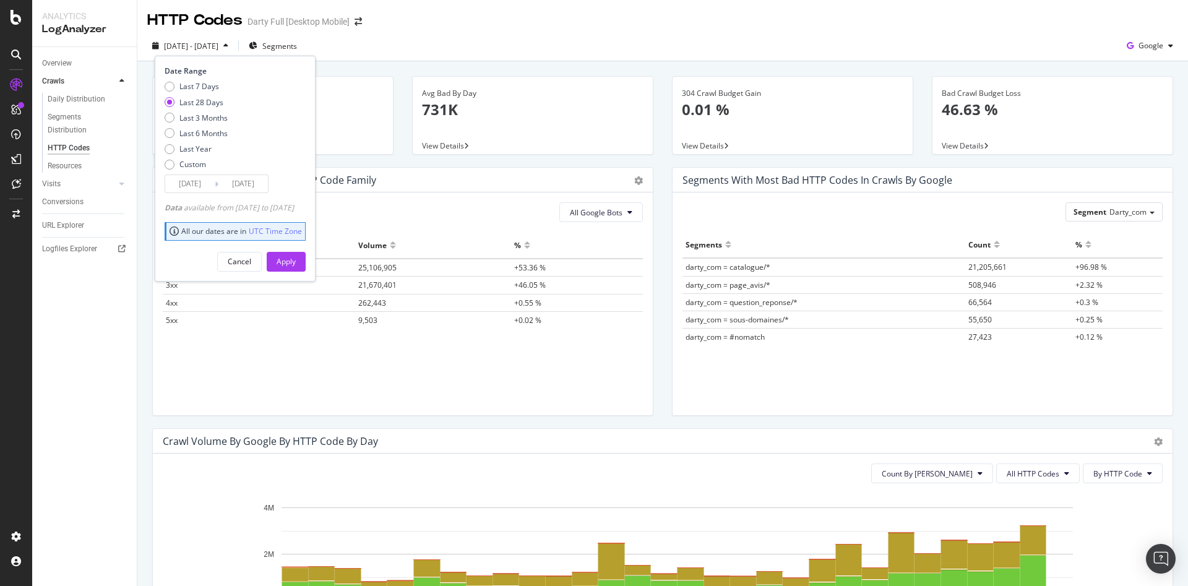
click at [200, 187] on input "[DATE]" at bounding box center [190, 183] width 50 height 17
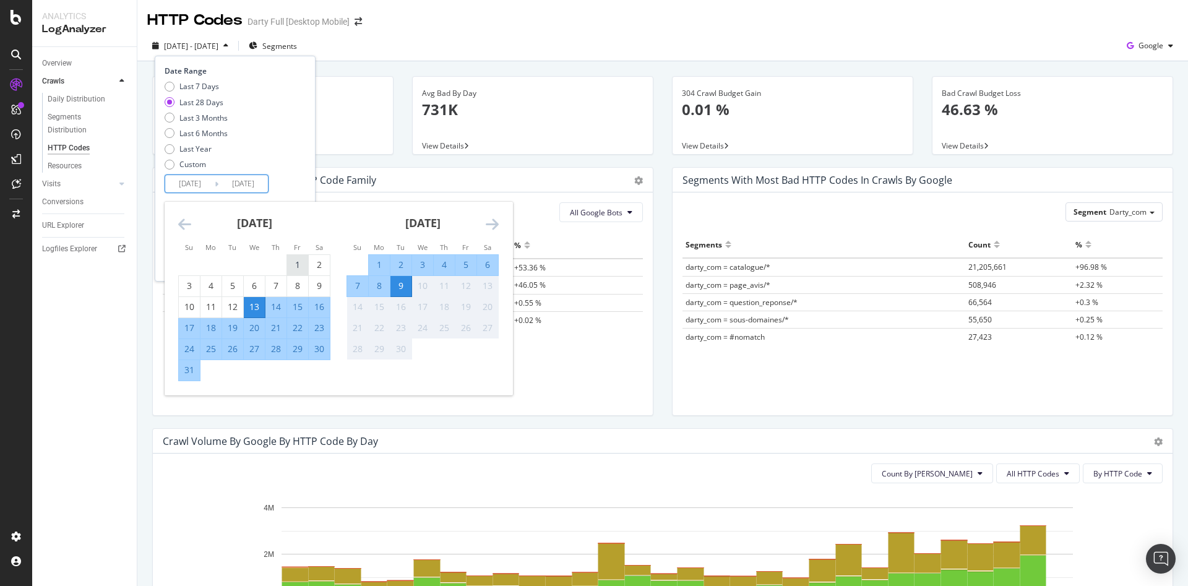
click at [296, 265] on div "1" at bounding box center [297, 265] width 21 height 12
type input "[DATE]"
click at [192, 371] on div "31" at bounding box center [189, 370] width 21 height 12
type input "[DATE]"
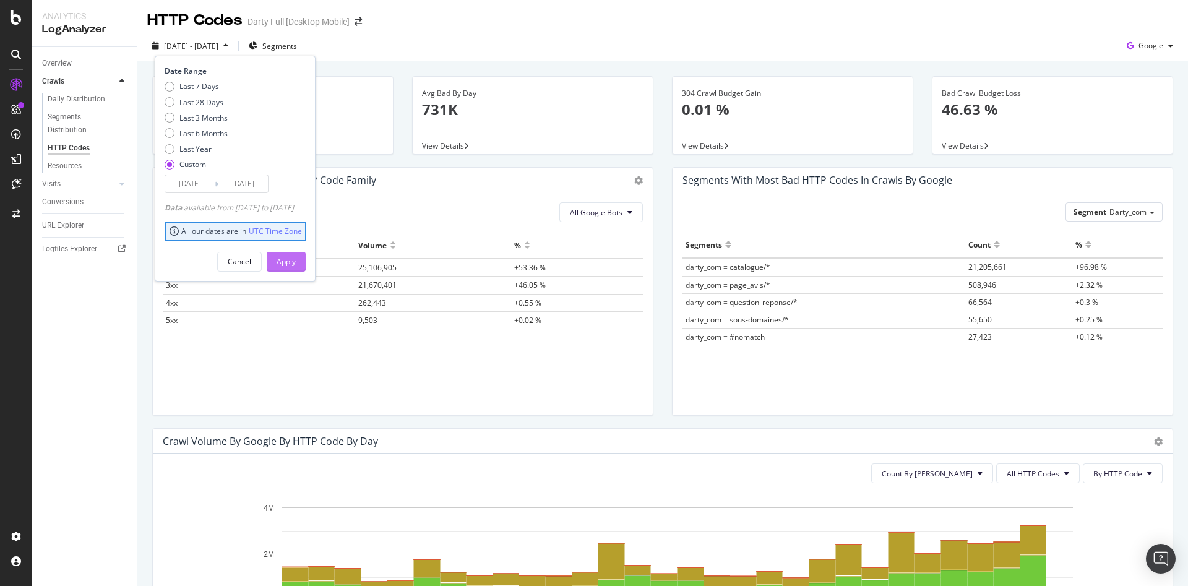
click at [296, 265] on div "Apply" at bounding box center [286, 261] width 19 height 11
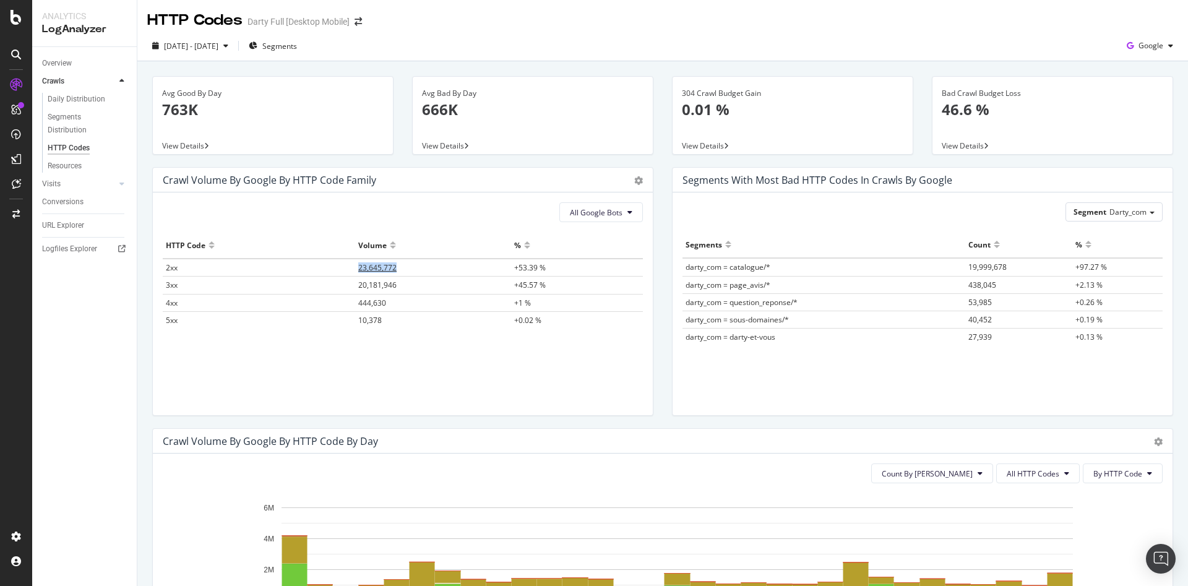
drag, startPoint x: 352, startPoint y: 269, endPoint x: 397, endPoint y: 269, distance: 45.2
click at [397, 269] on tr "2xx 23,645,772 +53.39 %" at bounding box center [403, 268] width 480 height 18
copy tr "23,645,772"
drag, startPoint x: 350, startPoint y: 288, endPoint x: 397, endPoint y: 288, distance: 46.4
click at [397, 288] on tr "3xx 20,181,946 +45.57 %" at bounding box center [403, 285] width 480 height 17
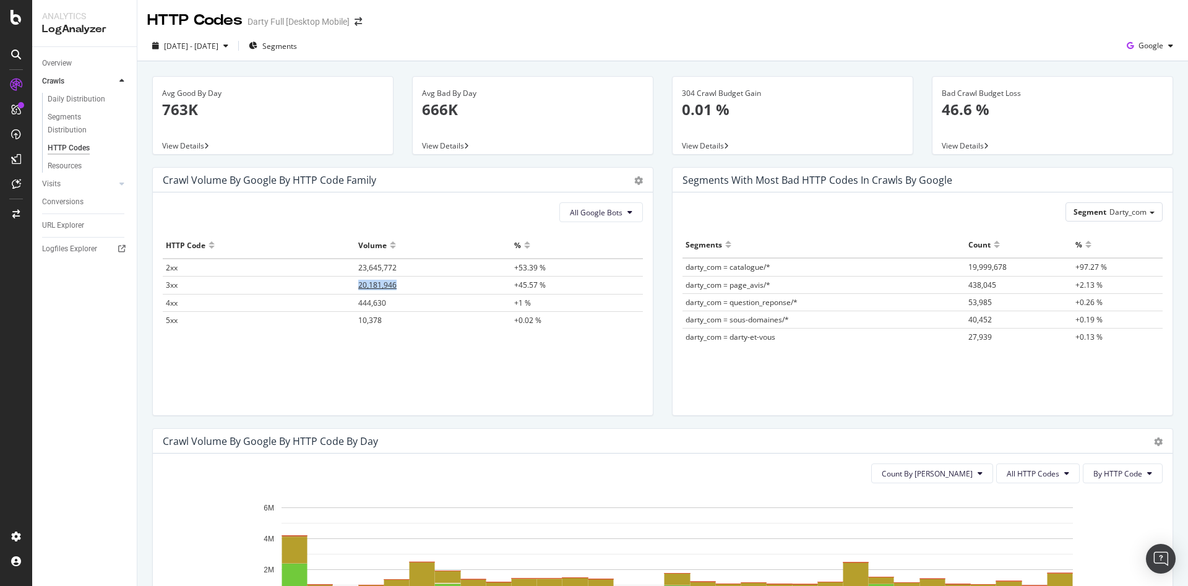
copy tr "20,181,946"
drag, startPoint x: 348, startPoint y: 305, endPoint x: 392, endPoint y: 305, distance: 43.9
click at [392, 305] on tr "4xx 444,630 +1 %" at bounding box center [403, 302] width 480 height 17
copy tr "444,630"
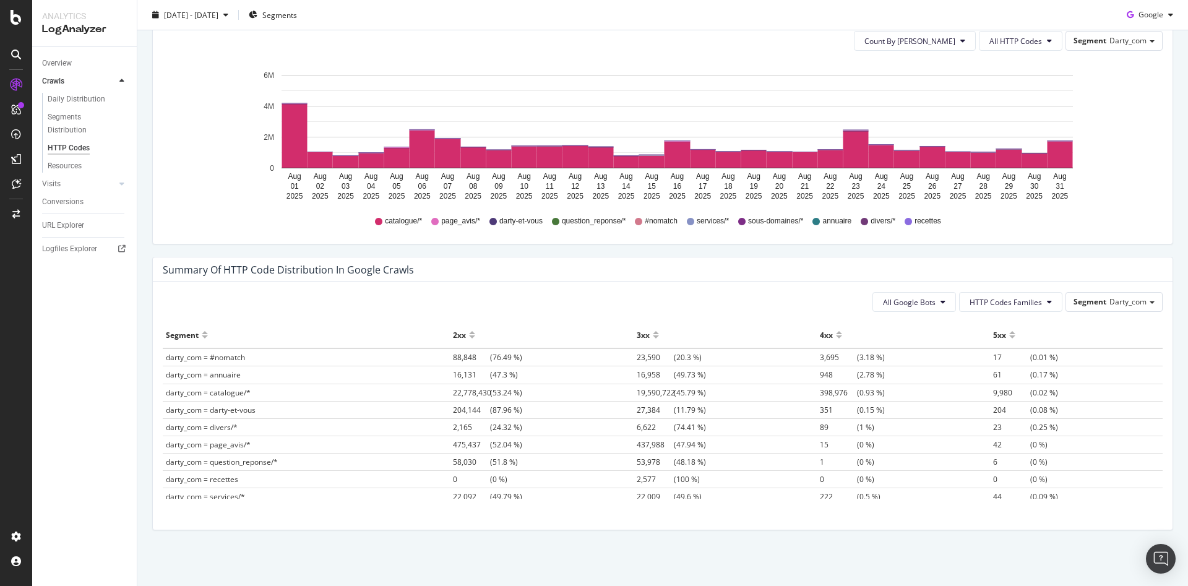
drag, startPoint x: 873, startPoint y: 490, endPoint x: 137, endPoint y: 358, distance: 747.6
